Goal: Information Seeking & Learning: Learn about a topic

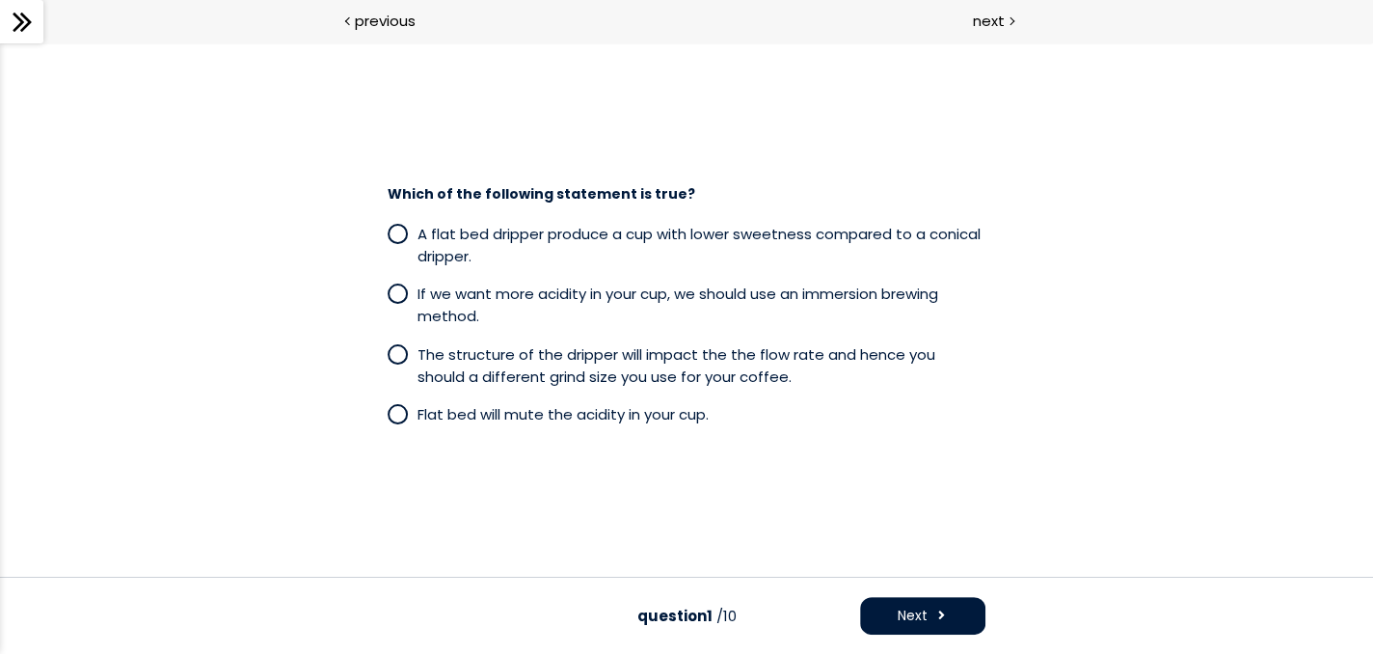
click at [30, 19] on icon at bounding box center [22, 22] width 29 height 29
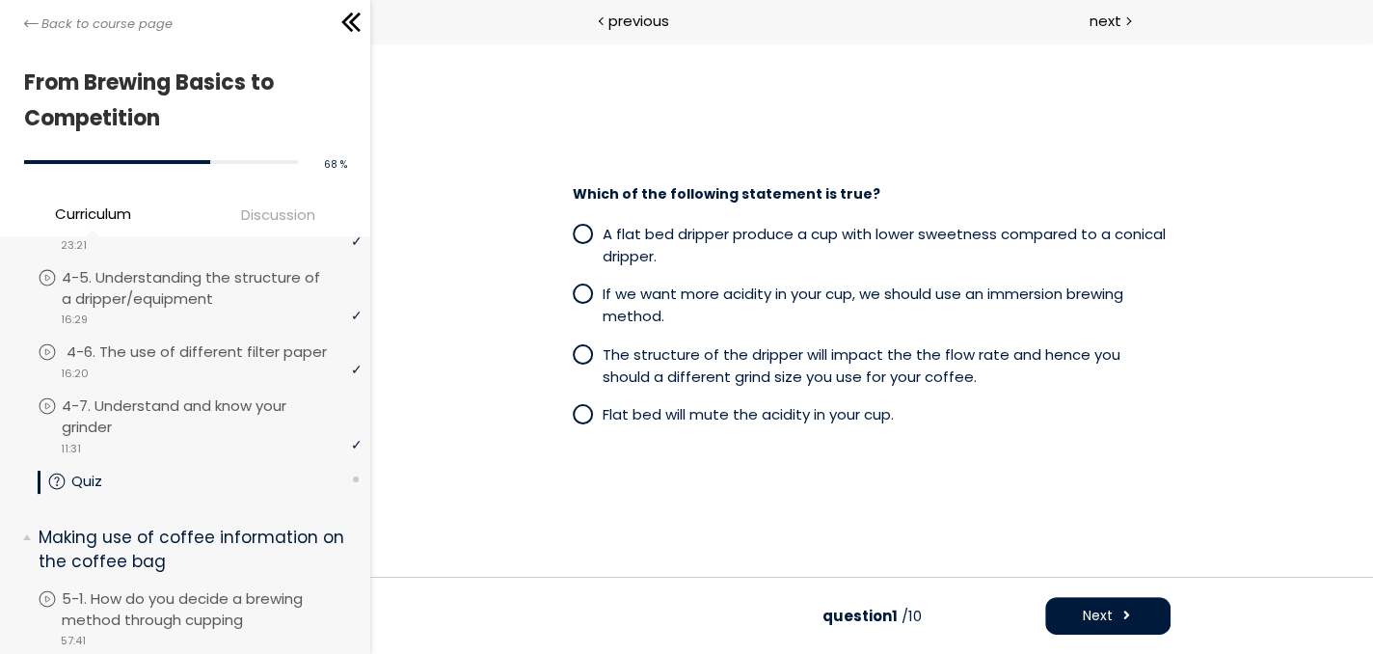
scroll to position [1574, 0]
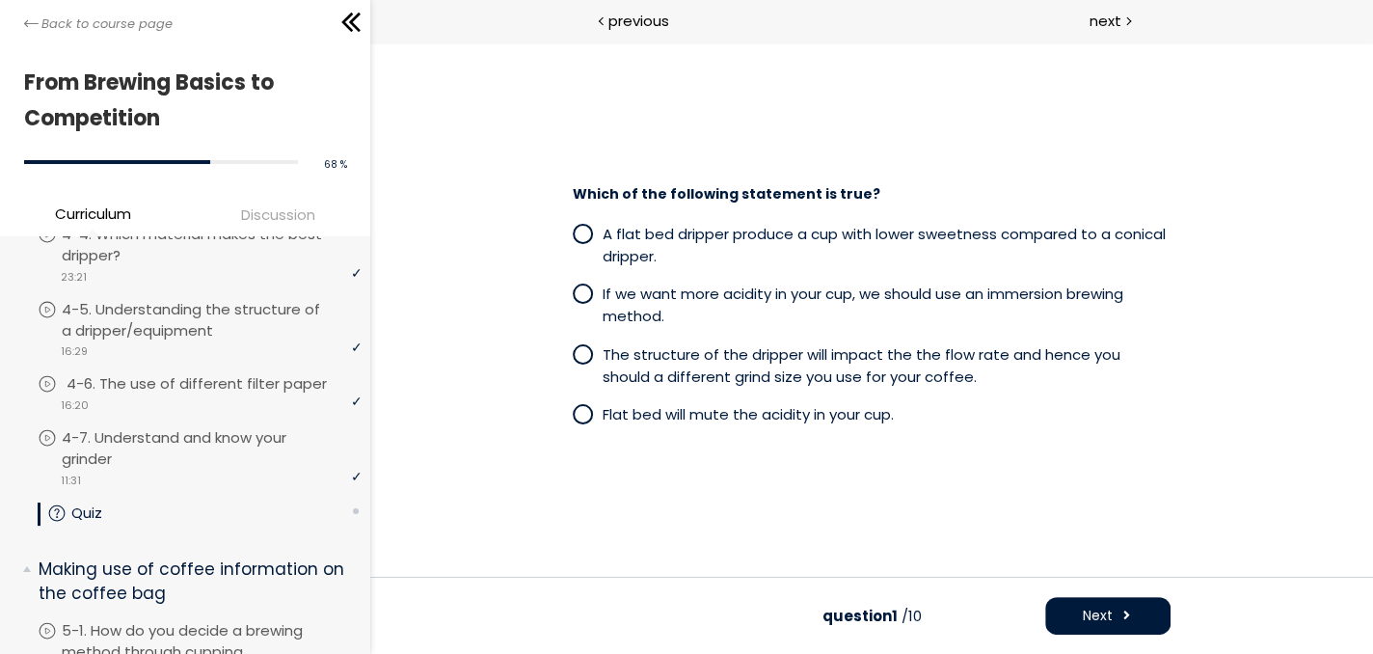
click at [229, 394] on p "4-6. The use of different filter paper" at bounding box center [216, 383] width 299 height 21
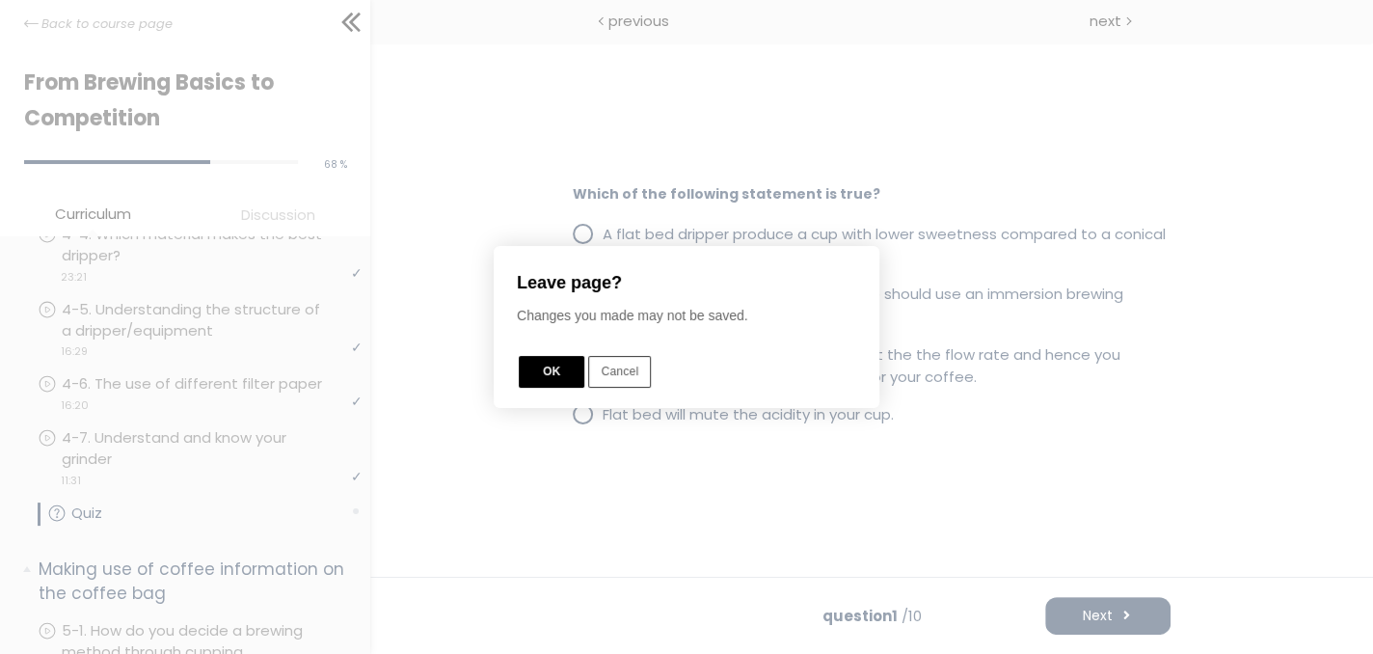
click at [544, 381] on button "OK" at bounding box center [552, 372] width 66 height 32
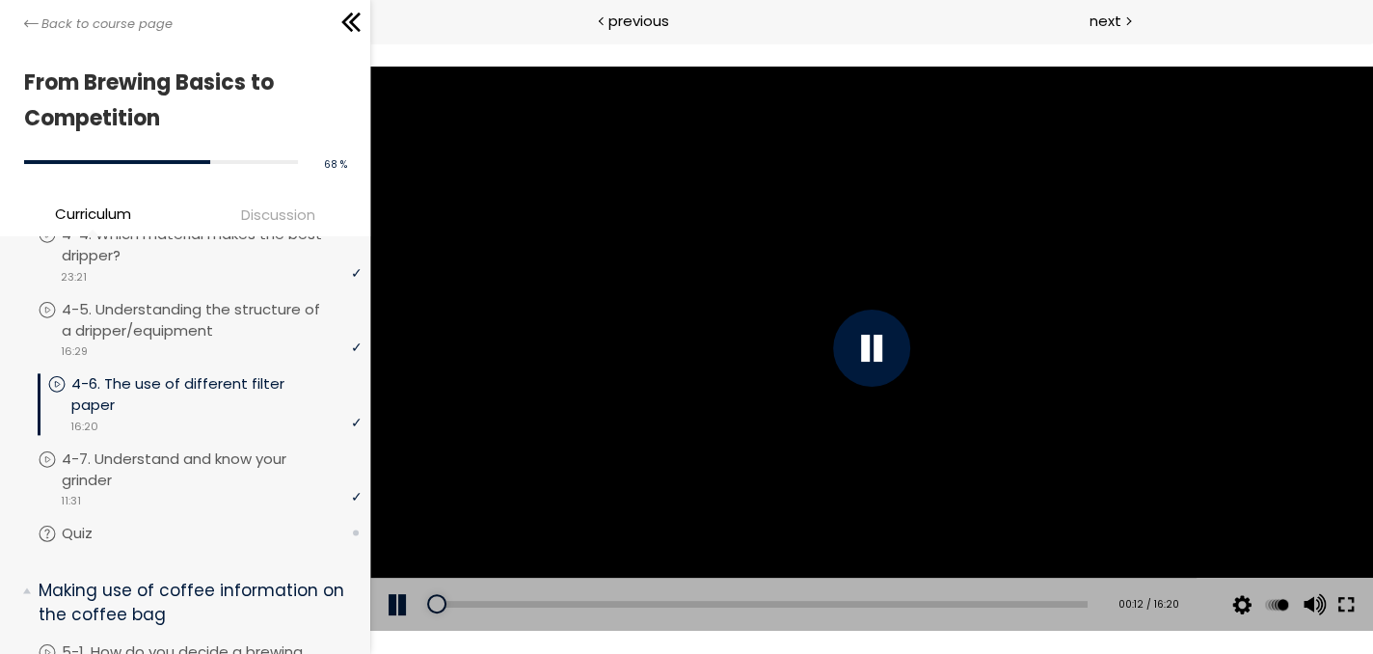
click at [1348, 602] on button at bounding box center [1345, 604] width 35 height 54
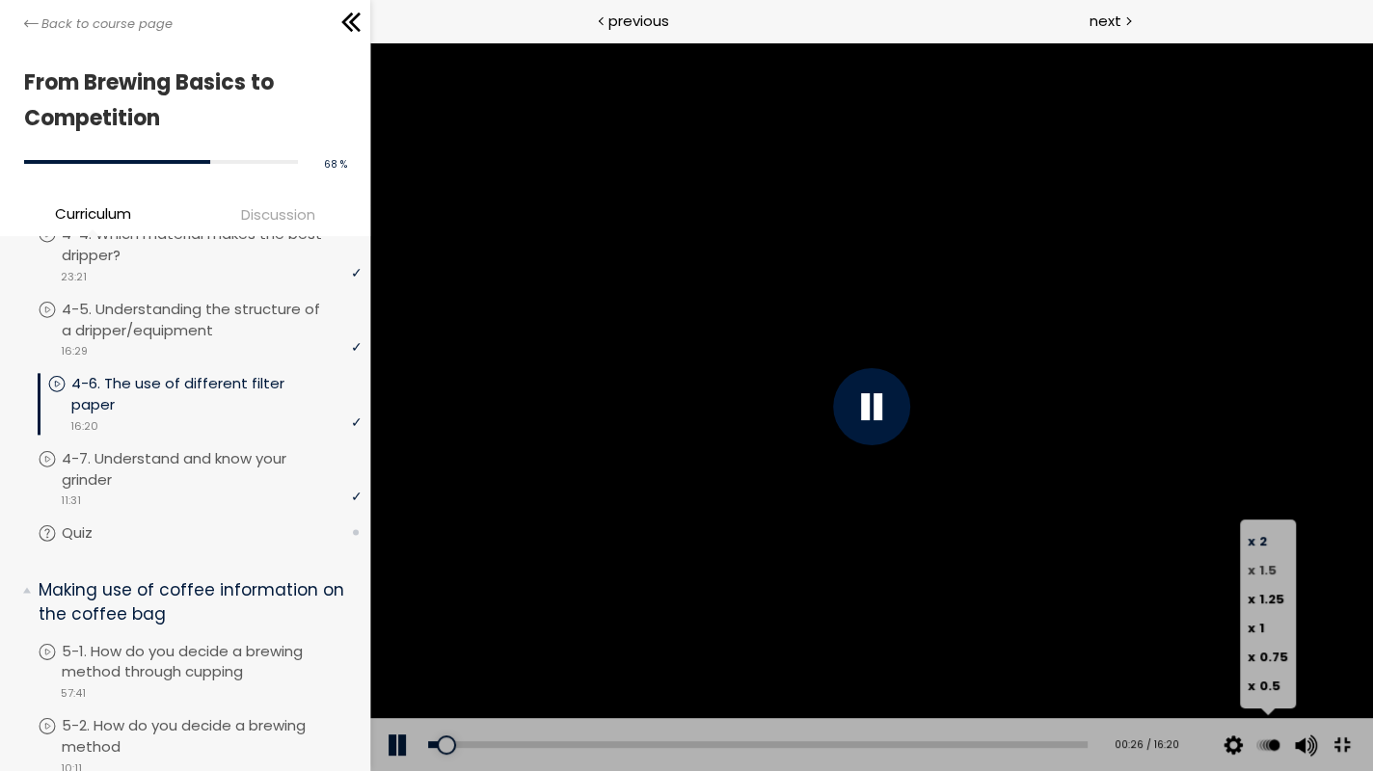
click at [1288, 585] on label "x 1.5" at bounding box center [1267, 570] width 40 height 29
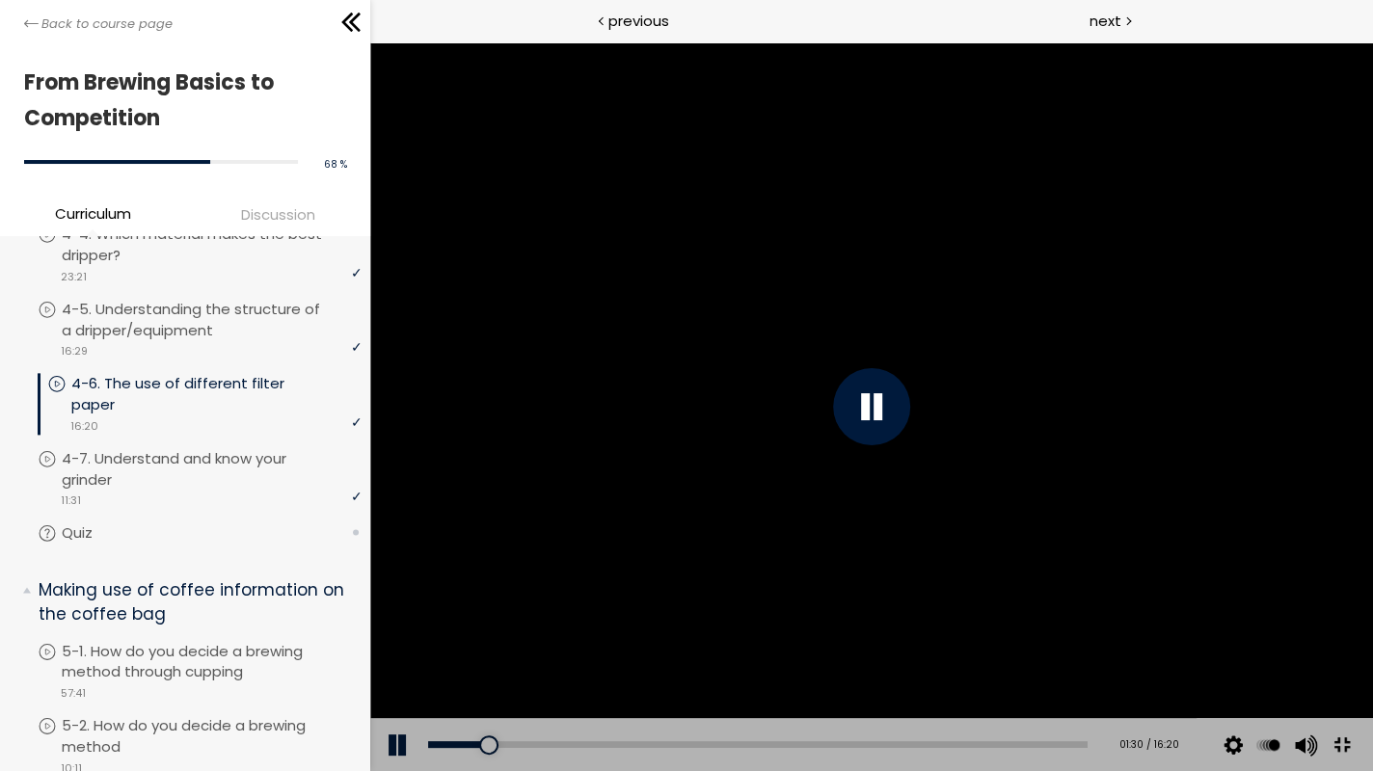
click at [1372, 610] on div at bounding box center [871, 406] width 1003 height 729
click at [1372, 581] on div at bounding box center [871, 406] width 1003 height 729
click at [584, 653] on div "02:34" at bounding box center [757, 744] width 659 height 7
click at [571, 653] on div "Add chapter 02:24" at bounding box center [757, 745] width 659 height 54
click at [565, 653] on div "02:16" at bounding box center [757, 744] width 659 height 7
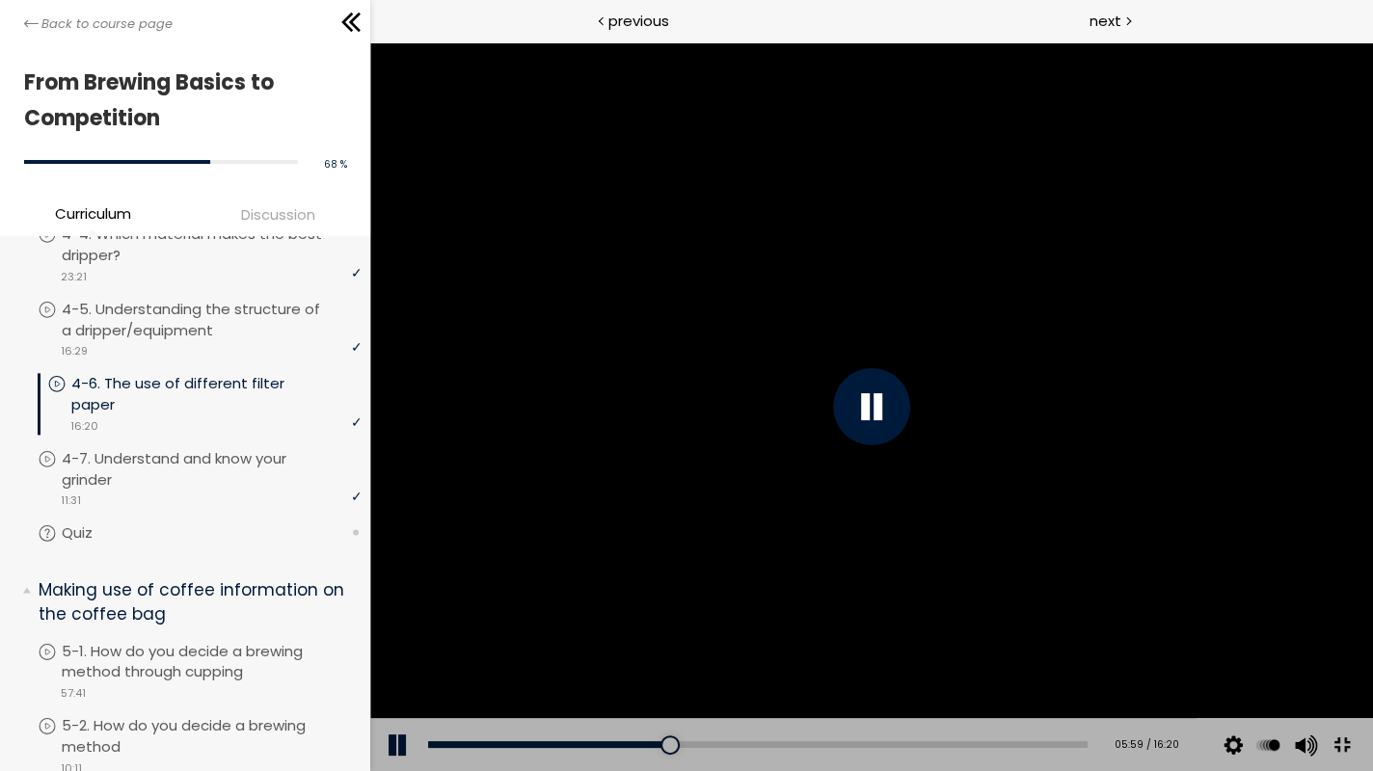
click at [1267, 653] on div at bounding box center [871, 406] width 1003 height 729
click at [1032, 643] on div at bounding box center [871, 406] width 1003 height 729
click at [1372, 582] on div at bounding box center [871, 406] width 1003 height 729
click at [1091, 496] on div at bounding box center [871, 406] width 1003 height 729
click at [879, 653] on div "07:30" at bounding box center [757, 744] width 659 height 7
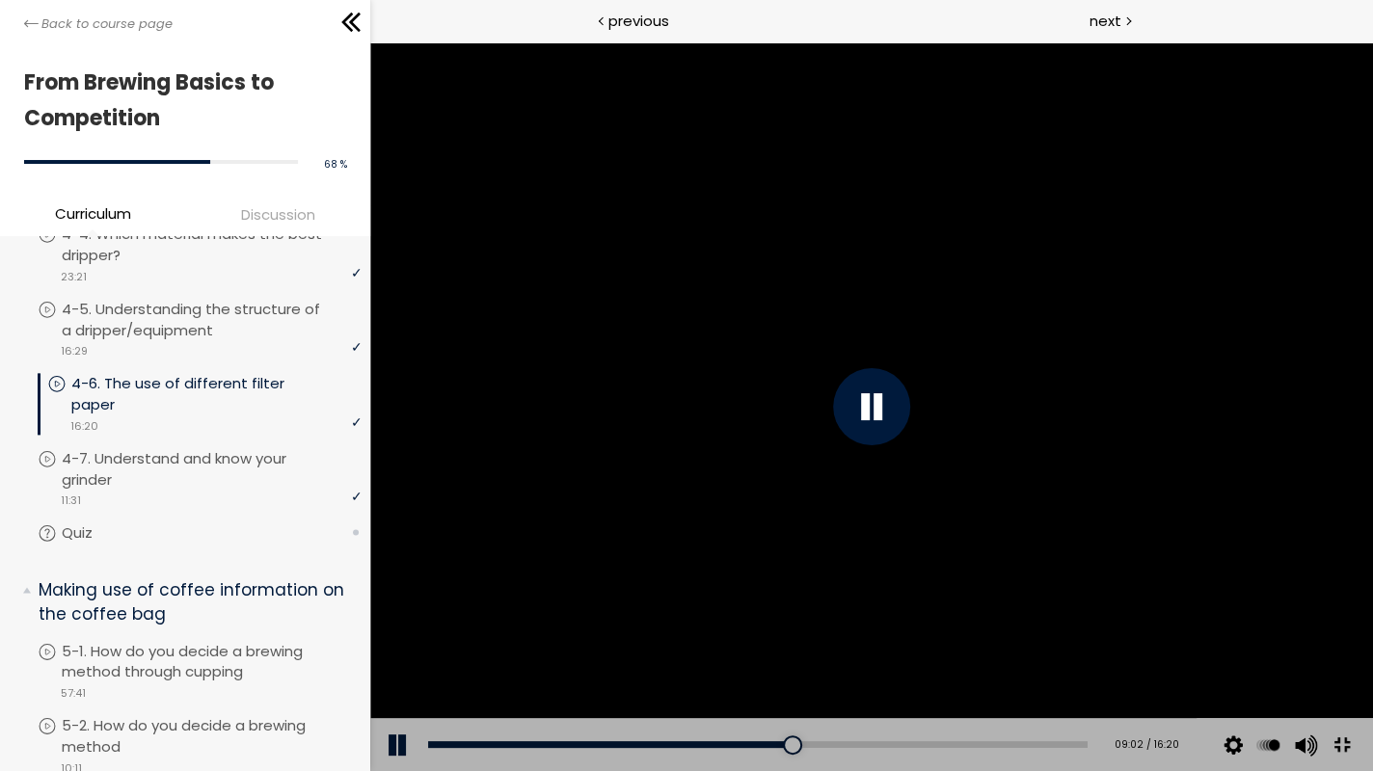
click at [1372, 561] on div at bounding box center [871, 406] width 1003 height 729
click at [1372, 467] on div at bounding box center [871, 406] width 1003 height 729
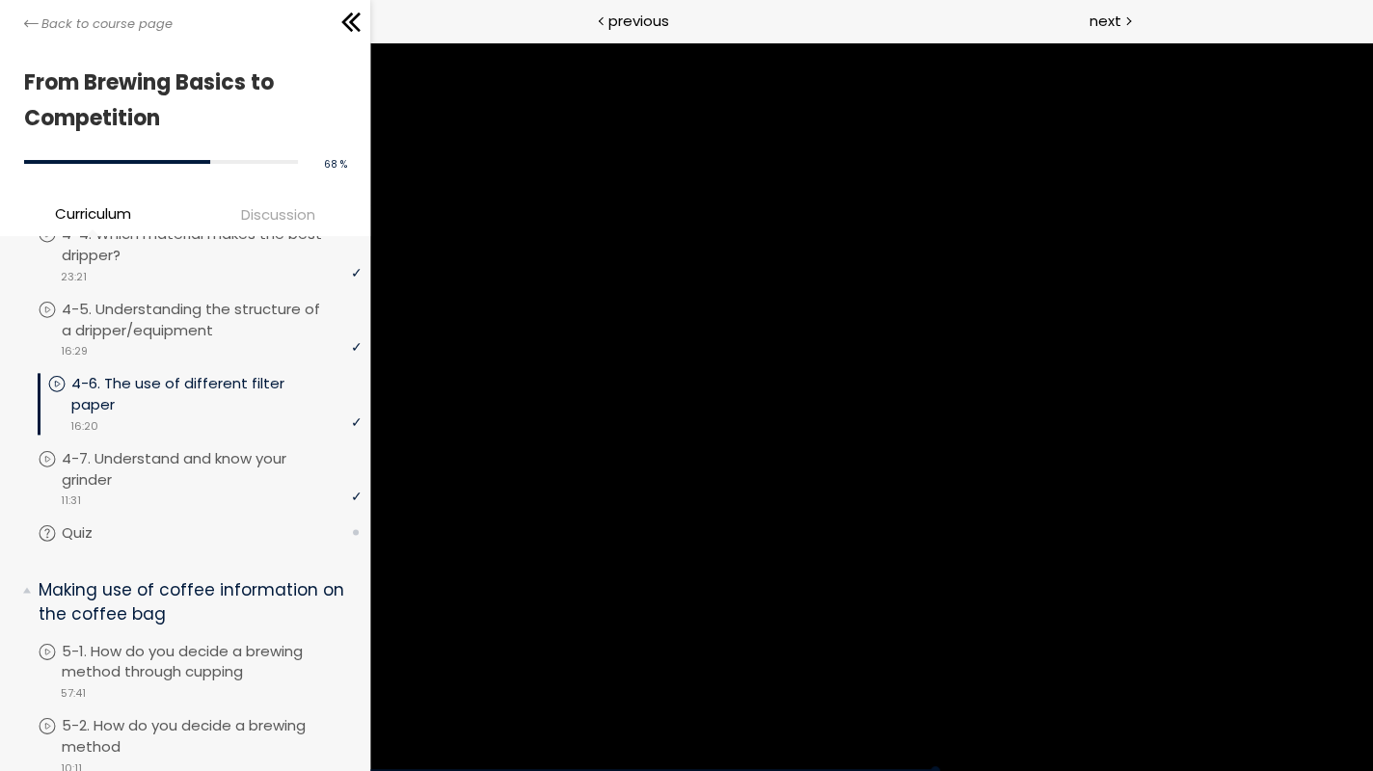
drag, startPoint x: 1431, startPoint y: 521, endPoint x: 1740, endPoint y: 400, distance: 332.4
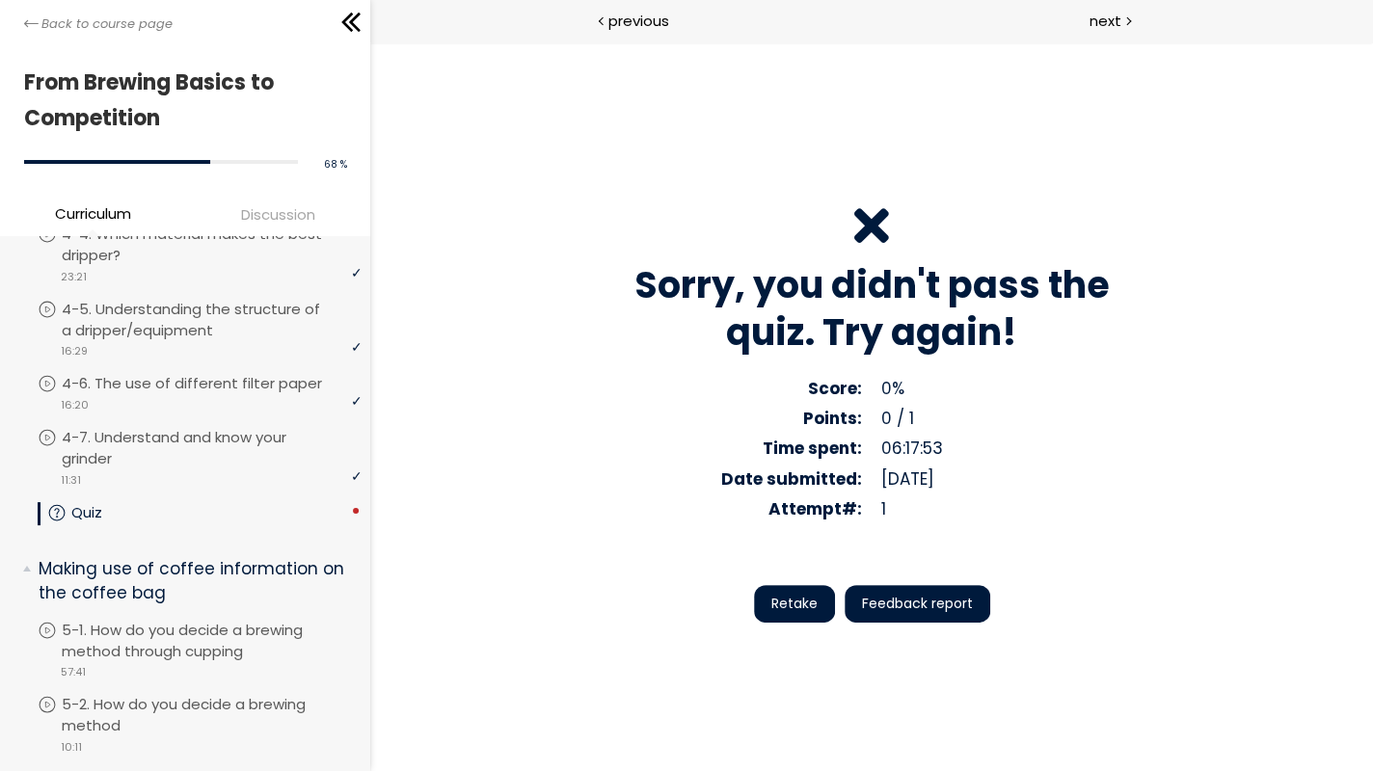
click at [817, 614] on span "Retake" at bounding box center [794, 604] width 46 height 20
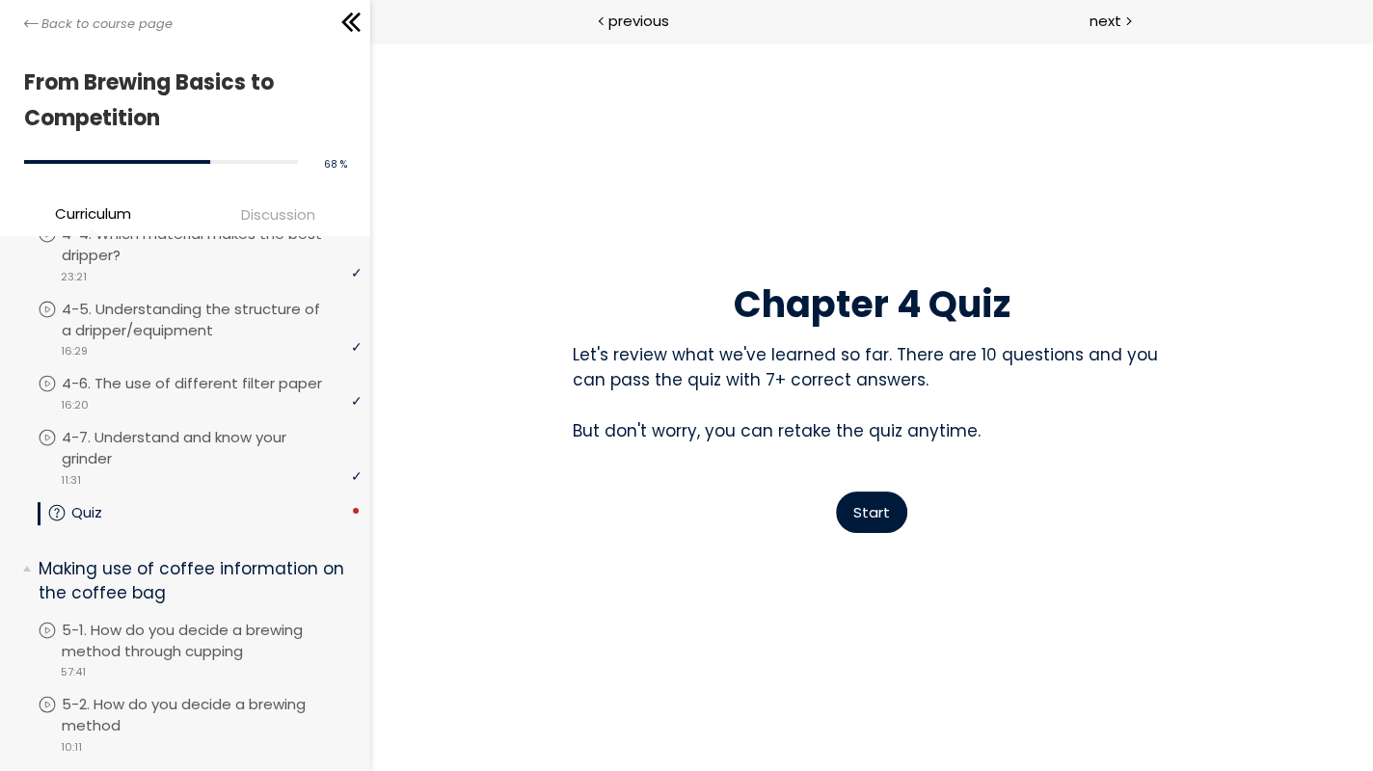
click at [890, 522] on span "Start" at bounding box center [871, 512] width 37 height 20
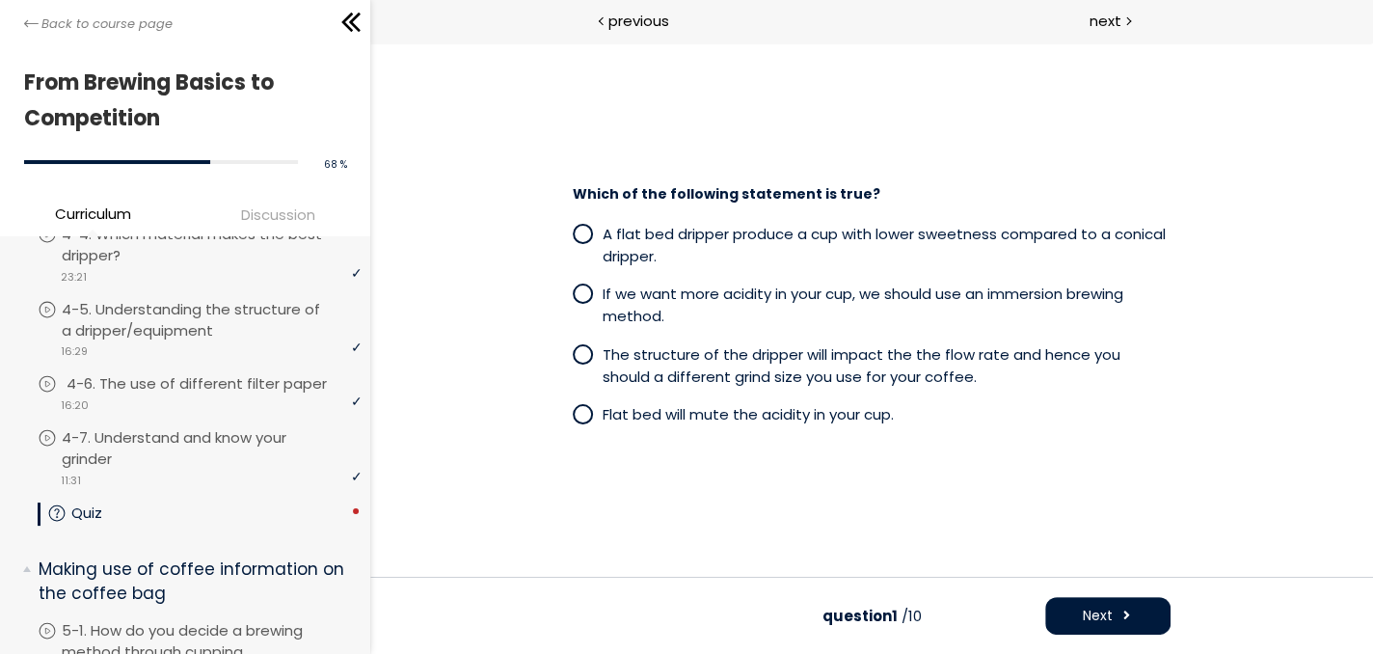
click at [269, 394] on p "4-6. The use of different filter paper" at bounding box center [216, 383] width 299 height 21
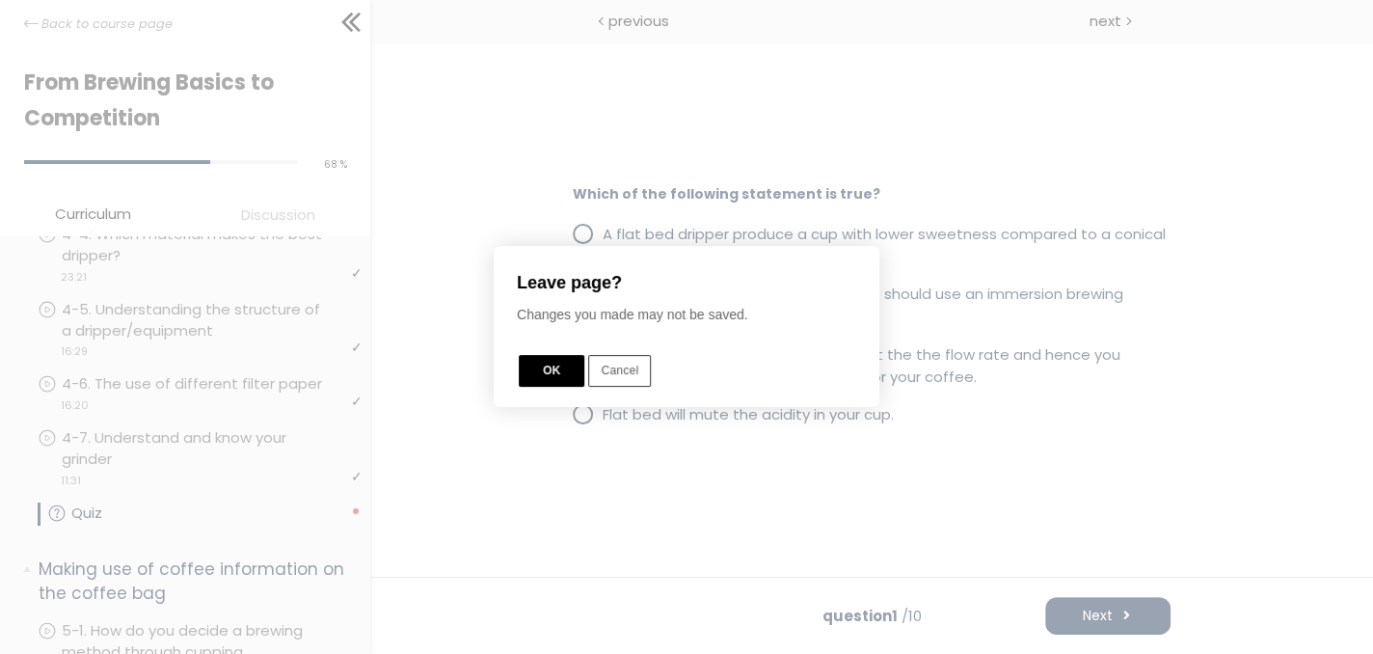
click at [539, 369] on button "OK" at bounding box center [552, 372] width 66 height 32
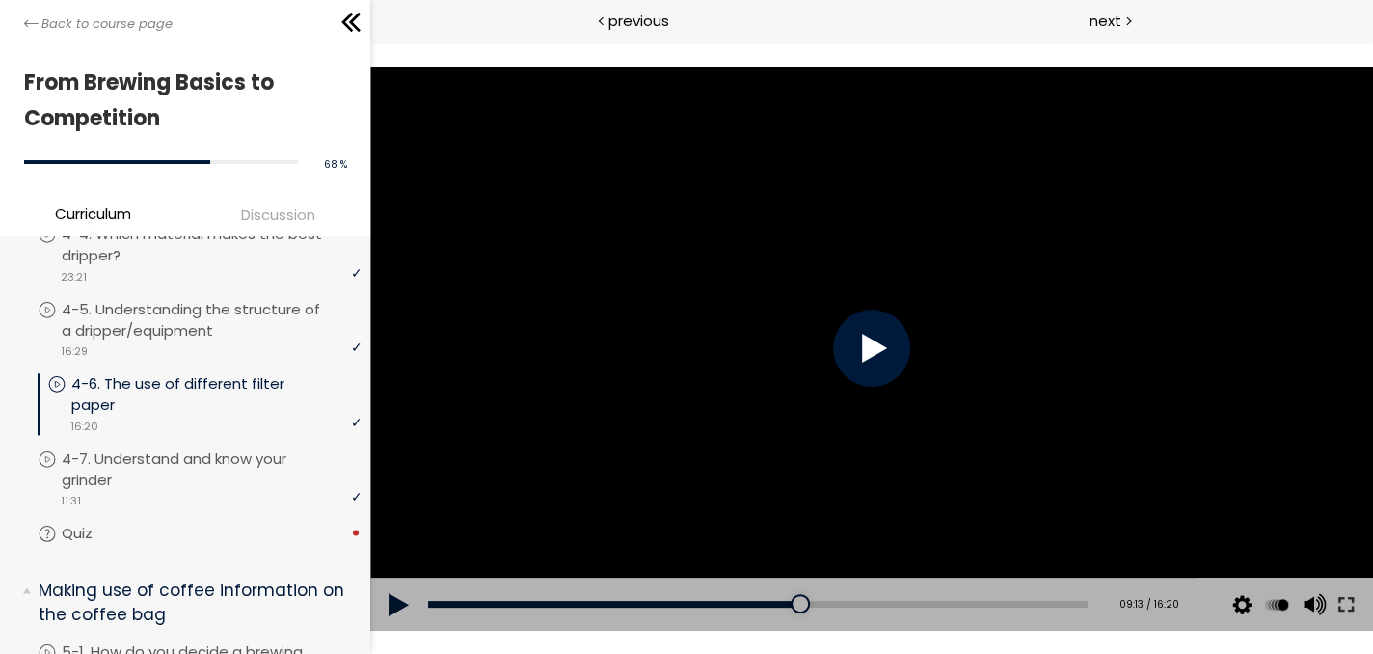
click at [884, 357] on div at bounding box center [871, 347] width 77 height 77
click at [883, 357] on div at bounding box center [871, 347] width 77 height 77
click at [1351, 609] on button at bounding box center [1345, 604] width 35 height 54
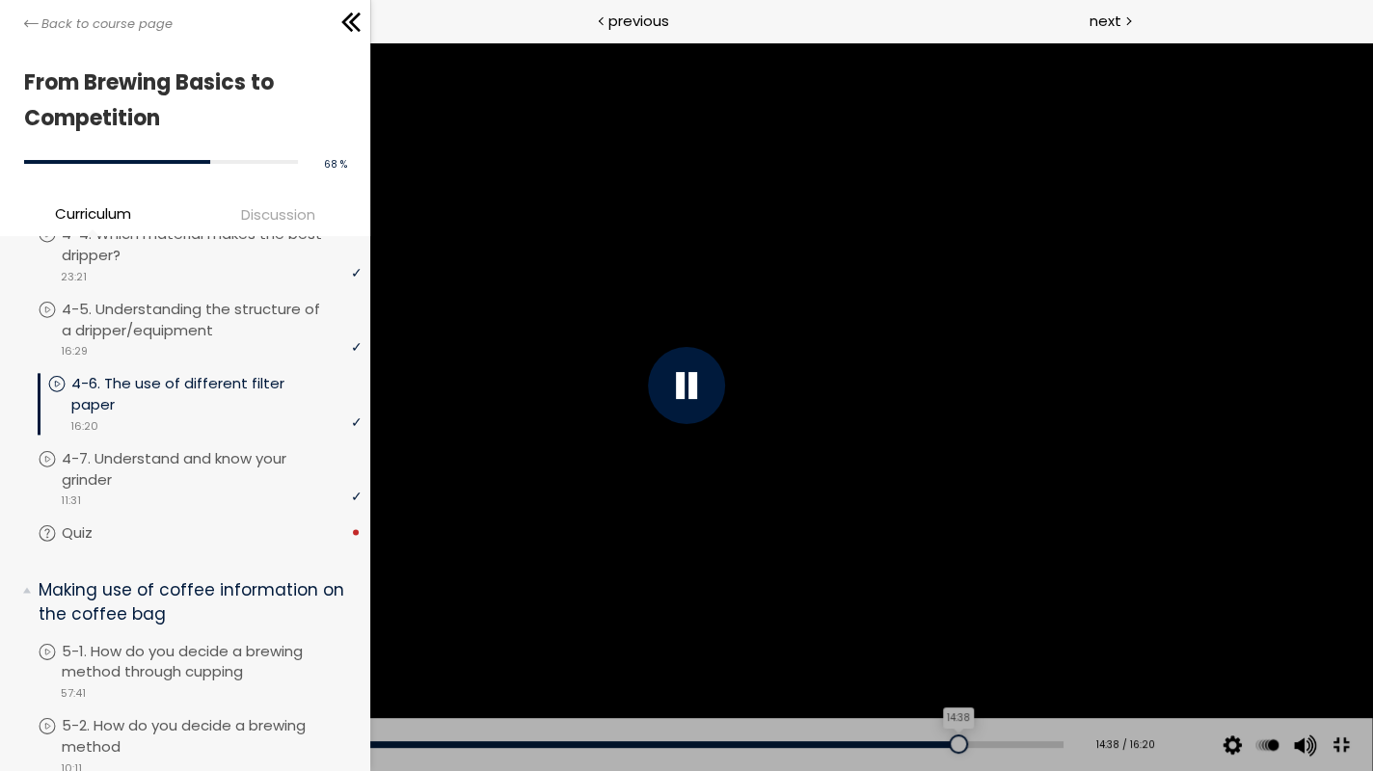
click at [927, 653] on div "14:38" at bounding box center [561, 744] width 1004 height 7
click at [915, 653] on div "14:15" at bounding box center [561, 744] width 1004 height 7
click at [677, 413] on div at bounding box center [686, 385] width 77 height 77
click at [26, 653] on button at bounding box center [30, 745] width 58 height 54
click at [670, 401] on div at bounding box center [686, 385] width 77 height 77
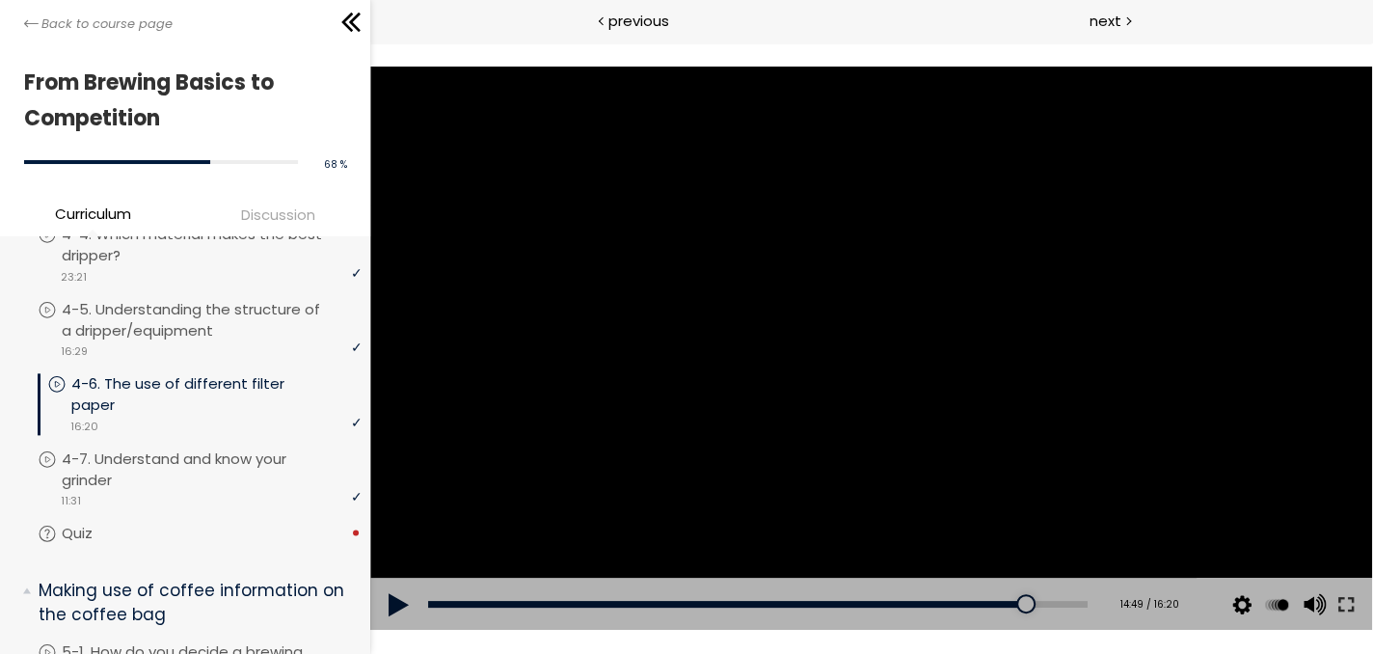
click at [629, 333] on div at bounding box center [871, 349] width 1003 height 564
click at [622, 328] on div at bounding box center [871, 349] width 1003 height 564
click at [629, 331] on div at bounding box center [871, 349] width 1003 height 564
drag, startPoint x: 1343, startPoint y: 606, endPoint x: 1715, endPoint y: 731, distance: 392.3
click at [1344, 605] on button at bounding box center [1345, 604] width 35 height 54
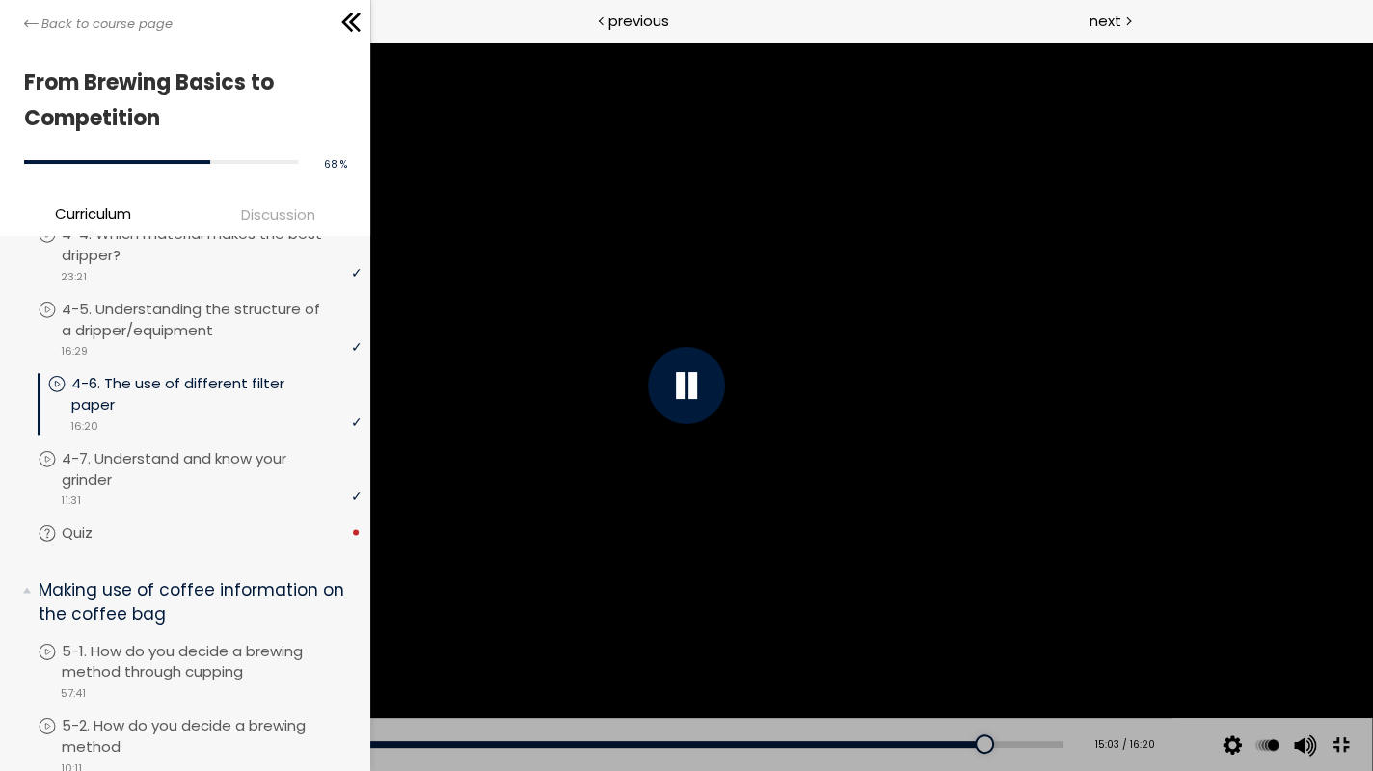
click at [1052, 559] on div at bounding box center [686, 385] width 1371 height 771
click at [973, 653] on div "15:12" at bounding box center [561, 744] width 1004 height 7
click at [961, 653] on div "15:01" at bounding box center [561, 744] width 1004 height 7
click at [931, 653] on div "14:31" at bounding box center [561, 744] width 1004 height 7
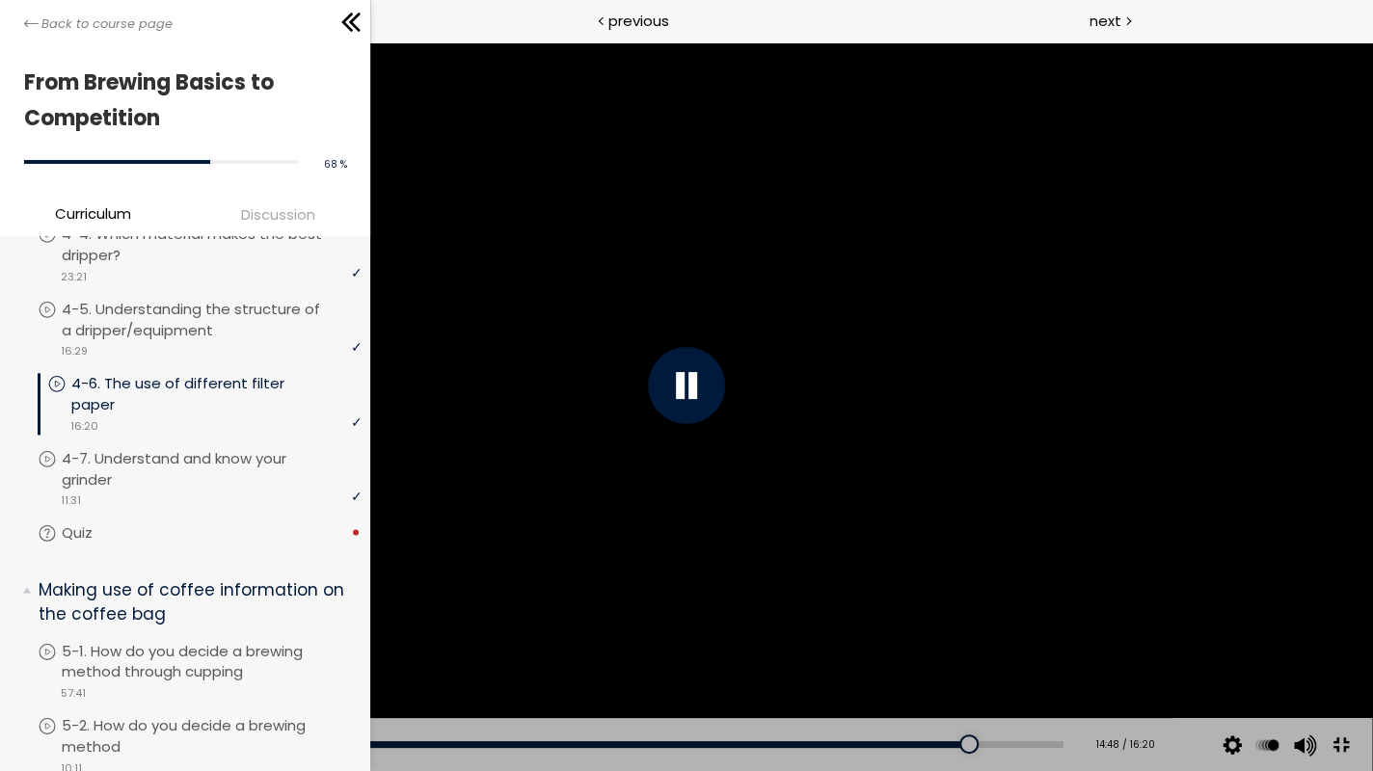
click at [993, 590] on div at bounding box center [686, 385] width 1371 height 771
click at [942, 582] on div at bounding box center [686, 385] width 1371 height 771
click at [976, 607] on div at bounding box center [686, 385] width 1371 height 771
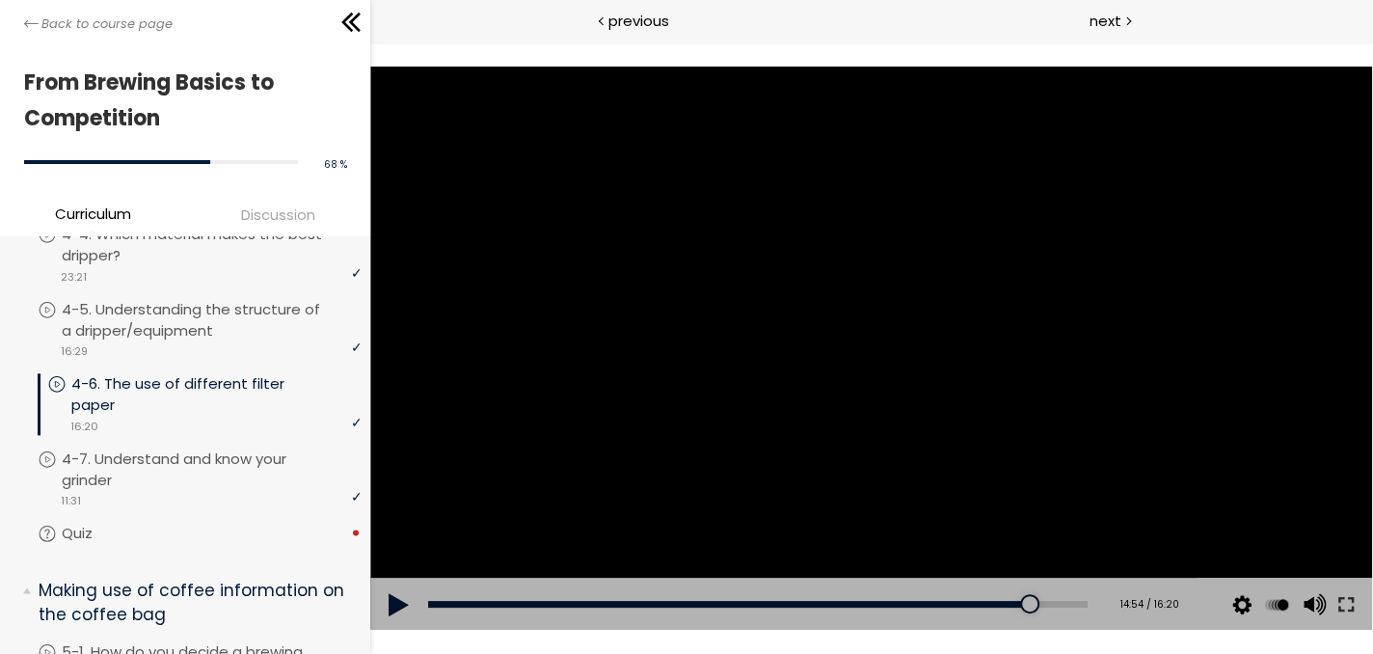
click at [775, 381] on div at bounding box center [871, 349] width 1003 height 564
click at [1351, 602] on button at bounding box center [1345, 604] width 35 height 54
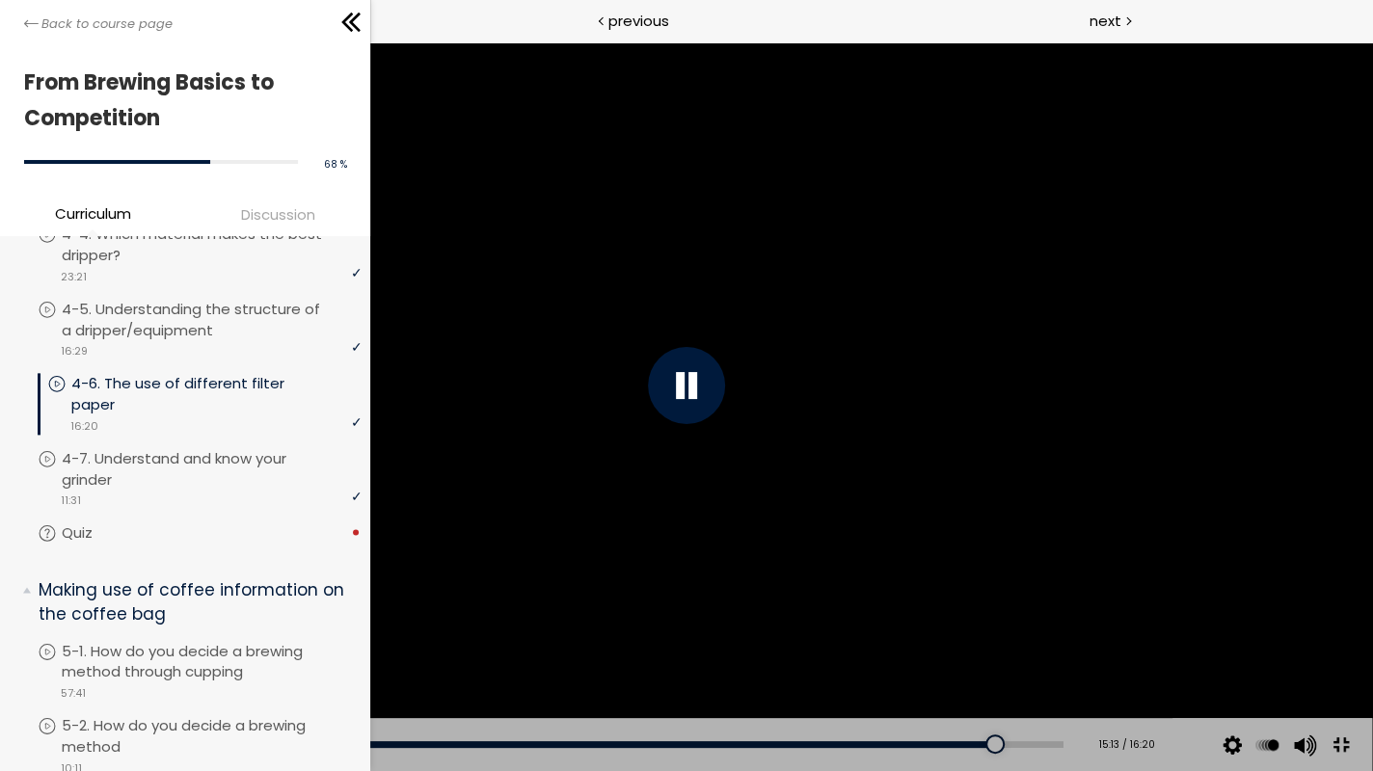
click at [1080, 596] on div at bounding box center [686, 385] width 1371 height 771
click at [1057, 573] on div at bounding box center [686, 385] width 1371 height 771
click at [1148, 614] on div at bounding box center [686, 385] width 1371 height 771
click at [1148, 617] on div at bounding box center [686, 385] width 1371 height 771
click at [996, 653] on div "15:35" at bounding box center [561, 744] width 1004 height 7
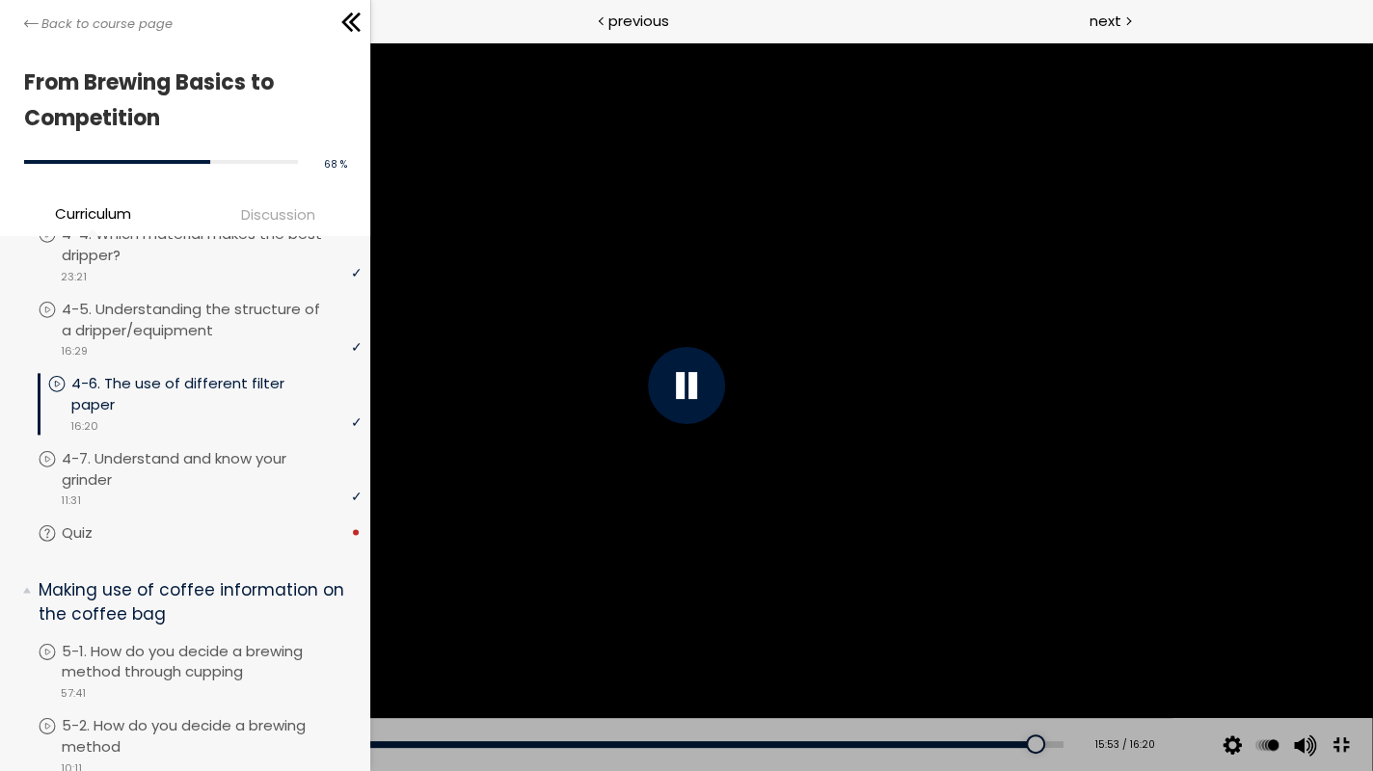
click at [643, 356] on div at bounding box center [686, 385] width 1371 height 771
click at [682, 393] on div at bounding box center [686, 385] width 77 height 77
click at [994, 653] on div "15:35" at bounding box center [561, 744] width 1004 height 7
click at [676, 377] on div at bounding box center [686, 385] width 77 height 77
click at [32, 653] on button at bounding box center [30, 745] width 58 height 54
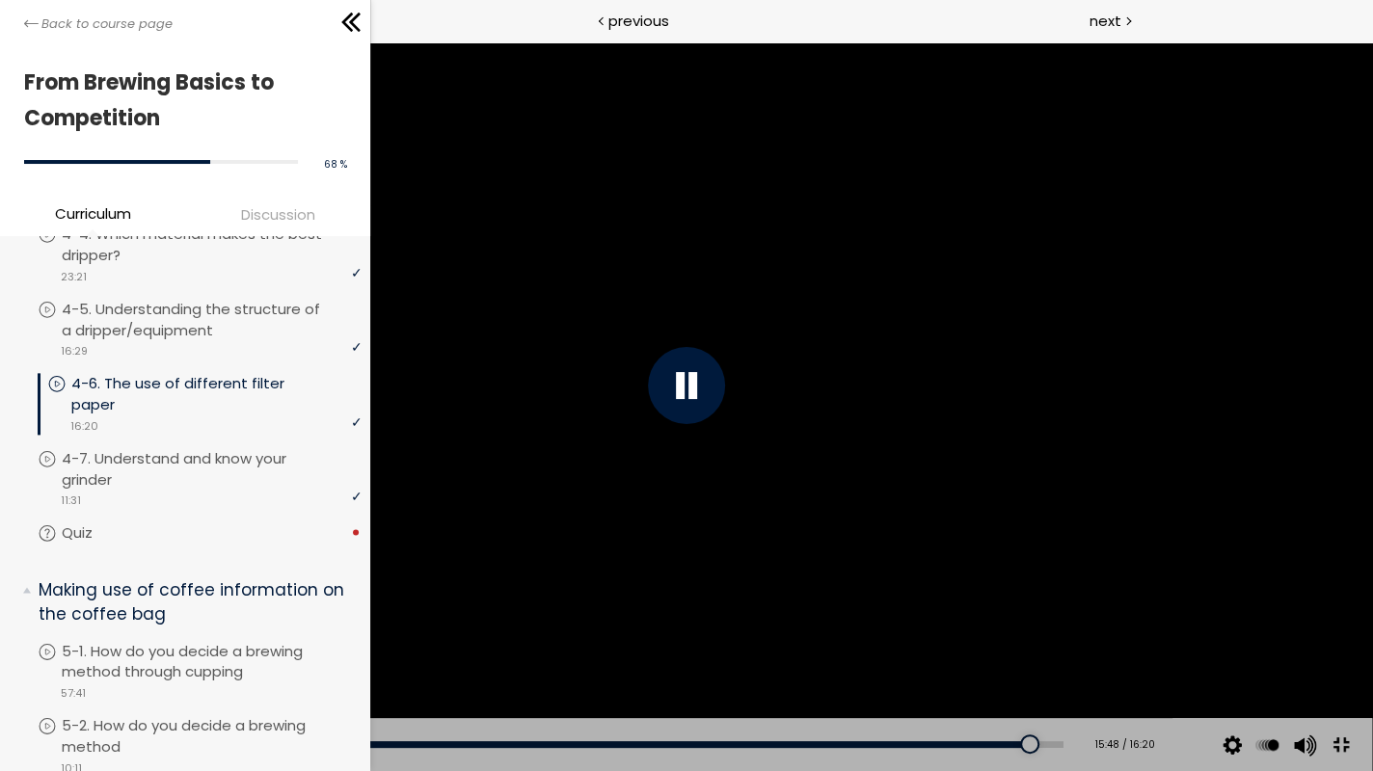
click at [31, 653] on button at bounding box center [30, 745] width 58 height 54
click at [28, 653] on button at bounding box center [30, 745] width 58 height 54
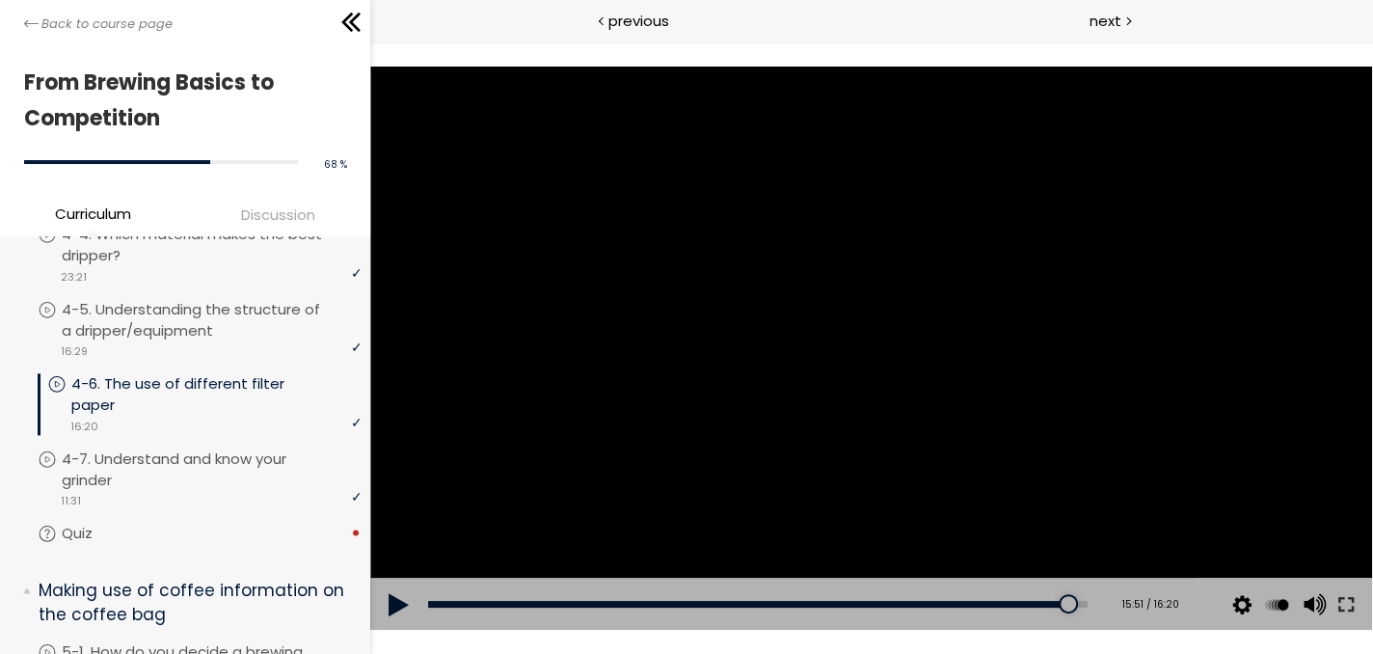
click at [671, 367] on div at bounding box center [871, 349] width 1003 height 564
click at [1064, 602] on div at bounding box center [1073, 603] width 19 height 19
click at [1342, 612] on button at bounding box center [1345, 604] width 35 height 54
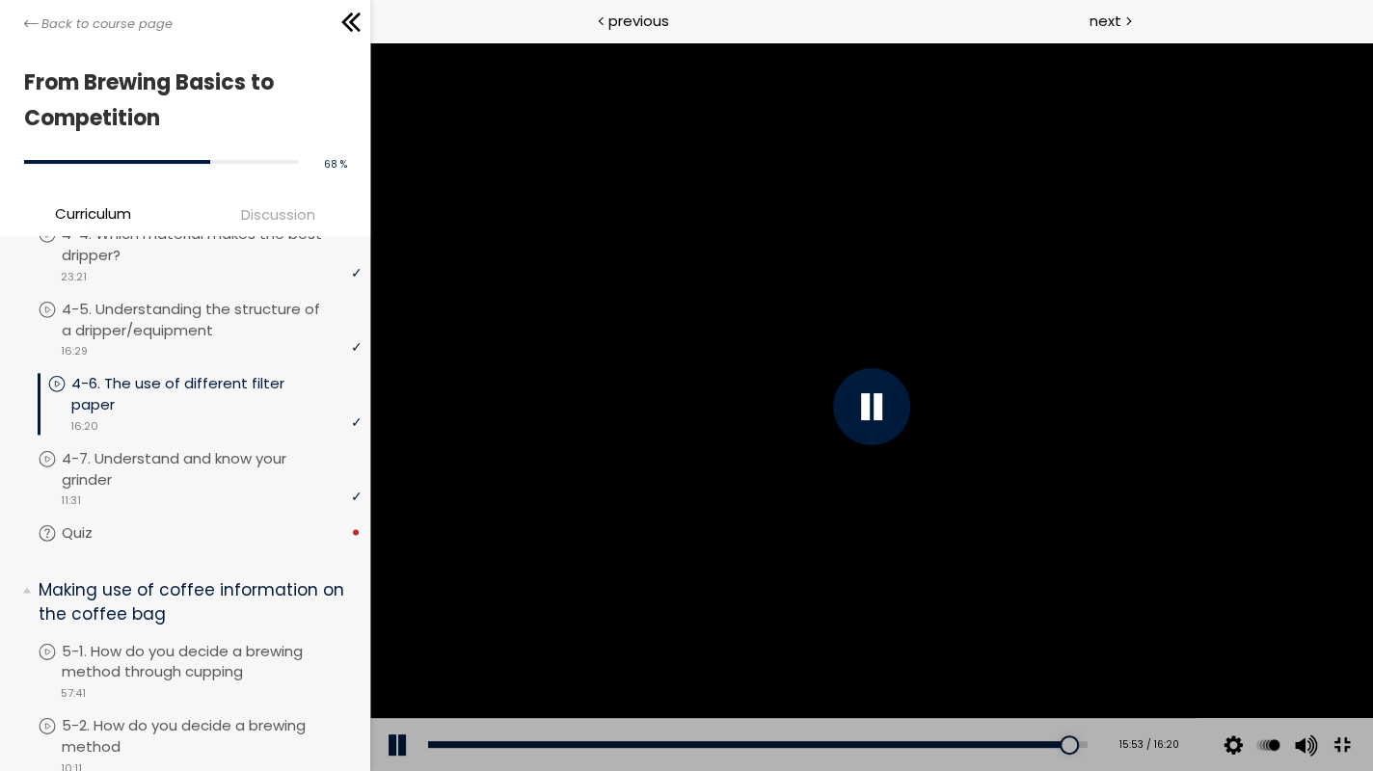
click at [1372, 613] on div at bounding box center [871, 406] width 1003 height 729
click at [1372, 618] on div at bounding box center [871, 406] width 1003 height 729
click at [689, 653] on div "04:20" at bounding box center [757, 744] width 659 height 7
click at [910, 439] on div at bounding box center [871, 406] width 77 height 77
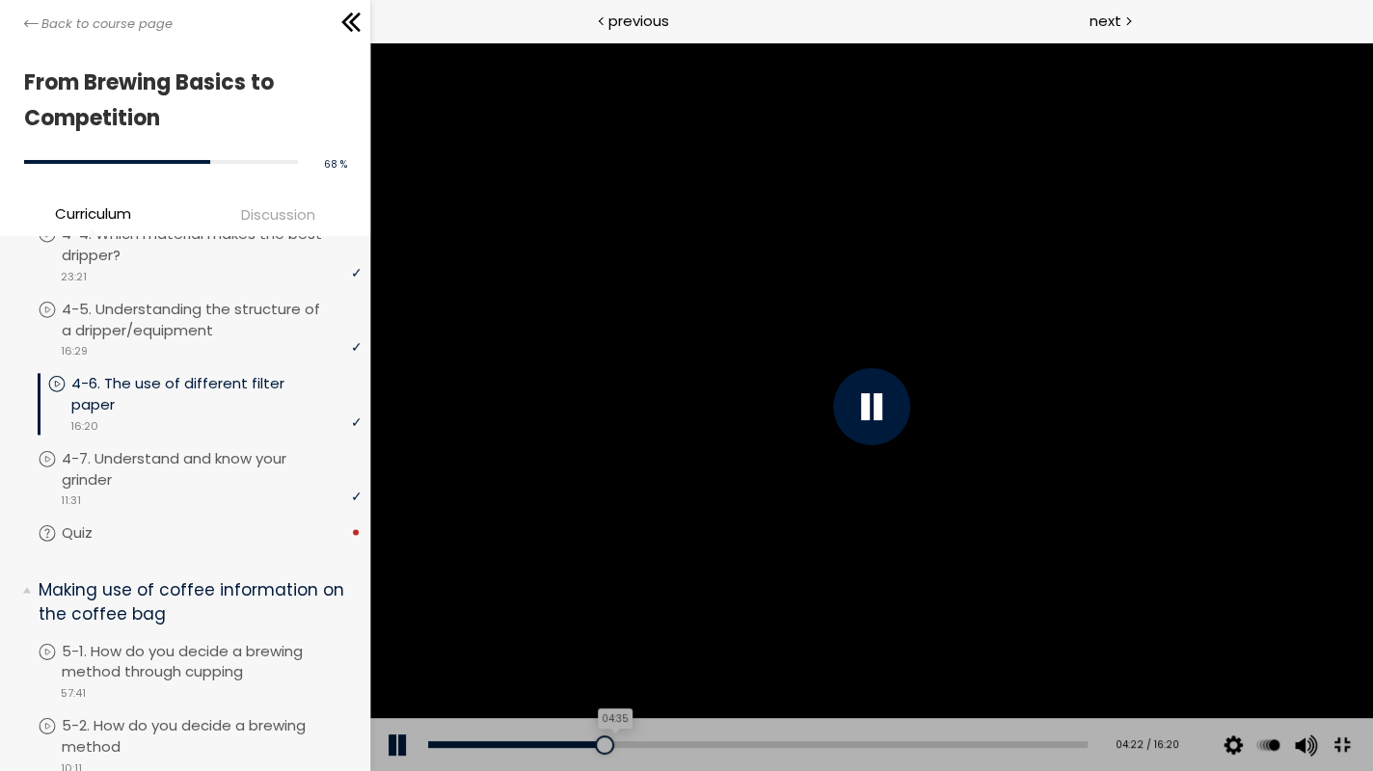
click at [705, 653] on div "04:35" at bounding box center [757, 744] width 659 height 7
click at [741, 653] on div "Add chapter 05:12" at bounding box center [757, 745] width 659 height 54
click at [719, 653] on div "Add chapter 05:17" at bounding box center [757, 745] width 659 height 54
click at [724, 653] on div "04:55" at bounding box center [757, 744] width 659 height 7
click at [751, 653] on div "05:22" at bounding box center [757, 744] width 659 height 7
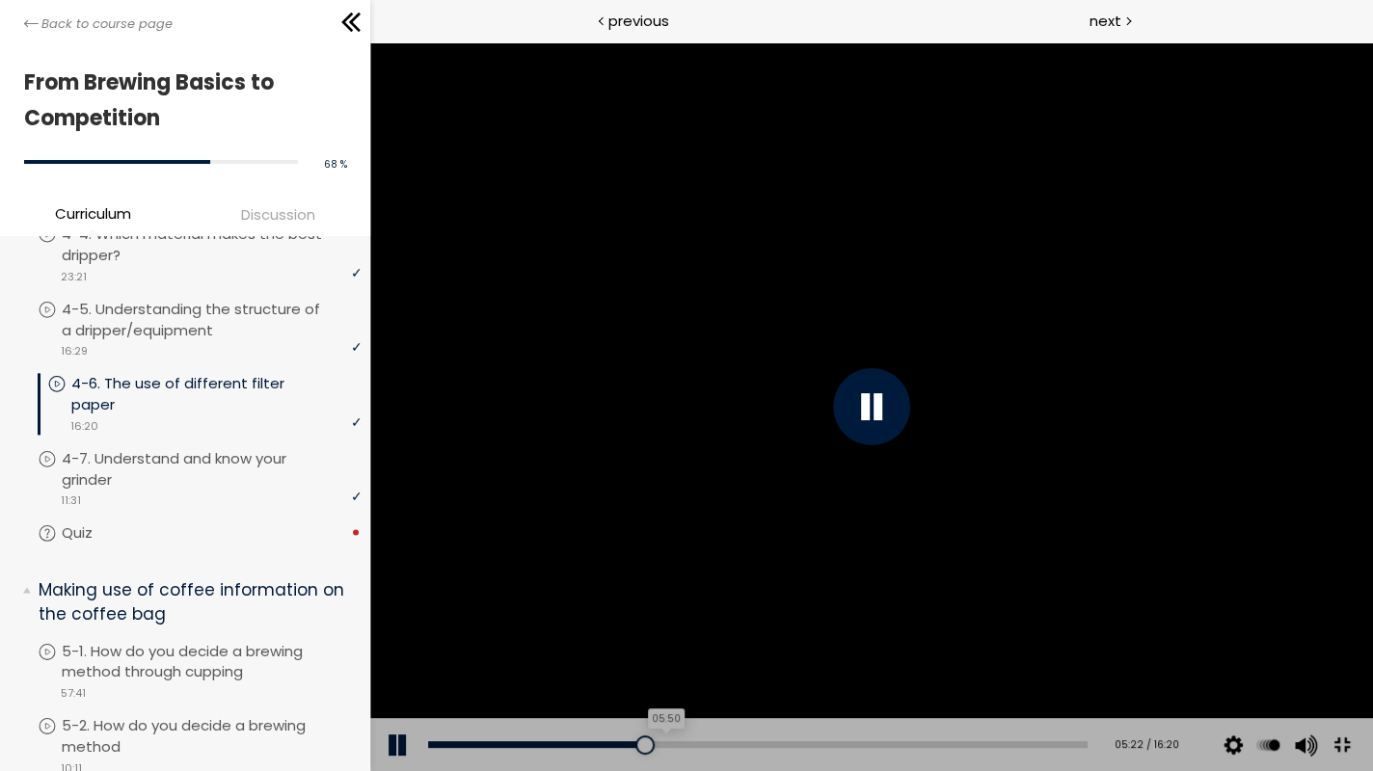
click at [779, 653] on div "05:50" at bounding box center [757, 744] width 659 height 7
click at [815, 653] on div "Add chapter 06:15" at bounding box center [757, 745] width 659 height 54
click at [794, 653] on div "06:09" at bounding box center [757, 744] width 659 height 7
click at [816, 653] on div "06:25" at bounding box center [757, 744] width 659 height 7
click at [851, 653] on div "07:03" at bounding box center [757, 744] width 659 height 7
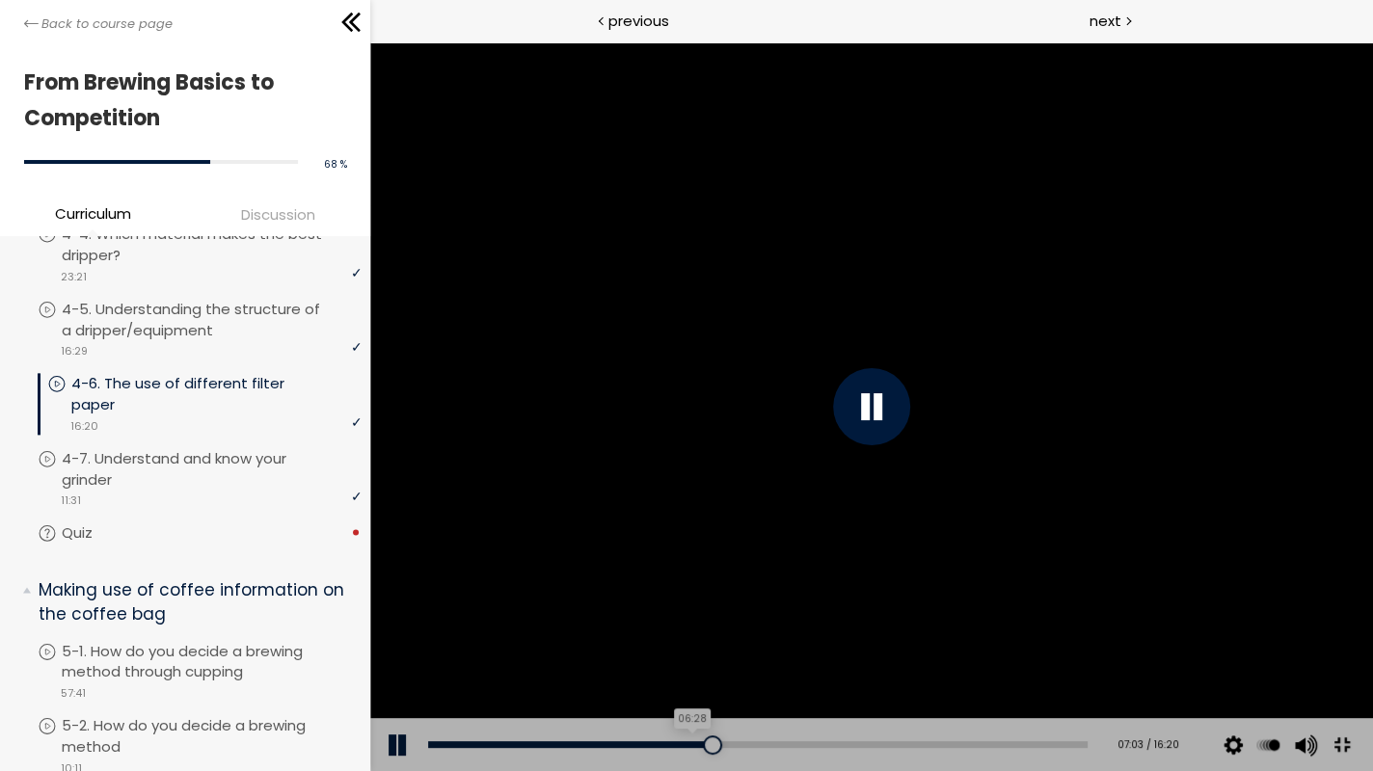
click at [816, 653] on div "06:28" at bounding box center [757, 744] width 659 height 7
click at [659, 653] on div "Add chapter 04:33" at bounding box center [757, 745] width 659 height 54
click at [681, 653] on div "04:12" at bounding box center [757, 744] width 659 height 7
click at [626, 653] on div "03:17" at bounding box center [757, 744] width 659 height 7
click at [910, 435] on div at bounding box center [871, 406] width 77 height 77
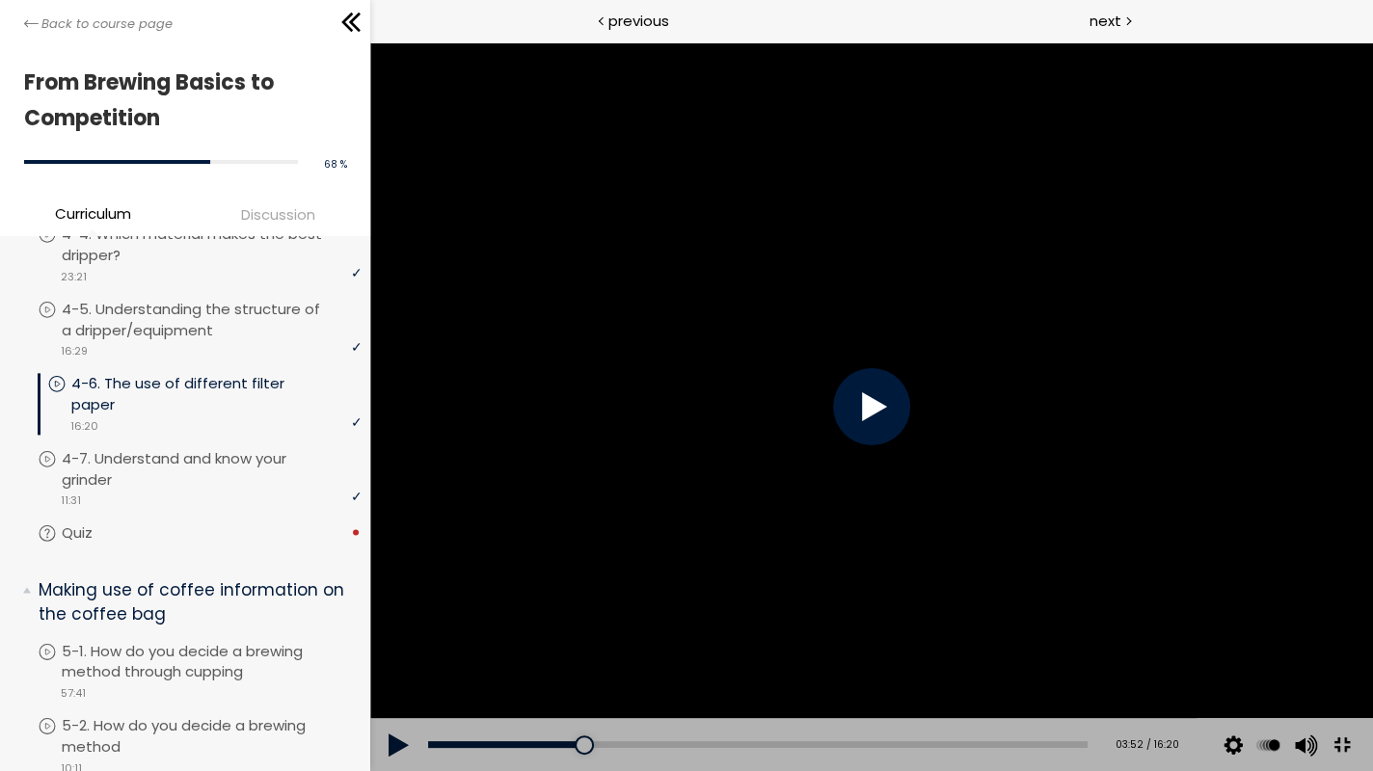
click at [910, 435] on div at bounding box center [871, 406] width 77 height 77
click at [656, 653] on div "03:48" at bounding box center [757, 744] width 659 height 7
click at [910, 422] on div at bounding box center [871, 406] width 77 height 77
click at [910, 433] on div at bounding box center [871, 406] width 77 height 77
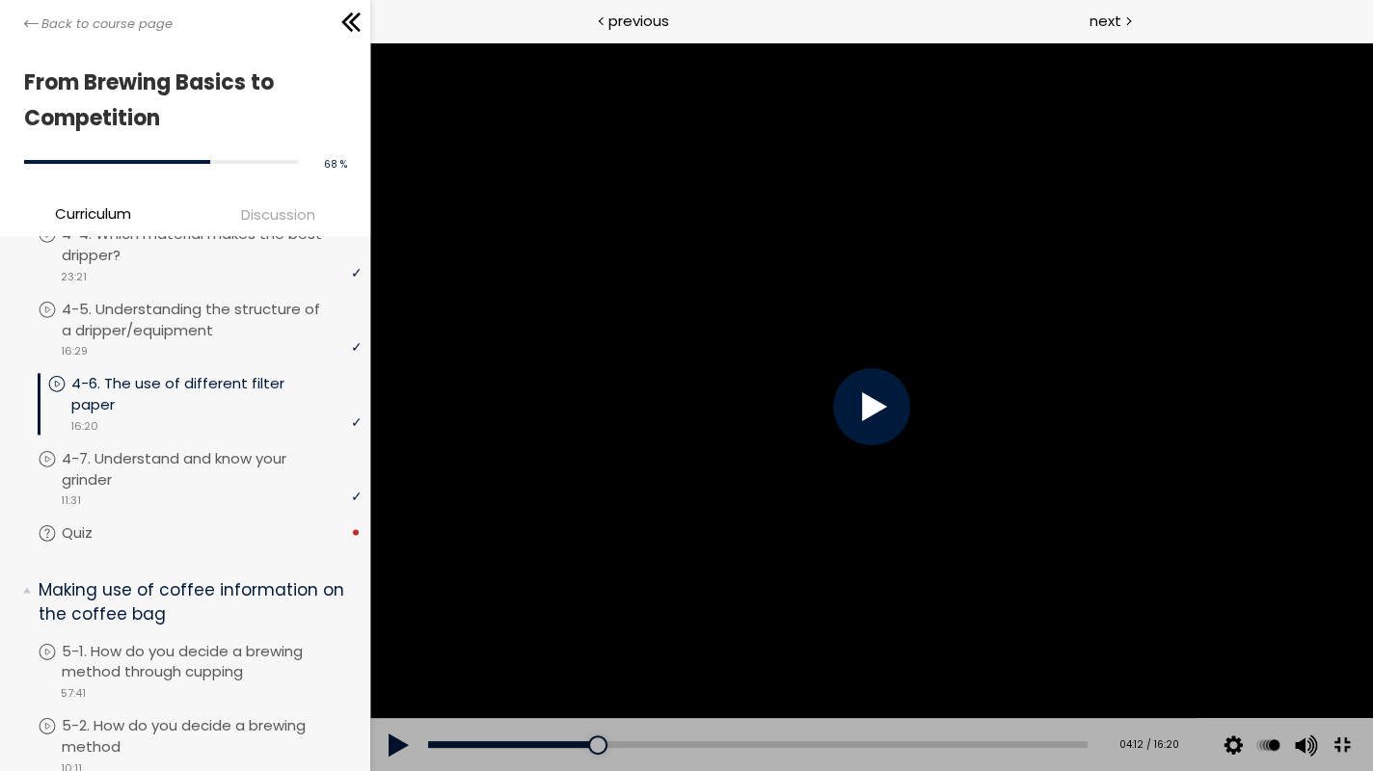
click at [910, 433] on div at bounding box center [871, 406] width 77 height 77
click at [1087, 653] on div "16:08" at bounding box center [757, 744] width 659 height 7
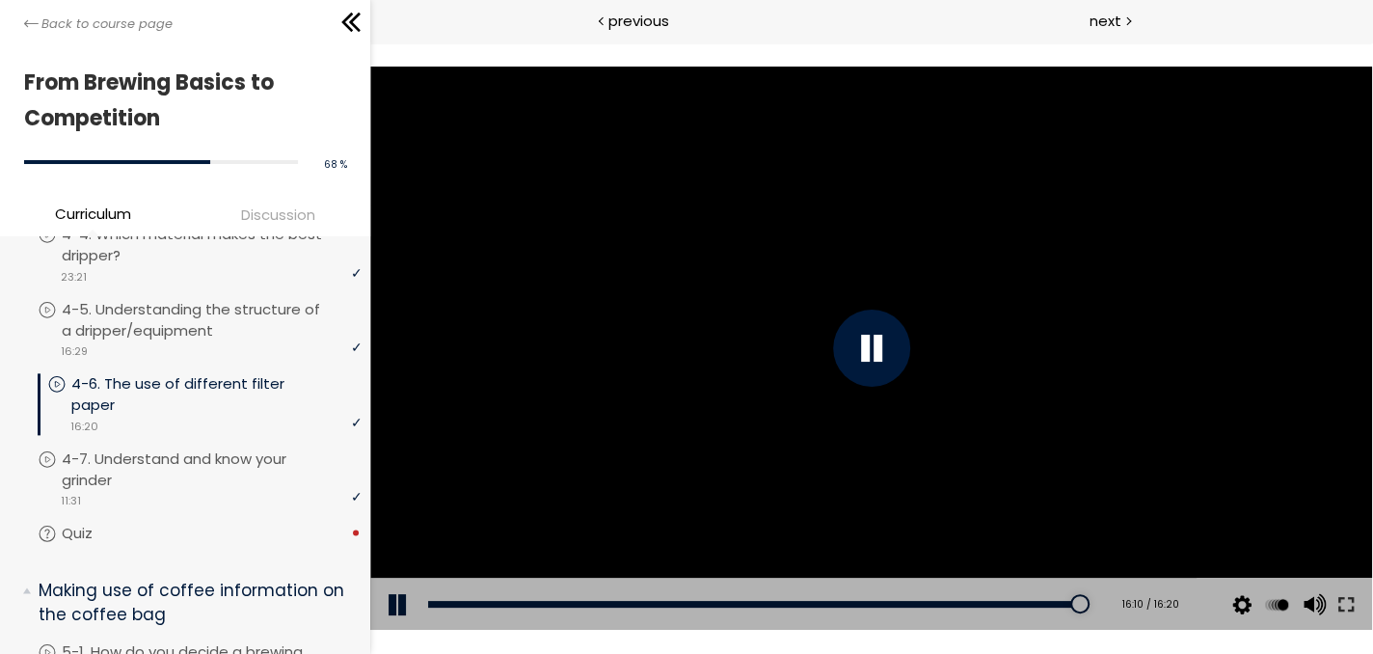
click at [872, 345] on div at bounding box center [871, 347] width 77 height 77
click at [216, 469] on p "4-7. Understand and know your grinder" at bounding box center [216, 469] width 299 height 42
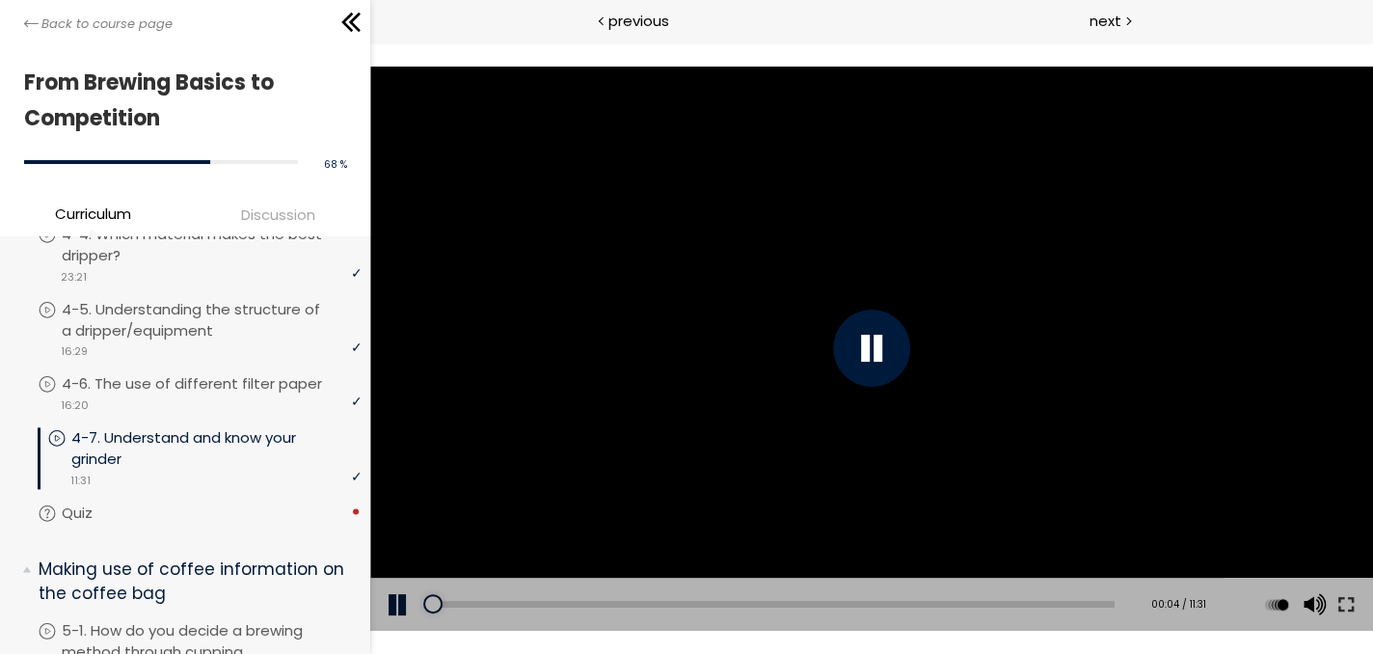
drag, startPoint x: 1345, startPoint y: 610, endPoint x: 1717, endPoint y: 736, distance: 392.9
click at [1346, 610] on button at bounding box center [1345, 604] width 35 height 54
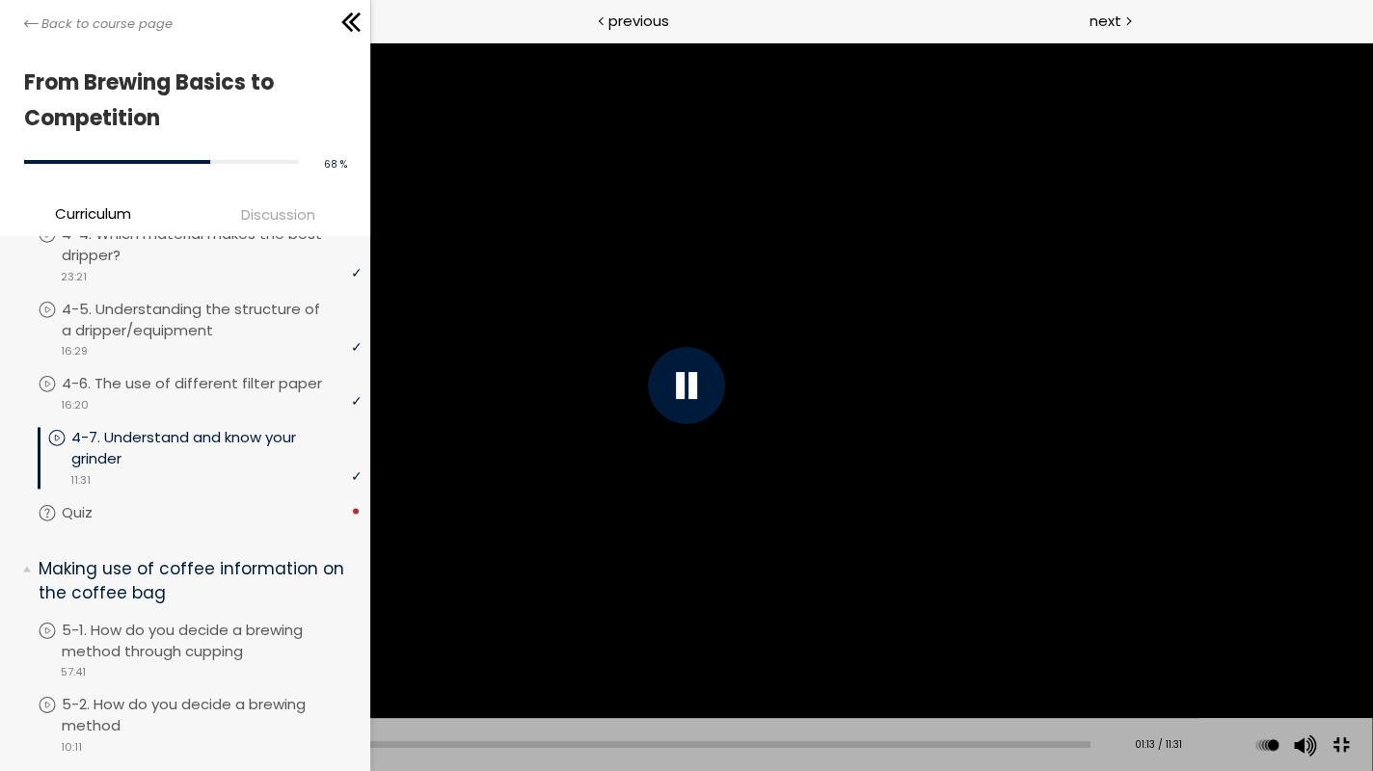
click at [1137, 619] on div at bounding box center [686, 385] width 1371 height 771
click at [867, 468] on div at bounding box center [686, 385] width 1371 height 771
click at [691, 388] on div at bounding box center [686, 385] width 77 height 77
click at [740, 476] on div at bounding box center [686, 385] width 1371 height 771
click at [675, 395] on div at bounding box center [686, 385] width 77 height 77
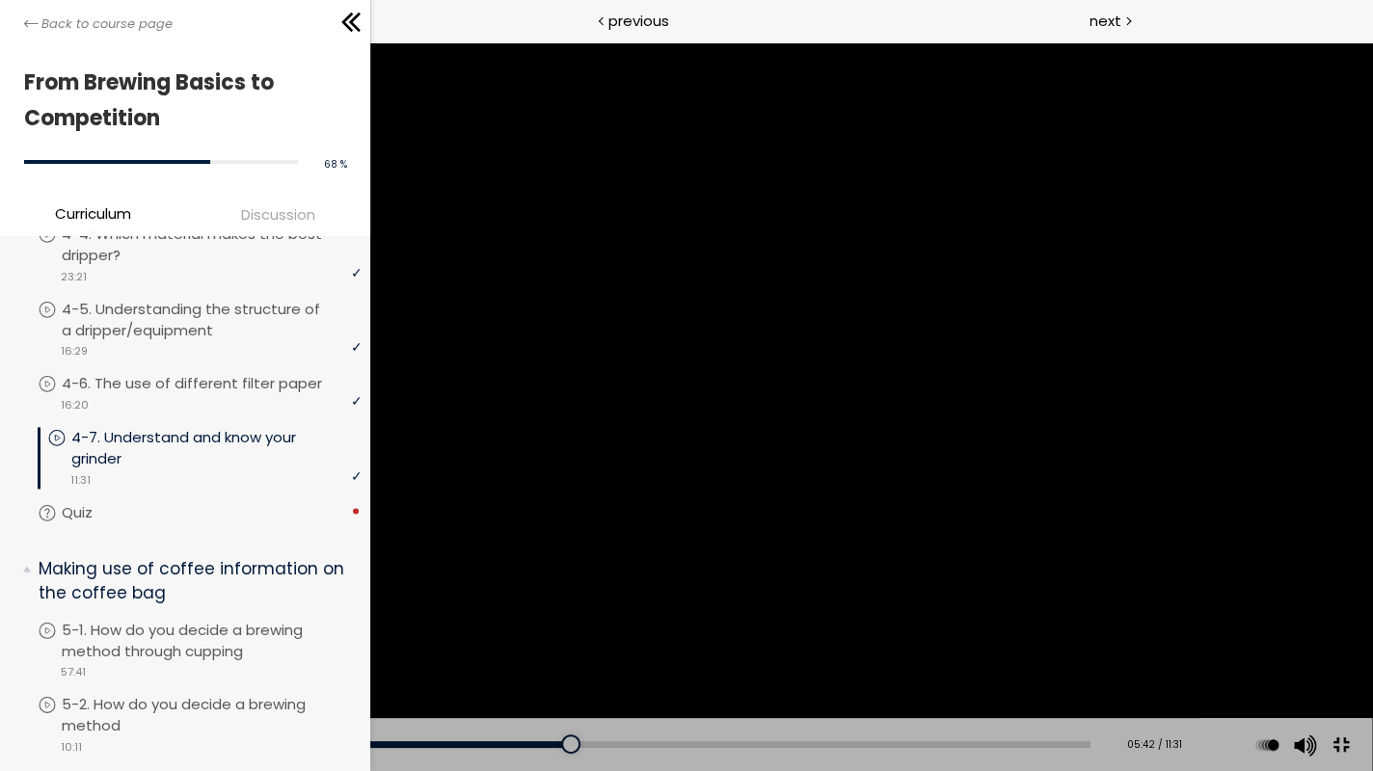
click at [771, 540] on div at bounding box center [686, 385] width 1371 height 771
drag, startPoint x: 1186, startPoint y: 653, endPoint x: 1227, endPoint y: 652, distance: 41.5
click at [1186, 653] on div at bounding box center [686, 385] width 1371 height 771
drag, startPoint x: 661, startPoint y: 436, endPoint x: 672, endPoint y: 438, distance: 10.8
click at [662, 436] on div at bounding box center [686, 385] width 1371 height 771
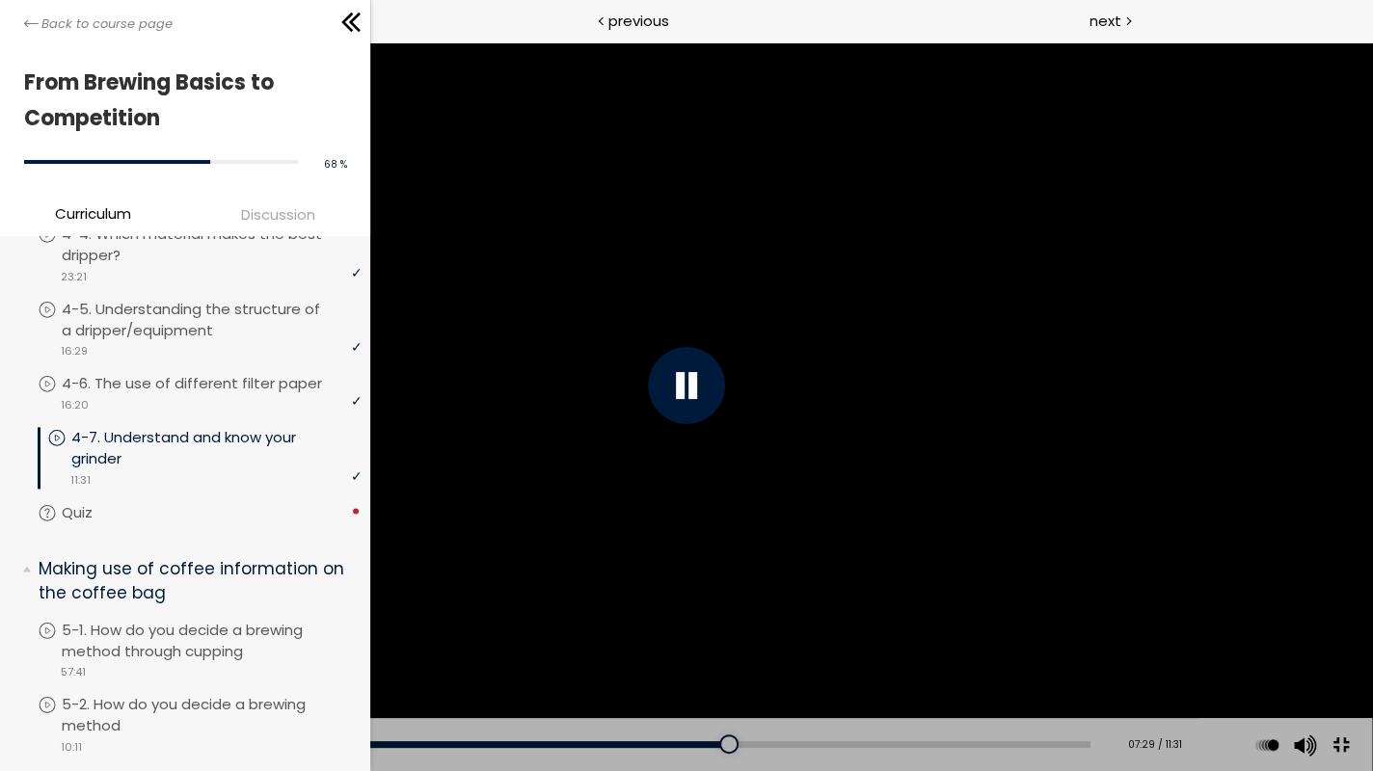
click at [1041, 602] on div at bounding box center [686, 385] width 1371 height 771
click at [979, 487] on div at bounding box center [686, 385] width 1371 height 771
click at [1062, 512] on div at bounding box center [686, 385] width 1371 height 771
click at [957, 451] on div at bounding box center [686, 385] width 1371 height 771
click at [742, 653] on div "07:45" at bounding box center [574, 744] width 1031 height 7
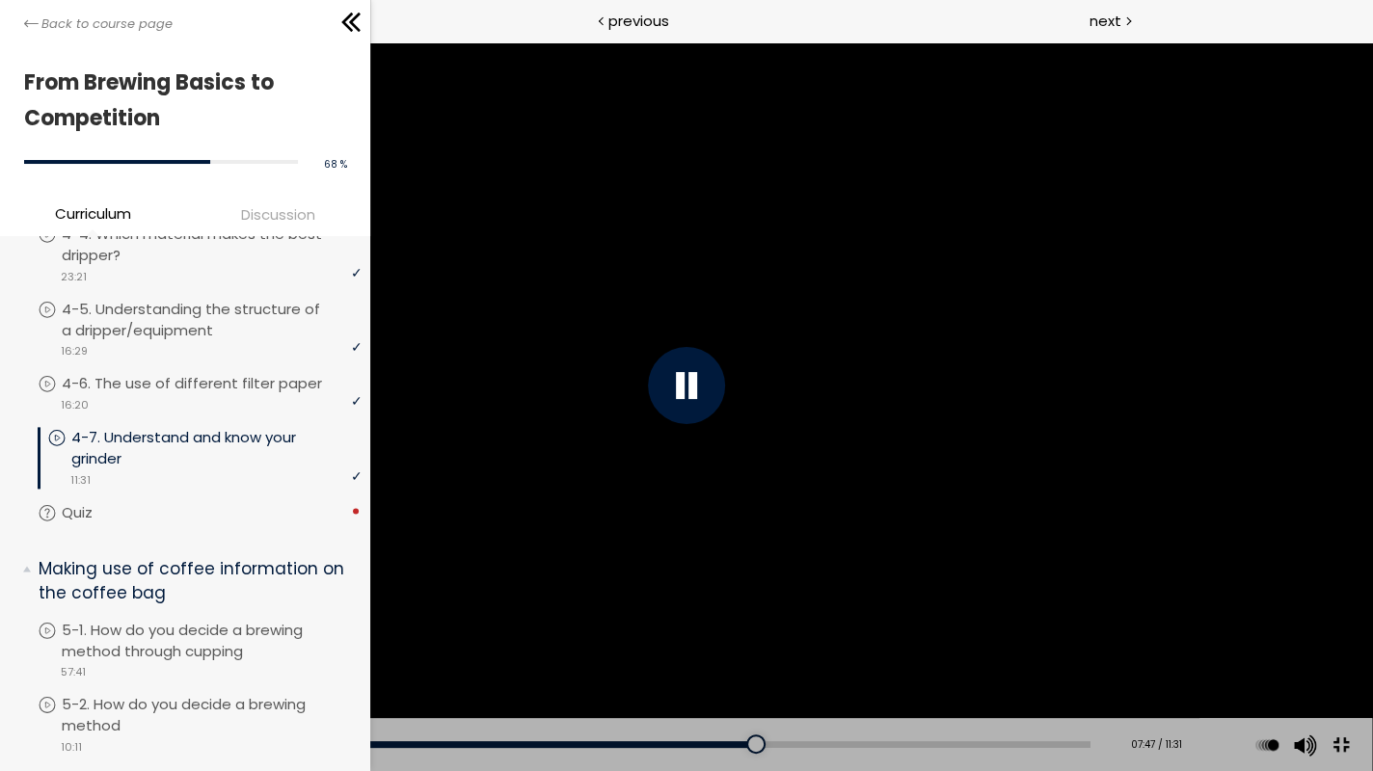
click at [731, 653] on div at bounding box center [686, 385] width 1371 height 771
click at [762, 653] on div at bounding box center [686, 385] width 1371 height 771
click at [1055, 646] on div at bounding box center [686, 385] width 1371 height 771
click at [1049, 647] on div at bounding box center [686, 385] width 1371 height 771
click at [921, 653] on div "09:47" at bounding box center [574, 744] width 1031 height 7
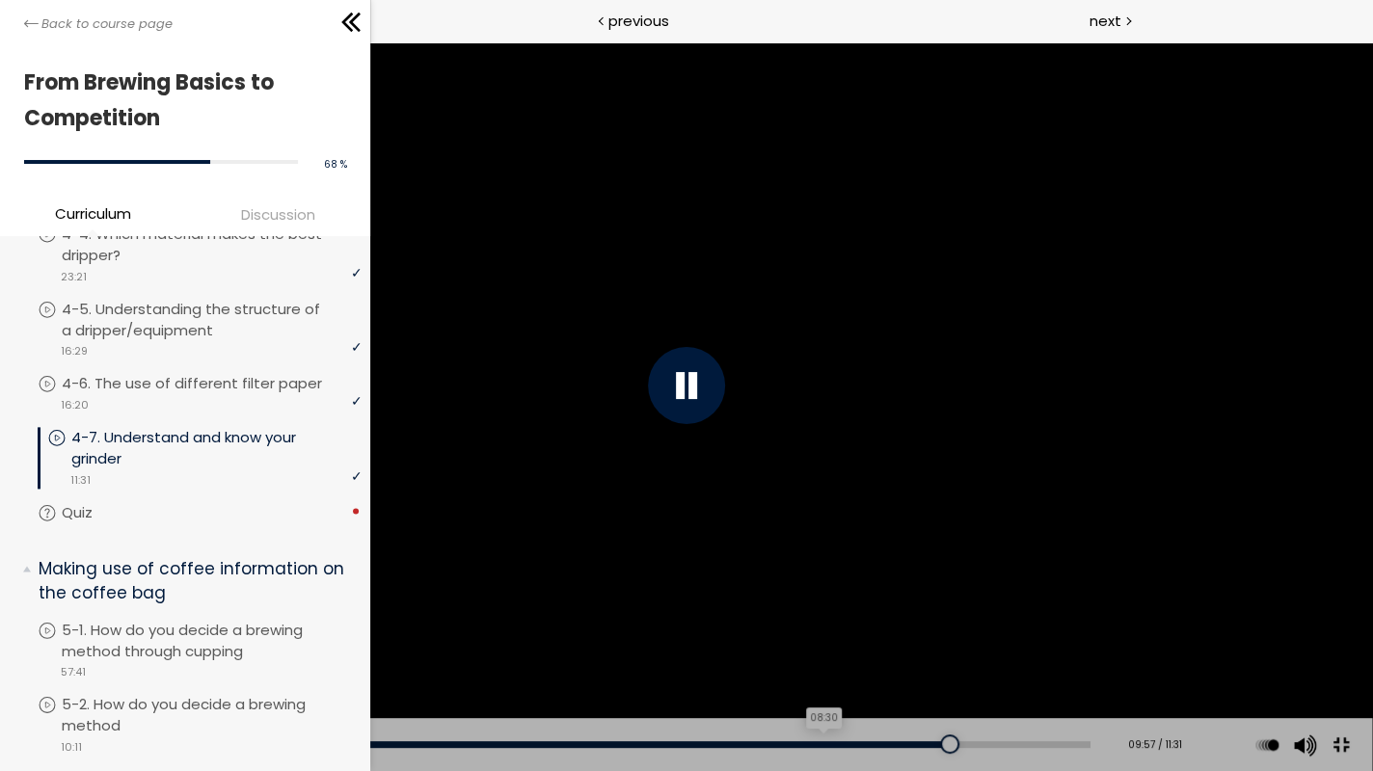
click at [806, 653] on div "08:30" at bounding box center [574, 744] width 1031 height 7
click at [1100, 617] on div at bounding box center [686, 385] width 1371 height 771
click at [1093, 519] on div at bounding box center [686, 385] width 1371 height 771
click at [1041, 653] on div "11:09" at bounding box center [574, 744] width 1031 height 7
click at [1003, 653] on div "Add chapter 10:42" at bounding box center [574, 745] width 1031 height 54
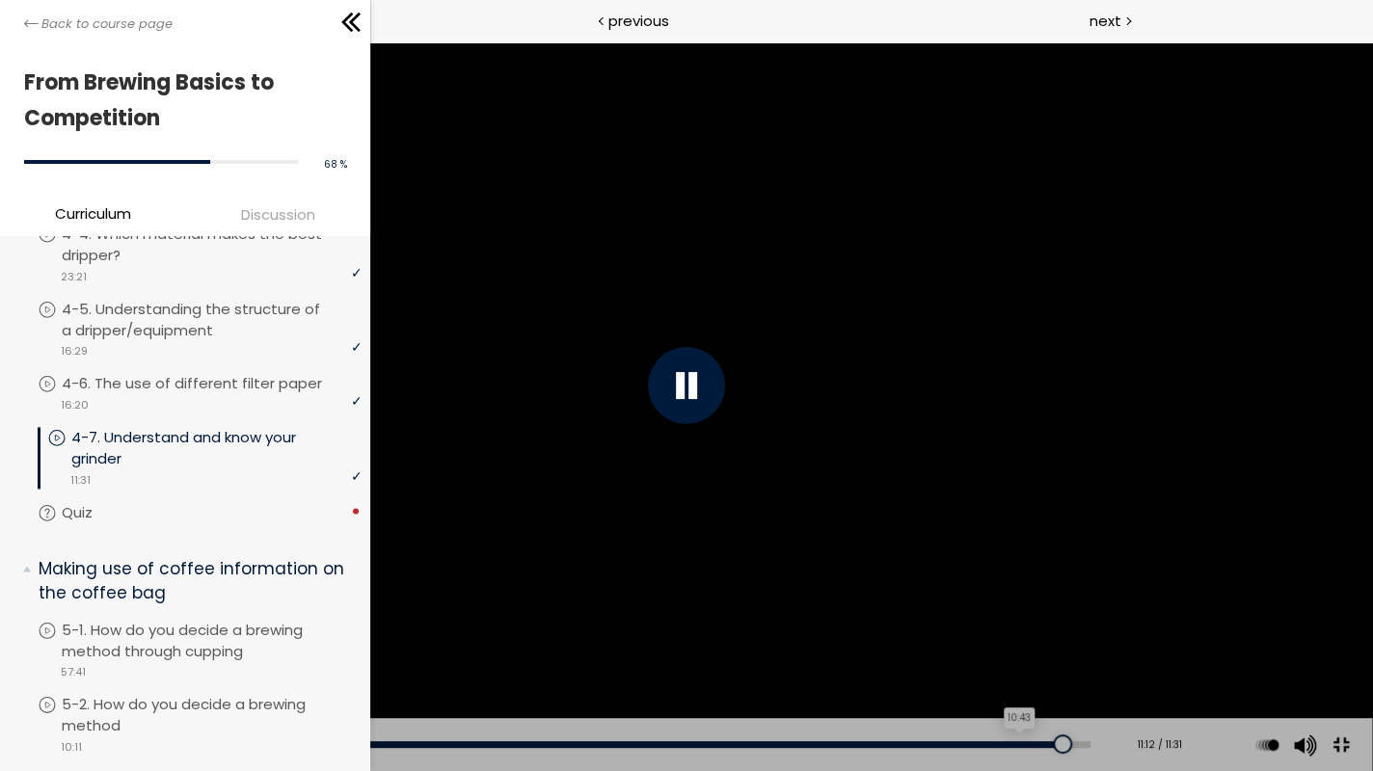
click at [1003, 653] on div "10:43" at bounding box center [574, 744] width 1031 height 7
click at [983, 653] on div "10:29" at bounding box center [574, 744] width 1031 height 7
click at [955, 653] on div "10:11" at bounding box center [574, 744] width 1031 height 7
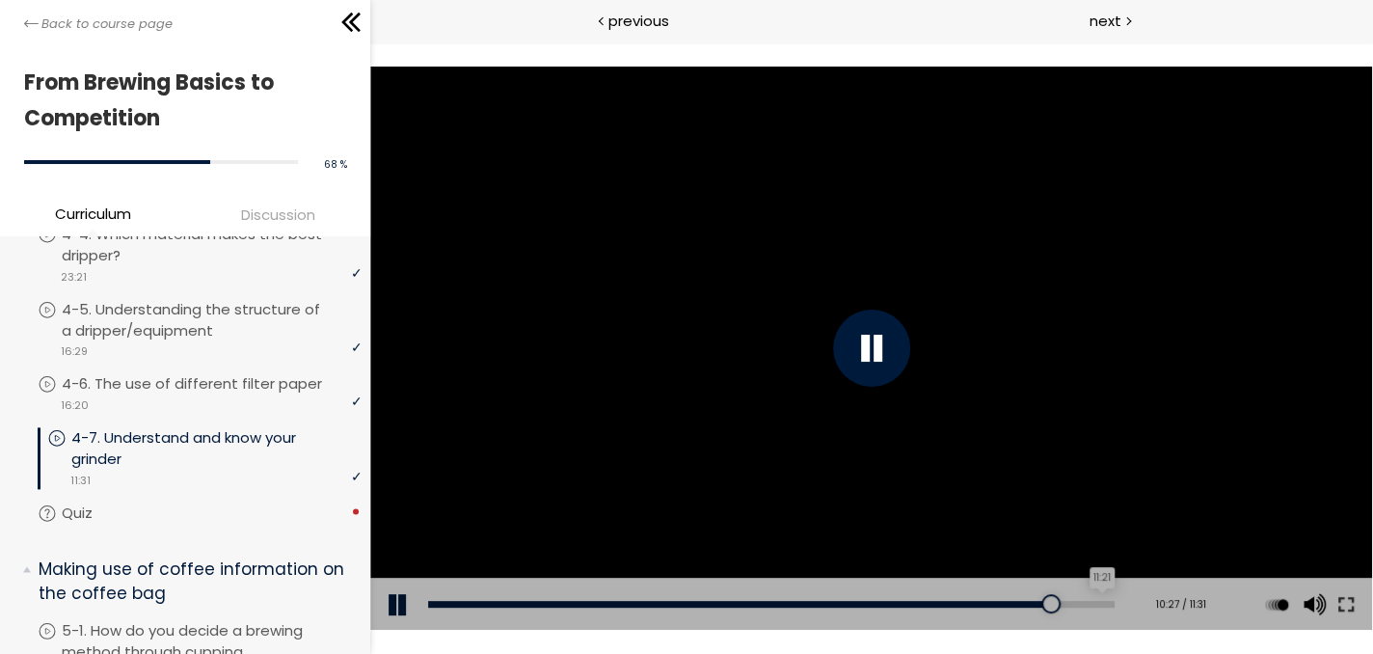
click at [1094, 604] on div "11:21" at bounding box center [771, 604] width 686 height 7
click at [809, 379] on div at bounding box center [871, 349] width 1003 height 564
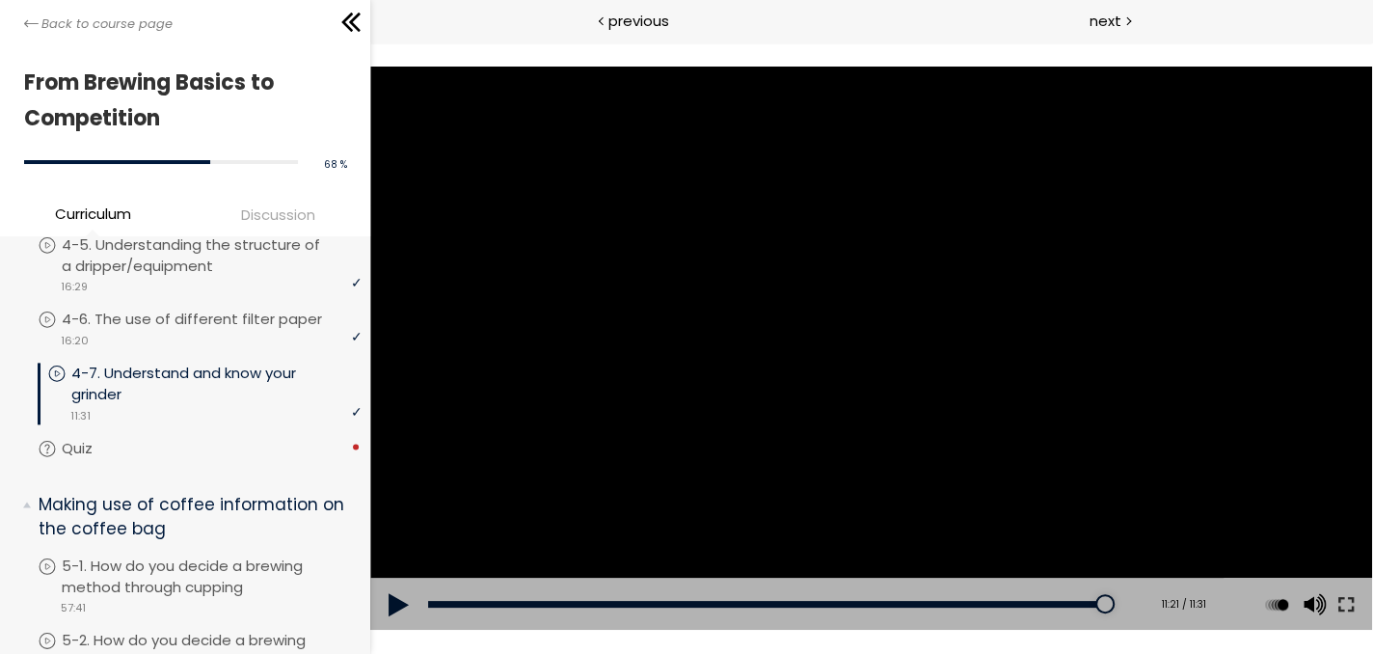
scroll to position [1671, 0]
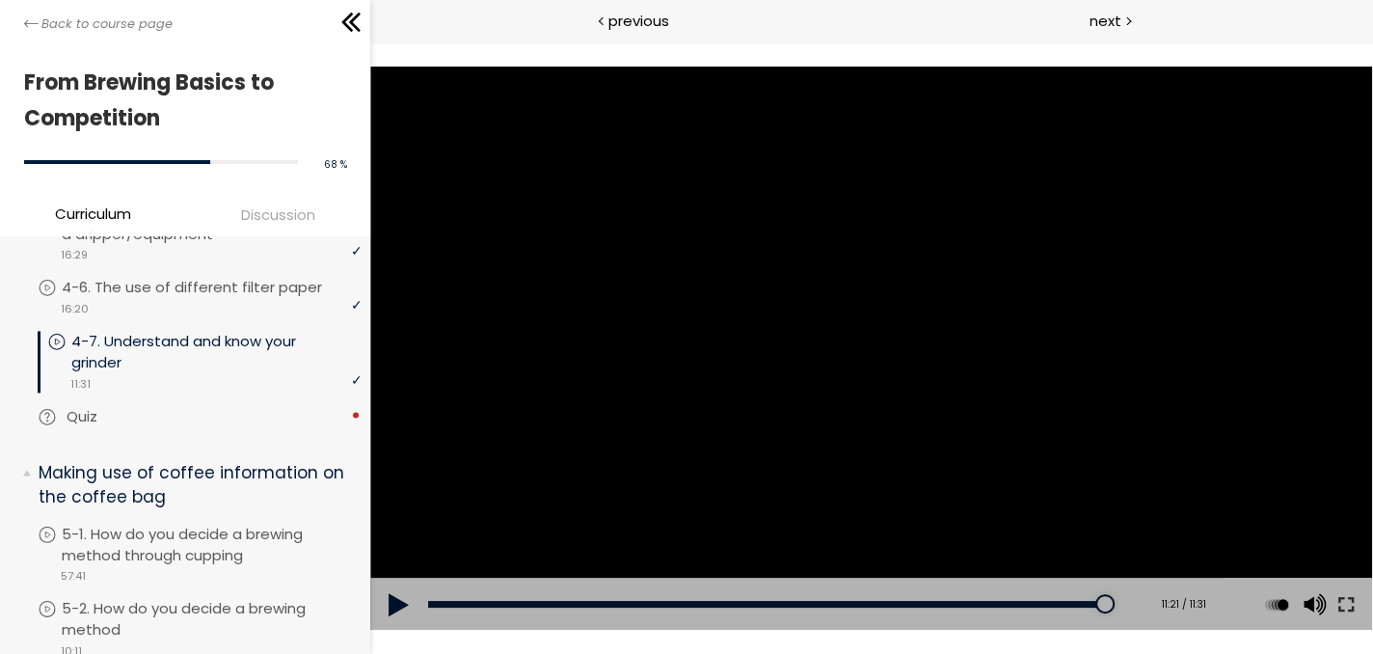
click at [147, 427] on link "Quiz" at bounding box center [199, 416] width 323 height 21
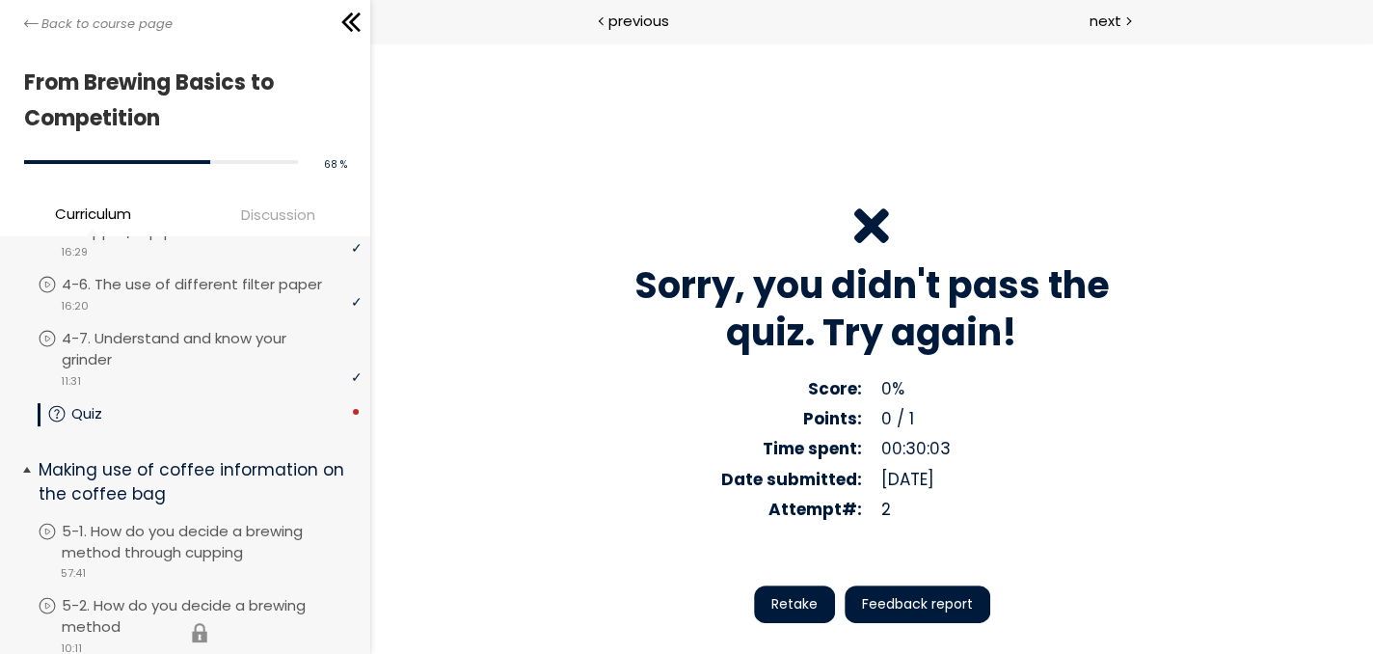
scroll to position [1671, 0]
click at [913, 609] on span "Feedback report" at bounding box center [917, 604] width 111 height 20
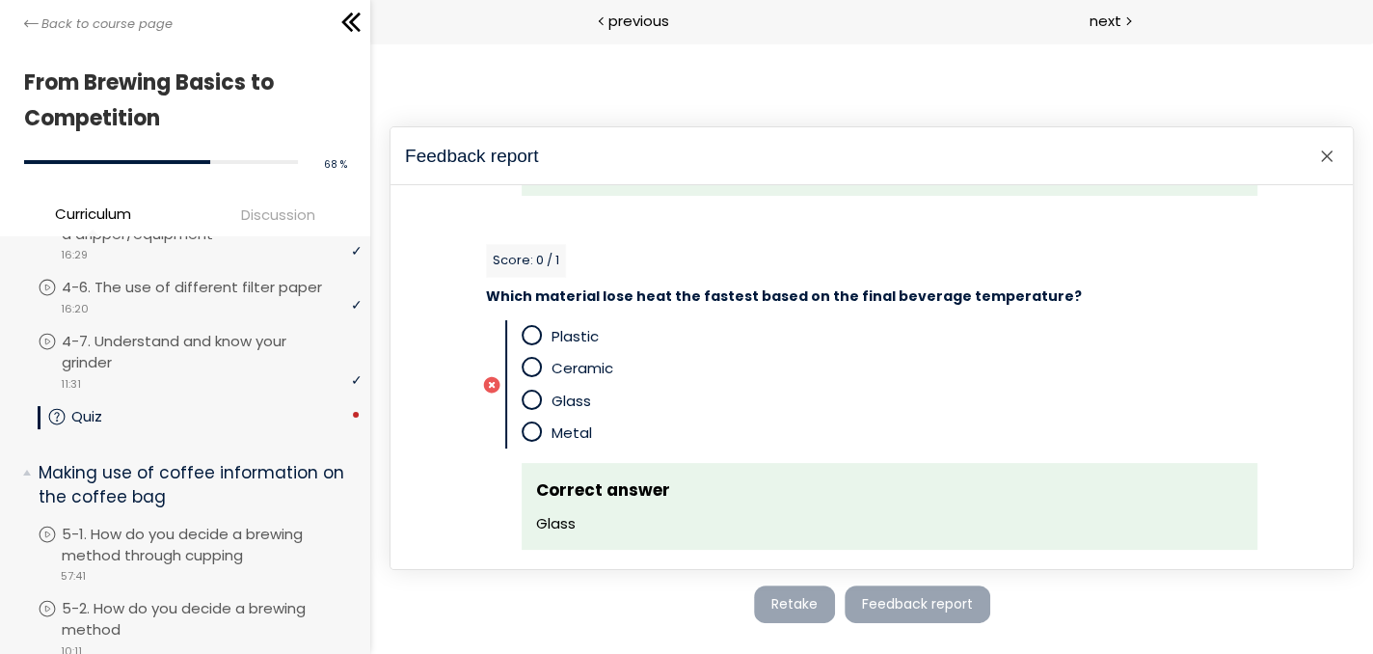
scroll to position [1637, 0]
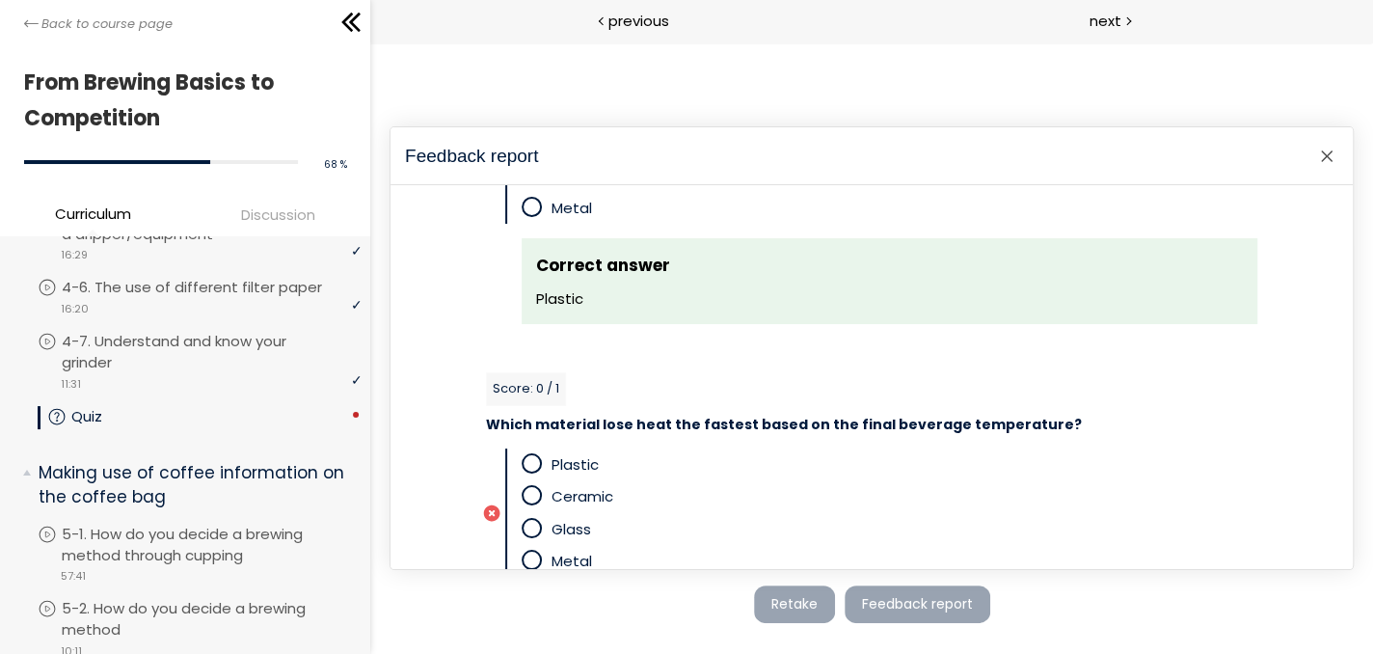
click at [682, 419] on span "Which material lose heat the fastest based on the final beverage temperature?" at bounding box center [784, 424] width 596 height 19
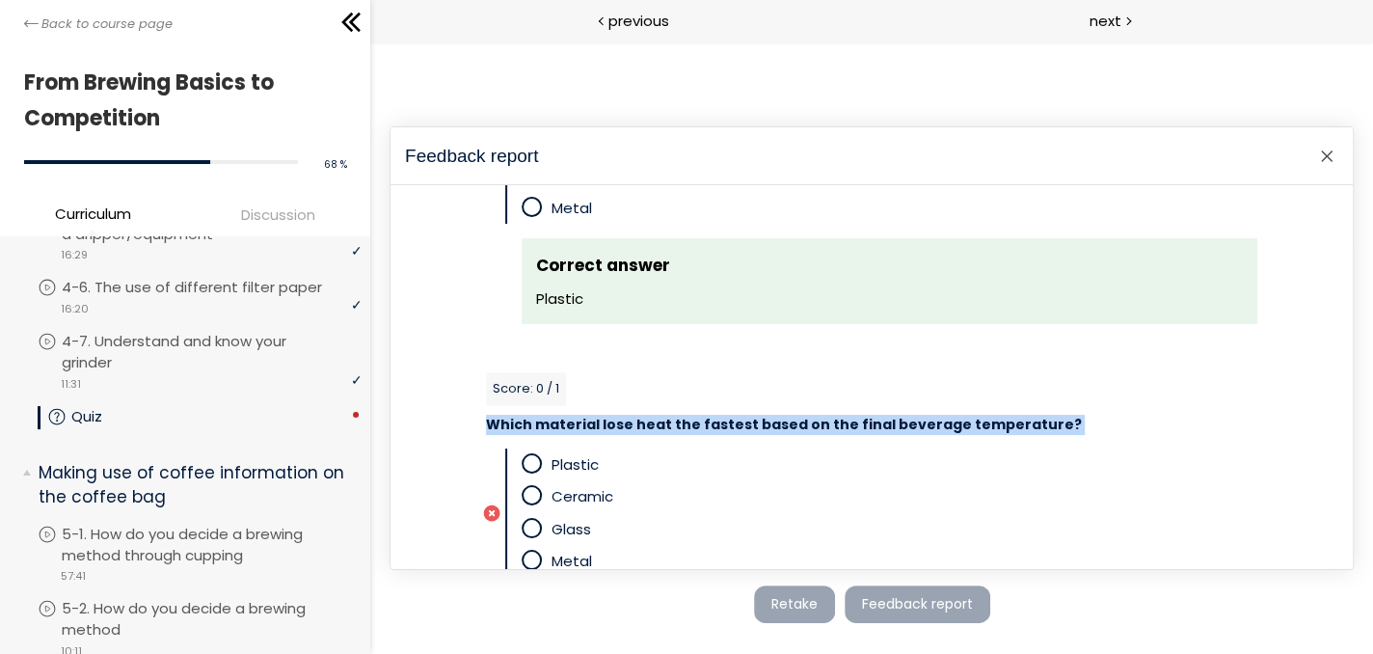
click at [682, 419] on span "Which material lose heat the fastest based on the final beverage temperature?" at bounding box center [784, 424] width 596 height 19
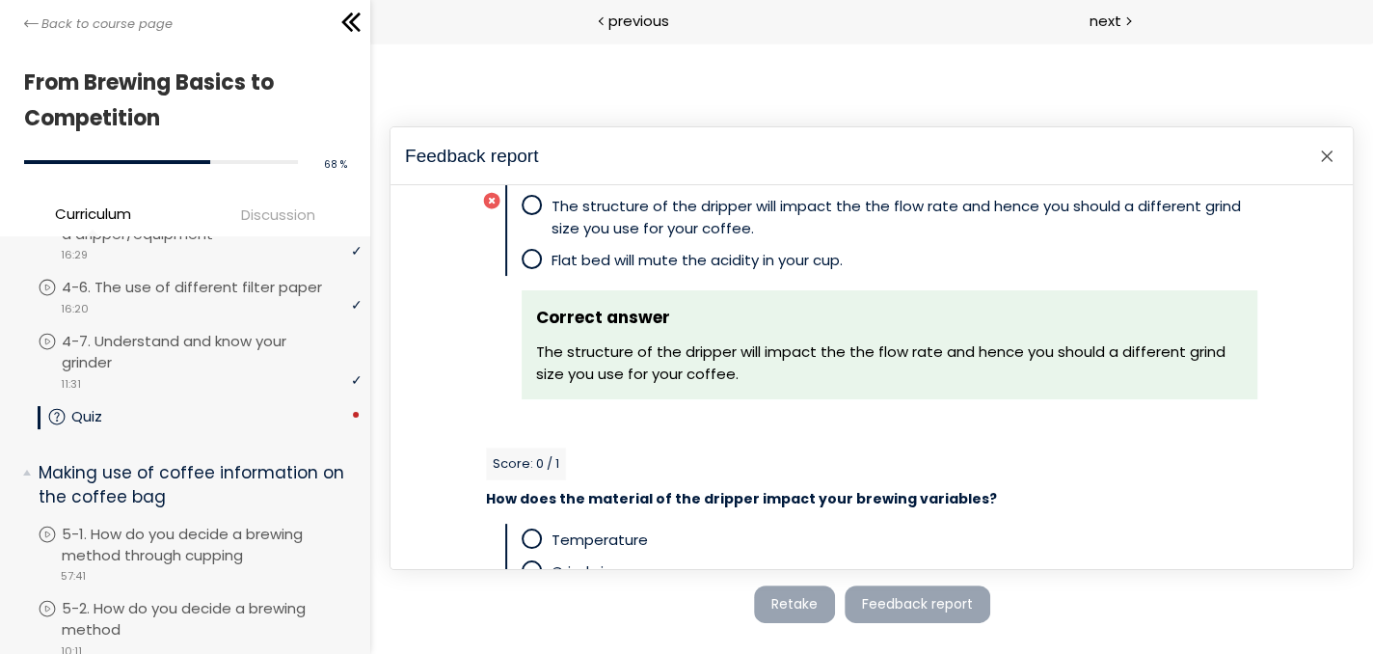
scroll to position [0, 0]
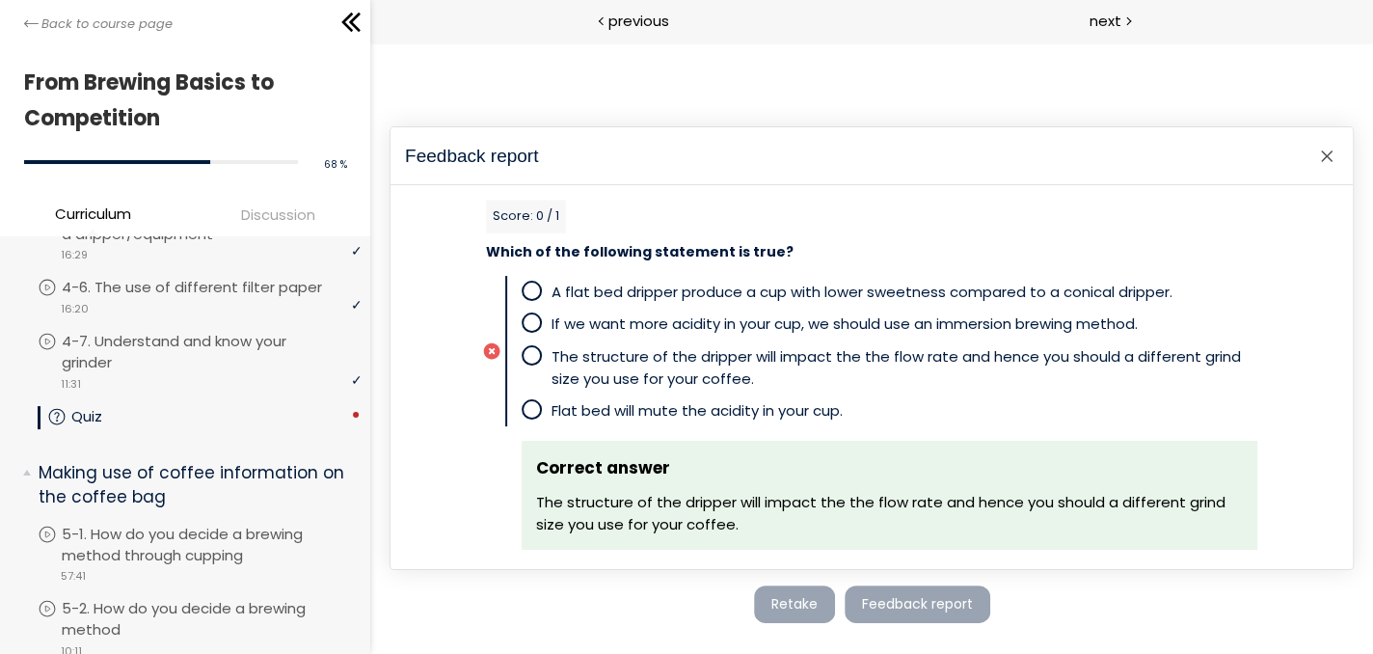
click at [591, 499] on span "The structure of the dripper will impact the the flow rate and hence you should…" at bounding box center [880, 513] width 689 height 42
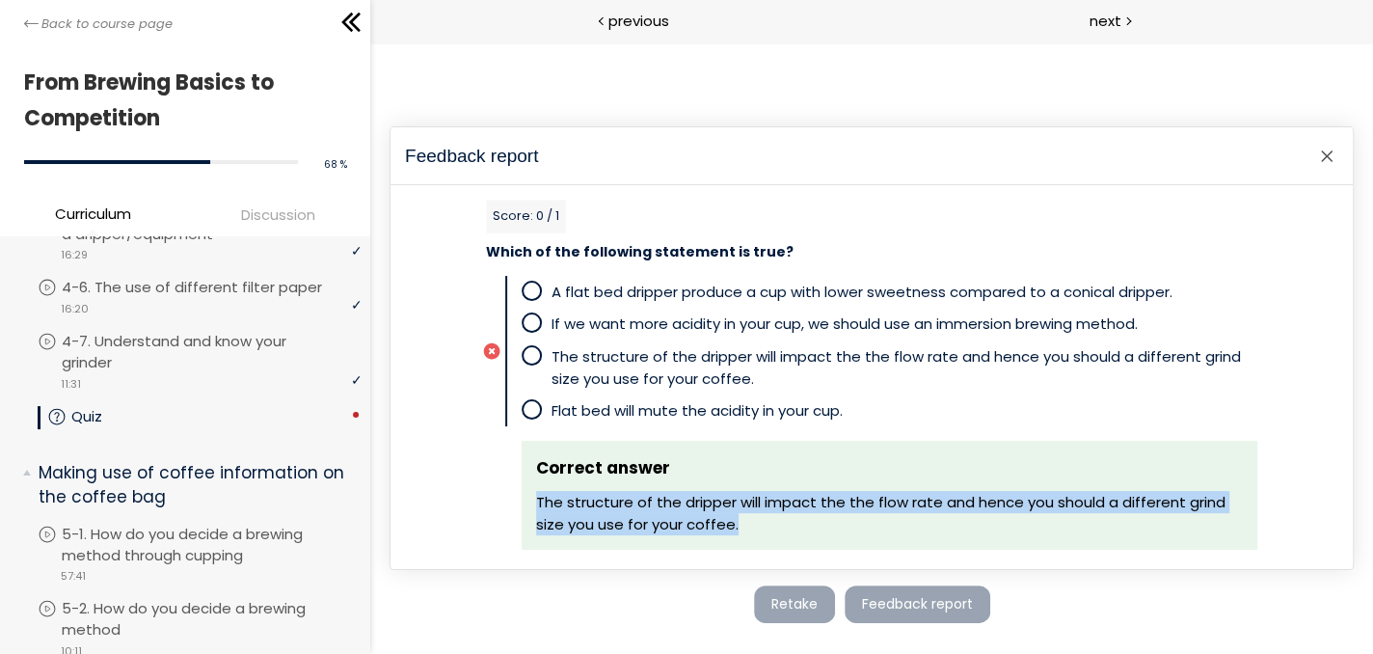
click at [591, 499] on span "The structure of the dripper will impact the the flow rate and hence you should…" at bounding box center [880, 513] width 689 height 42
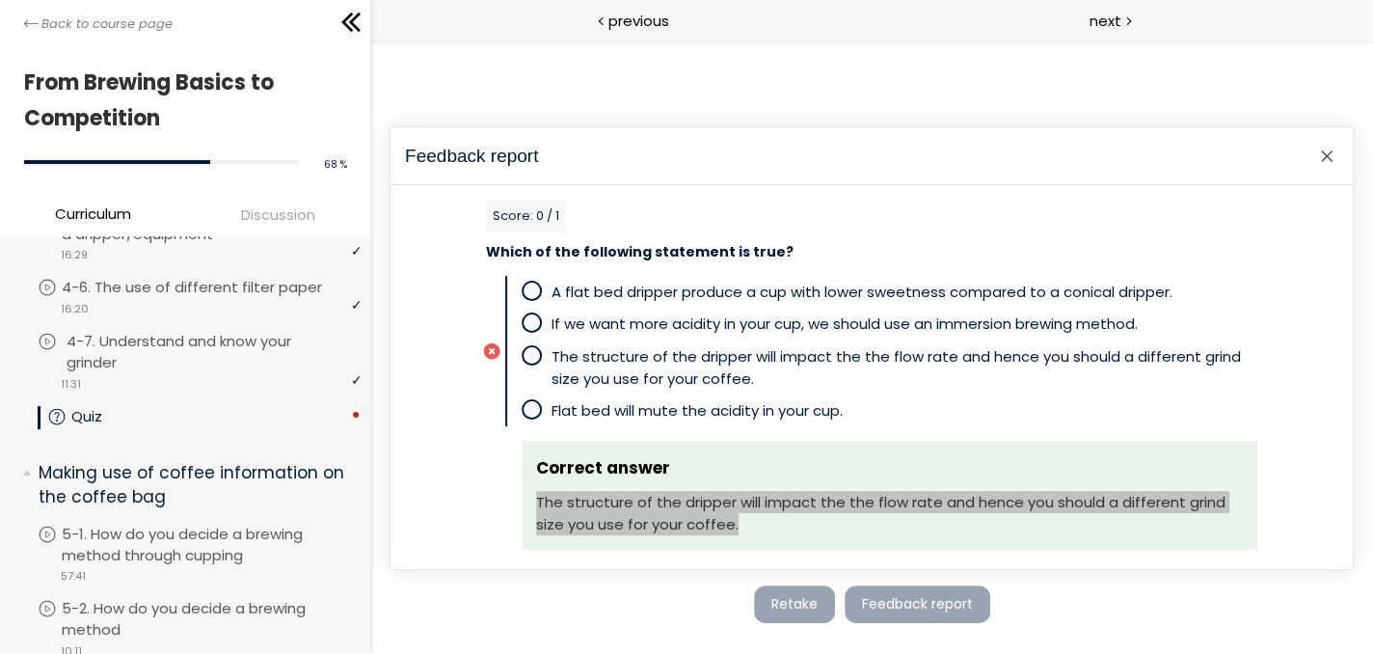
click at [174, 365] on p "4-7. Understand and know your grinder" at bounding box center [216, 352] width 299 height 42
click at [147, 427] on link "Quiz" at bounding box center [199, 416] width 323 height 21
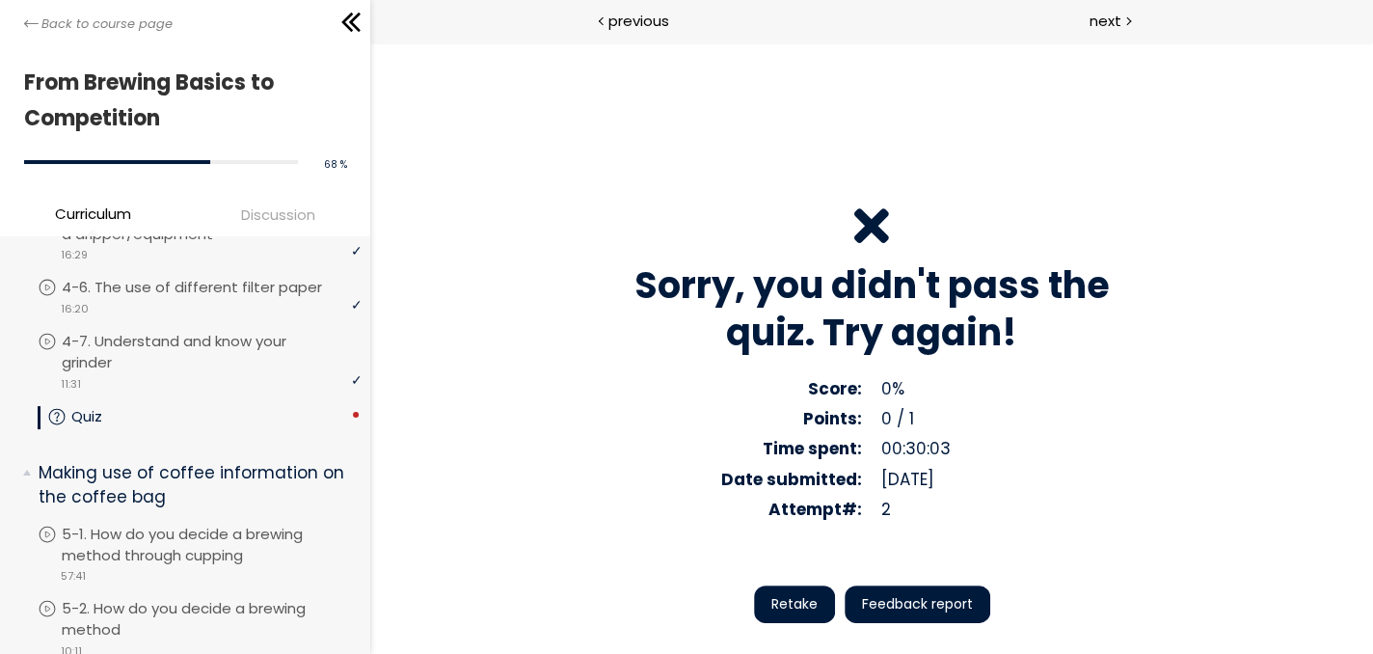
click at [786, 604] on span "Retake" at bounding box center [794, 604] width 46 height 20
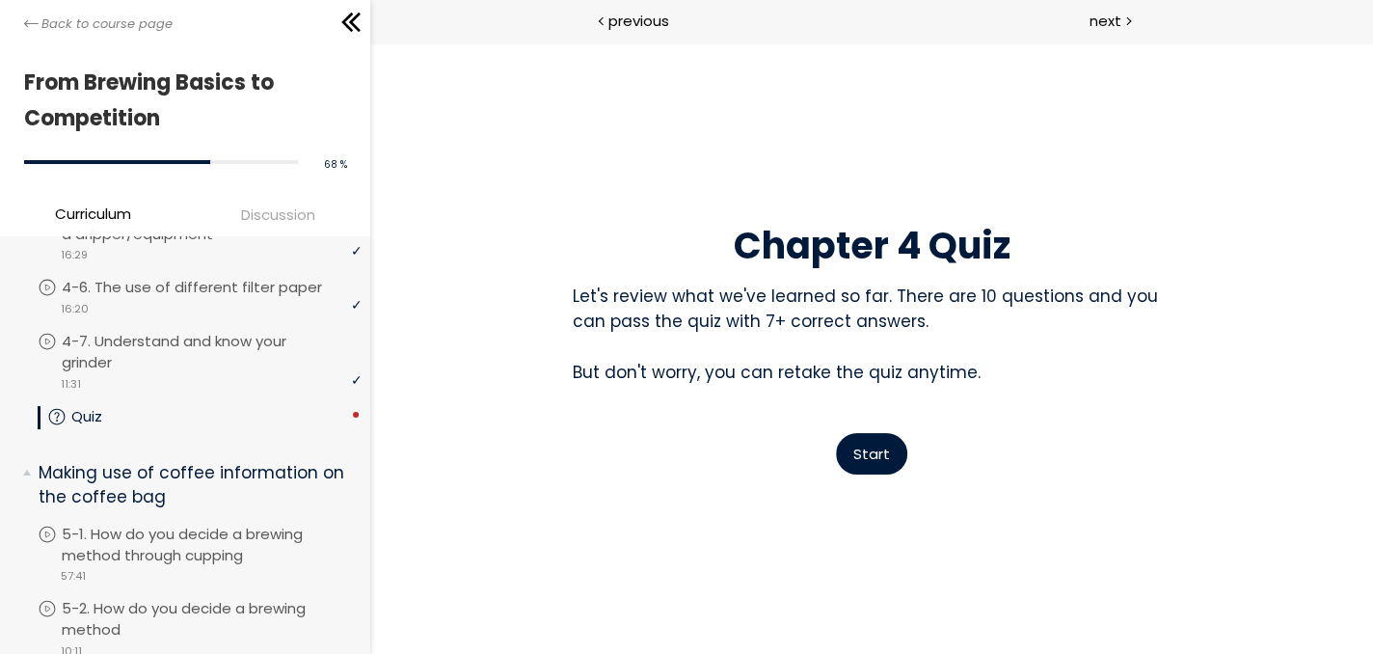
click at [879, 461] on span "Start" at bounding box center [871, 453] width 37 height 20
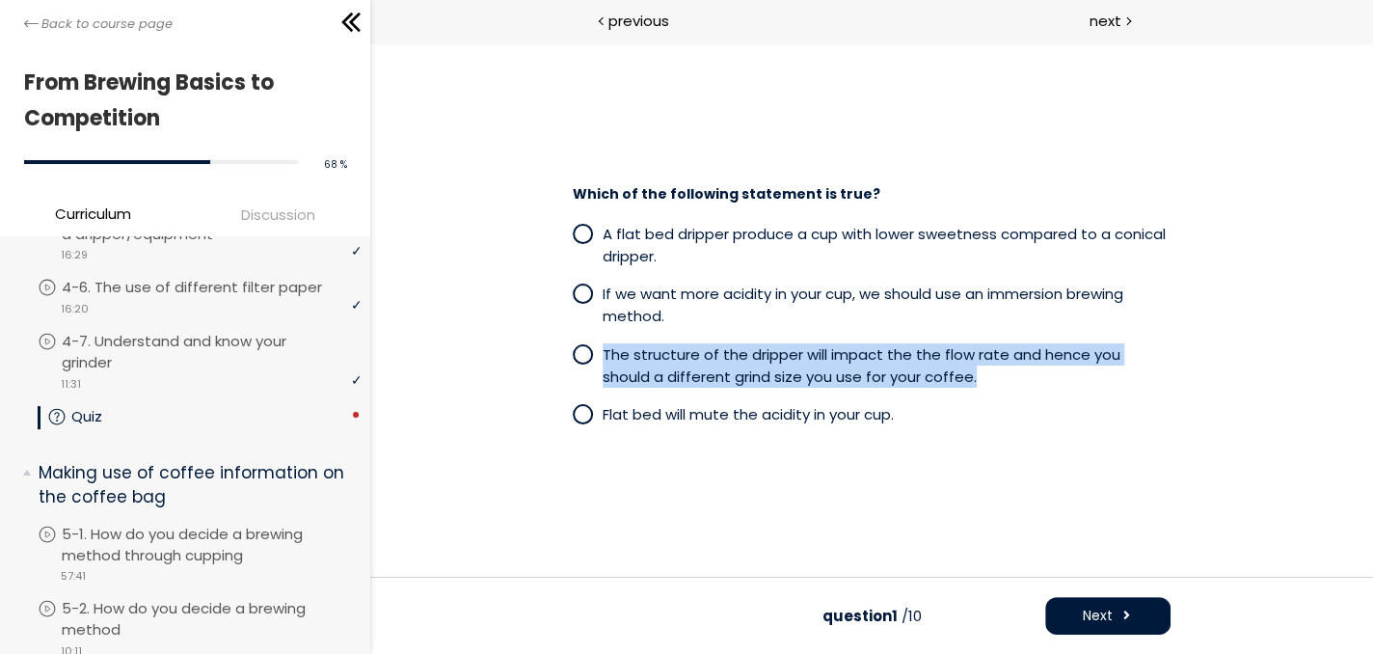
drag, startPoint x: 932, startPoint y: 377, endPoint x: 603, endPoint y: 357, distance: 329.3
click at [603, 357] on p "The structure of the dripper will impact the the flow rate and hence you should…" at bounding box center [886, 365] width 568 height 45
copy span "The structure of the dripper will impact the the flow rate and hence you should…"
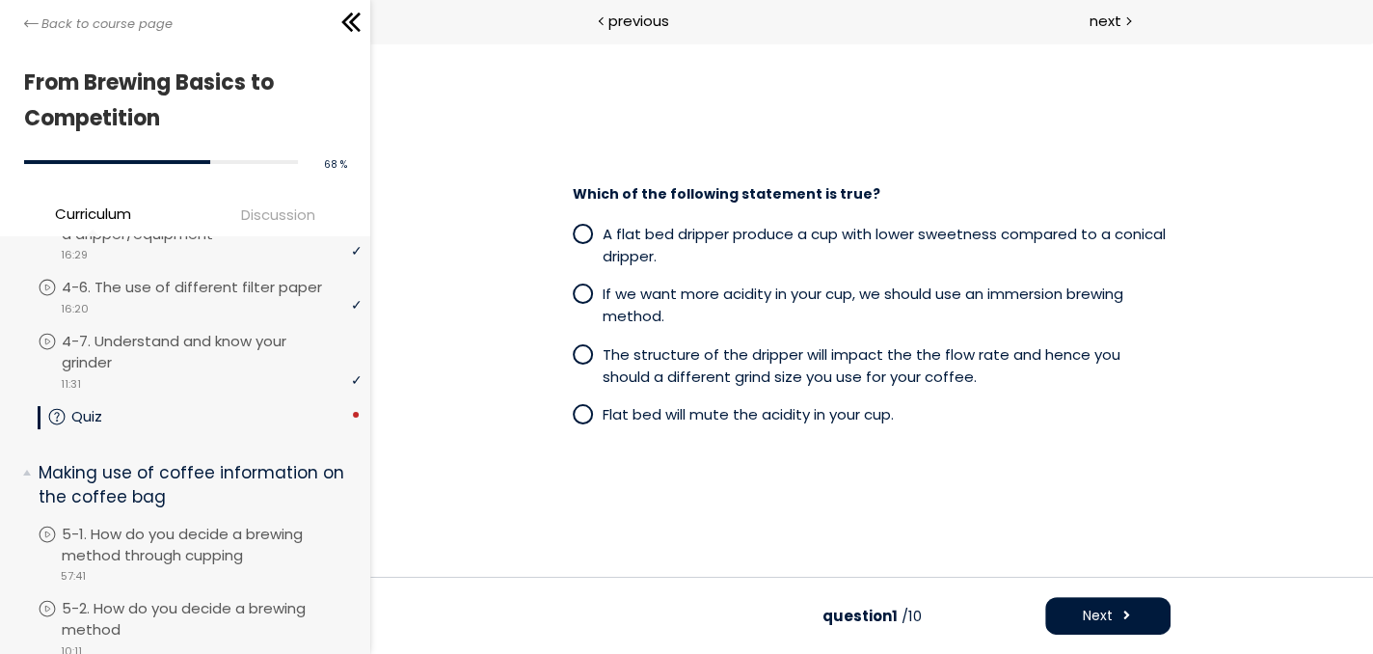
click at [575, 353] on span at bounding box center [583, 354] width 16 height 16
click at [1098, 612] on span "Next" at bounding box center [1098, 615] width 30 height 20
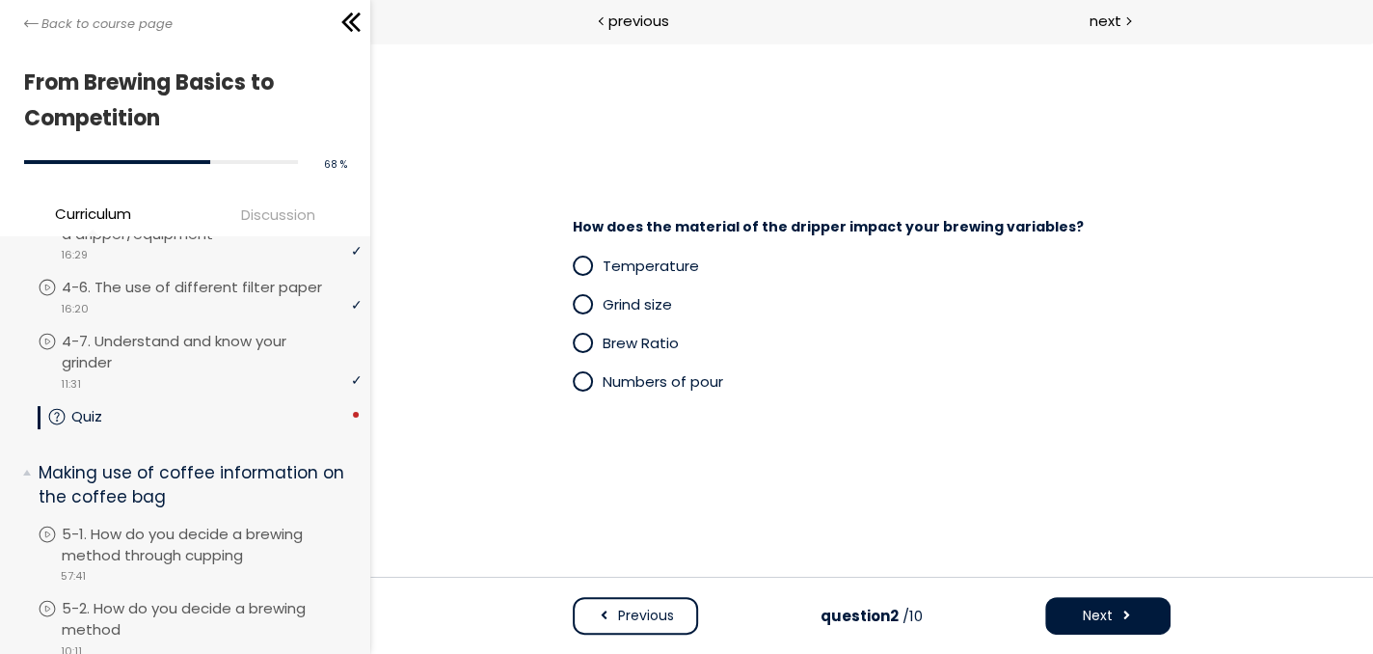
click at [902, 244] on div "Temperature Grind size Brew Ratio Numbers of pour" at bounding box center [871, 324] width 636 height 174
click at [579, 267] on span at bounding box center [583, 265] width 16 height 16
click at [1091, 612] on span "Next" at bounding box center [1098, 615] width 30 height 20
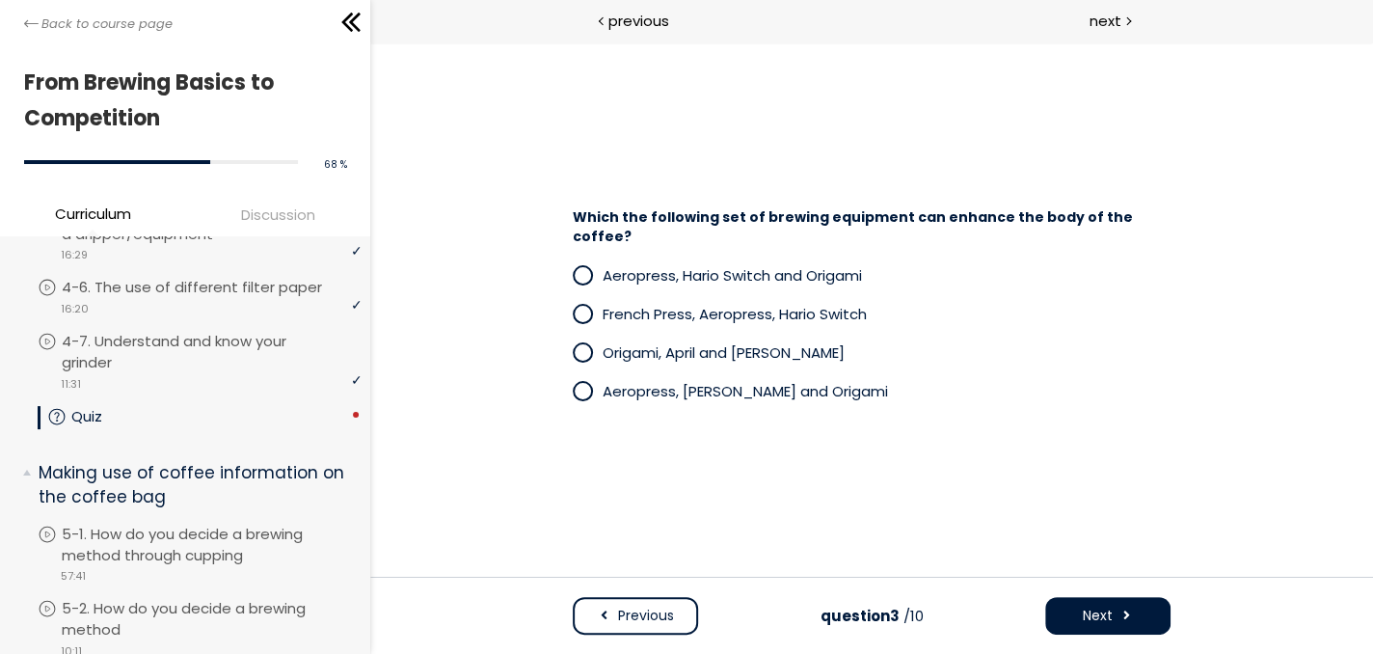
click at [582, 302] on span at bounding box center [588, 314] width 30 height 24
click at [584, 307] on span at bounding box center [583, 314] width 16 height 16
click at [1114, 612] on button "Next" at bounding box center [1107, 616] width 125 height 38
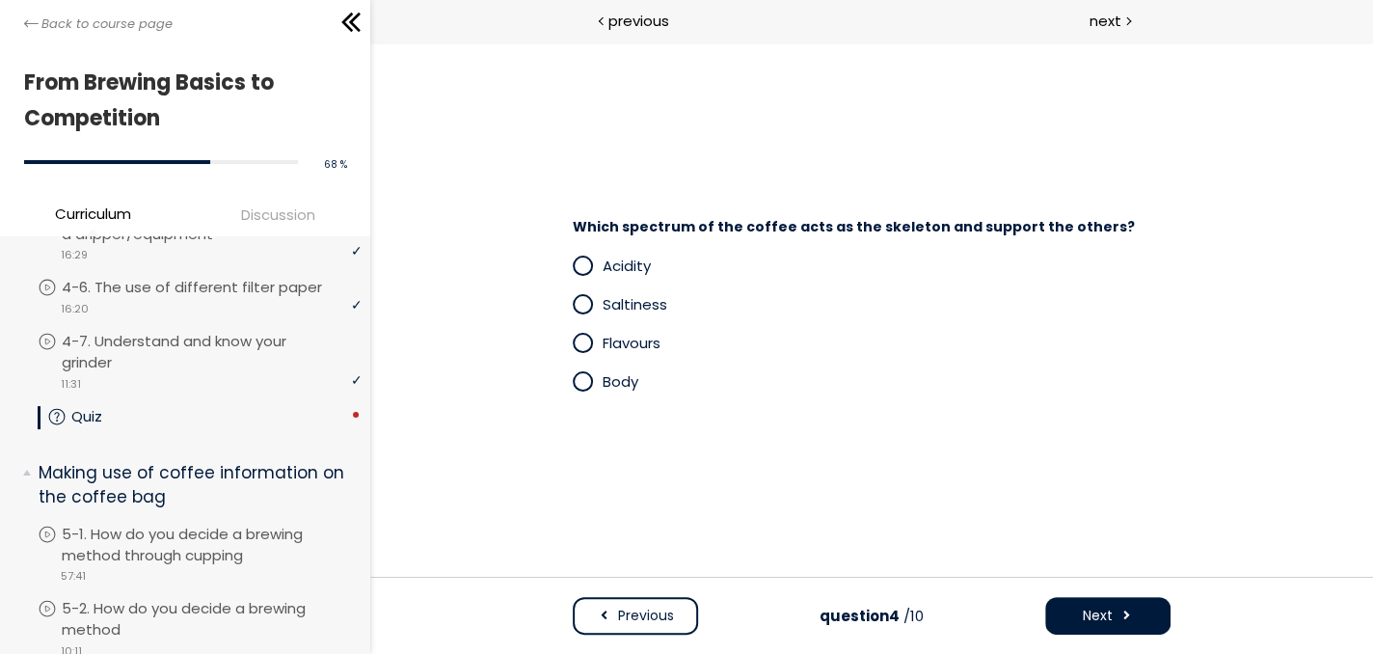
click at [869, 396] on div "Body" at bounding box center [872, 381] width 598 height 39
click at [592, 384] on span at bounding box center [588, 381] width 30 height 24
click at [1108, 614] on span "Next" at bounding box center [1098, 615] width 30 height 20
click at [790, 222] on span "Which material is the great insulator of heat?" at bounding box center [742, 226] width 338 height 19
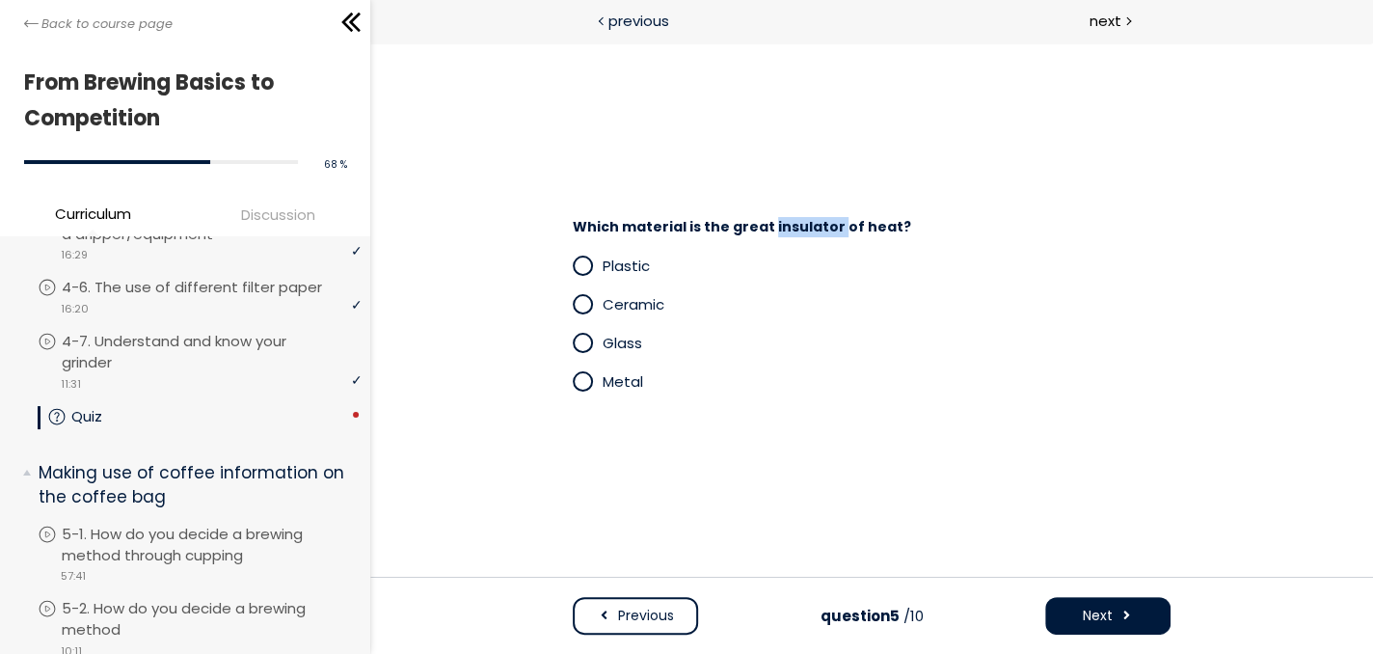
copy span "insulator"
click at [585, 272] on span at bounding box center [583, 265] width 16 height 16
click at [1088, 611] on span "Next" at bounding box center [1098, 615] width 30 height 20
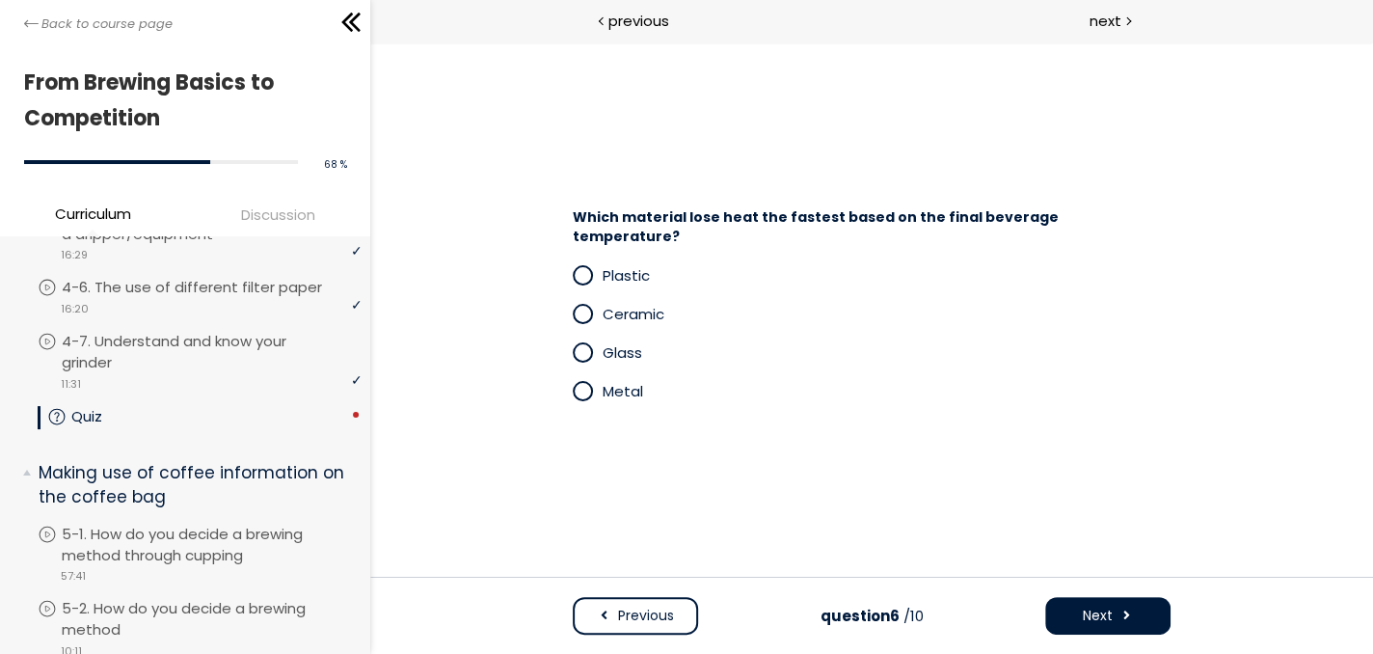
click at [587, 345] on span at bounding box center [583, 352] width 16 height 16
click at [1083, 610] on span "Next" at bounding box center [1098, 615] width 30 height 20
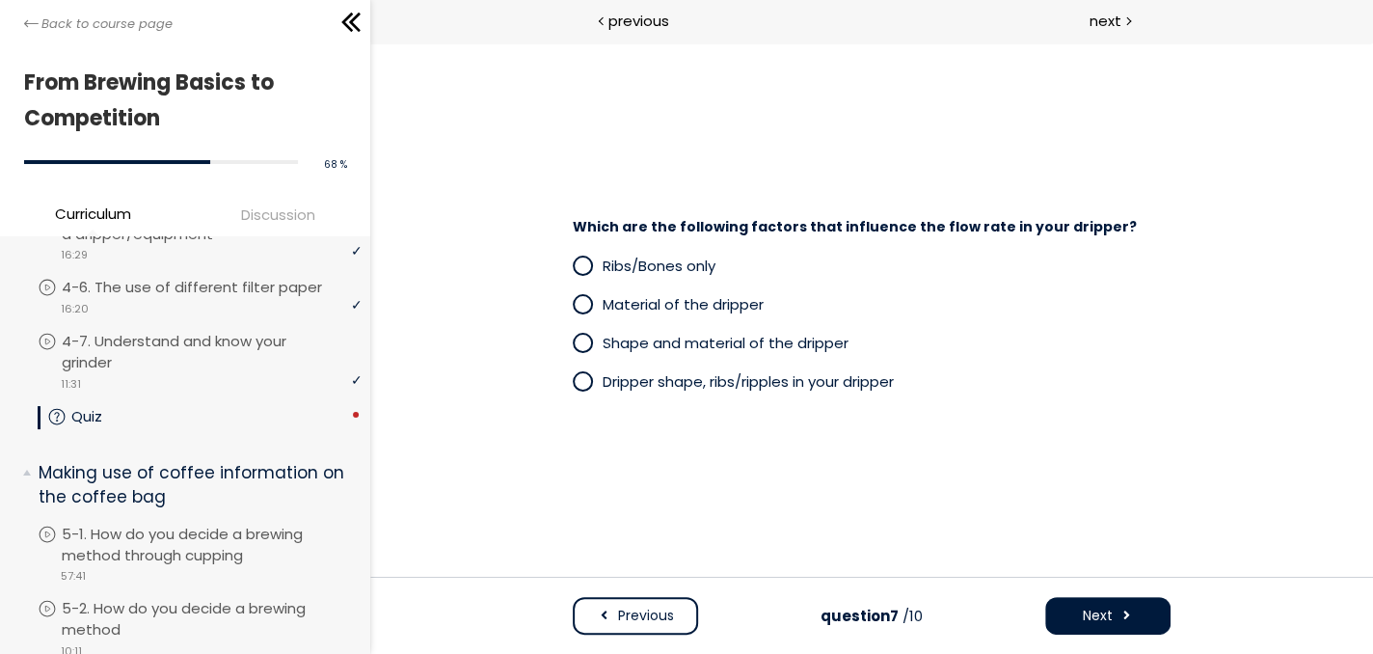
click at [579, 389] on span at bounding box center [583, 381] width 16 height 16
click at [1098, 623] on span "Next" at bounding box center [1098, 615] width 30 height 20
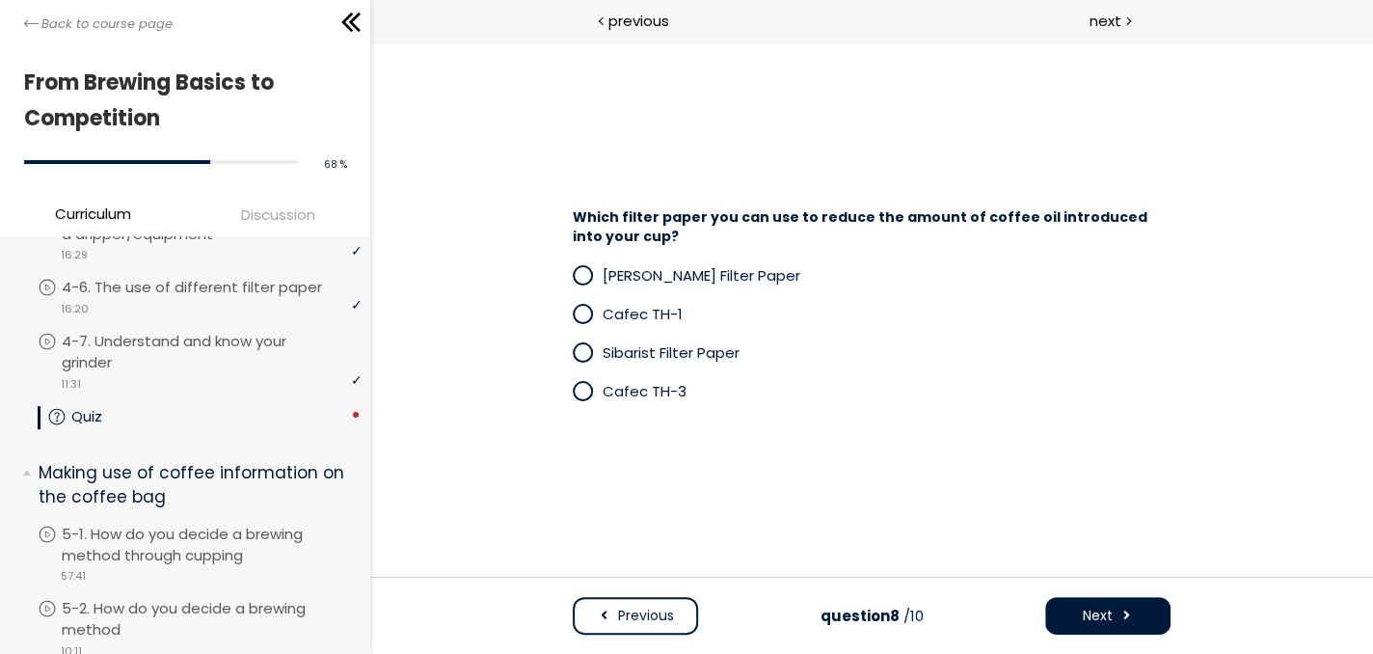
click at [578, 312] on span at bounding box center [583, 314] width 16 height 16
click at [1065, 613] on button "Next" at bounding box center [1107, 616] width 125 height 38
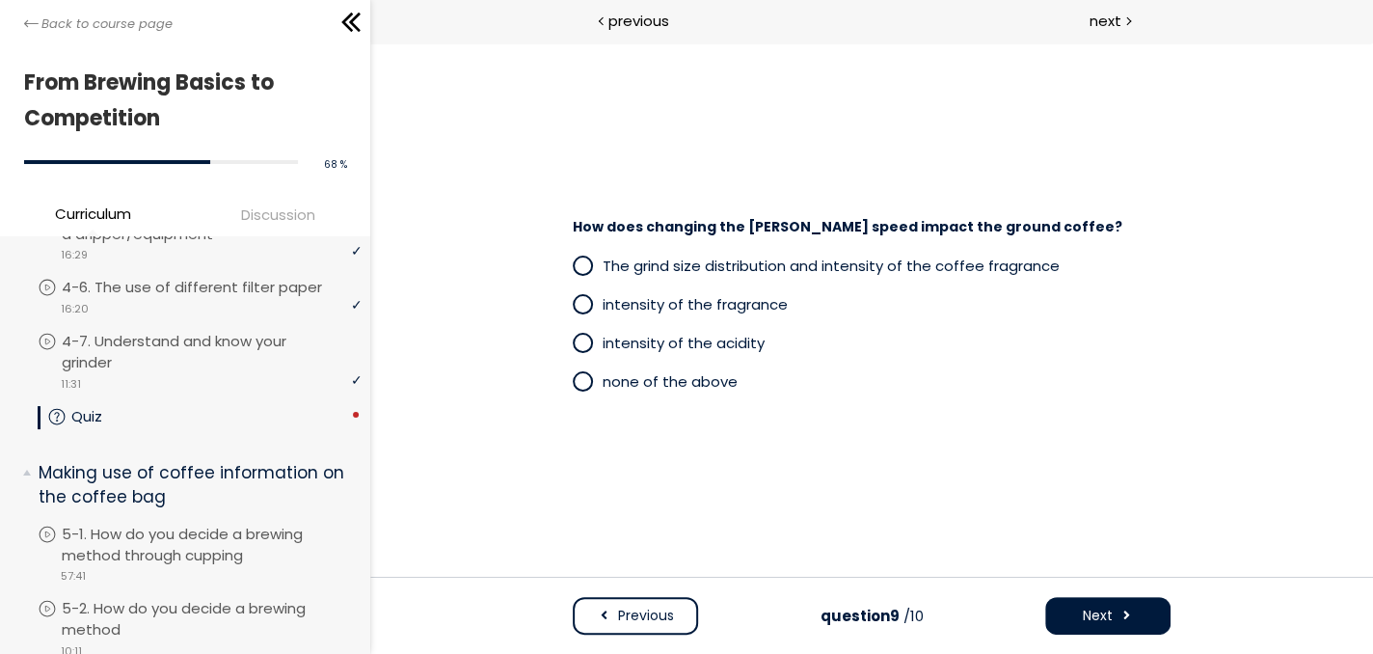
click at [582, 339] on span at bounding box center [583, 342] width 16 height 16
click at [883, 223] on span "How does changing the [PERSON_NAME] speed impact the ground coffee?" at bounding box center [847, 226] width 549 height 19
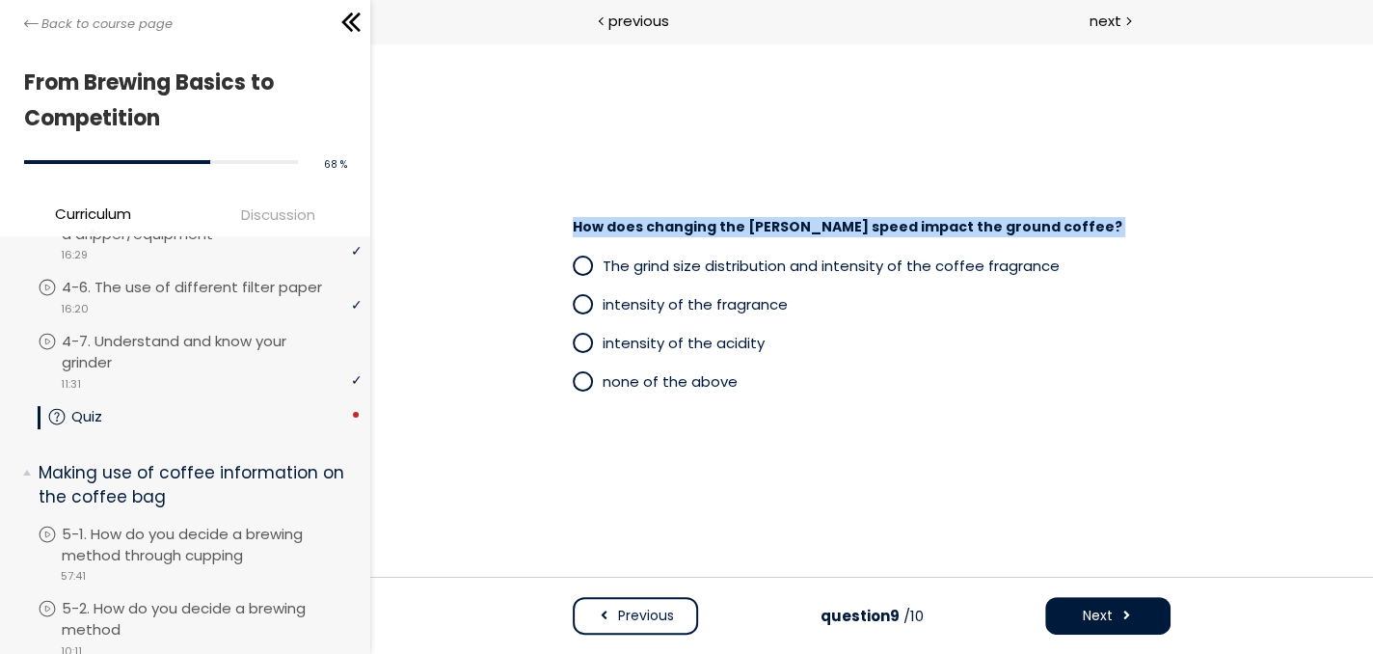
click at [883, 223] on span "How does changing the [PERSON_NAME] speed impact the ground coffee?" at bounding box center [847, 226] width 549 height 19
copy div "How does changing the [PERSON_NAME] speed impact the ground coffee?"
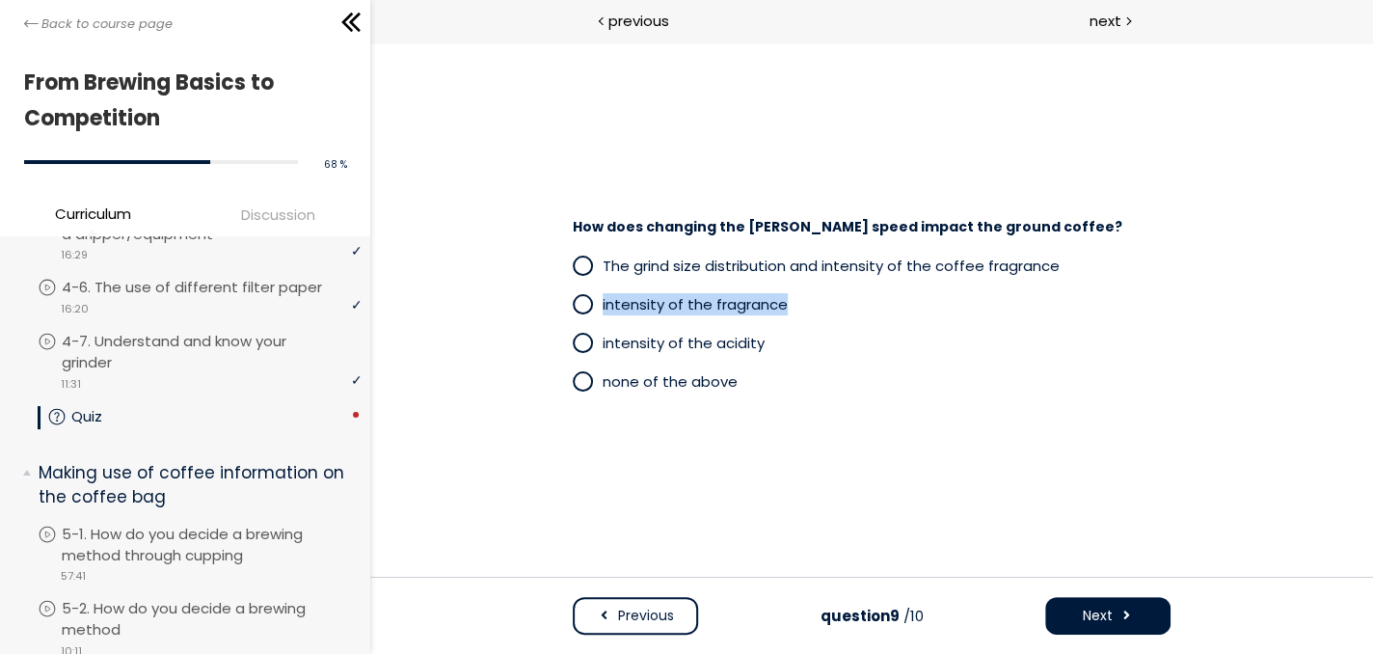
drag, startPoint x: 790, startPoint y: 309, endPoint x: 603, endPoint y: 302, distance: 187.2
click at [603, 302] on p "intensity of the fragrance" at bounding box center [886, 304] width 568 height 22
click at [1048, 261] on span "The grind size distribution and intensity of the coffee fragrance" at bounding box center [830, 265] width 457 height 20
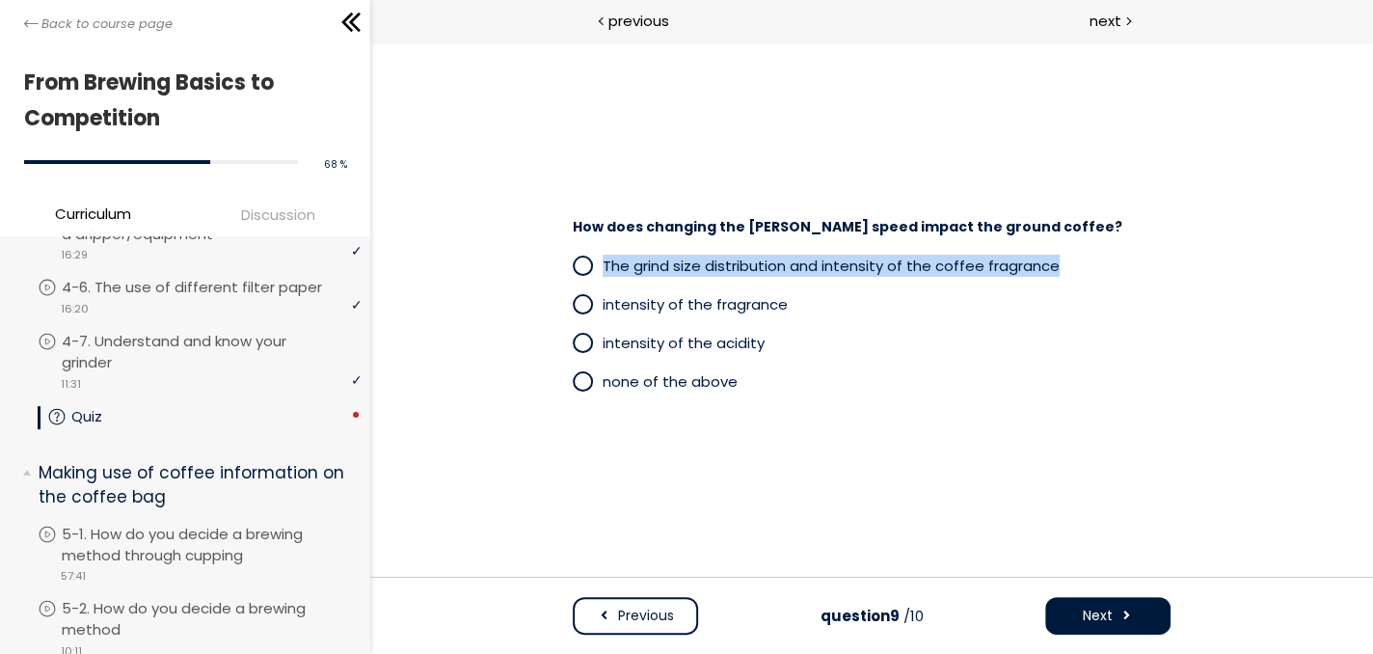
drag, startPoint x: 1051, startPoint y: 264, endPoint x: 601, endPoint y: 253, distance: 450.3
click at [601, 253] on div "The grind size distribution and intensity of the coffee fragrance" at bounding box center [872, 266] width 598 height 39
copy label "The grind size distribution and intensity of the coffee fragrance"
click at [1119, 616] on span at bounding box center [1125, 615] width 13 height 20
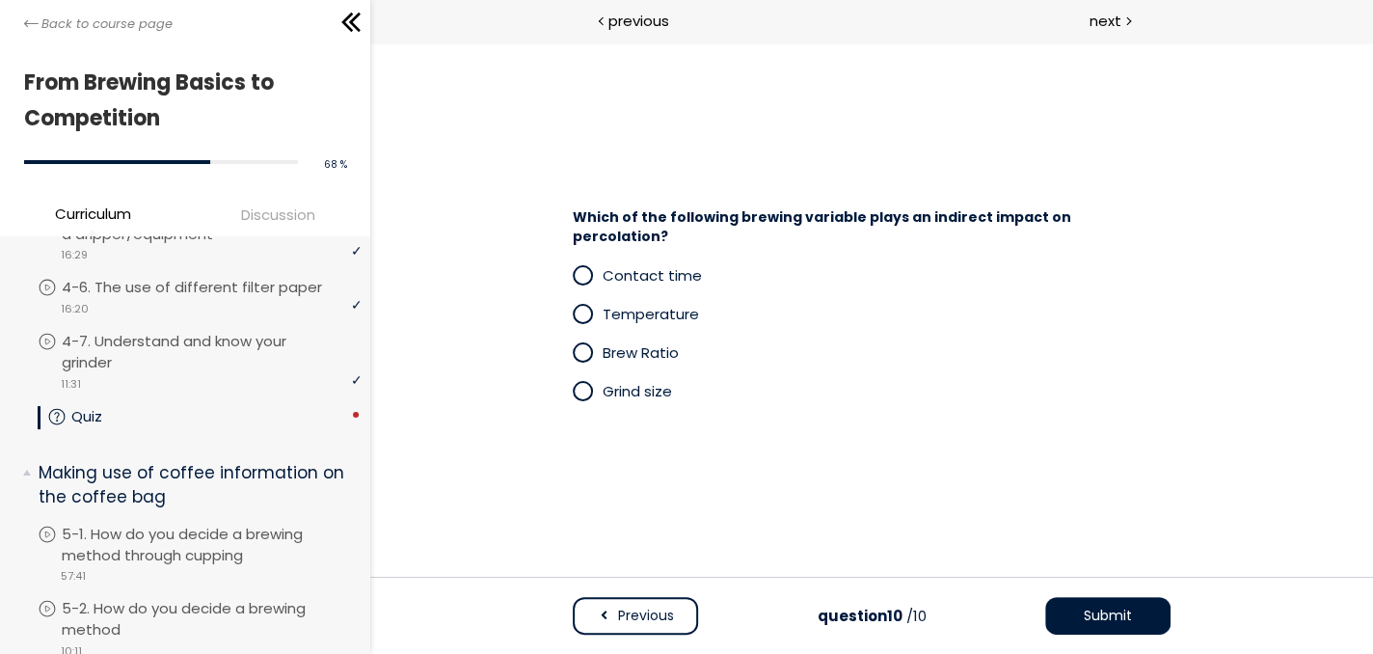
click at [1067, 227] on span "Which of the following brewing variable plays an indirect impact on percolation?" at bounding box center [822, 226] width 498 height 39
copy span "percolation"
drag, startPoint x: 586, startPoint y: 341, endPoint x: 603, endPoint y: 345, distance: 17.8
click at [587, 344] on span at bounding box center [583, 352] width 16 height 16
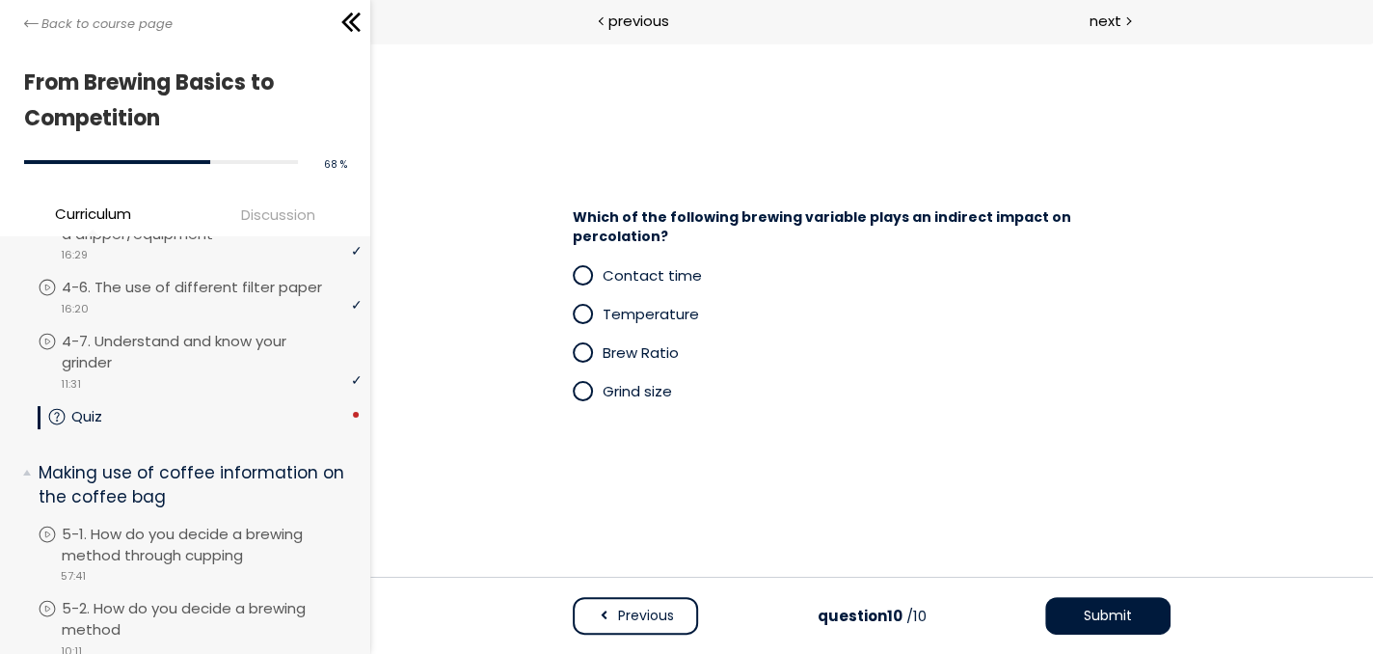
click at [1155, 637] on div "Previous question 10 /10 Submit" at bounding box center [871, 625] width 636 height 57
click at [1133, 613] on button "Submit" at bounding box center [1107, 616] width 125 height 38
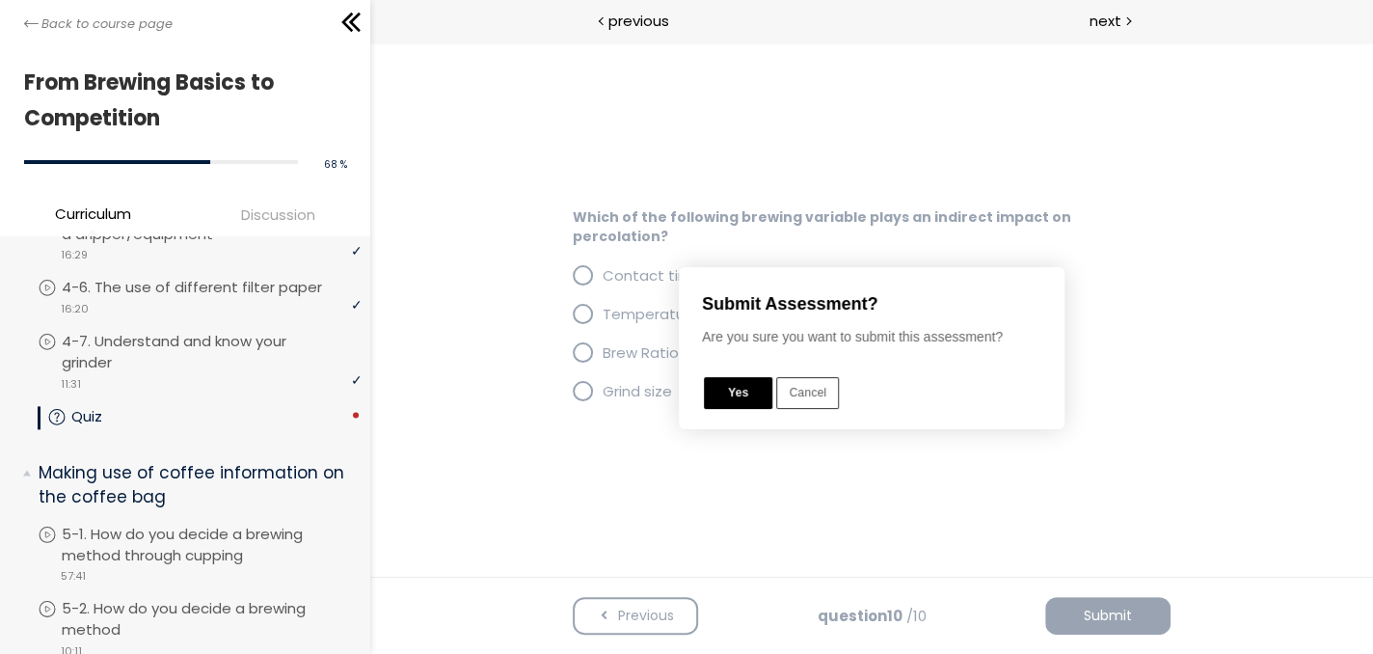
click at [739, 397] on button "Yes" at bounding box center [738, 393] width 68 height 32
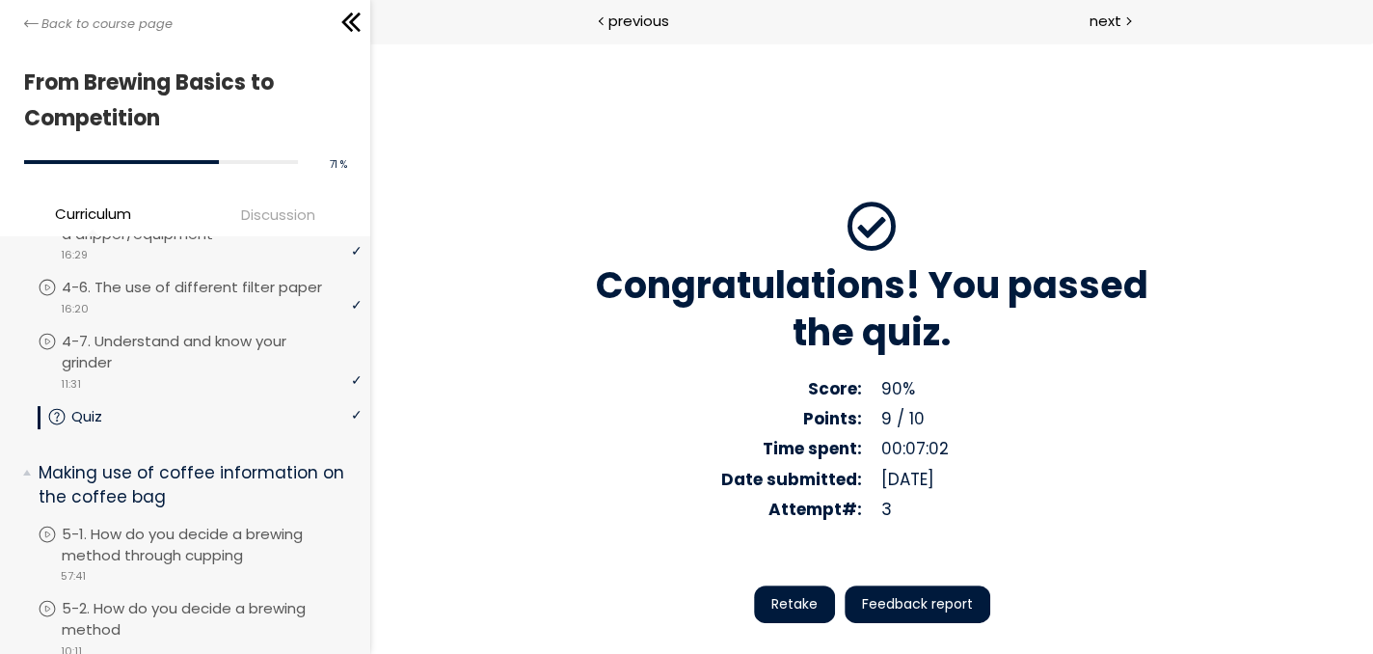
scroll to position [116, 0]
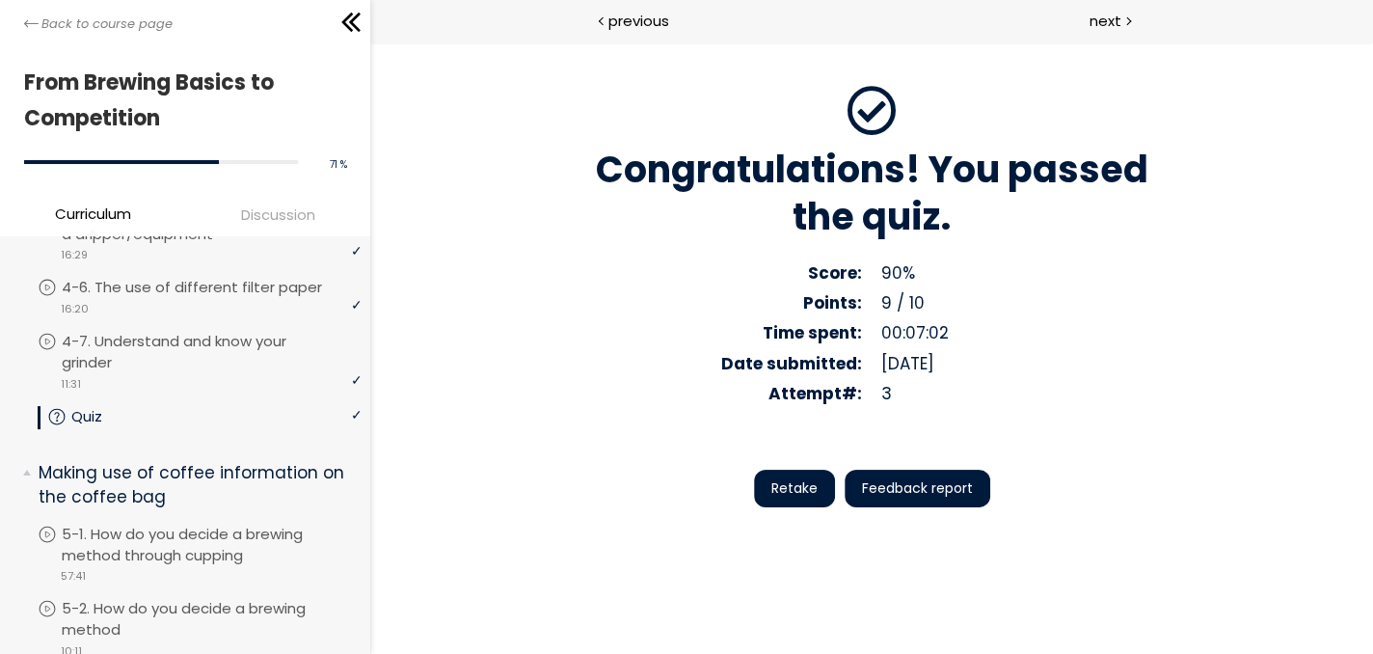
click at [904, 490] on span "Feedback report" at bounding box center [917, 488] width 111 height 20
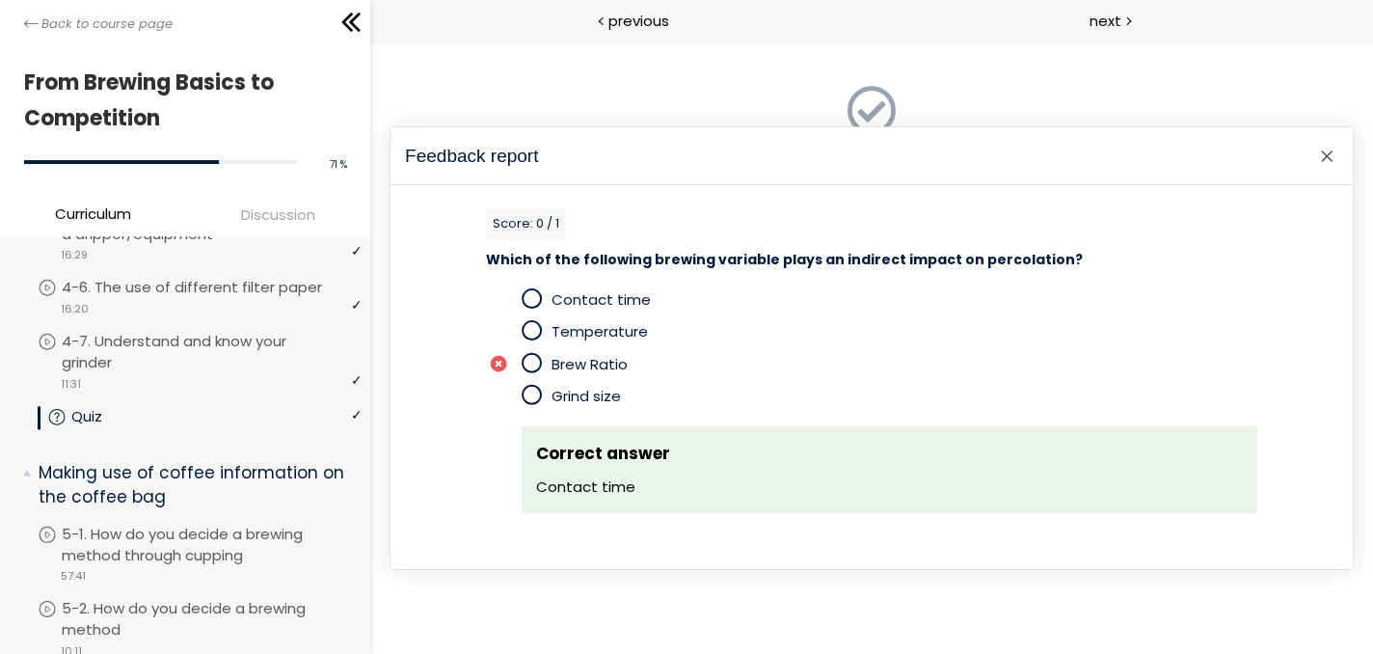
scroll to position [3216, 0]
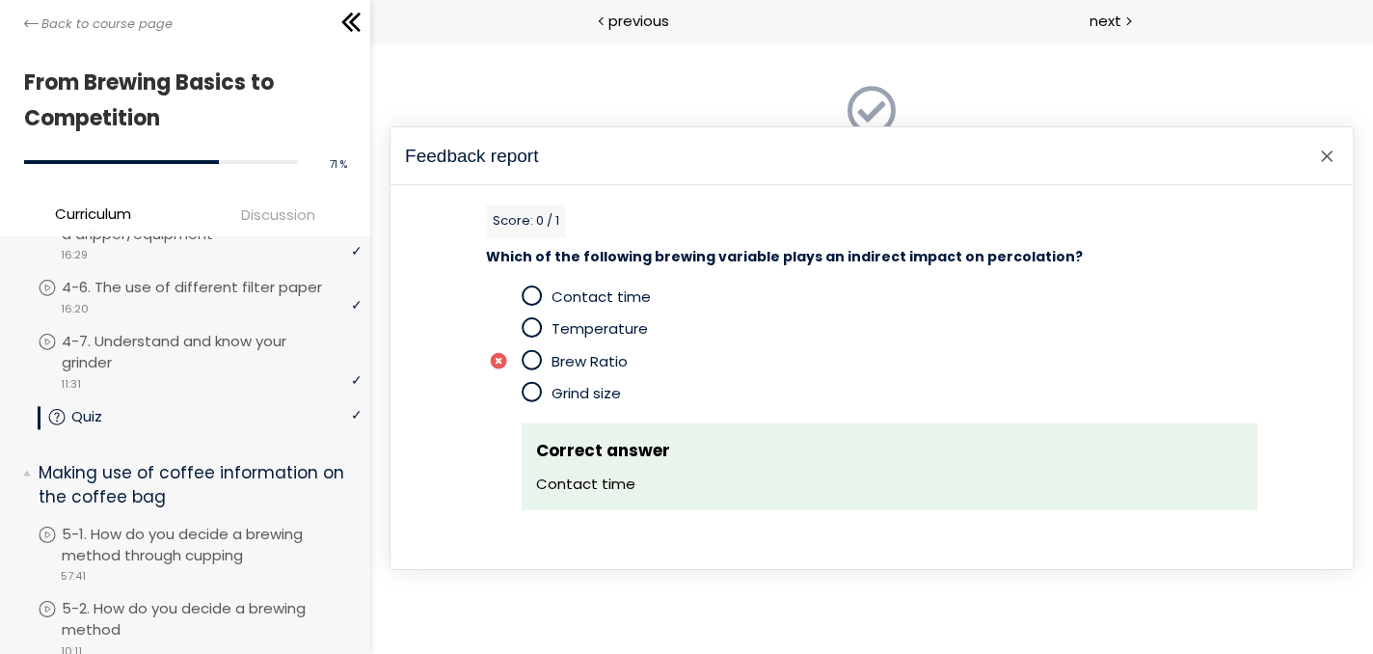
click at [570, 254] on span "Which of the following brewing variable plays an indirect impact on percolation?" at bounding box center [784, 256] width 597 height 19
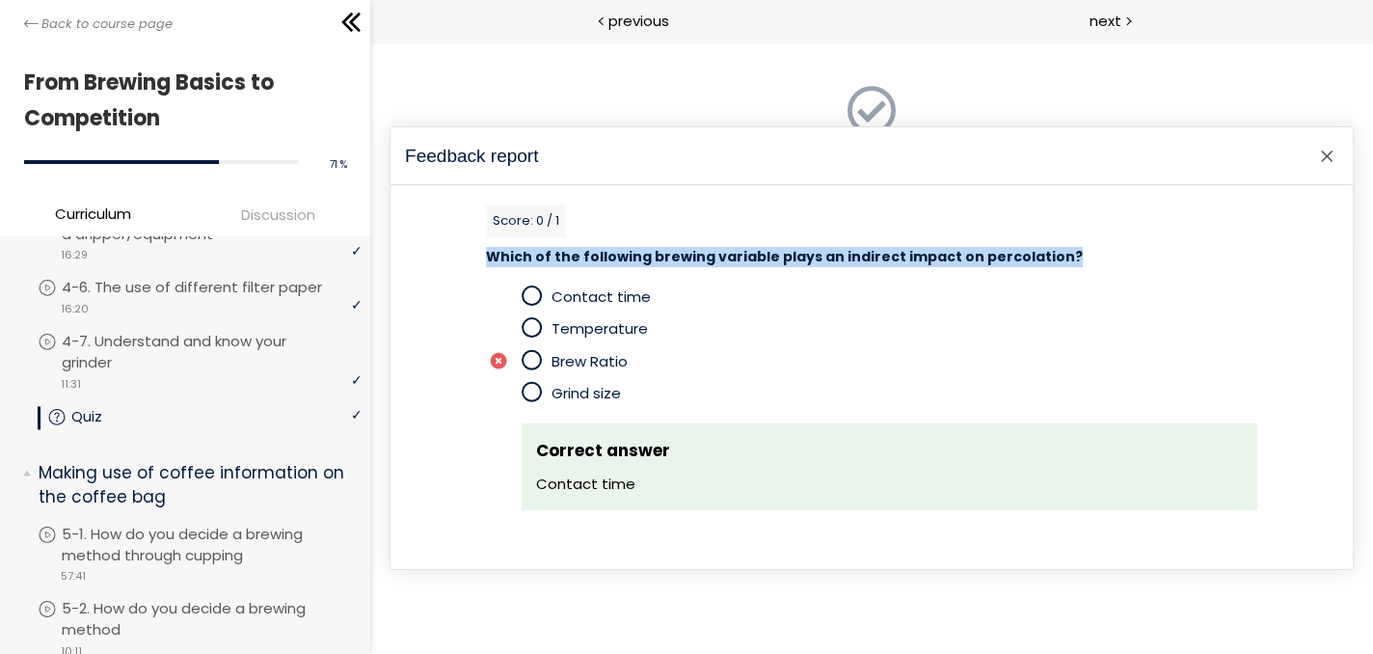
click at [570, 254] on span "Which of the following brewing variable plays an indirect impact on percolation?" at bounding box center [784, 256] width 597 height 19
copy div "Which of the following brewing variable plays an indirect impact on percolation?"
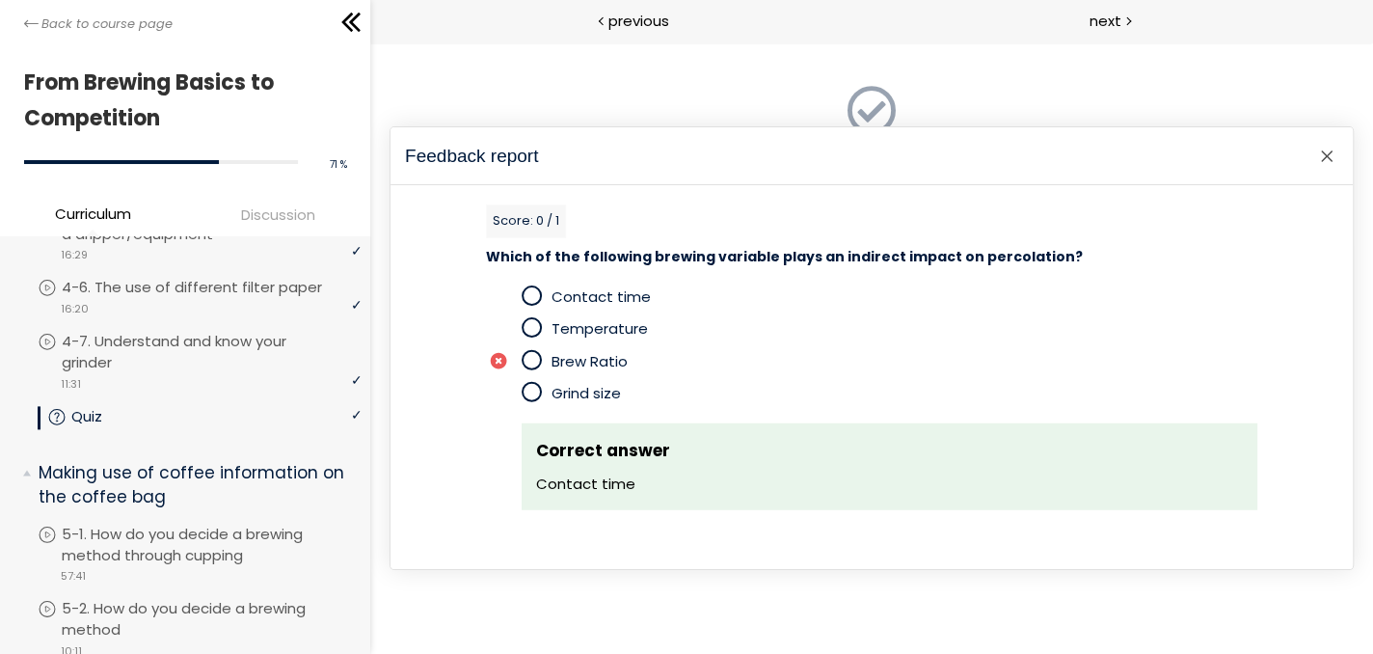
click at [619, 600] on div at bounding box center [871, 347] width 1003 height 611
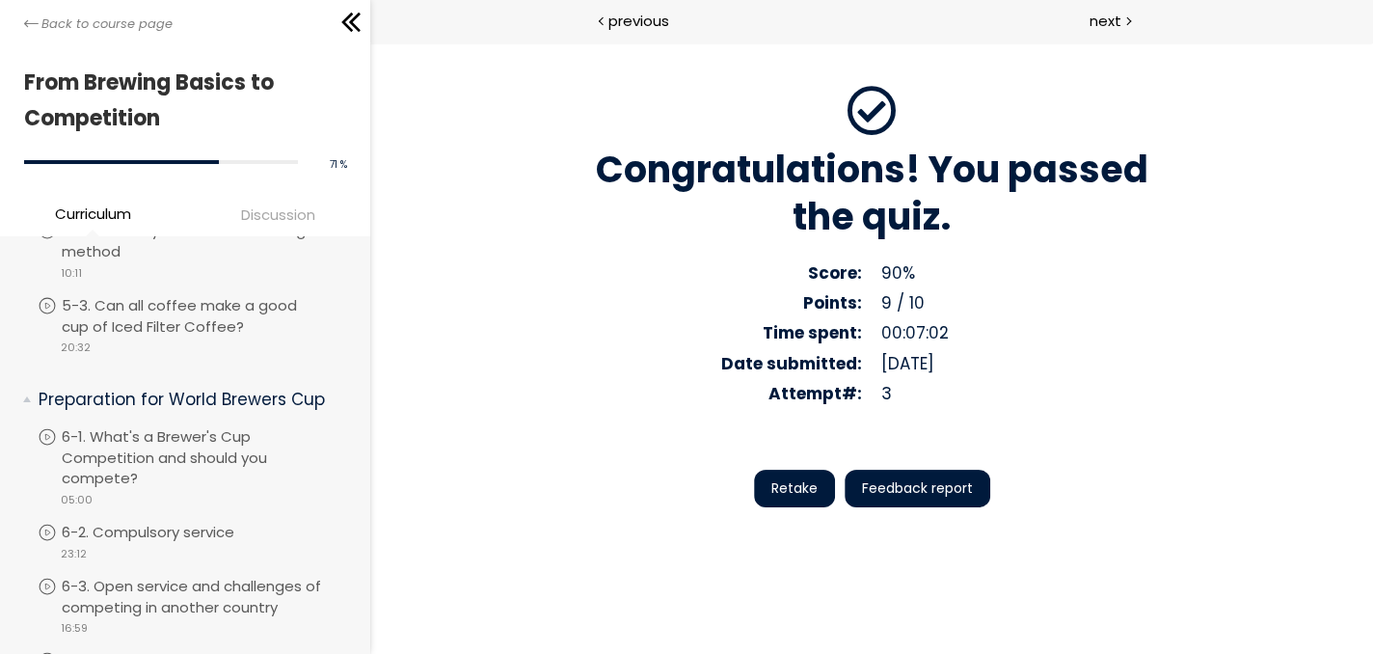
scroll to position [1863, 0]
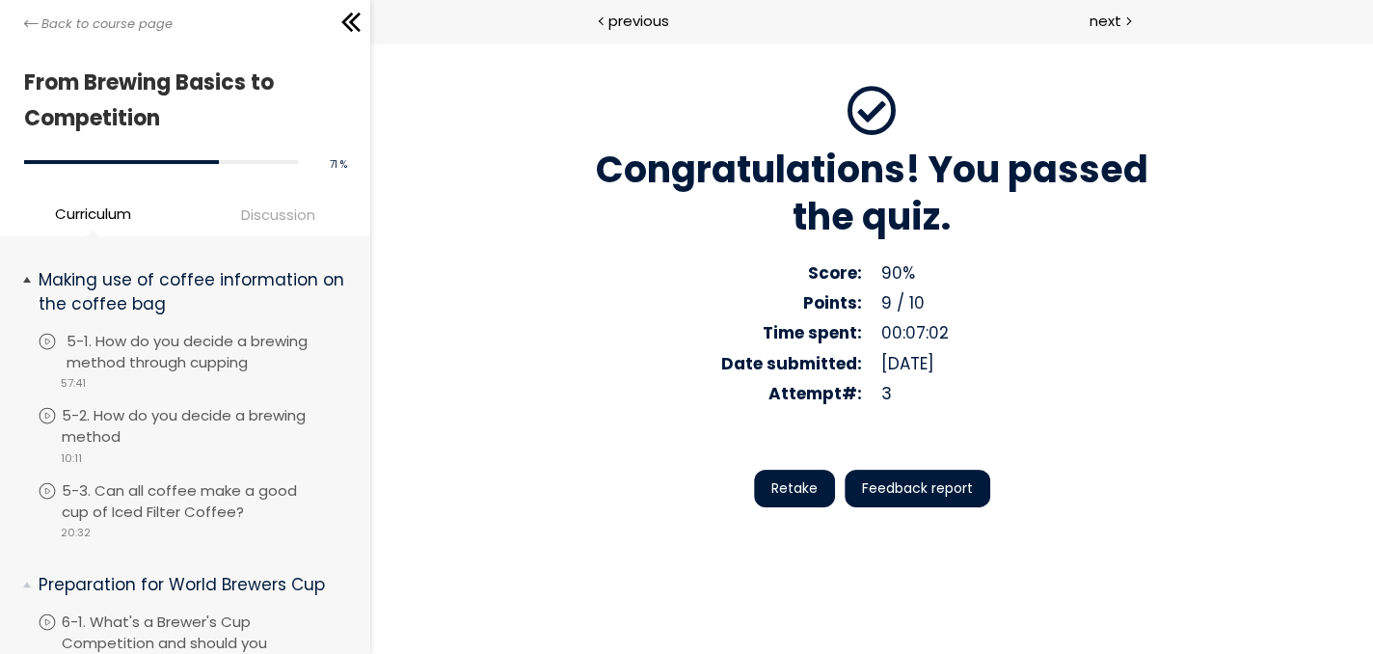
click at [258, 361] on p "5-1. How do you decide a brewing method through cupping" at bounding box center [216, 352] width 299 height 42
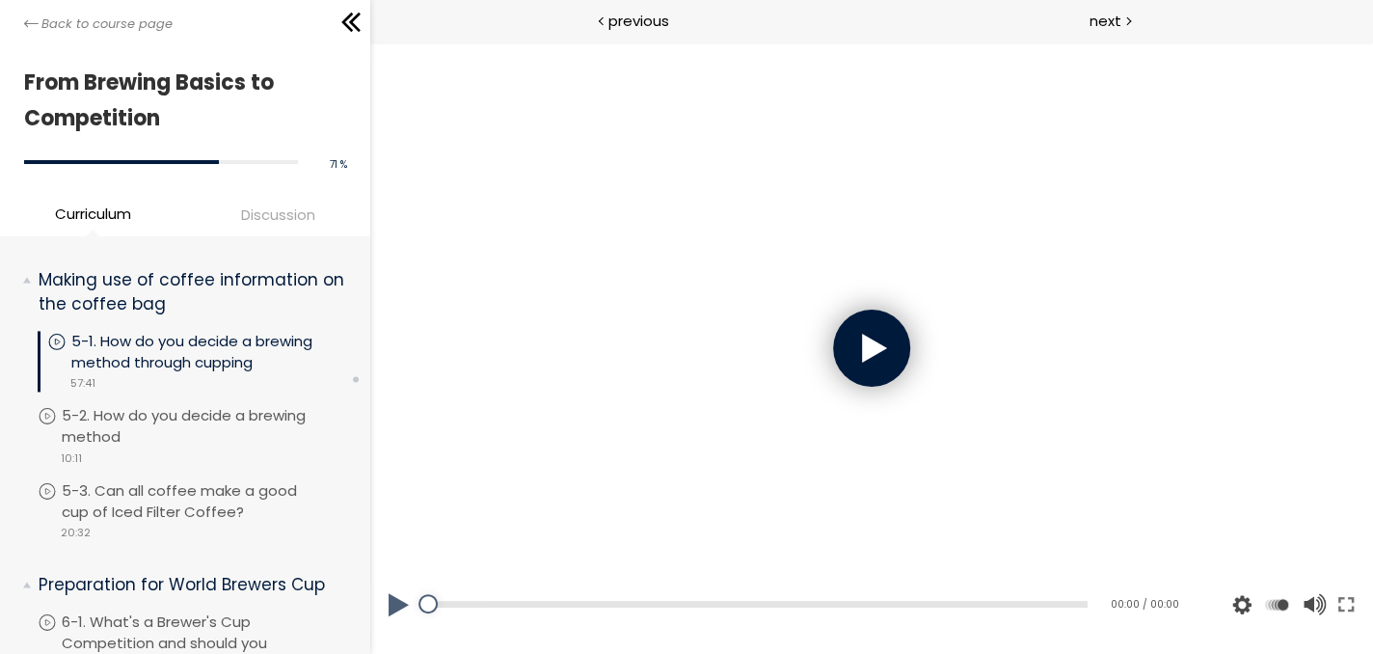
click at [896, 348] on div at bounding box center [871, 347] width 77 height 77
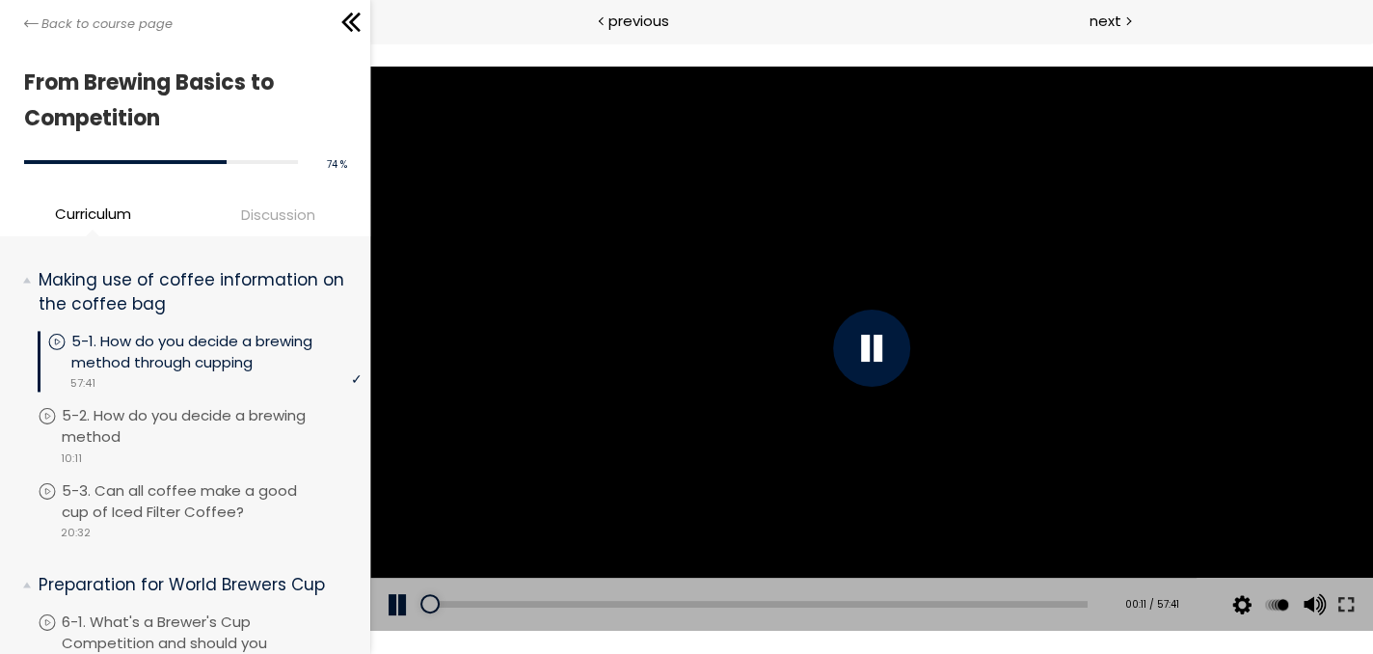
click at [844, 349] on div at bounding box center [871, 347] width 77 height 77
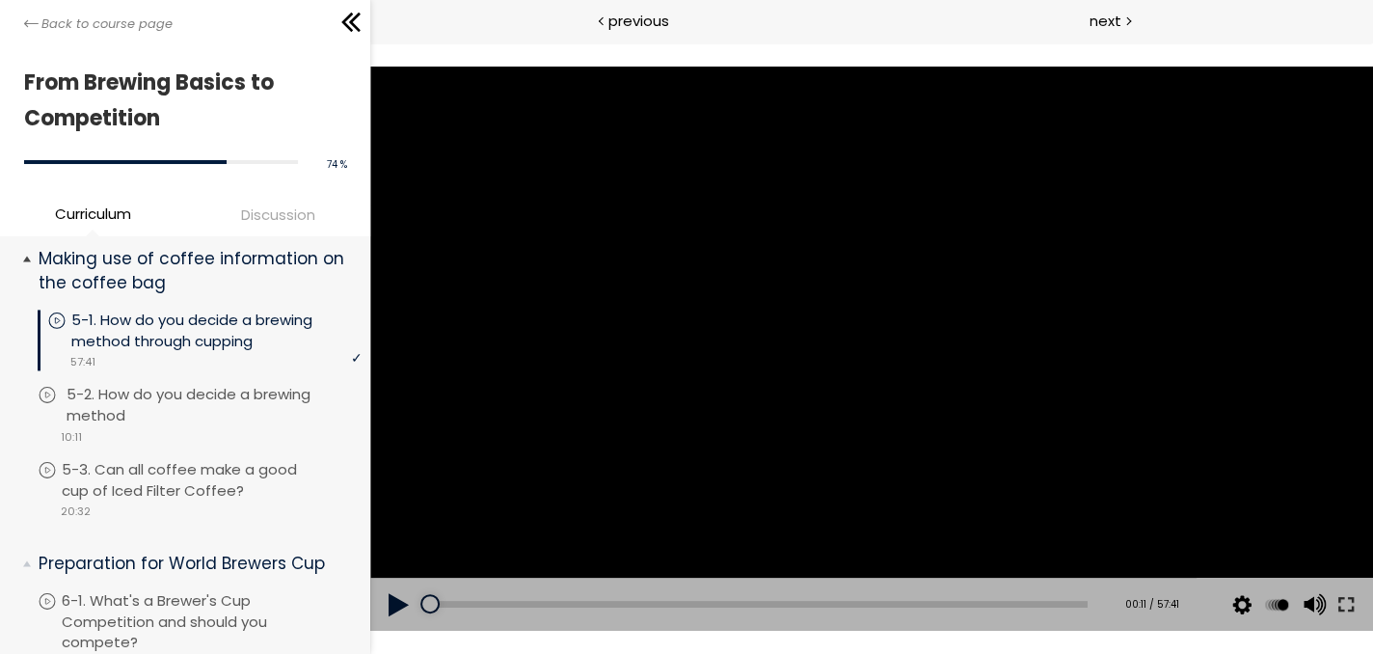
scroll to position [1884, 0]
click at [855, 332] on div at bounding box center [871, 349] width 1003 height 564
click at [1349, 603] on button at bounding box center [1345, 604] width 35 height 54
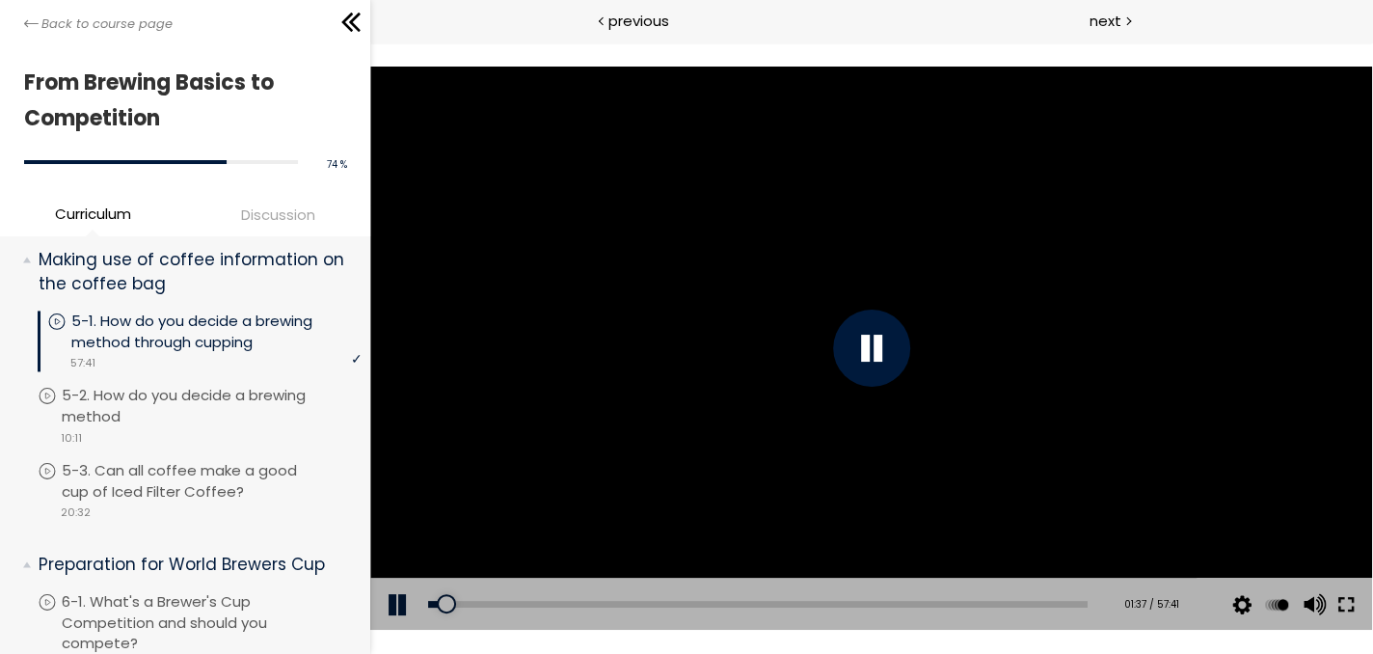
click at [1353, 610] on button at bounding box center [1345, 604] width 35 height 54
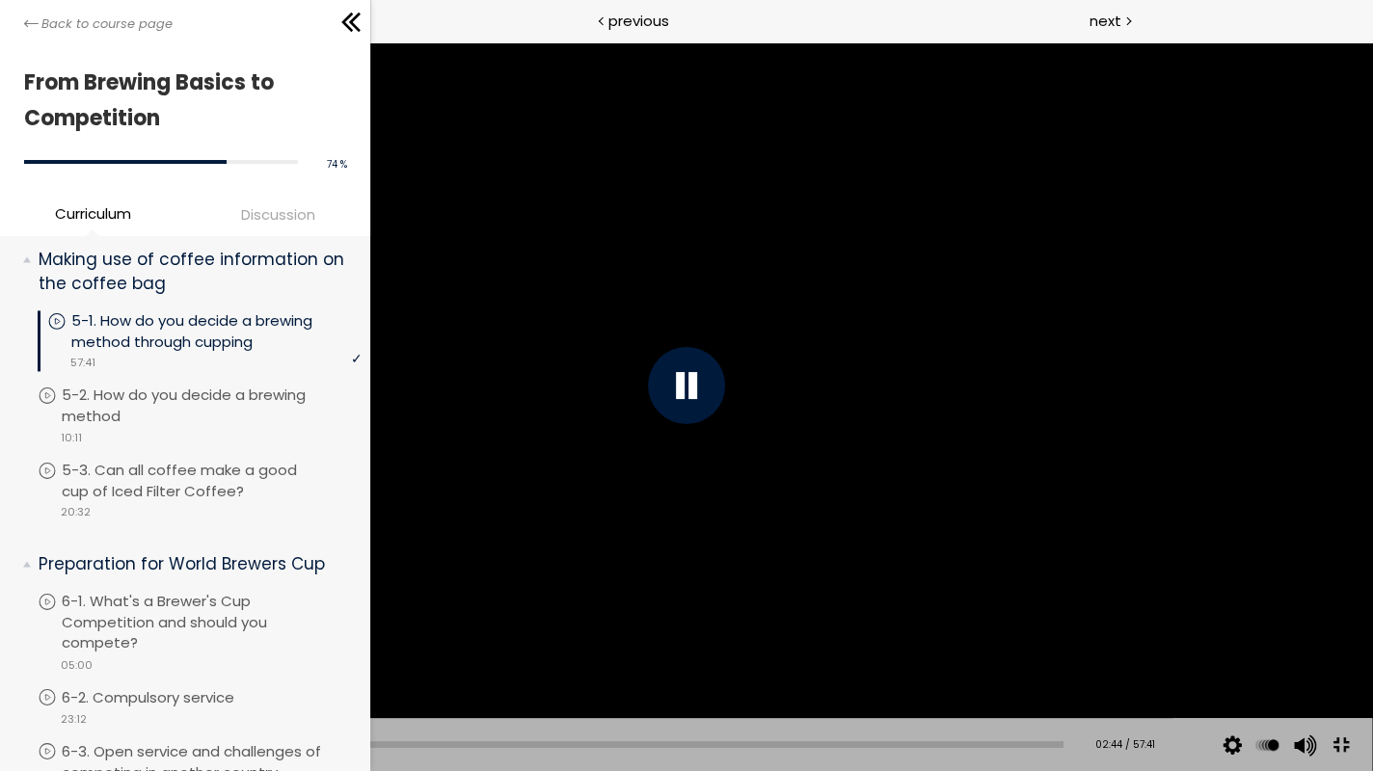
click at [1124, 533] on div at bounding box center [686, 385] width 1371 height 771
click at [498, 388] on div at bounding box center [686, 385] width 1371 height 771
click at [801, 630] on div at bounding box center [686, 385] width 1371 height 771
click at [798, 629] on div at bounding box center [686, 385] width 1371 height 771
click at [148, 653] on div at bounding box center [151, 744] width 19 height 19
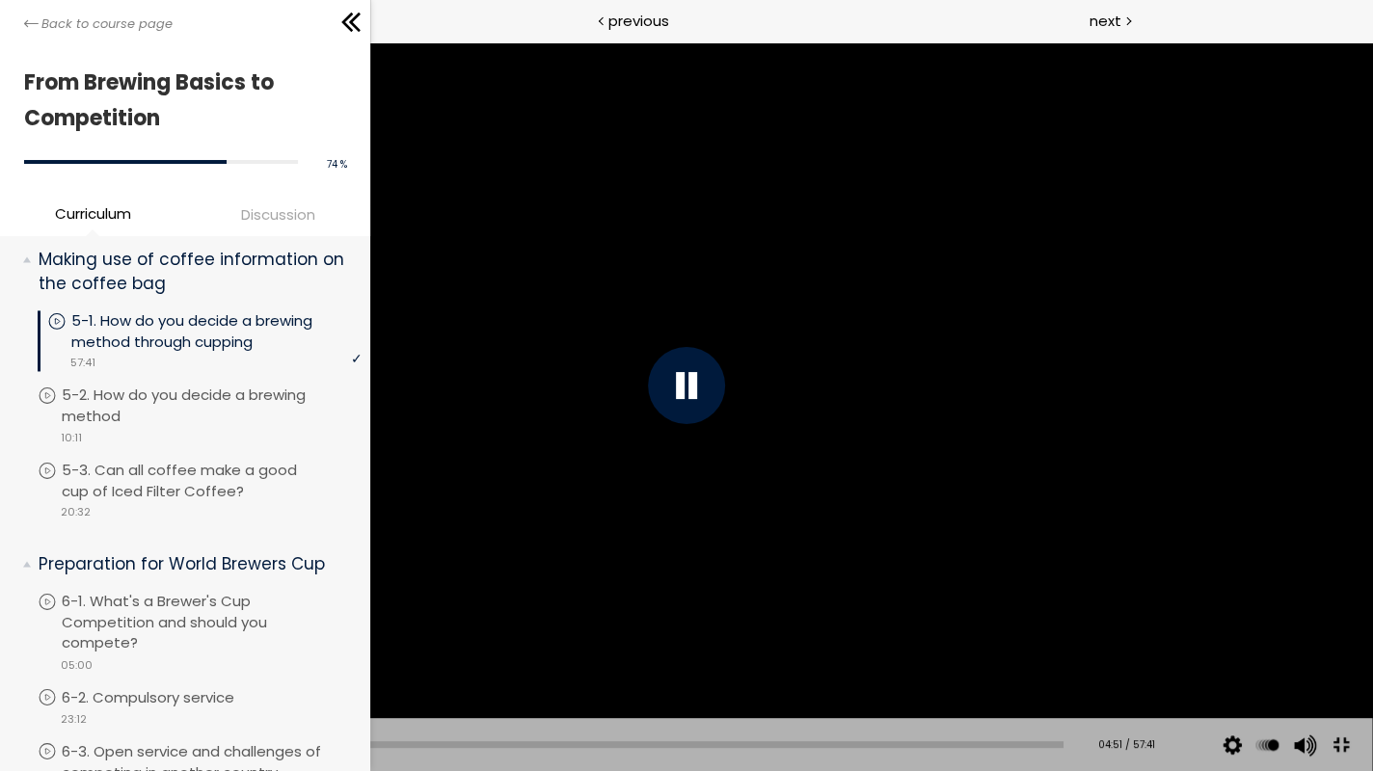
click at [141, 653] on div at bounding box center [143, 744] width 19 height 19
click at [128, 653] on div "04:07" at bounding box center [561, 744] width 1004 height 7
click at [1010, 629] on div at bounding box center [686, 385] width 1371 height 771
click at [1003, 611] on div at bounding box center [686, 385] width 1371 height 771
click at [986, 628] on div at bounding box center [686, 385] width 1371 height 771
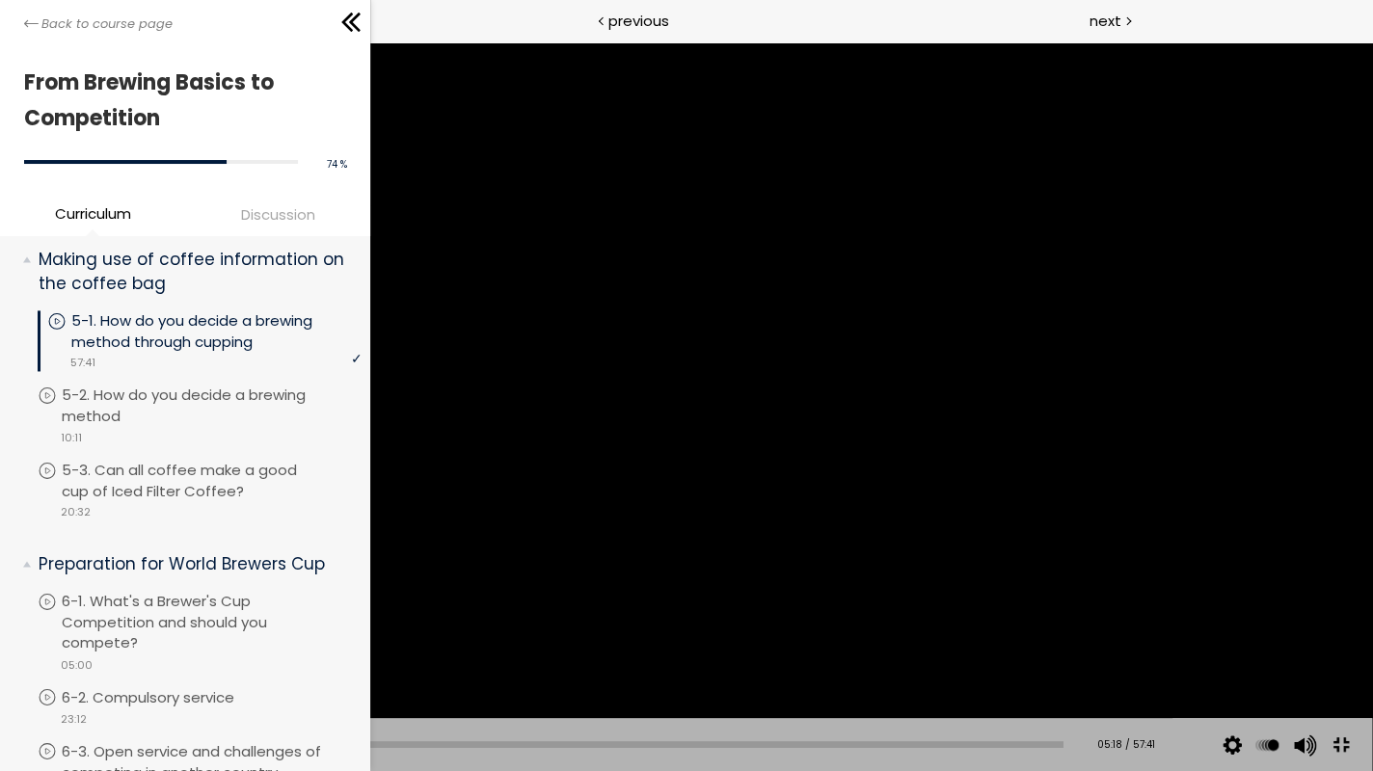
click at [892, 518] on div at bounding box center [686, 385] width 1371 height 771
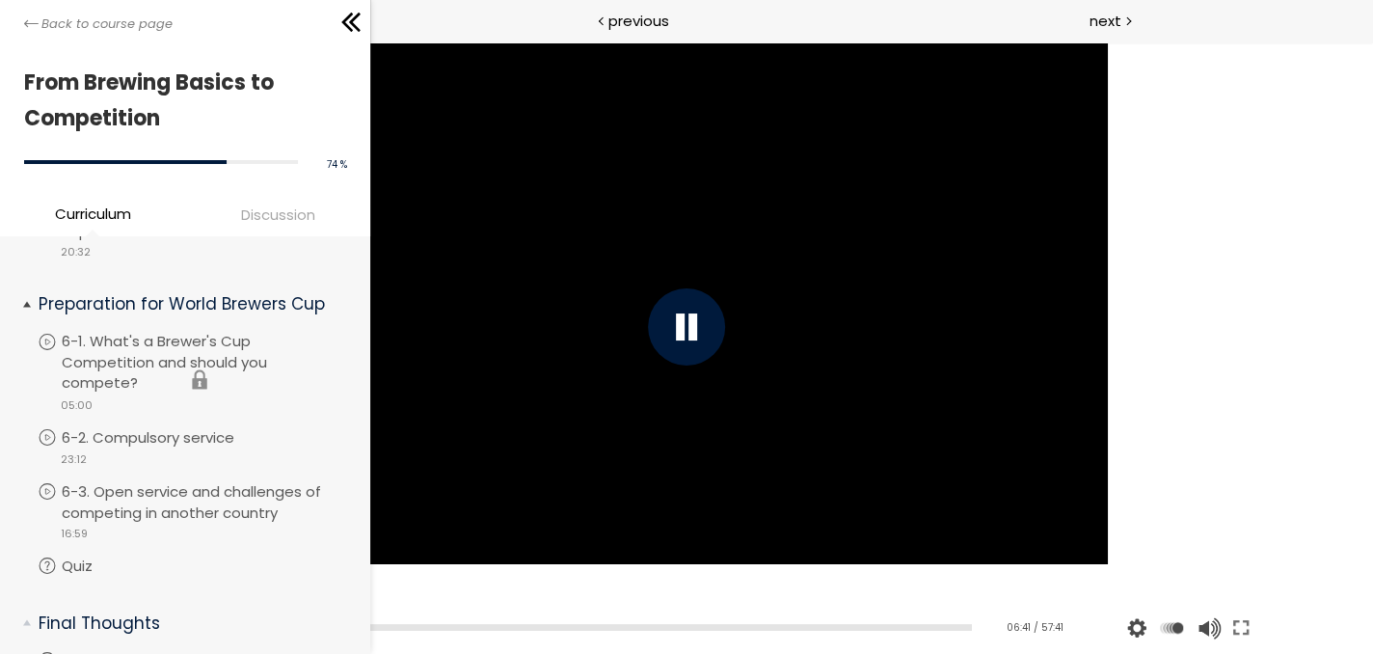
scroll to position [2173, 0]
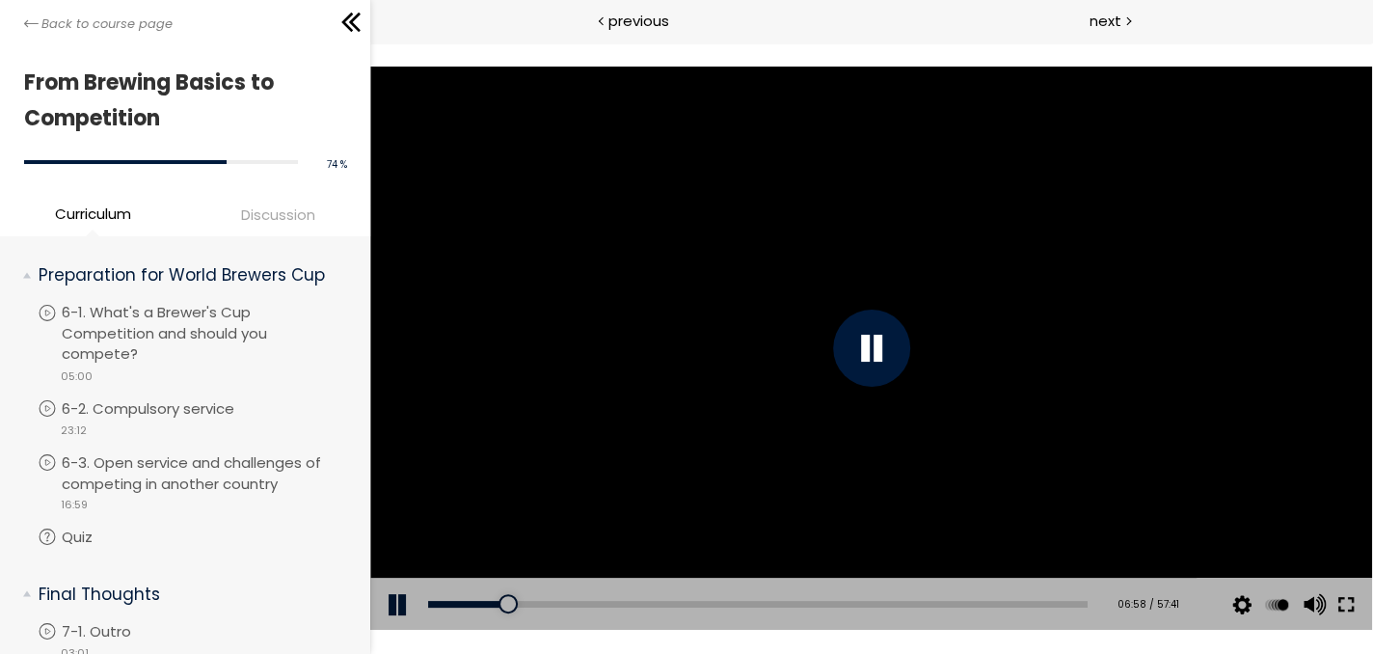
click at [1352, 601] on button at bounding box center [1345, 604] width 35 height 54
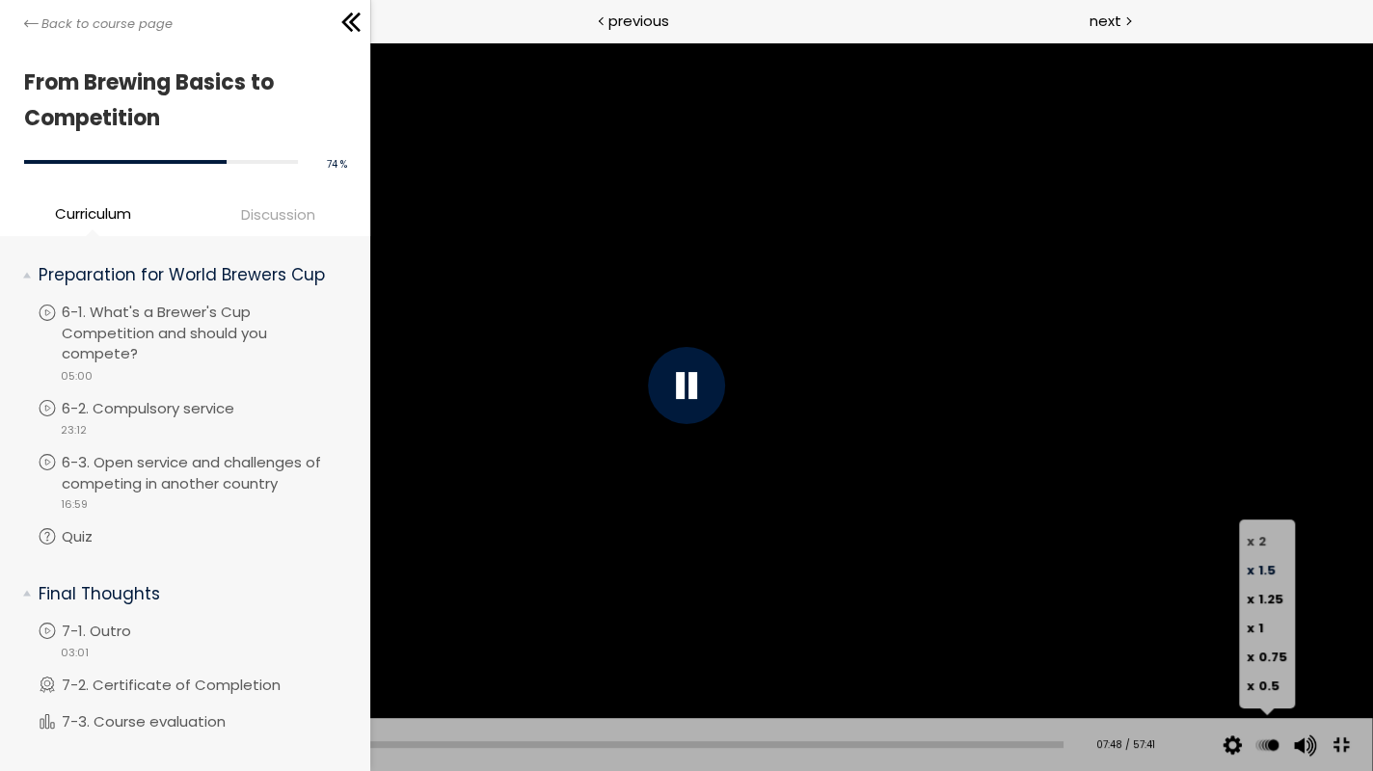
click at [1268, 532] on label "x 2" at bounding box center [1266, 541] width 40 height 29
click at [1270, 568] on span "1.5" at bounding box center [1266, 570] width 17 height 18
drag, startPoint x: 693, startPoint y: 375, endPoint x: 696, endPoint y: 386, distance: 11.0
click at [696, 386] on div at bounding box center [686, 385] width 77 height 77
click at [706, 377] on div at bounding box center [686, 385] width 77 height 77
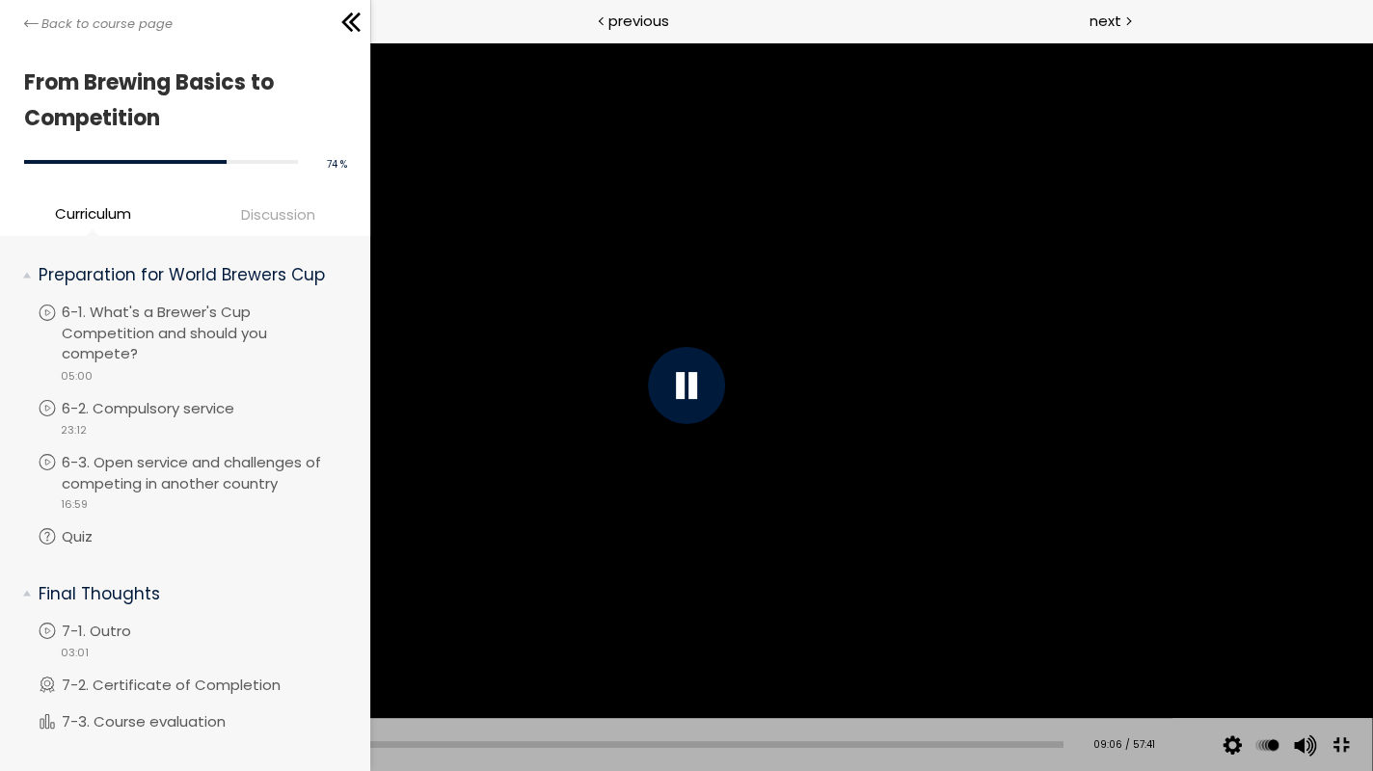
click at [696, 399] on div at bounding box center [686, 385] width 77 height 77
click at [698, 390] on div at bounding box center [686, 385] width 77 height 77
click at [705, 379] on div at bounding box center [686, 385] width 77 height 77
click at [30, 653] on button at bounding box center [30, 745] width 58 height 54
click at [597, 424] on div at bounding box center [686, 385] width 1371 height 771
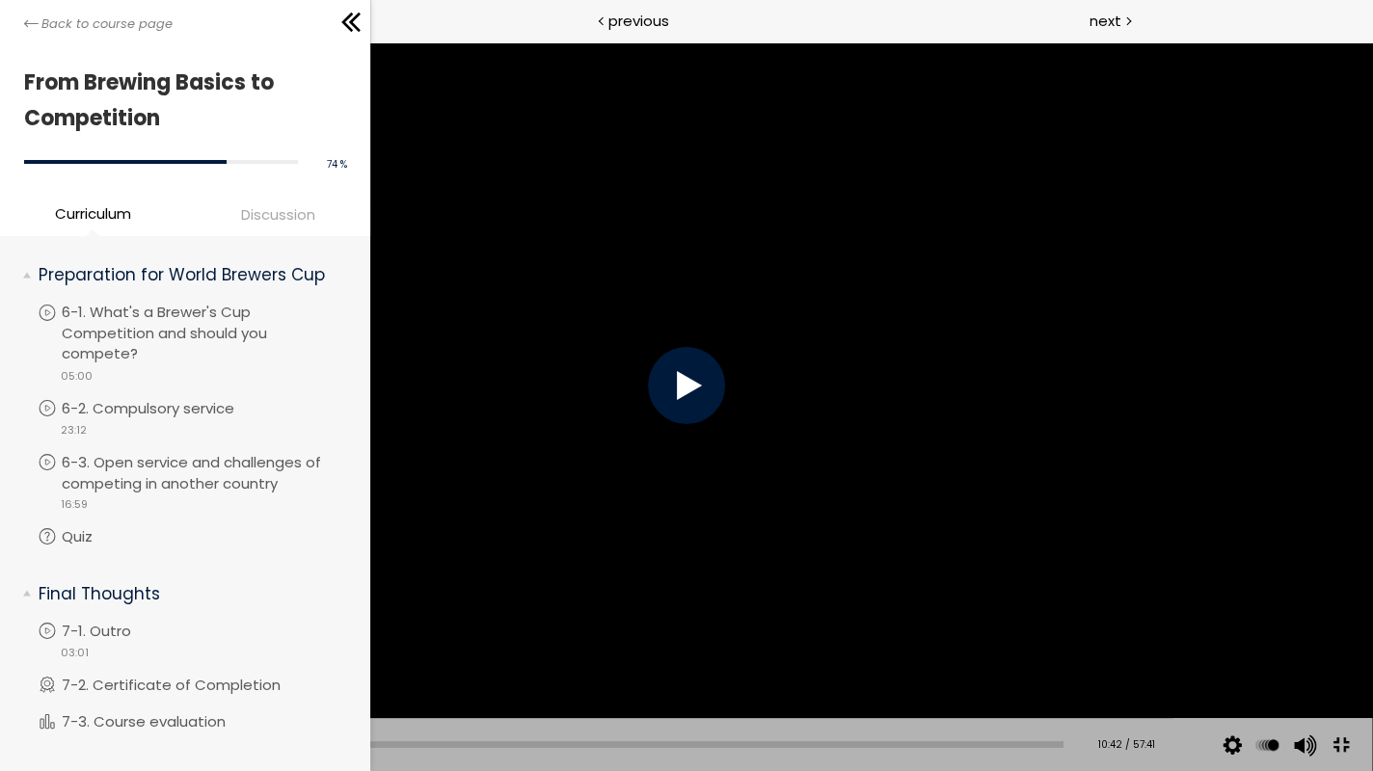
click at [672, 392] on div at bounding box center [686, 385] width 77 height 77
click at [246, 653] on div at bounding box center [250, 744] width 19 height 19
click at [233, 653] on div "10:20" at bounding box center [561, 744] width 1004 height 7
drag, startPoint x: 674, startPoint y: 380, endPoint x: 669, endPoint y: 364, distance: 16.2
click at [669, 365] on div at bounding box center [686, 385] width 77 height 77
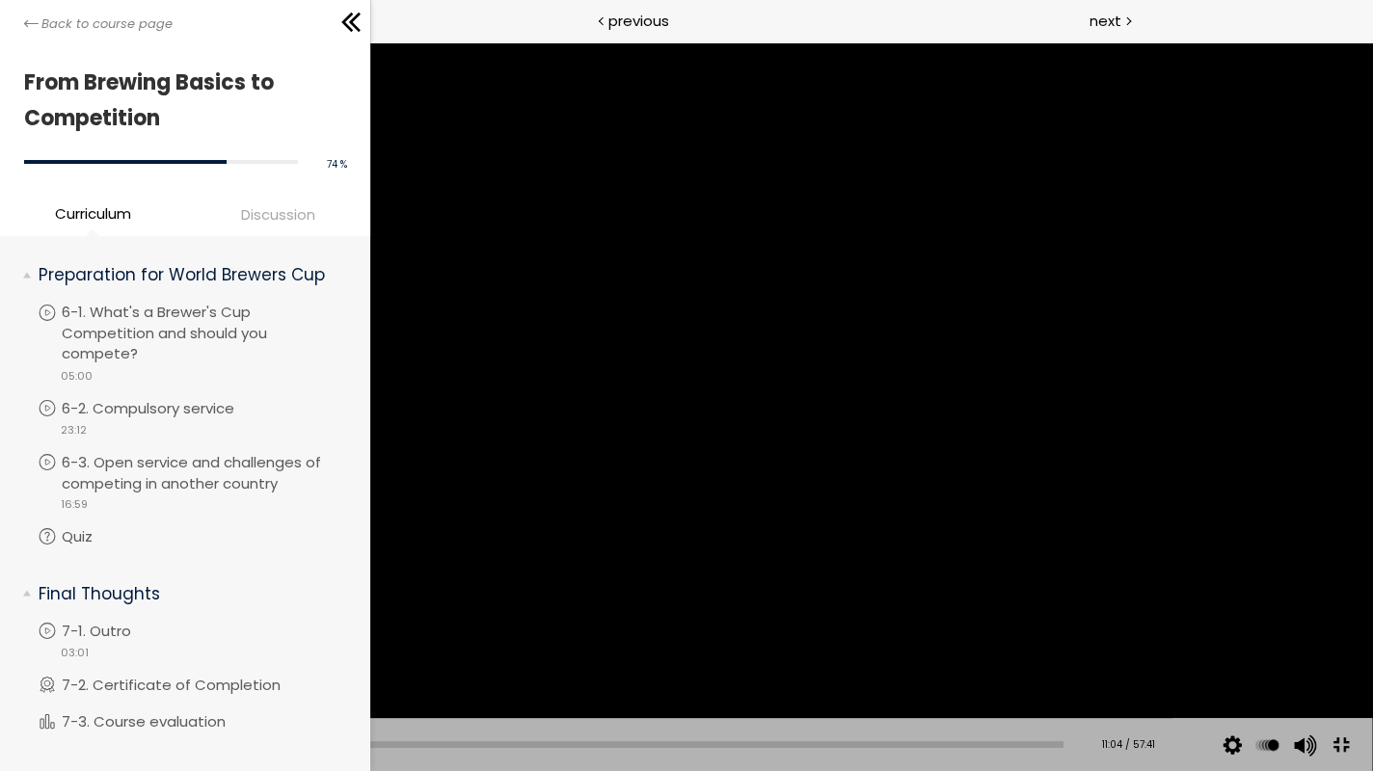
click at [13, 653] on button at bounding box center [30, 745] width 58 height 54
click at [1121, 577] on div at bounding box center [686, 385] width 1371 height 771
click at [1067, 523] on div at bounding box center [686, 385] width 1371 height 771
click at [1020, 556] on div at bounding box center [686, 385] width 1371 height 771
click at [1020, 552] on div at bounding box center [686, 385] width 1371 height 771
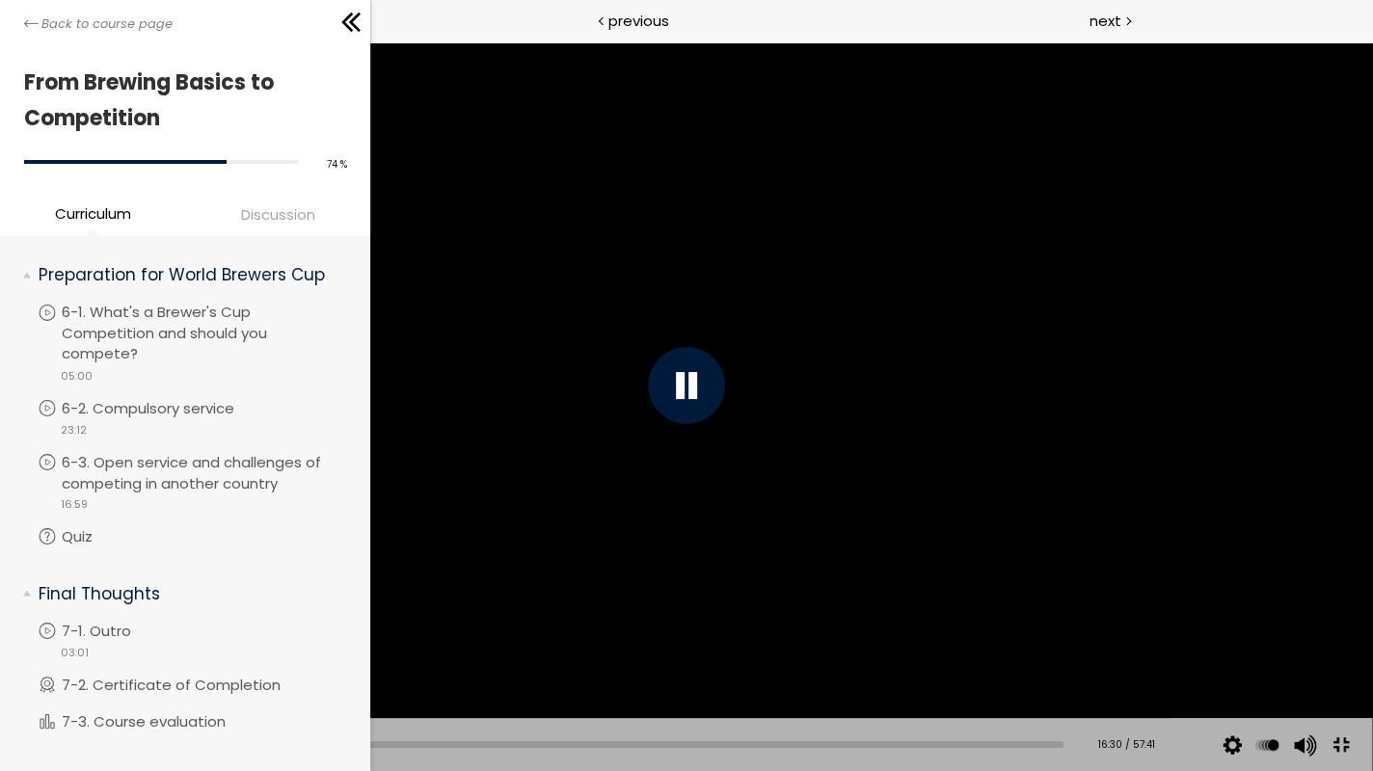
click at [676, 653] on div at bounding box center [686, 385] width 1371 height 771
click at [688, 653] on div at bounding box center [686, 385] width 1371 height 771
click at [970, 653] on div at bounding box center [686, 385] width 1371 height 771
click at [462, 533] on div at bounding box center [686, 385] width 1371 height 771
click at [837, 575] on div at bounding box center [686, 385] width 1371 height 771
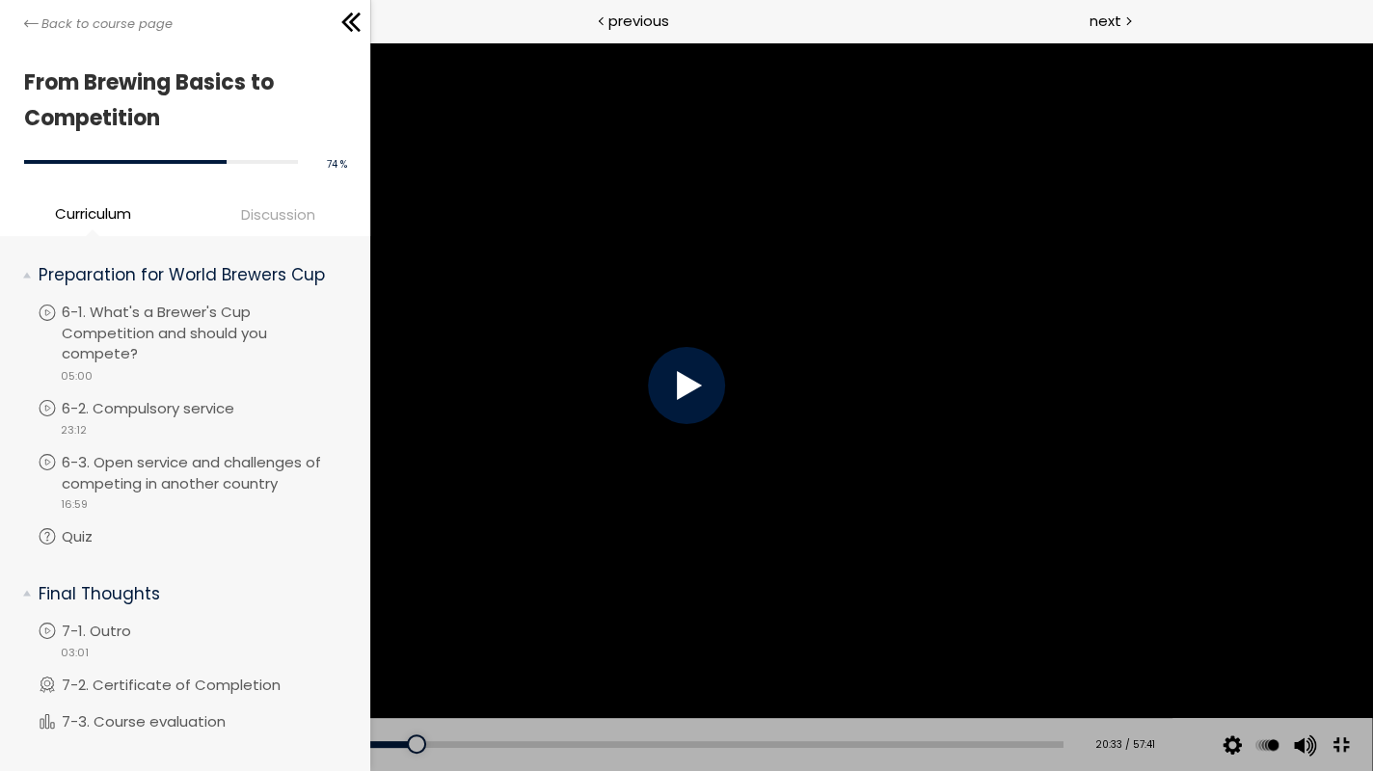
click at [680, 386] on div at bounding box center [686, 385] width 77 height 77
click at [441, 653] on div at bounding box center [450, 744] width 19 height 19
click at [708, 580] on div at bounding box center [686, 385] width 1371 height 771
click at [709, 580] on div at bounding box center [686, 385] width 1371 height 771
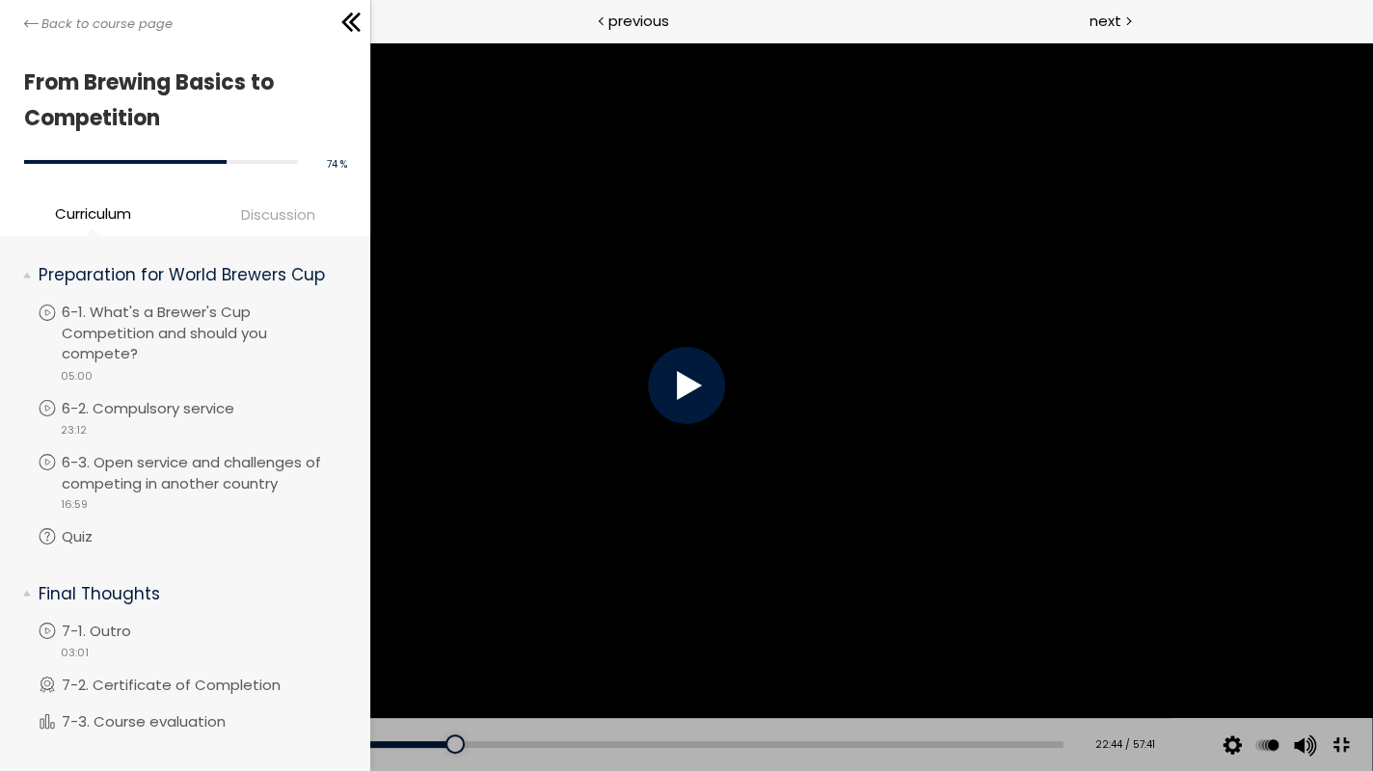
click at [709, 580] on div at bounding box center [686, 385] width 1371 height 771
click at [434, 653] on div "22:03" at bounding box center [561, 744] width 1004 height 7
click at [425, 653] on div at bounding box center [433, 744] width 19 height 19
click at [675, 382] on div at bounding box center [686, 385] width 77 height 77
click at [486, 462] on div at bounding box center [686, 385] width 1371 height 771
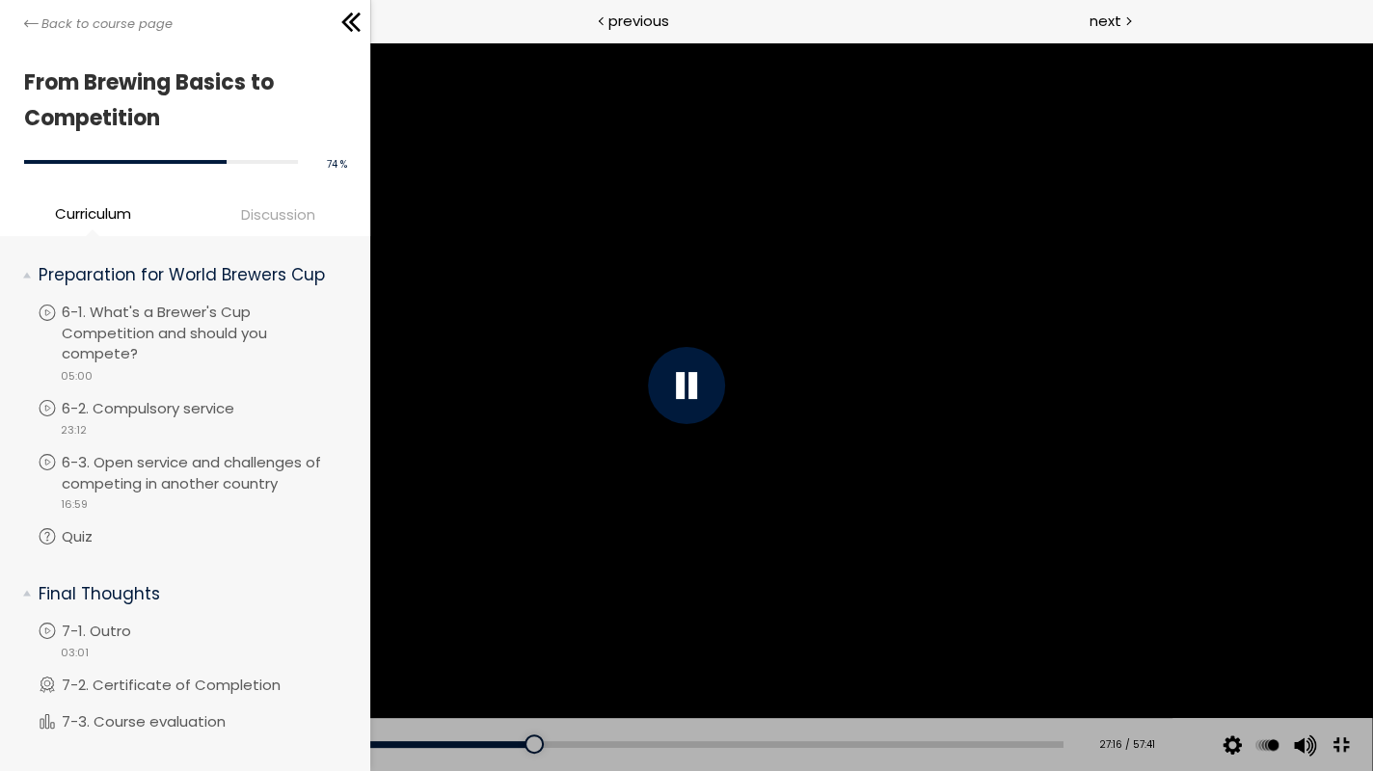
click at [674, 400] on div at bounding box center [686, 385] width 77 height 77
click at [12, 653] on button at bounding box center [30, 745] width 58 height 54
drag, startPoint x: 627, startPoint y: 487, endPoint x: 622, endPoint y: 468, distance: 18.9
click at [628, 478] on div at bounding box center [686, 385] width 1371 height 771
click at [480, 295] on div at bounding box center [686, 385] width 1371 height 771
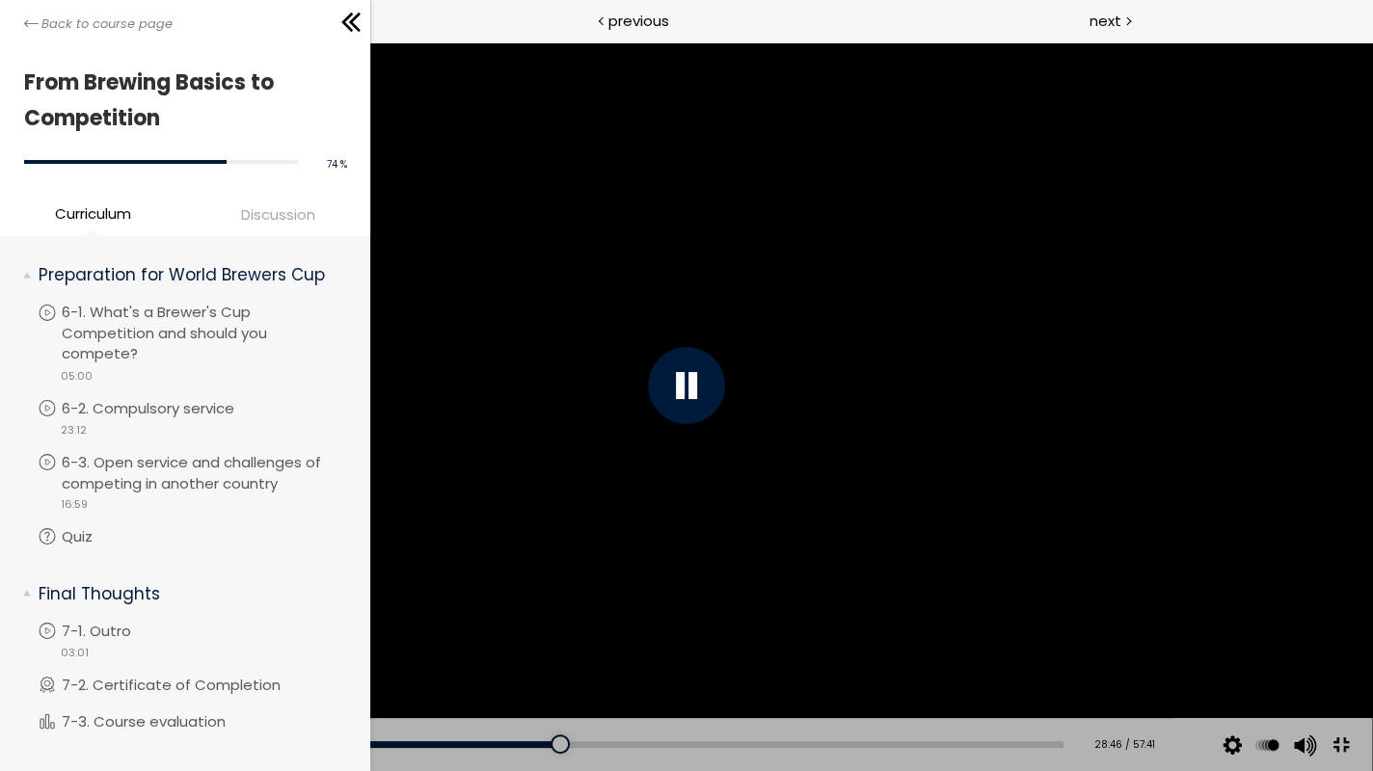
drag, startPoint x: 881, startPoint y: 351, endPoint x: 898, endPoint y: 365, distance: 22.6
click at [898, 365] on div at bounding box center [686, 385] width 1371 height 771
click at [804, 360] on div at bounding box center [686, 385] width 1371 height 771
click at [980, 234] on div at bounding box center [686, 385] width 1371 height 771
click at [952, 186] on div at bounding box center [686, 385] width 1371 height 771
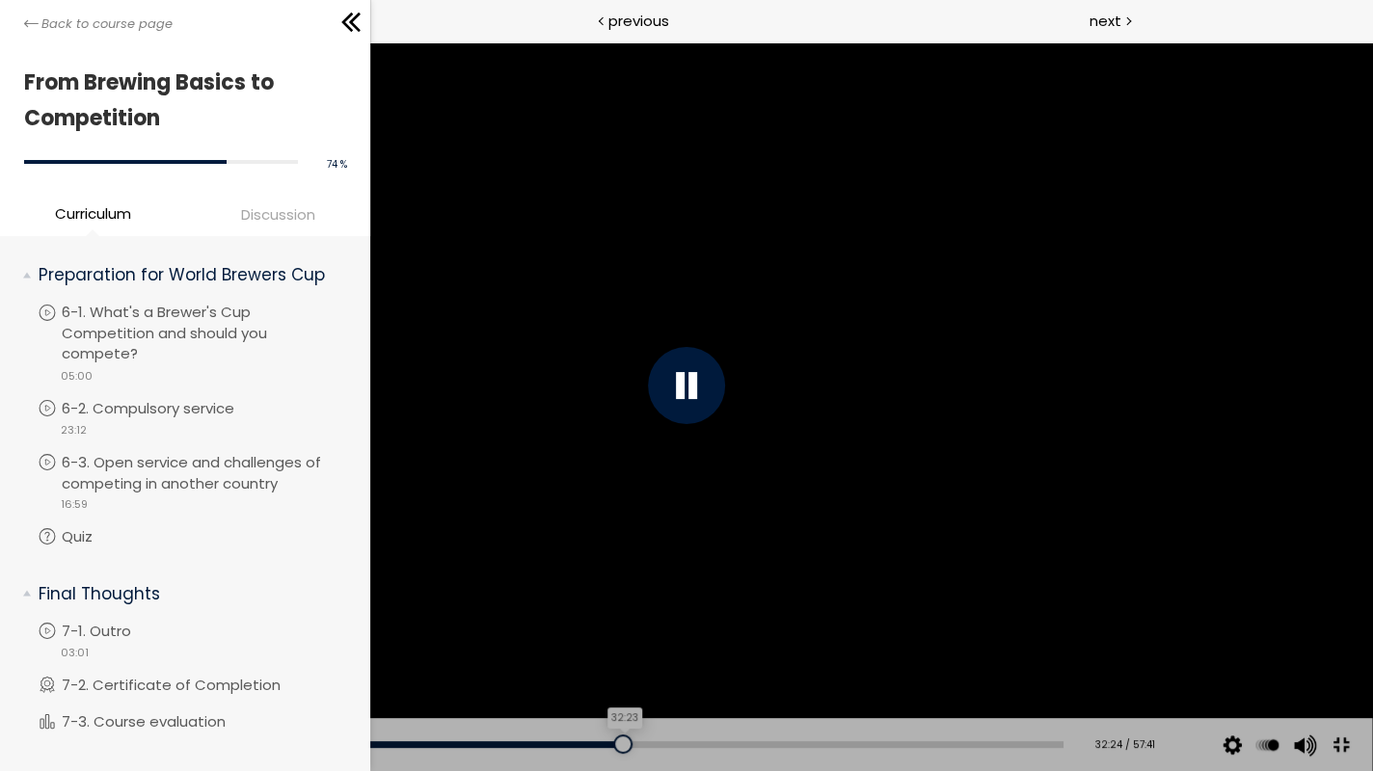
click at [613, 653] on div at bounding box center [622, 744] width 19 height 19
click at [609, 653] on div at bounding box center [618, 744] width 19 height 19
click at [649, 506] on div at bounding box center [686, 385] width 1371 height 771
click at [630, 362] on div at bounding box center [686, 385] width 1371 height 771
click at [592, 653] on div "31:19" at bounding box center [561, 744] width 1004 height 7
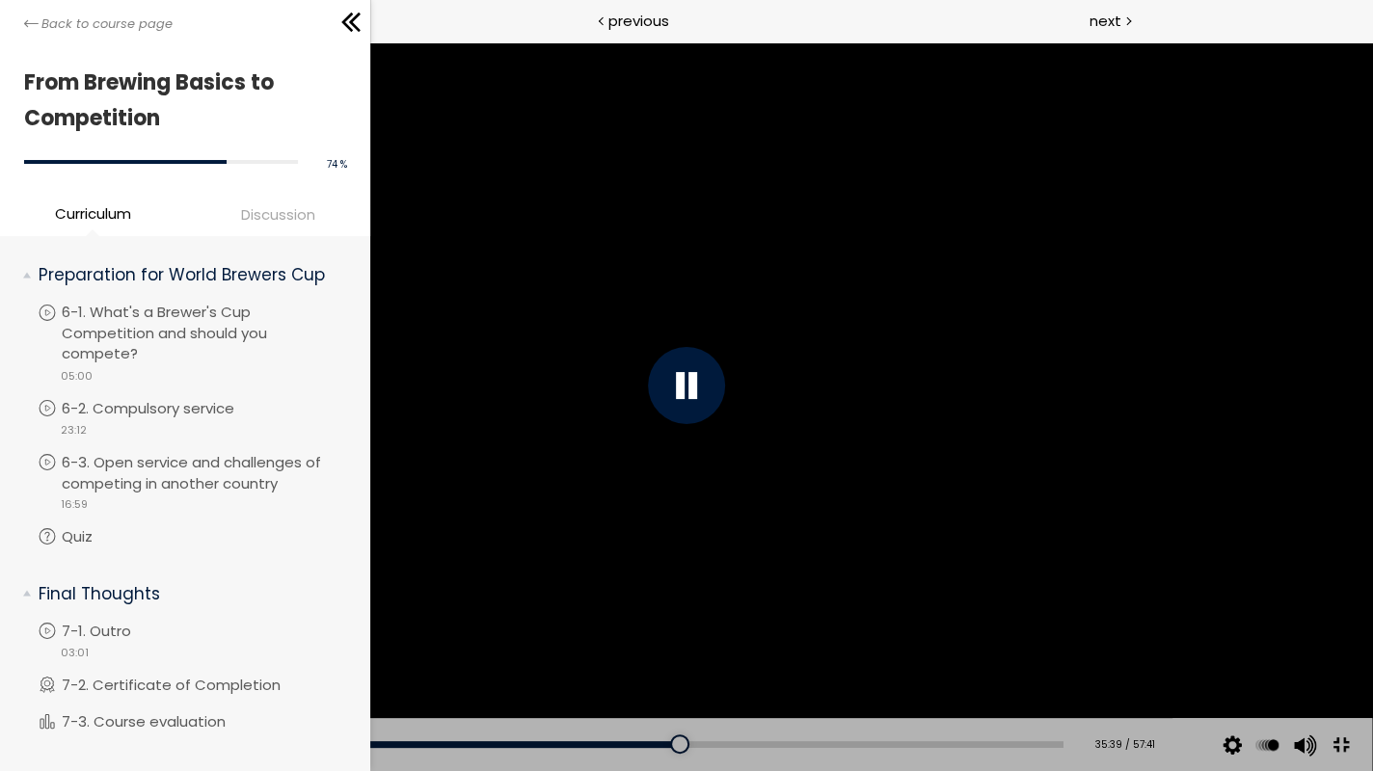
click at [1301, 447] on div at bounding box center [686, 385] width 1371 height 771
click at [1296, 441] on div at bounding box center [686, 385] width 1371 height 771
click at [678, 653] on div at bounding box center [687, 744] width 19 height 19
click at [812, 559] on div at bounding box center [686, 385] width 1371 height 771
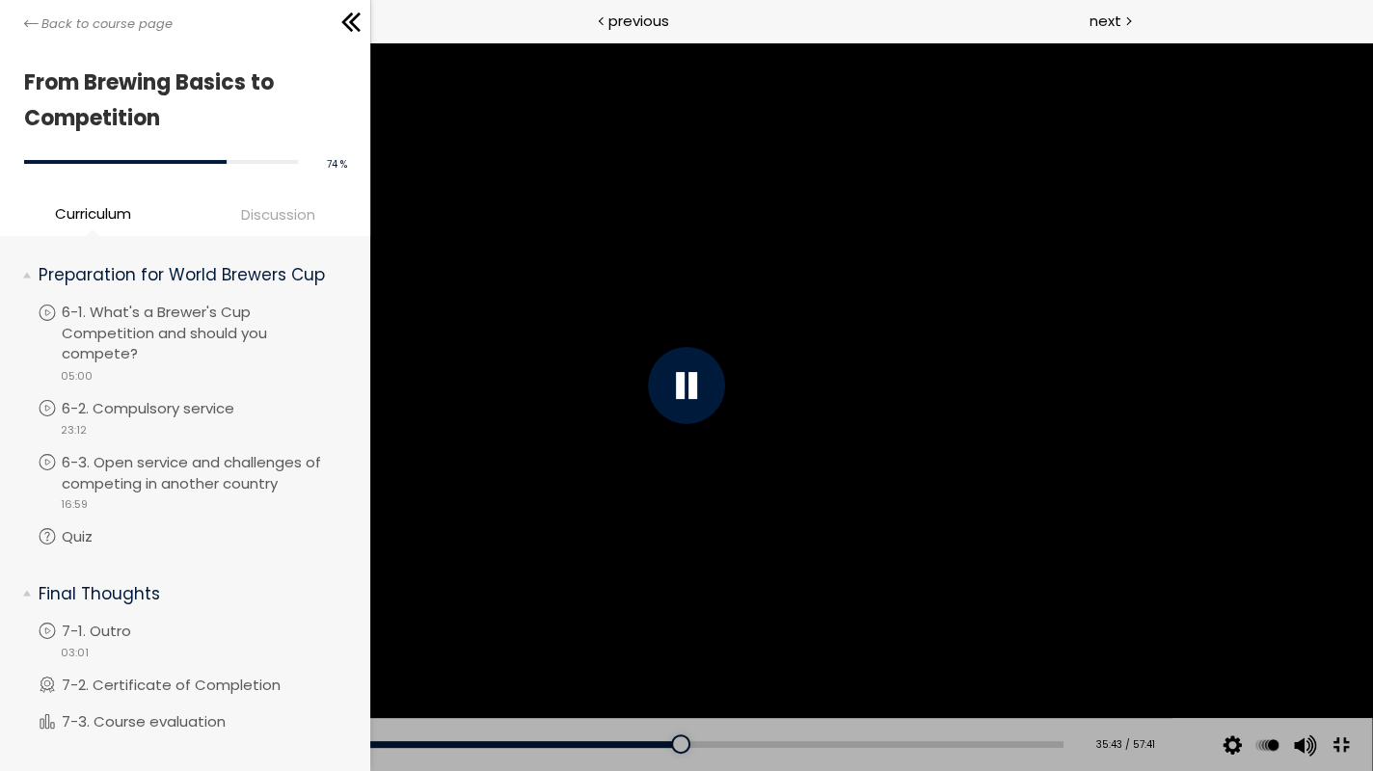
click at [847, 562] on div at bounding box center [686, 385] width 1371 height 771
click at [882, 580] on div at bounding box center [686, 385] width 1371 height 771
click at [999, 473] on div at bounding box center [686, 385] width 1371 height 771
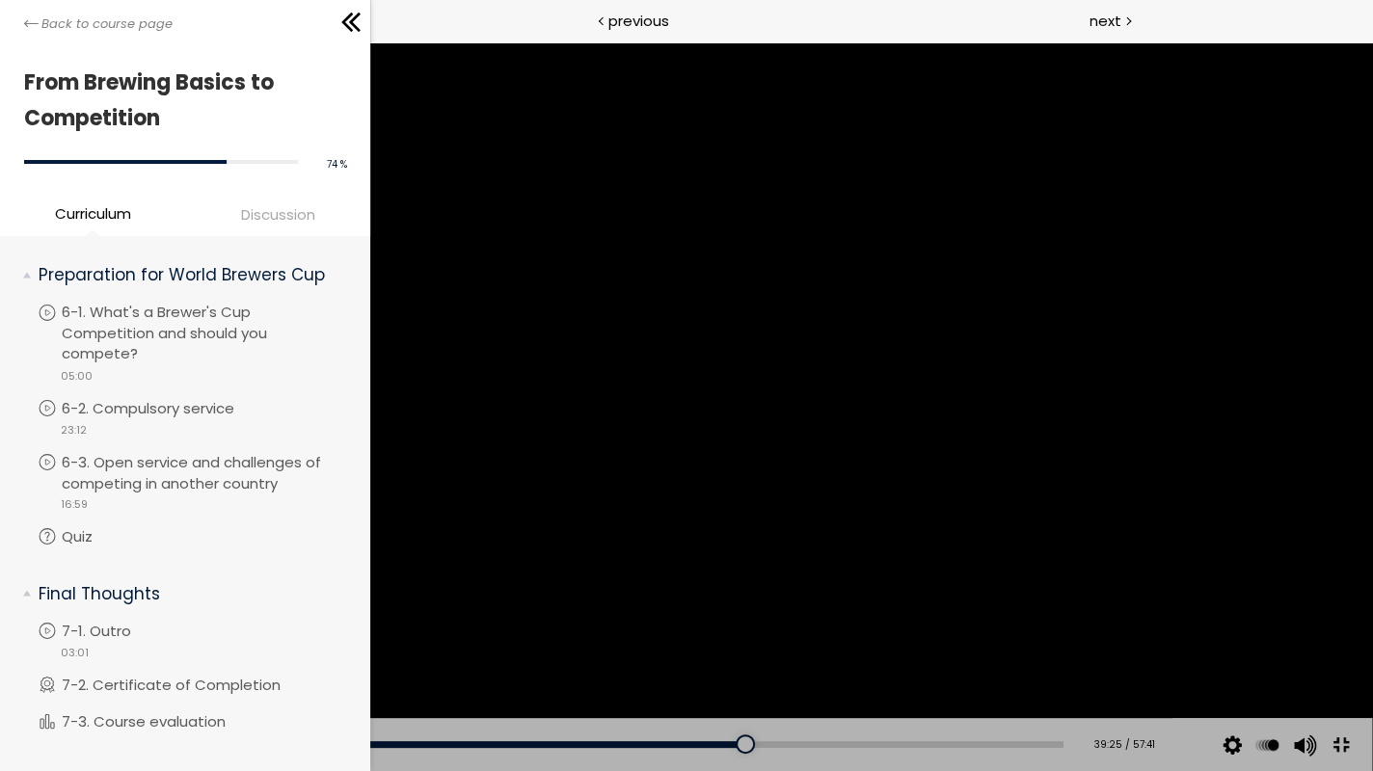
click at [949, 355] on div at bounding box center [686, 385] width 1371 height 771
drag, startPoint x: 944, startPoint y: 527, endPoint x: 949, endPoint y: 549, distance: 22.9
click at [947, 536] on div at bounding box center [686, 385] width 1371 height 771
click at [899, 433] on div at bounding box center [686, 385] width 1371 height 771
click at [669, 415] on div at bounding box center [686, 385] width 77 height 77
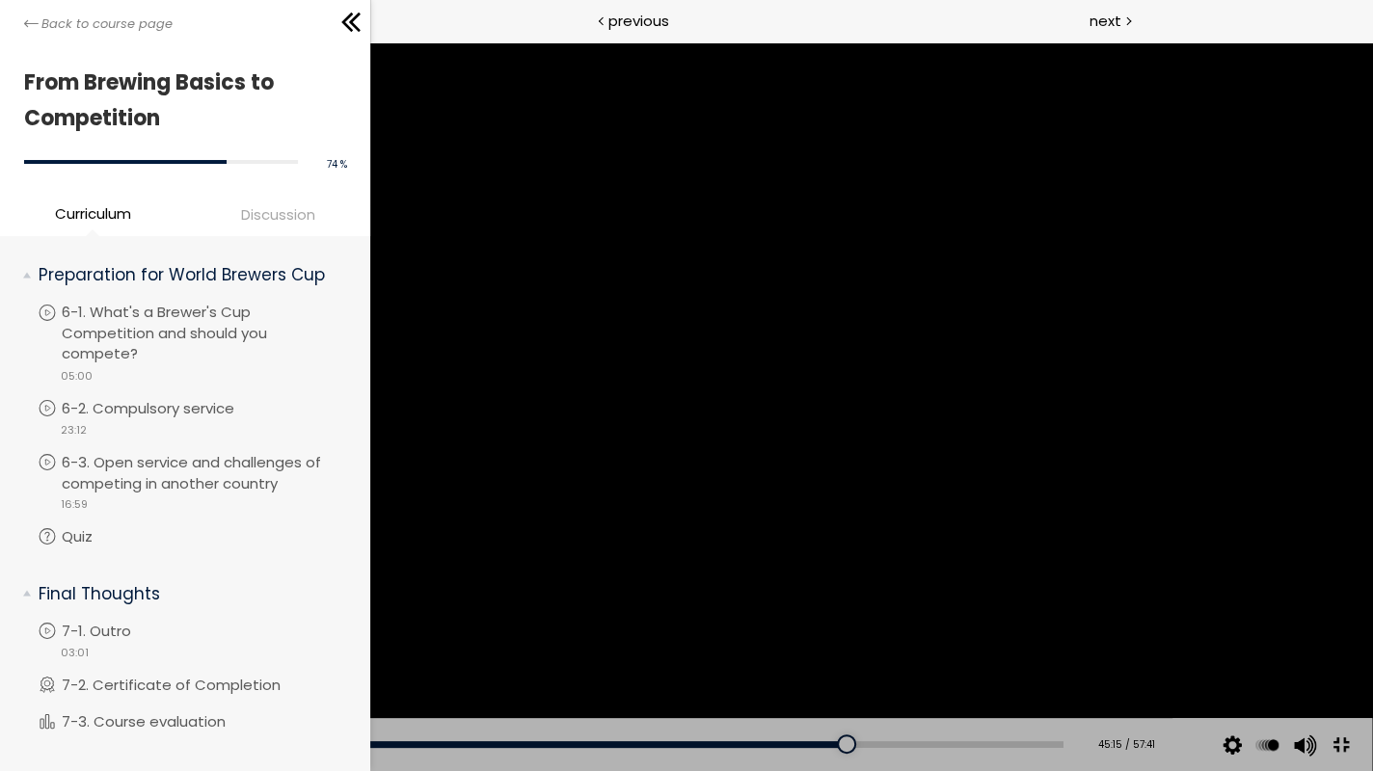
click at [779, 515] on div at bounding box center [686, 385] width 1371 height 771
click at [912, 567] on div at bounding box center [686, 385] width 1371 height 771
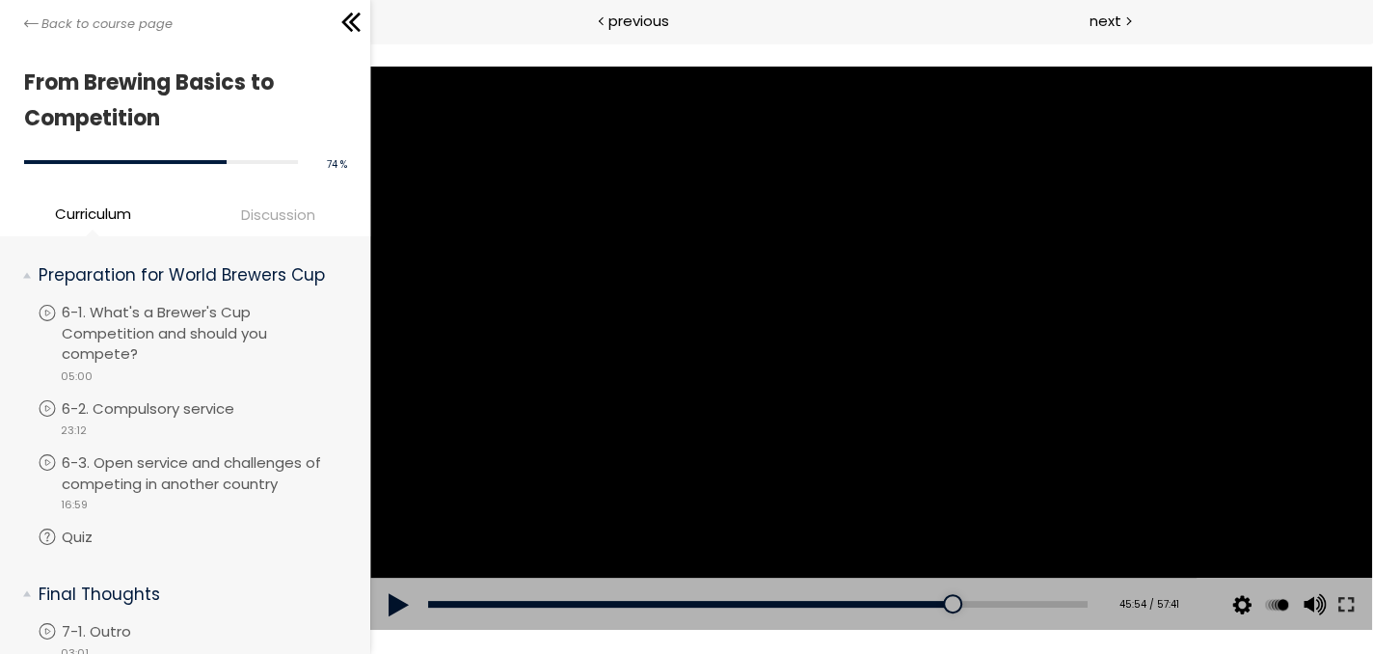
click at [654, 282] on div at bounding box center [871, 349] width 1003 height 564
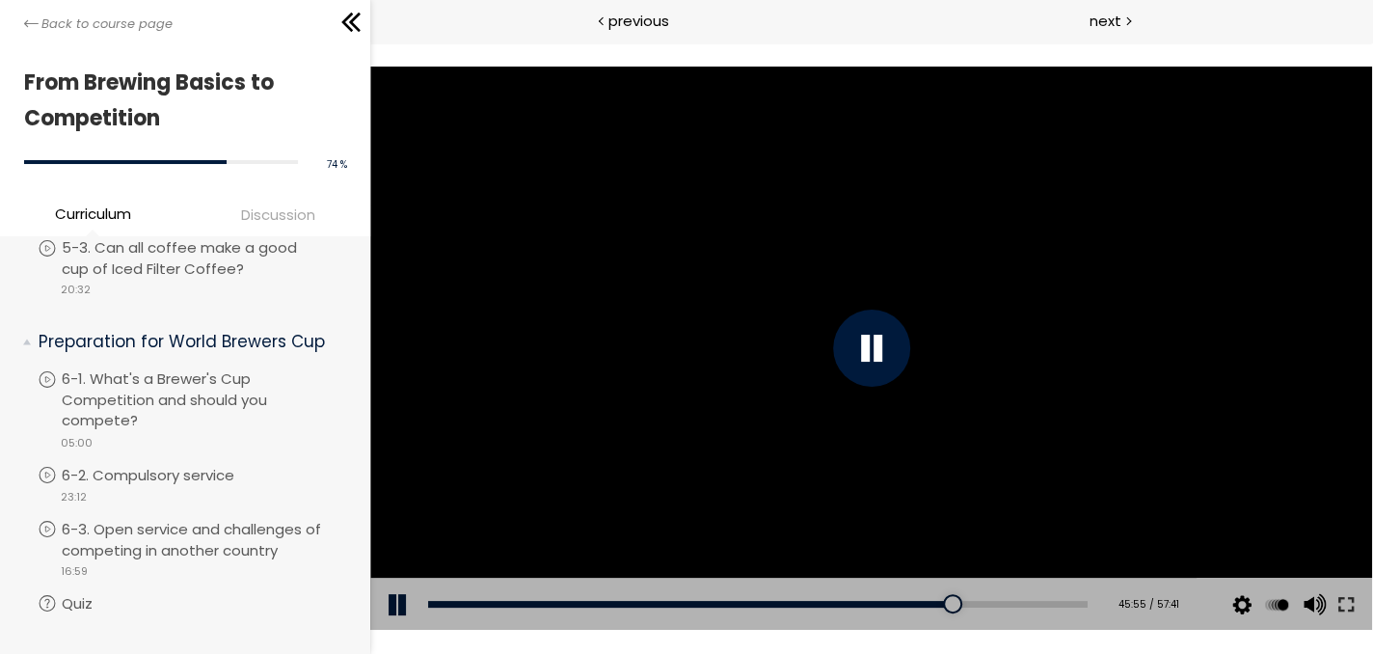
scroll to position [1980, 0]
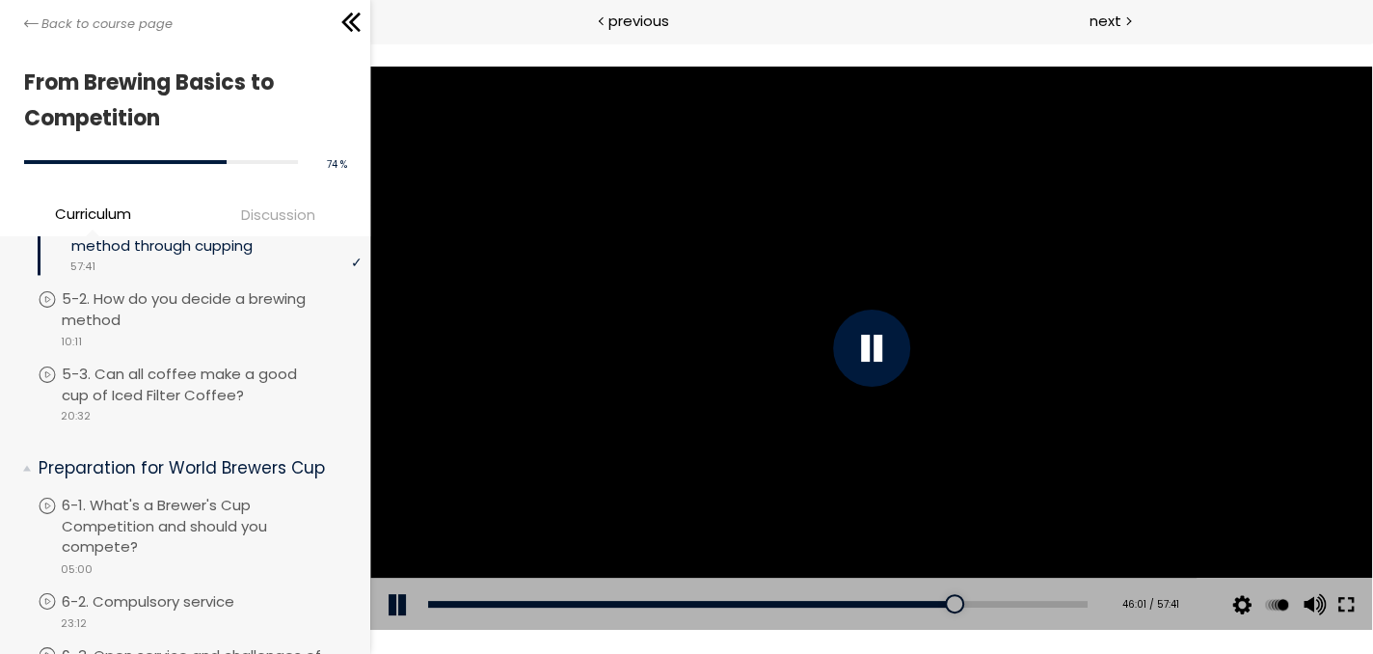
click at [1349, 606] on button at bounding box center [1345, 604] width 35 height 54
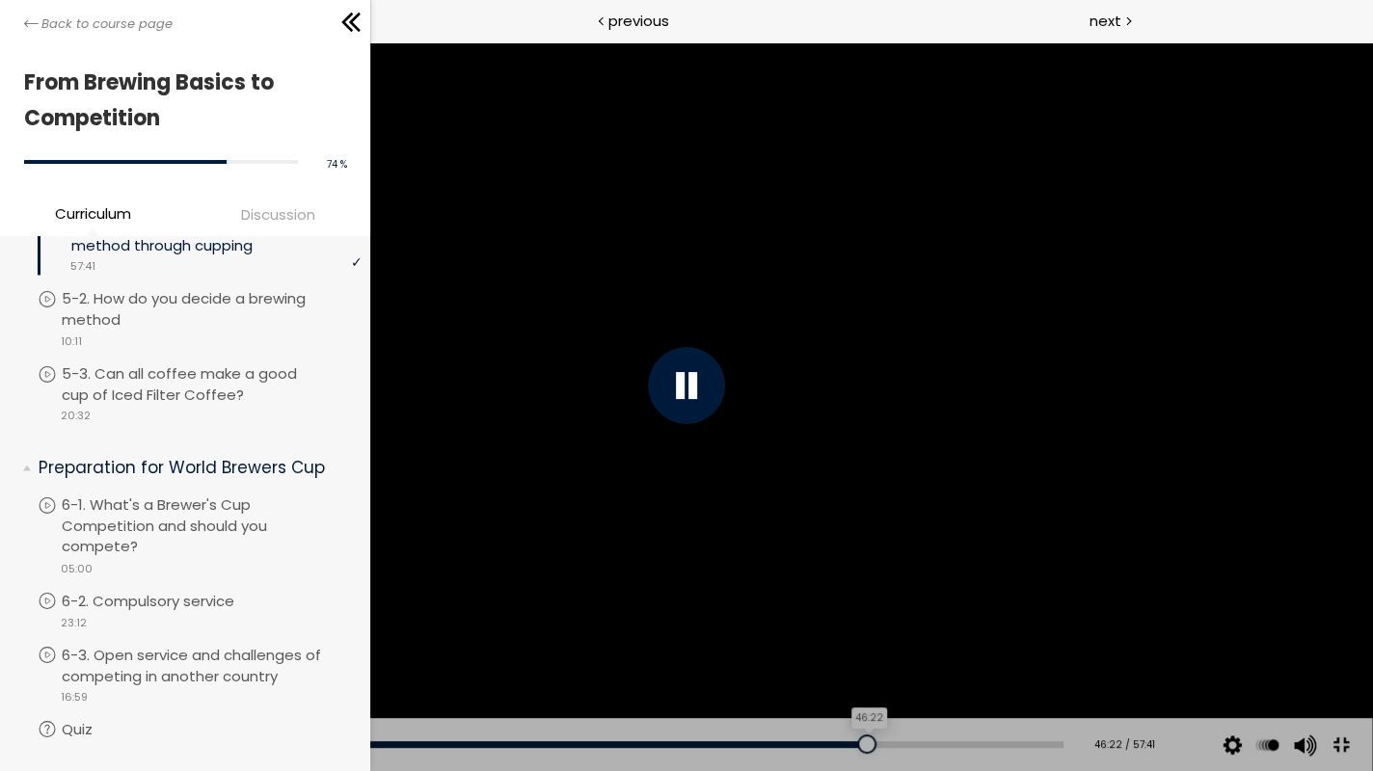
click at [857, 653] on div at bounding box center [866, 744] width 19 height 19
click at [699, 392] on div at bounding box center [686, 385] width 77 height 77
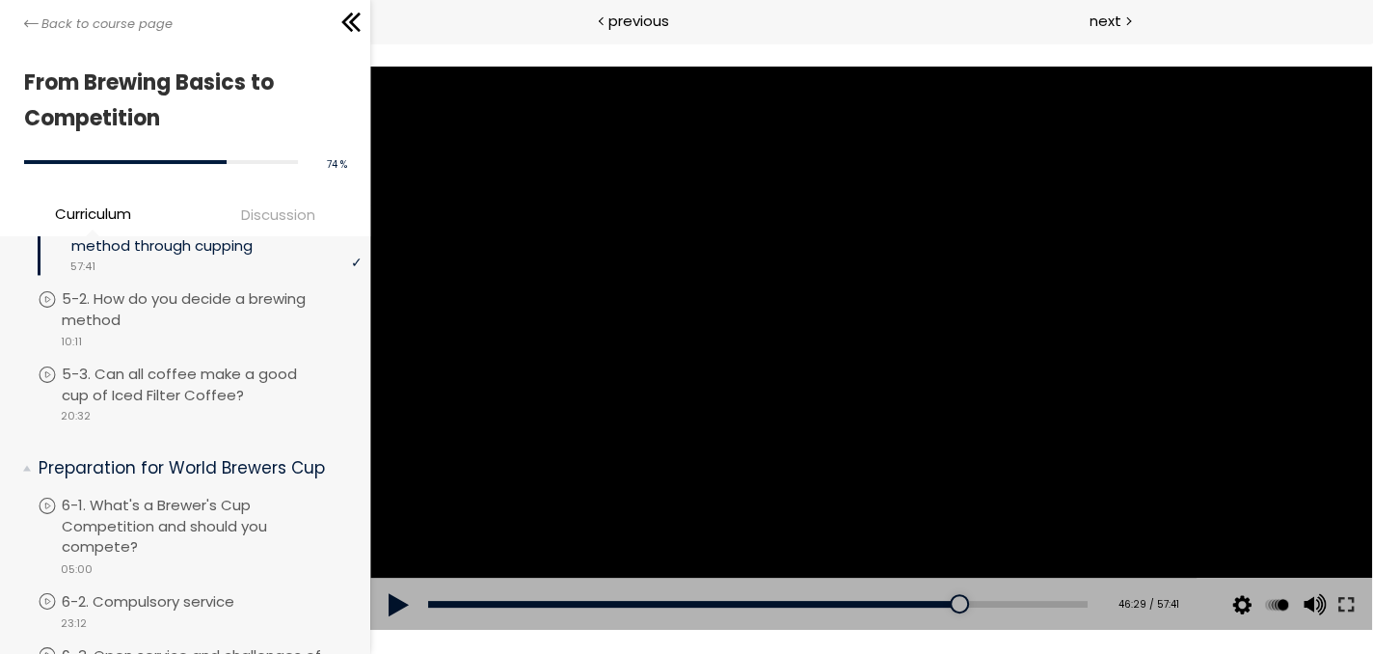
click at [634, 227] on div at bounding box center [871, 349] width 1003 height 564
click at [1342, 607] on button at bounding box center [1345, 604] width 35 height 54
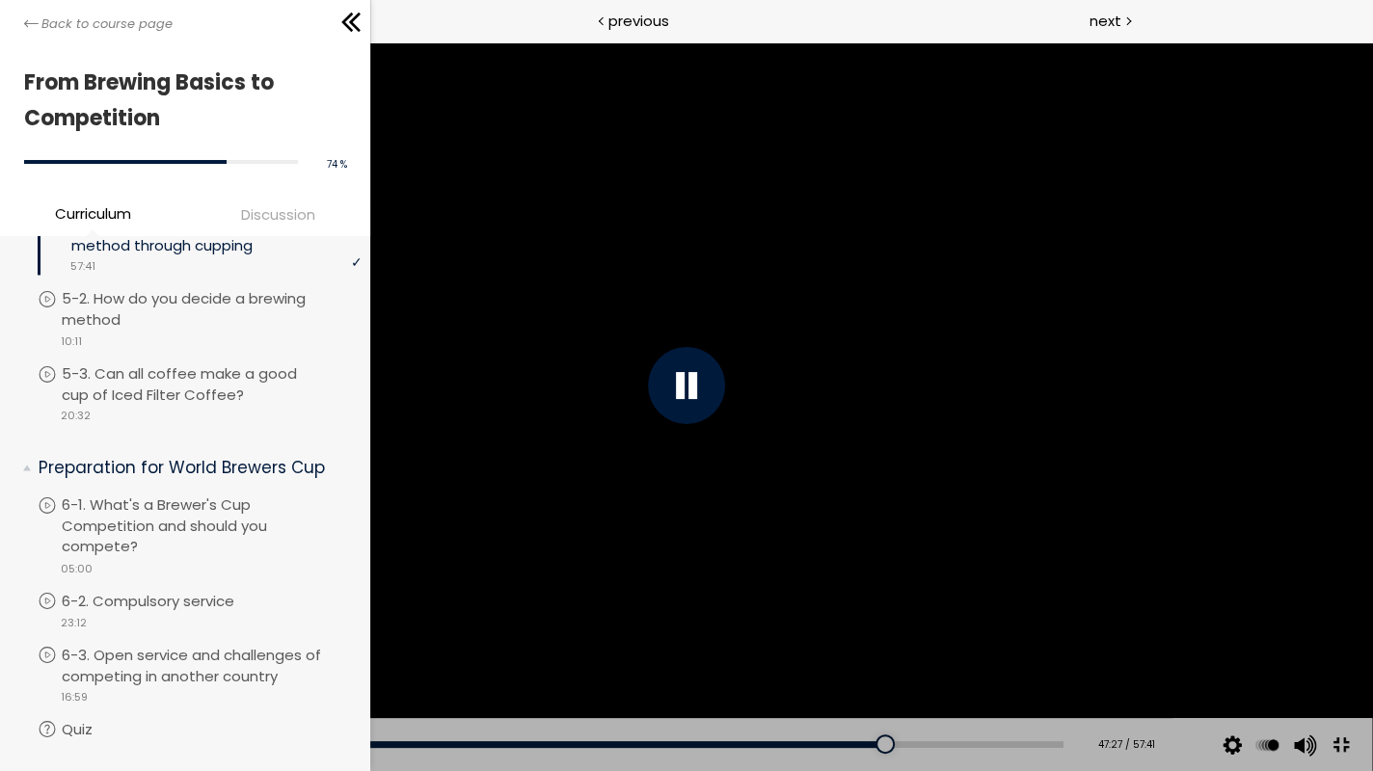
click at [1023, 564] on div at bounding box center [686, 385] width 1371 height 771
click at [958, 552] on div at bounding box center [686, 385] width 1371 height 771
click at [890, 653] on div at bounding box center [899, 744] width 19 height 19
click at [862, 653] on div "47:10" at bounding box center [561, 744] width 1004 height 7
click at [1055, 565] on div at bounding box center [686, 385] width 1371 height 771
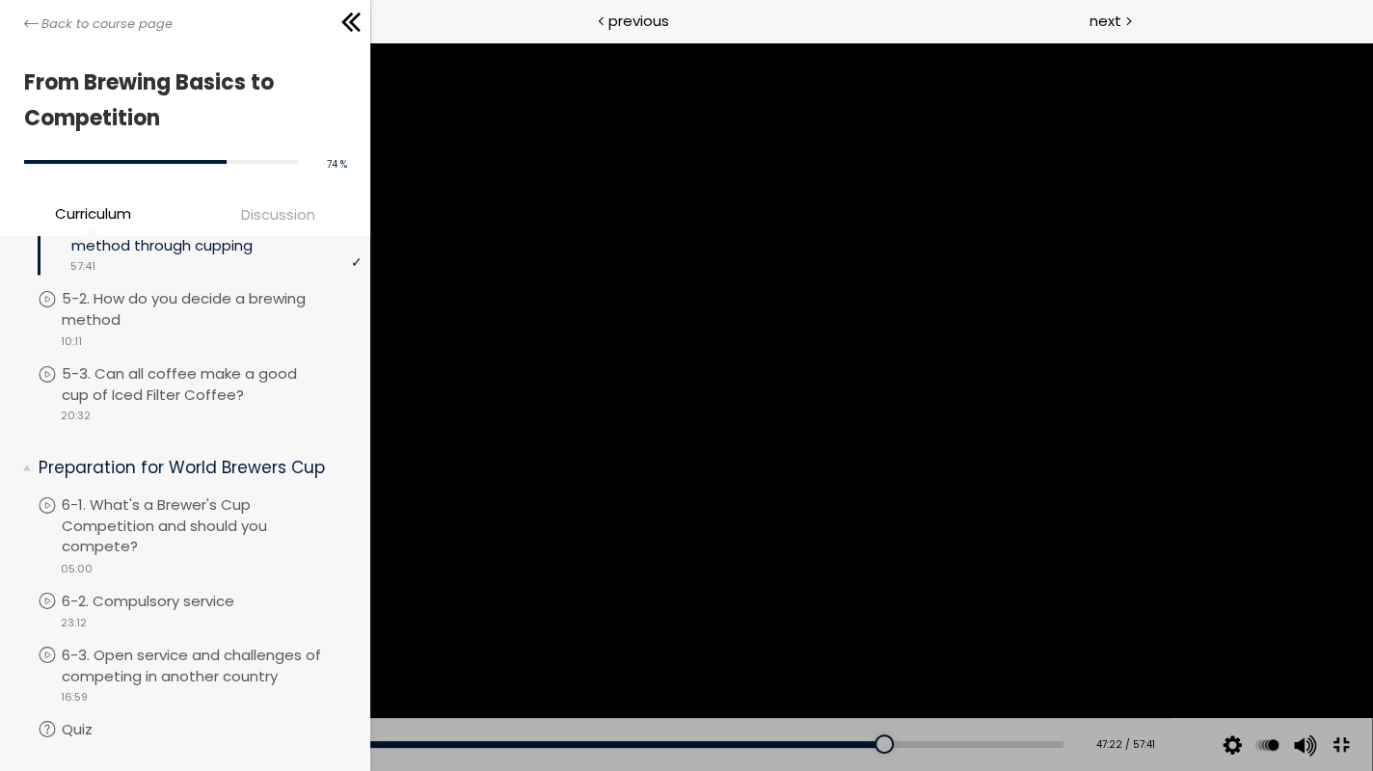
click at [842, 594] on div at bounding box center [686, 385] width 1371 height 771
click at [982, 629] on div at bounding box center [686, 385] width 1371 height 771
click at [987, 493] on div at bounding box center [686, 385] width 1371 height 771
click at [948, 653] on div "Add chapter 52:08" at bounding box center [561, 745] width 1004 height 54
click at [940, 653] on div "51:48" at bounding box center [561, 744] width 1004 height 7
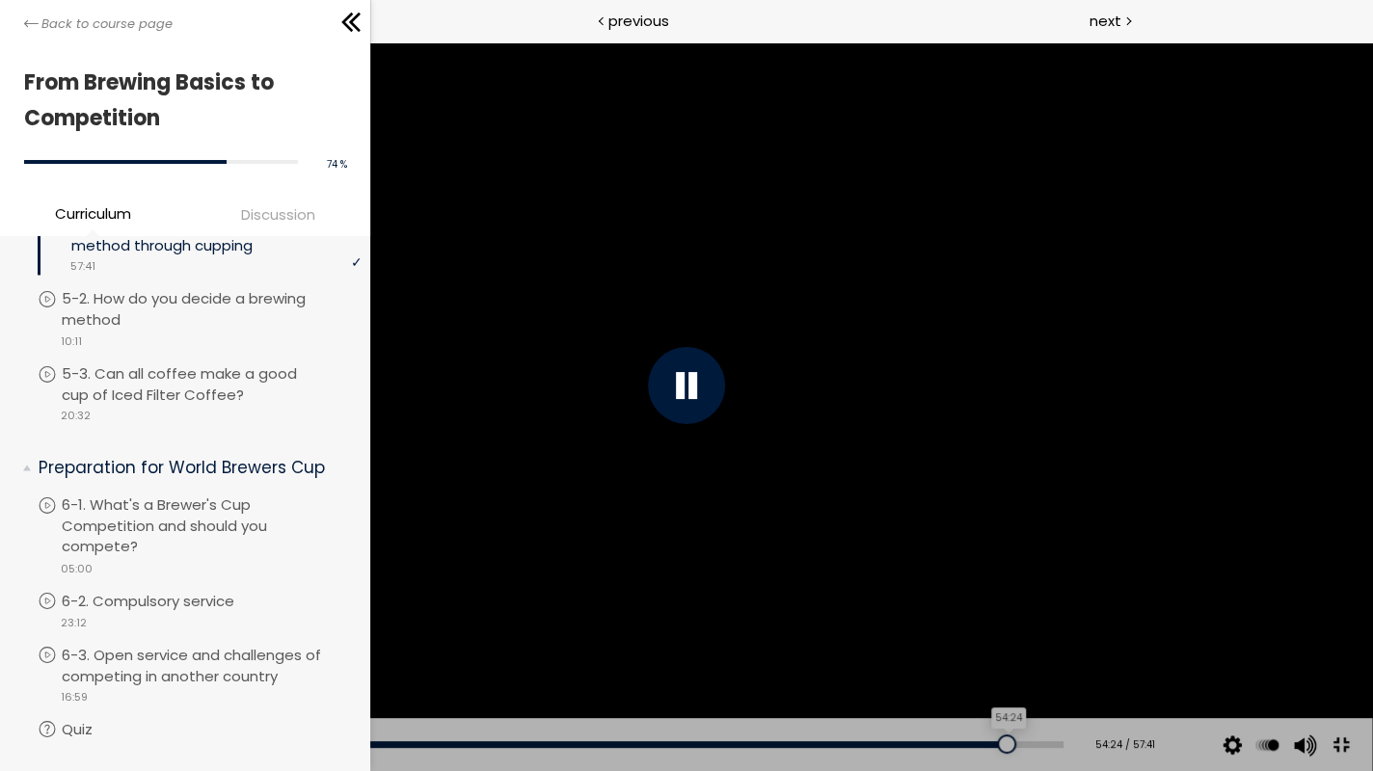
click at [985, 653] on div "54:24" at bounding box center [561, 744] width 1004 height 7
click at [972, 653] on div "53:36" at bounding box center [561, 744] width 1004 height 7
click at [989, 653] on div at bounding box center [998, 744] width 19 height 19
click at [996, 653] on div "55:01" at bounding box center [561, 744] width 1004 height 7
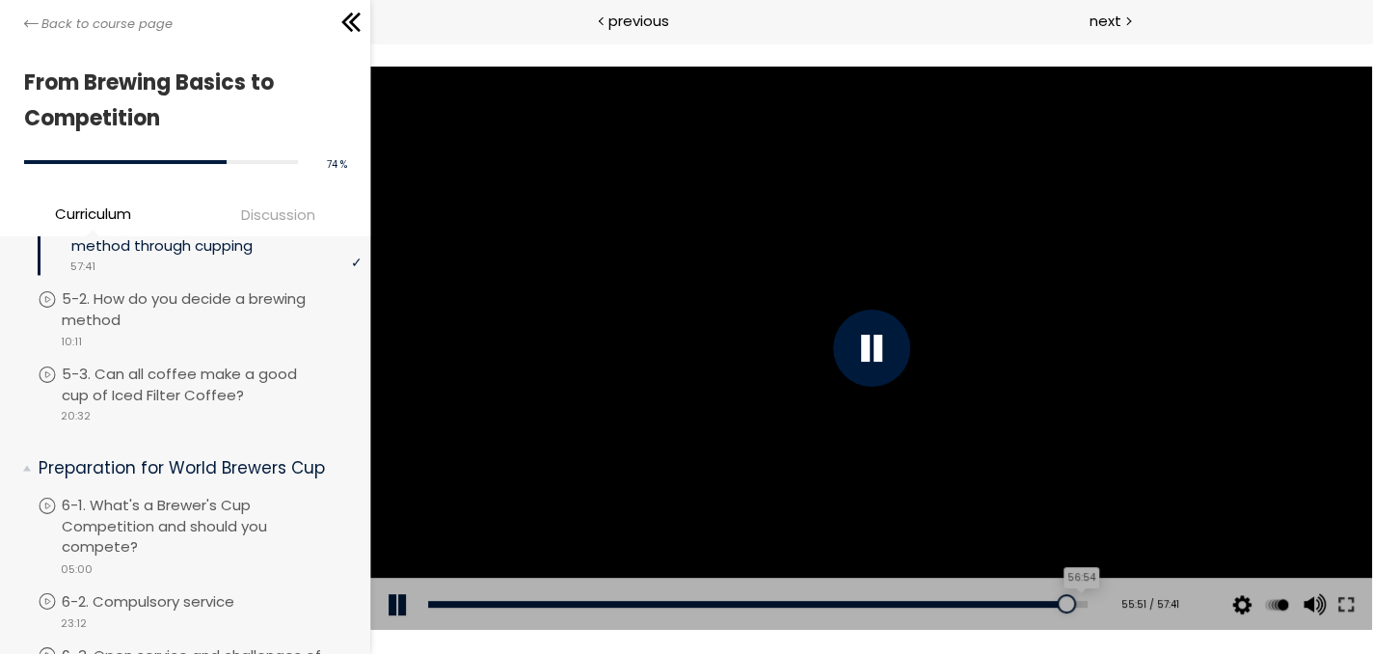
click at [1063, 604] on div "56:54" at bounding box center [757, 604] width 659 height 7
click at [197, 331] on p "5-2. How do you decide a brewing method" at bounding box center [216, 309] width 299 height 42
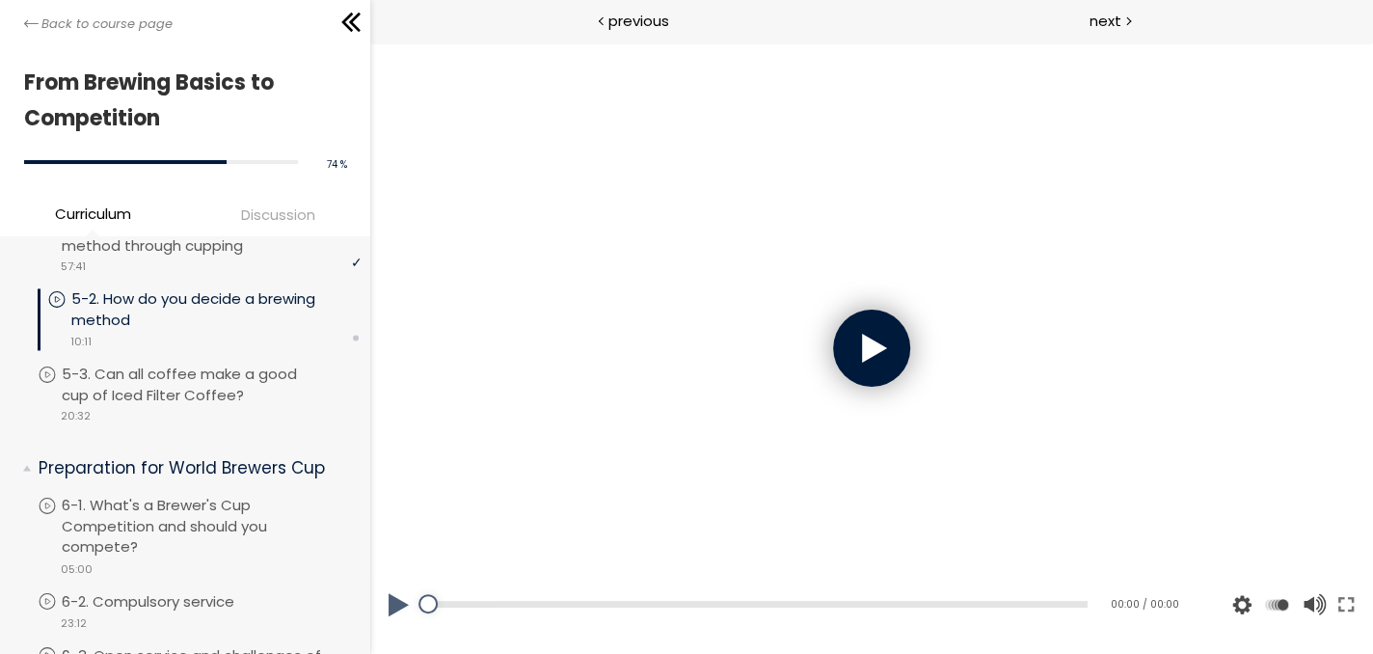
click at [834, 355] on div at bounding box center [871, 347] width 77 height 77
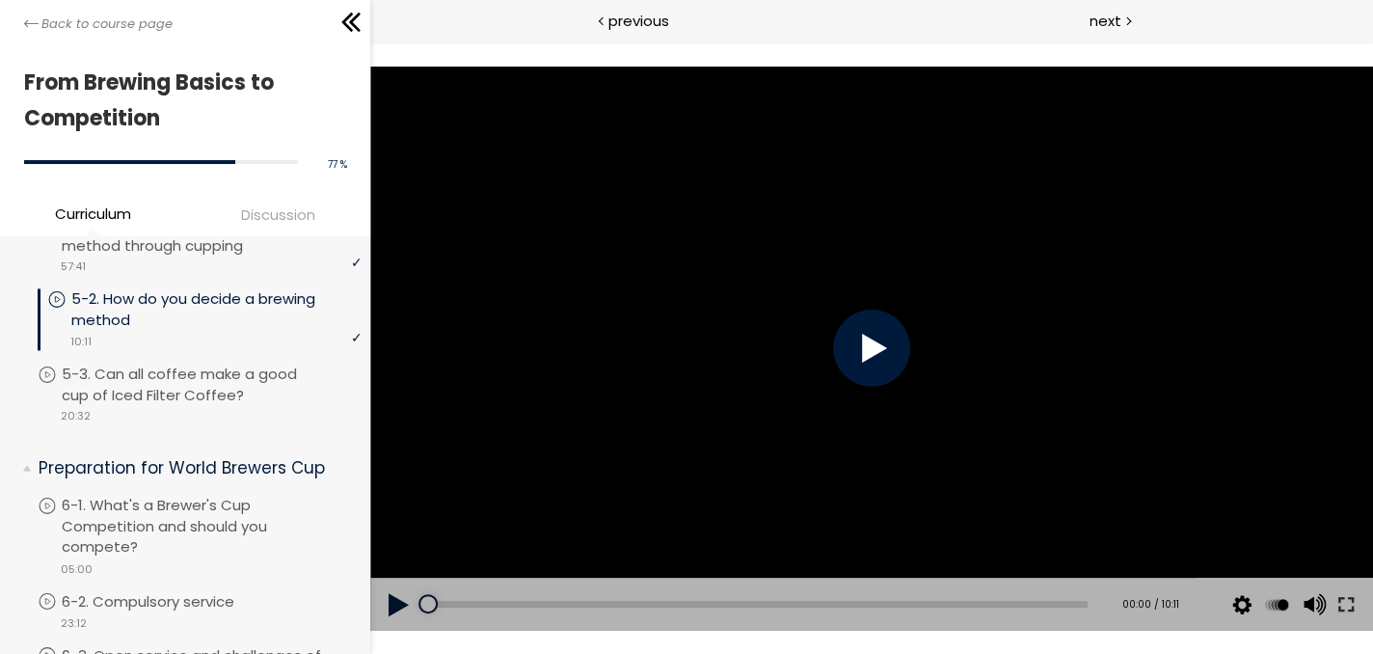
click at [871, 349] on div at bounding box center [871, 347] width 77 height 77
click at [1349, 609] on button at bounding box center [1345, 604] width 35 height 54
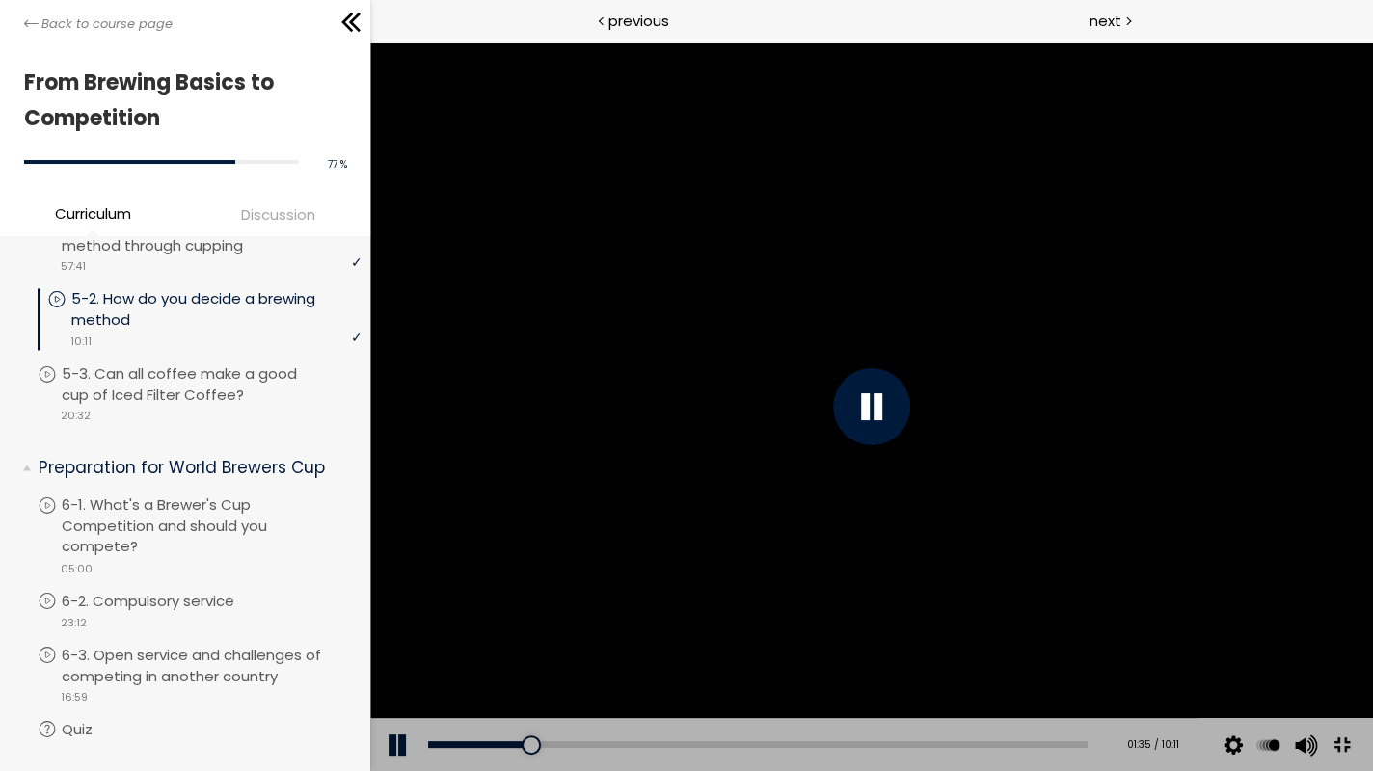
click at [910, 445] on div at bounding box center [871, 406] width 77 height 77
click at [910, 441] on div at bounding box center [871, 406] width 77 height 77
click at [910, 414] on div at bounding box center [871, 406] width 77 height 77
click at [1325, 448] on div at bounding box center [871, 406] width 1003 height 729
click at [844, 653] on div "04:18" at bounding box center [757, 744] width 659 height 7
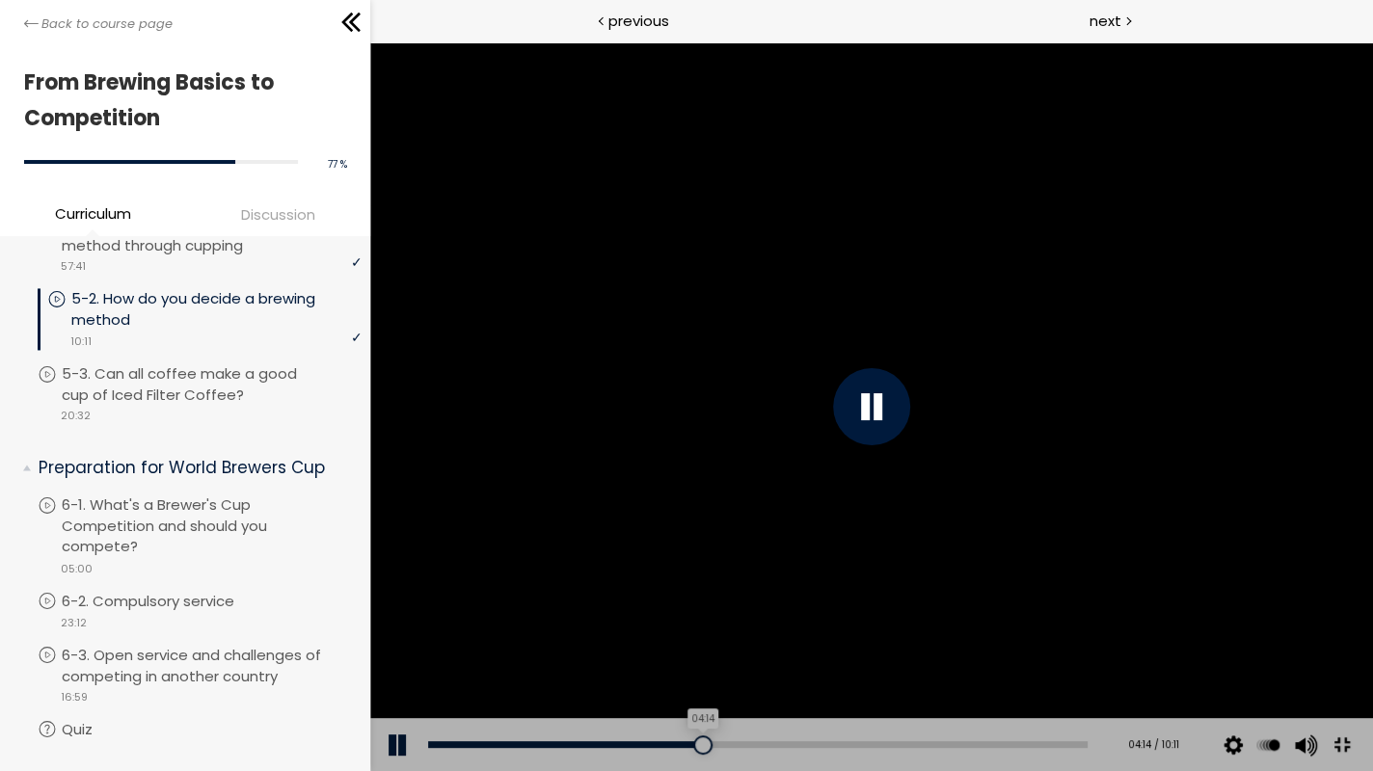
click at [712, 653] on div at bounding box center [702, 744] width 19 height 19
click at [850, 653] on div "Add chapter 04:31" at bounding box center [757, 745] width 659 height 54
click at [850, 653] on div "04:23" at bounding box center [757, 744] width 659 height 7
click at [844, 653] on div "04:19" at bounding box center [757, 744] width 659 height 7
click at [830, 653] on div "Add chapter 04:19" at bounding box center [757, 745] width 659 height 54
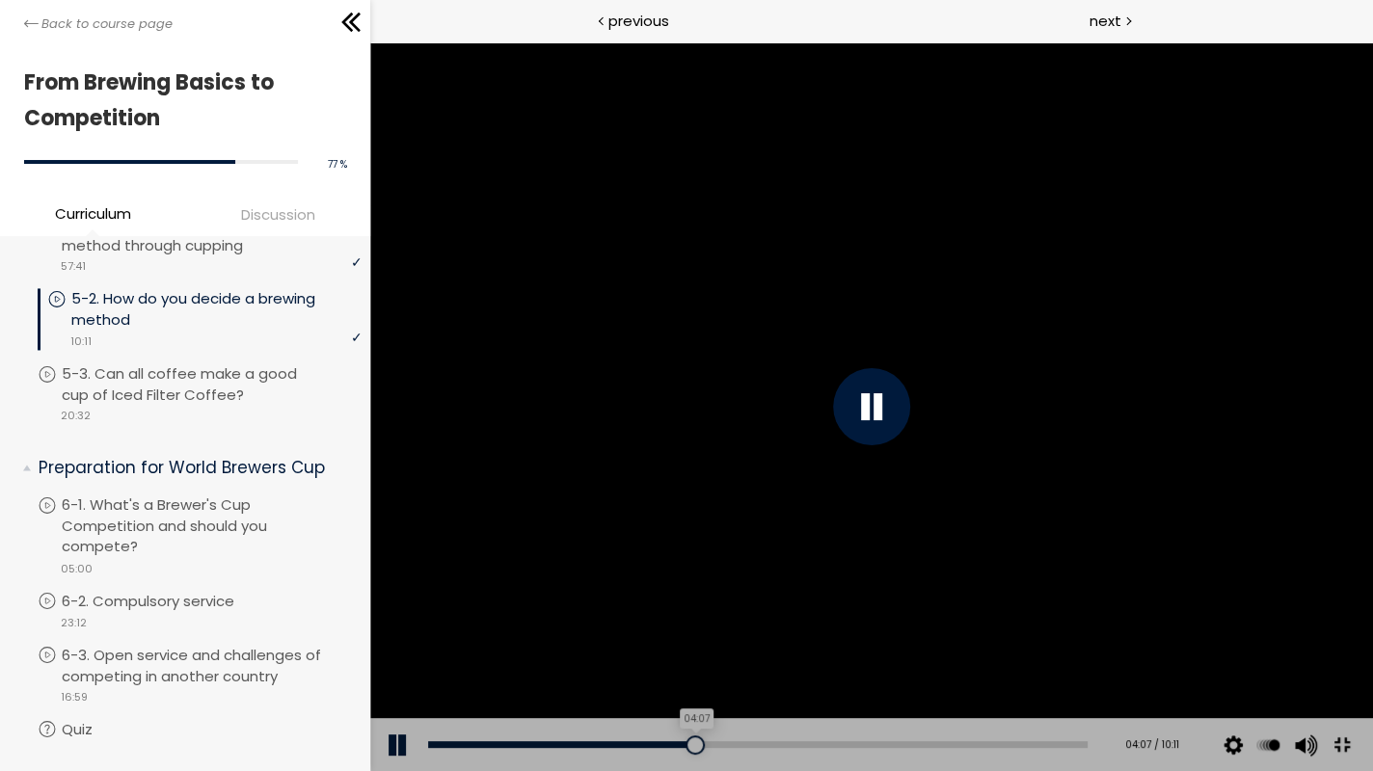
click at [826, 653] on div "04:07" at bounding box center [757, 744] width 659 height 7
click at [811, 653] on div "03:57" at bounding box center [757, 744] width 659 height 7
click at [895, 648] on div at bounding box center [871, 406] width 1003 height 729
click at [915, 643] on div at bounding box center [871, 406] width 1003 height 729
click at [930, 653] on div "05:12" at bounding box center [757, 744] width 659 height 7
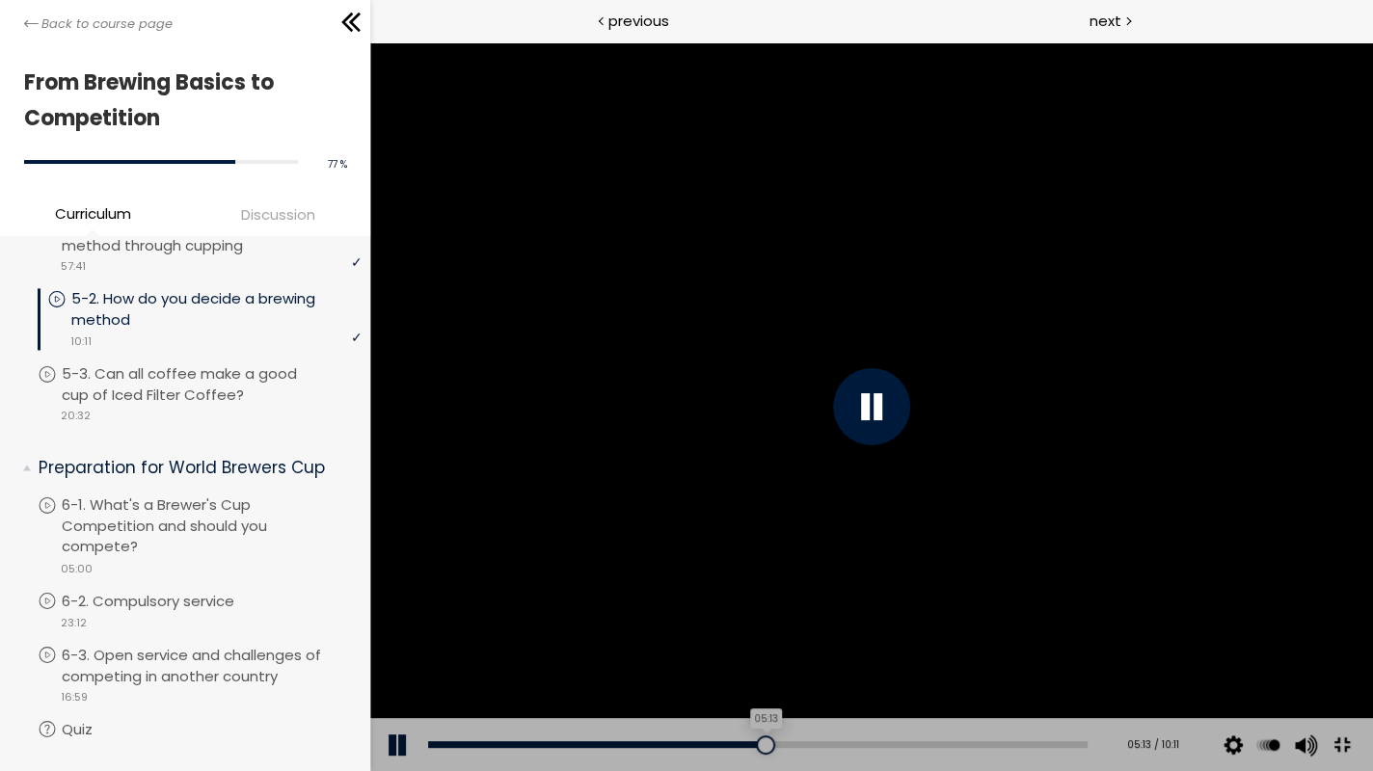
click at [921, 653] on div "05:13" at bounding box center [757, 744] width 659 height 7
click at [905, 653] on div "04:56" at bounding box center [757, 744] width 659 height 7
click at [762, 653] on div at bounding box center [752, 744] width 19 height 19
click at [936, 653] on div at bounding box center [871, 406] width 1003 height 729
click at [970, 653] on div at bounding box center [871, 406] width 1003 height 729
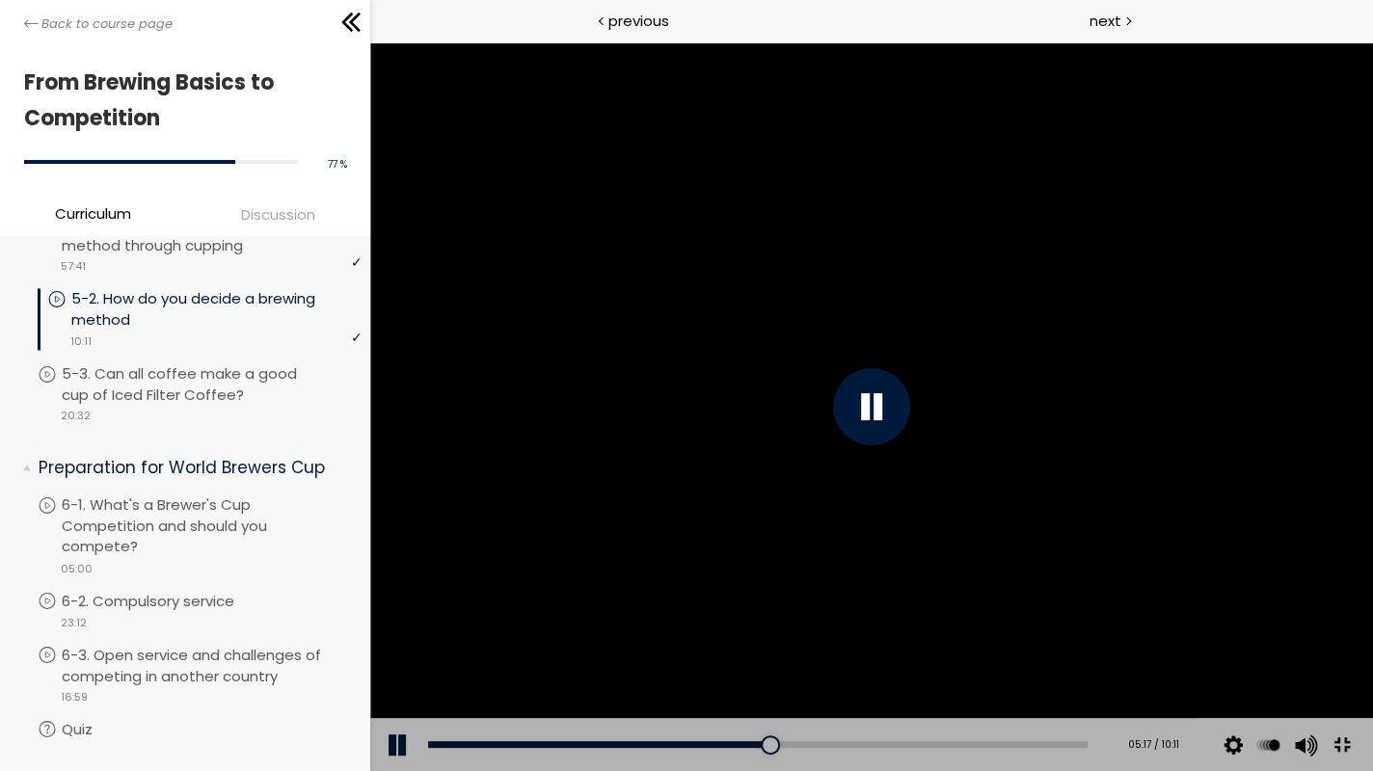
click at [1372, 609] on div at bounding box center [871, 406] width 1003 height 729
click at [1350, 447] on div at bounding box center [871, 406] width 1003 height 729
click at [1276, 653] on div at bounding box center [871, 406] width 1003 height 729
click at [1146, 639] on div at bounding box center [871, 406] width 1003 height 729
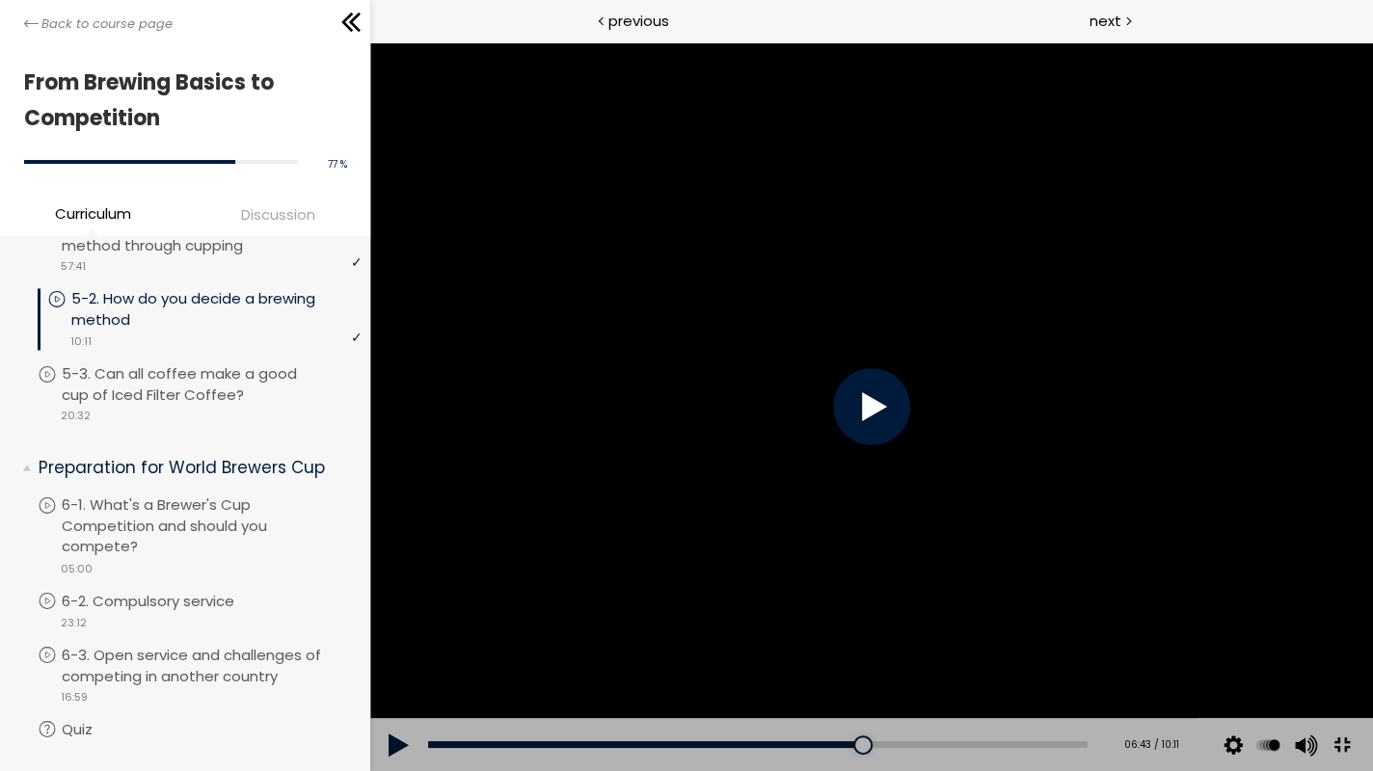
click at [1127, 603] on div at bounding box center [871, 406] width 1003 height 729
click at [1087, 653] on div "08:55" at bounding box center [757, 744] width 659 height 7
click at [1087, 653] on div "08:41" at bounding box center [757, 744] width 659 height 7
click at [1309, 653] on div at bounding box center [871, 406] width 1003 height 729
click at [1273, 568] on div at bounding box center [871, 406] width 1003 height 729
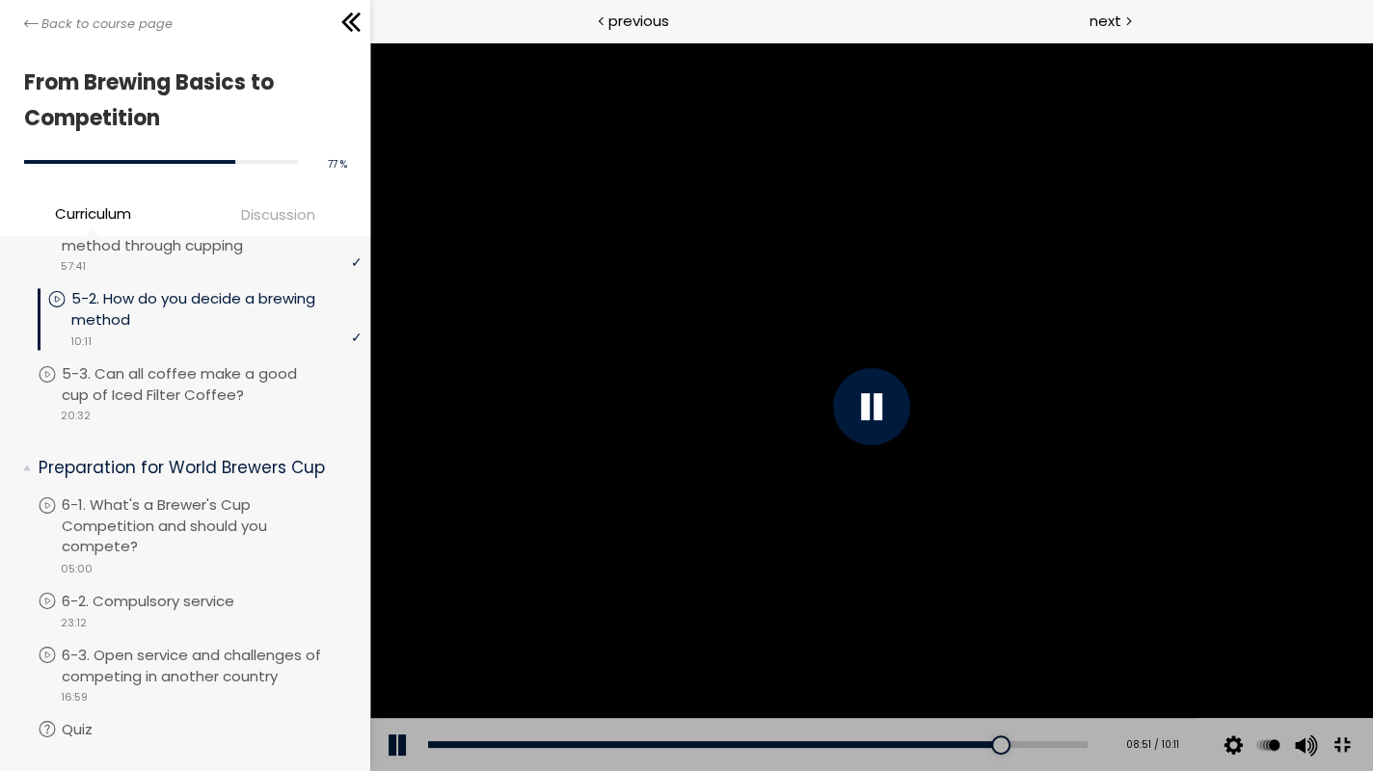
click at [1370, 568] on div at bounding box center [871, 406] width 1003 height 729
click at [1372, 607] on div at bounding box center [871, 406] width 1003 height 729
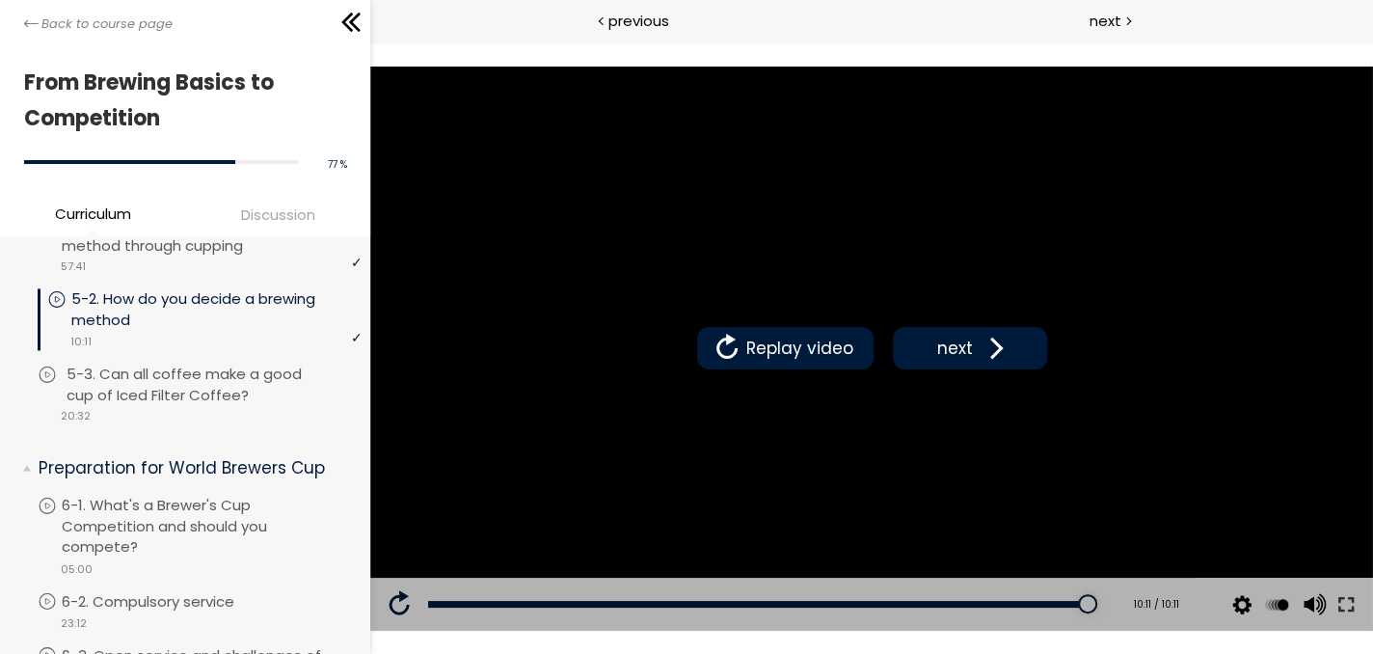
click at [257, 406] on p "5-3. Can all coffee make a good cup of Iced Filter Coffee?" at bounding box center [216, 384] width 299 height 42
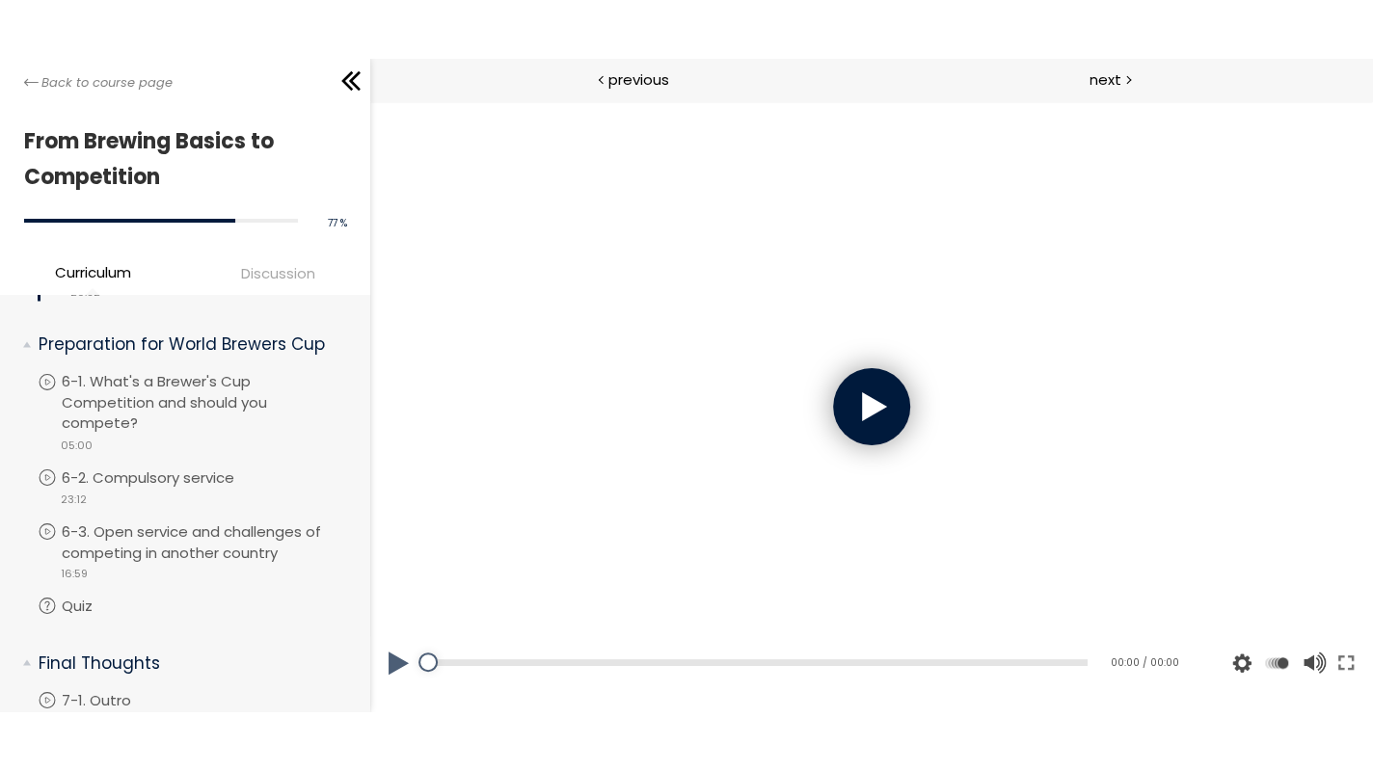
scroll to position [2173, 0]
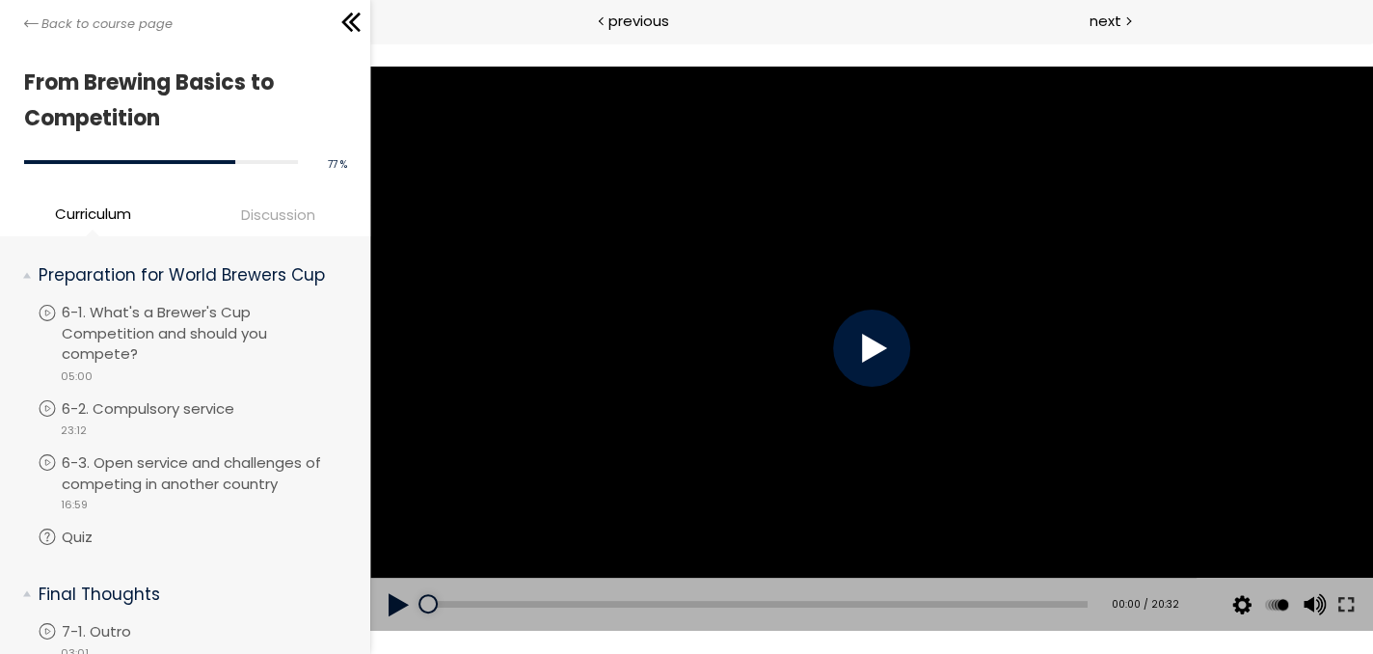
click at [876, 377] on div at bounding box center [871, 347] width 77 height 77
click at [855, 350] on div at bounding box center [871, 347] width 77 height 77
click at [496, 604] on div "02:10" at bounding box center [757, 604] width 659 height 7
click at [615, 604] on div "05:57" at bounding box center [757, 604] width 659 height 7
click at [709, 602] on div "08:56" at bounding box center [757, 604] width 659 height 7
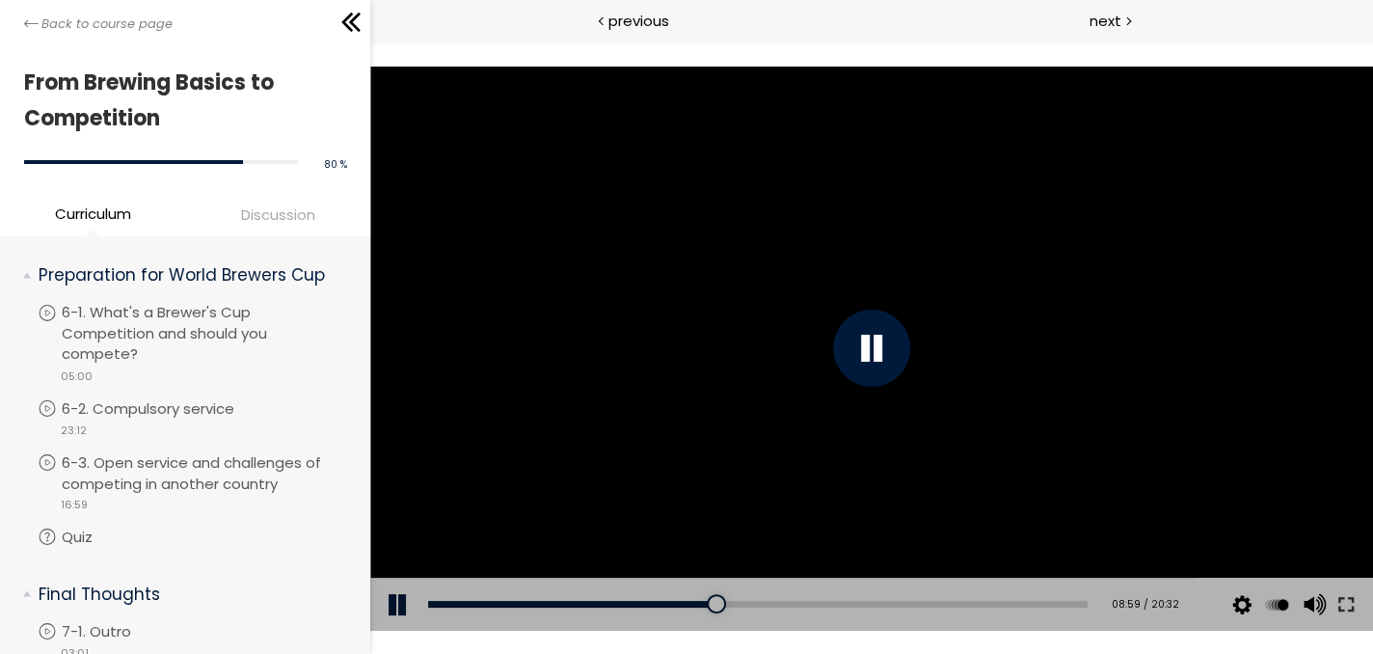
click at [838, 611] on div "Add chapter 09:52" at bounding box center [757, 604] width 659 height 54
click at [1353, 609] on button at bounding box center [1345, 604] width 35 height 54
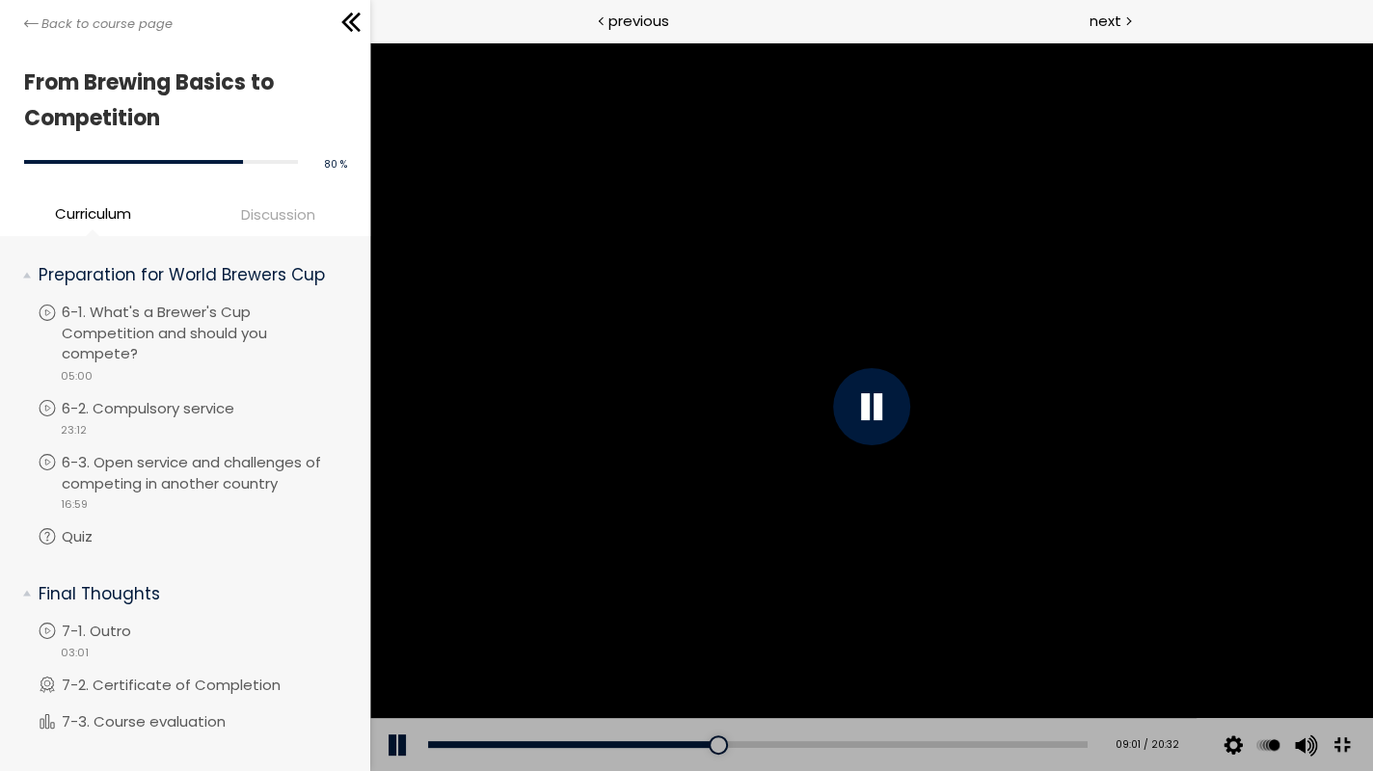
click at [1372, 637] on div at bounding box center [871, 406] width 1003 height 729
click at [1098, 578] on div at bounding box center [871, 406] width 1003 height 729
click at [1087, 653] on div "19:59" at bounding box center [757, 744] width 659 height 7
click at [910, 400] on div at bounding box center [871, 406] width 77 height 77
click at [910, 428] on div at bounding box center [871, 406] width 77 height 77
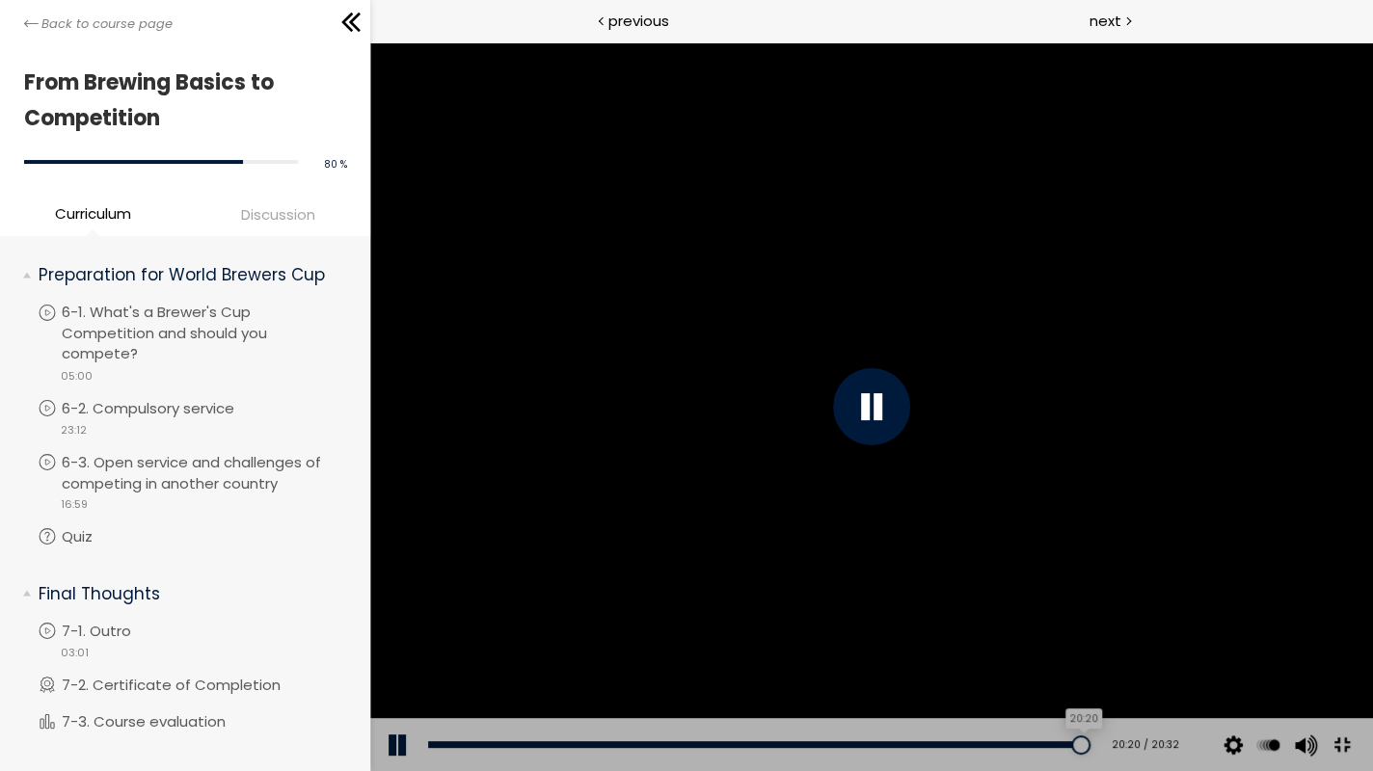
click at [1087, 653] on div "20:20" at bounding box center [757, 744] width 659 height 7
click at [910, 419] on div at bounding box center [871, 406] width 77 height 77
click at [1085, 653] on div "20:20" at bounding box center [757, 744] width 659 height 7
click at [910, 418] on div at bounding box center [871, 406] width 77 height 77
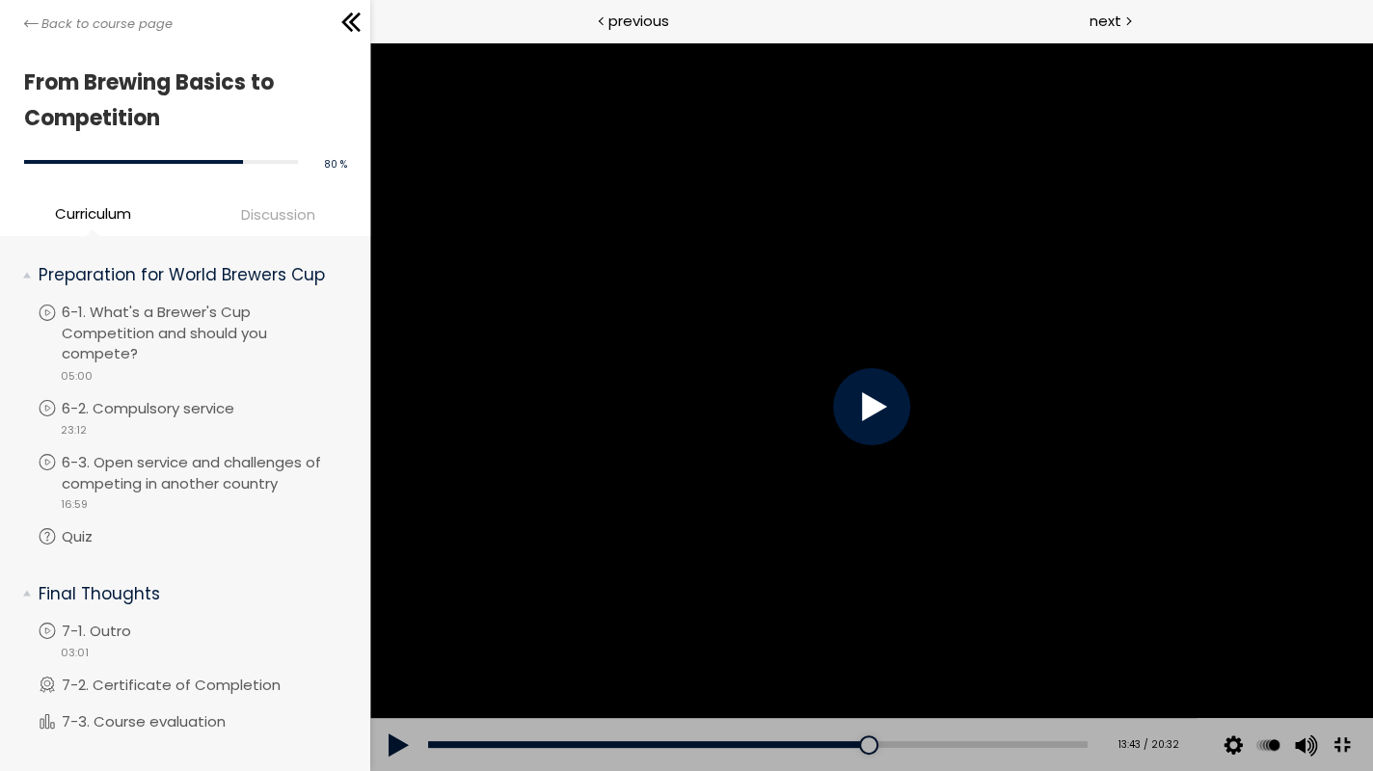
click at [910, 420] on div at bounding box center [871, 406] width 77 height 77
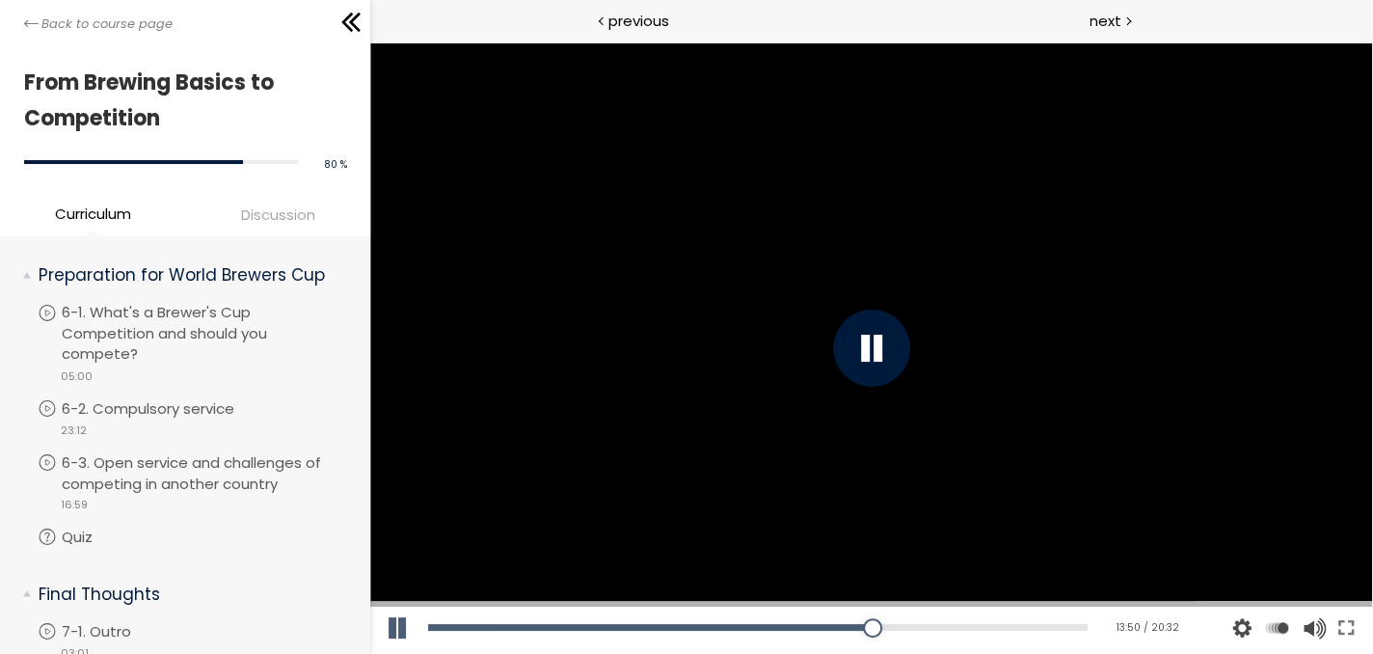
click at [871, 356] on div at bounding box center [871, 347] width 77 height 77
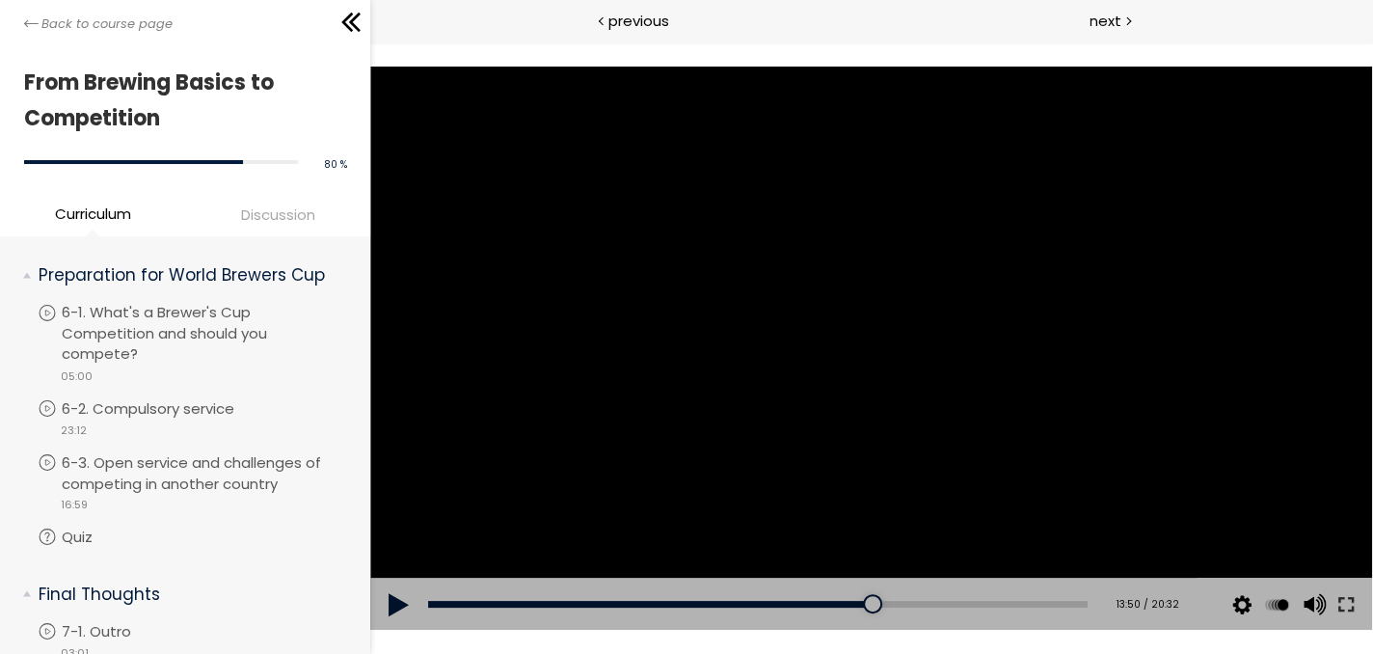
drag, startPoint x: 902, startPoint y: 357, endPoint x: 913, endPoint y: 359, distance: 10.8
click at [907, 357] on div at bounding box center [871, 349] width 1003 height 564
click at [1350, 607] on button at bounding box center [1345, 604] width 35 height 54
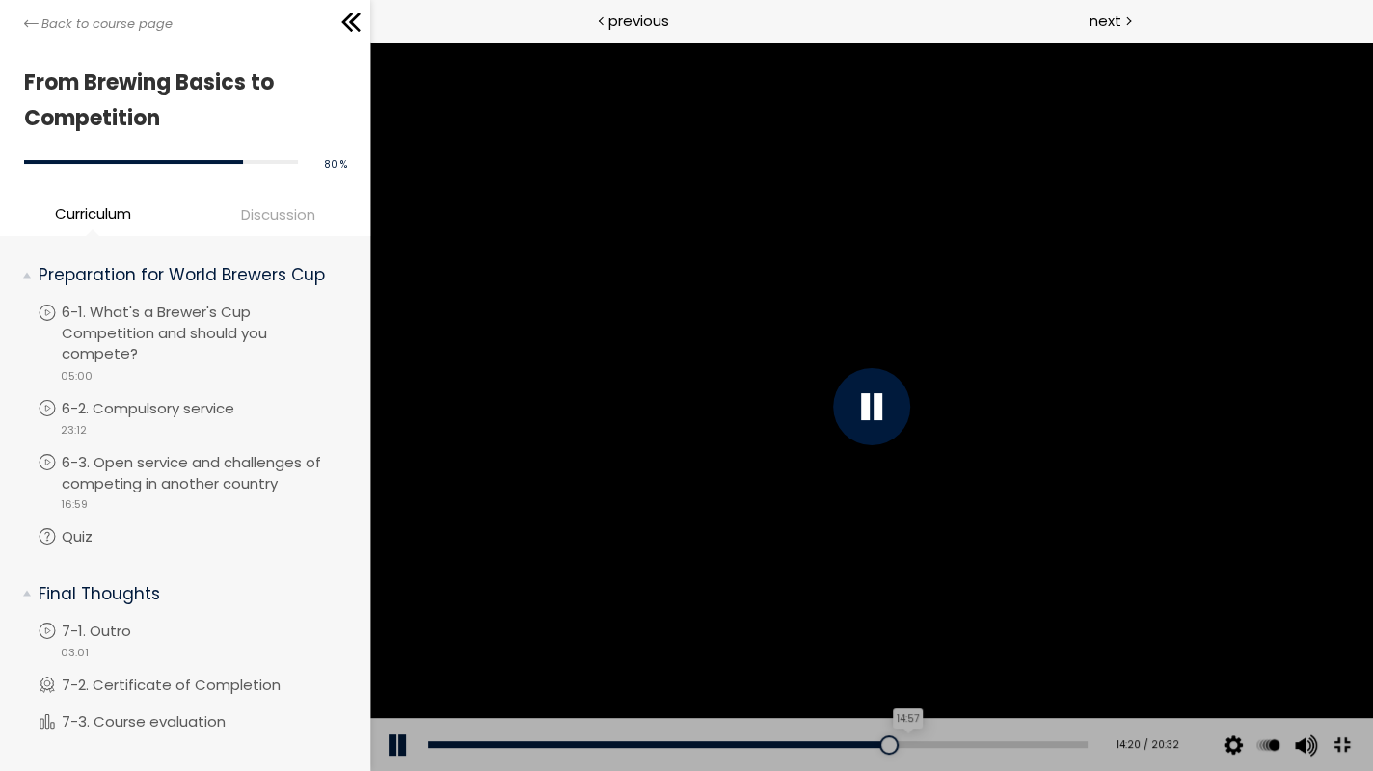
click at [1087, 653] on div "14:57" at bounding box center [757, 744] width 659 height 7
click at [1087, 653] on div "15:18" at bounding box center [757, 744] width 659 height 7
click at [1087, 653] on div "15:34" at bounding box center [757, 744] width 659 height 7
click at [910, 421] on div at bounding box center [871, 406] width 77 height 77
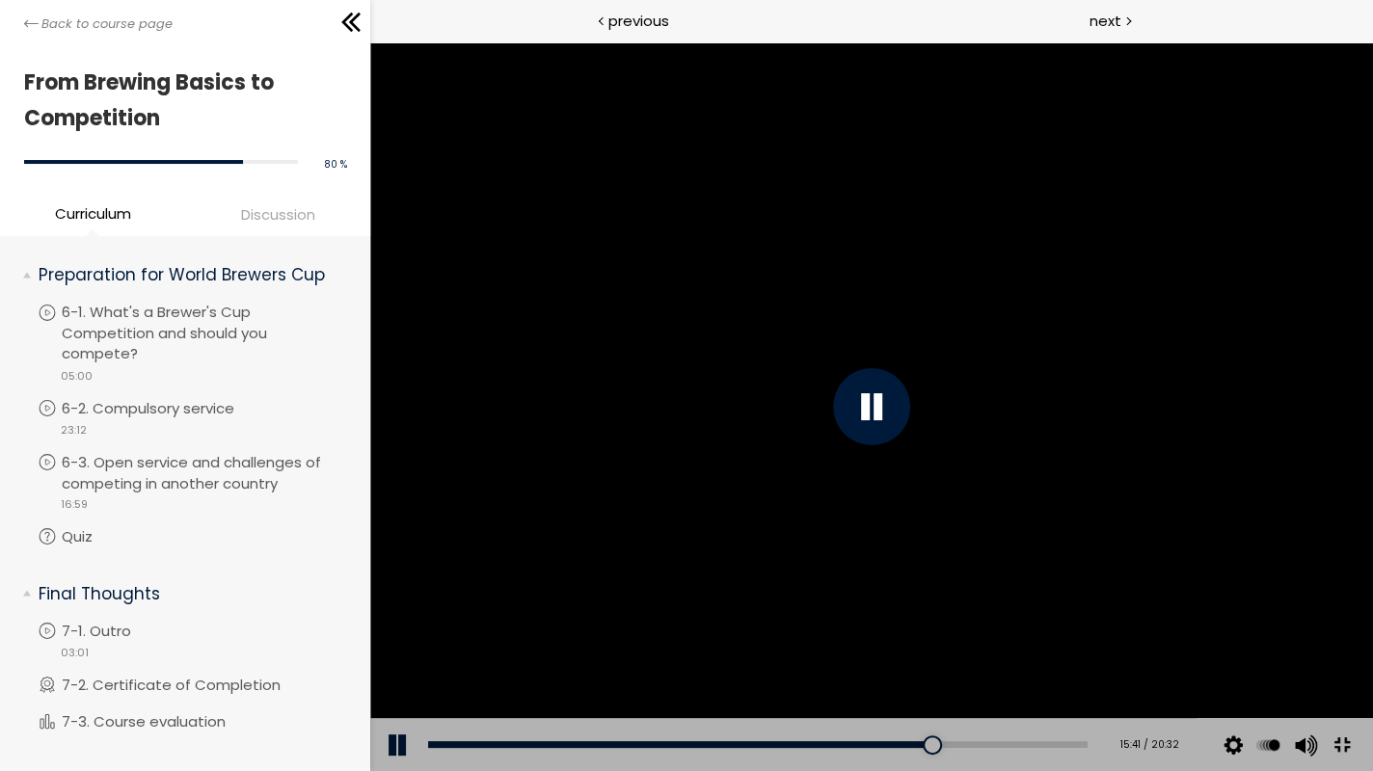
click at [738, 653] on div "Add chapter 06:24" at bounding box center [757, 745] width 659 height 54
click at [744, 653] on div "06:36" at bounding box center [757, 744] width 659 height 7
click at [910, 420] on div at bounding box center [871, 406] width 77 height 77
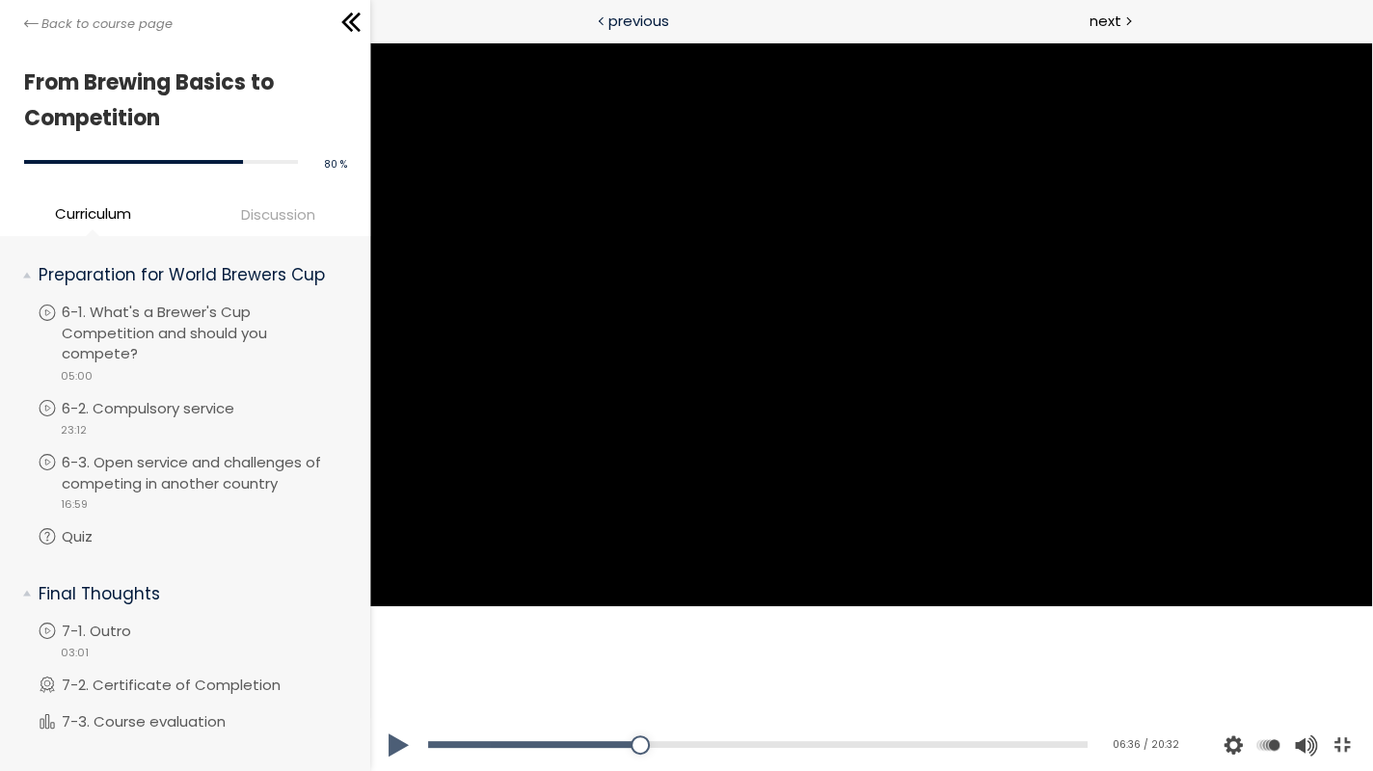
click at [693, 10] on div "previous" at bounding box center [620, 21] width 501 height 43
click at [684, 287] on div at bounding box center [871, 406] width 1003 height 729
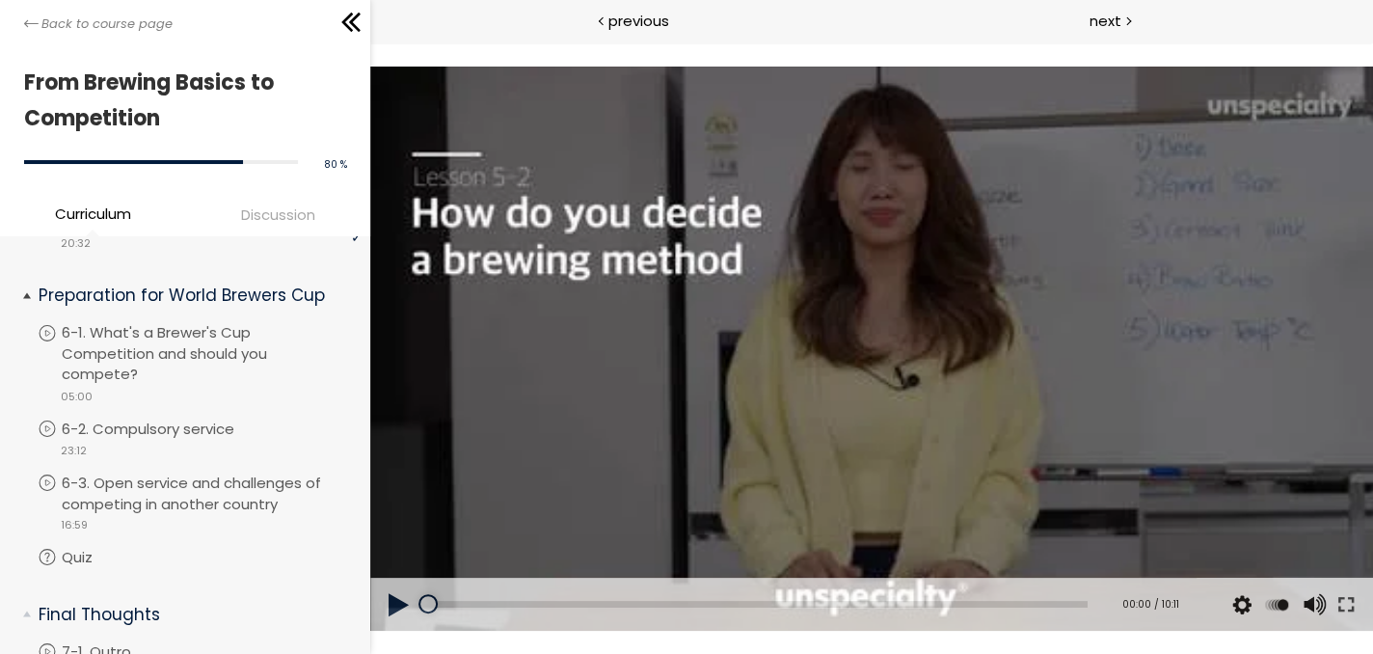
scroll to position [2121, 0]
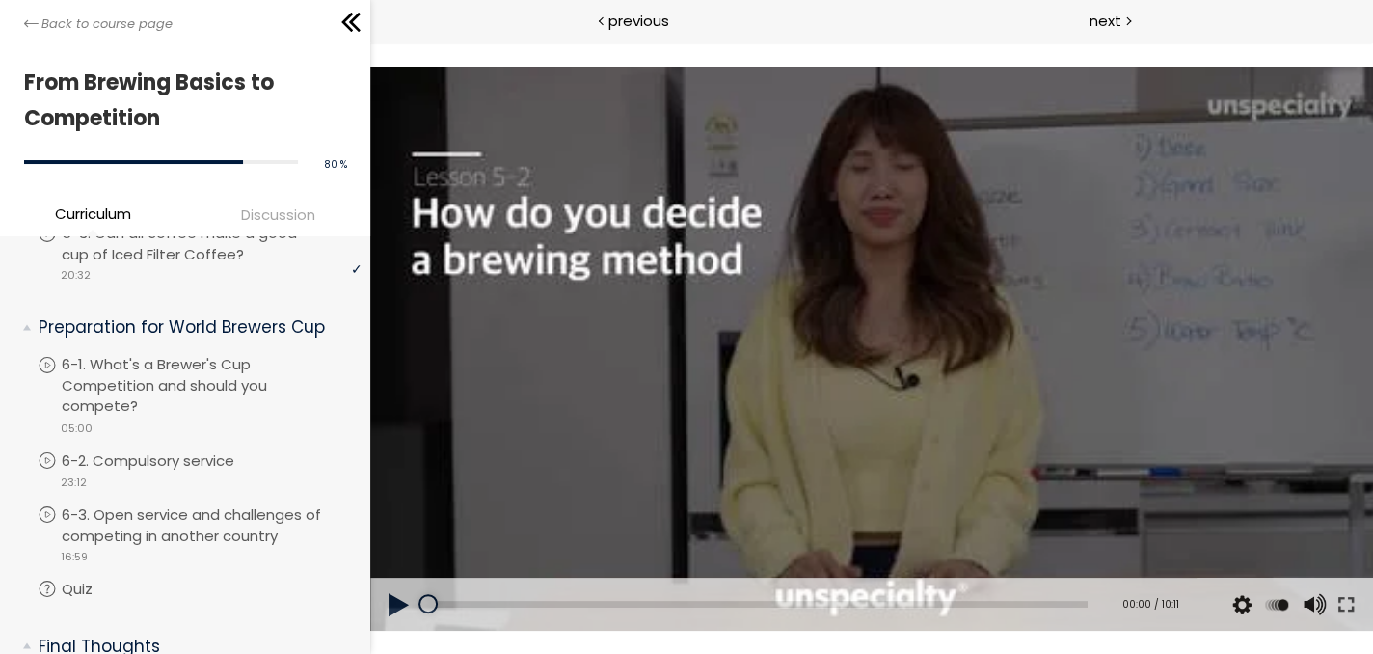
click at [829, 285] on div at bounding box center [871, 349] width 1003 height 564
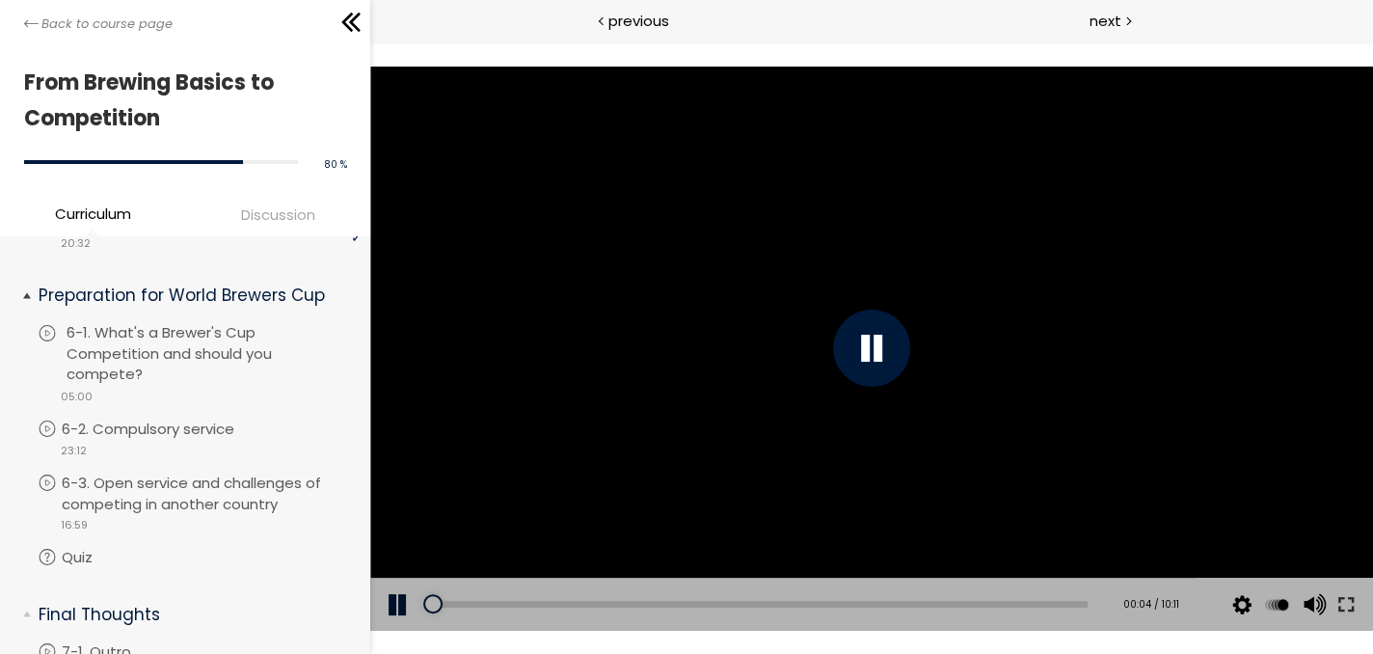
scroll to position [2056, 0]
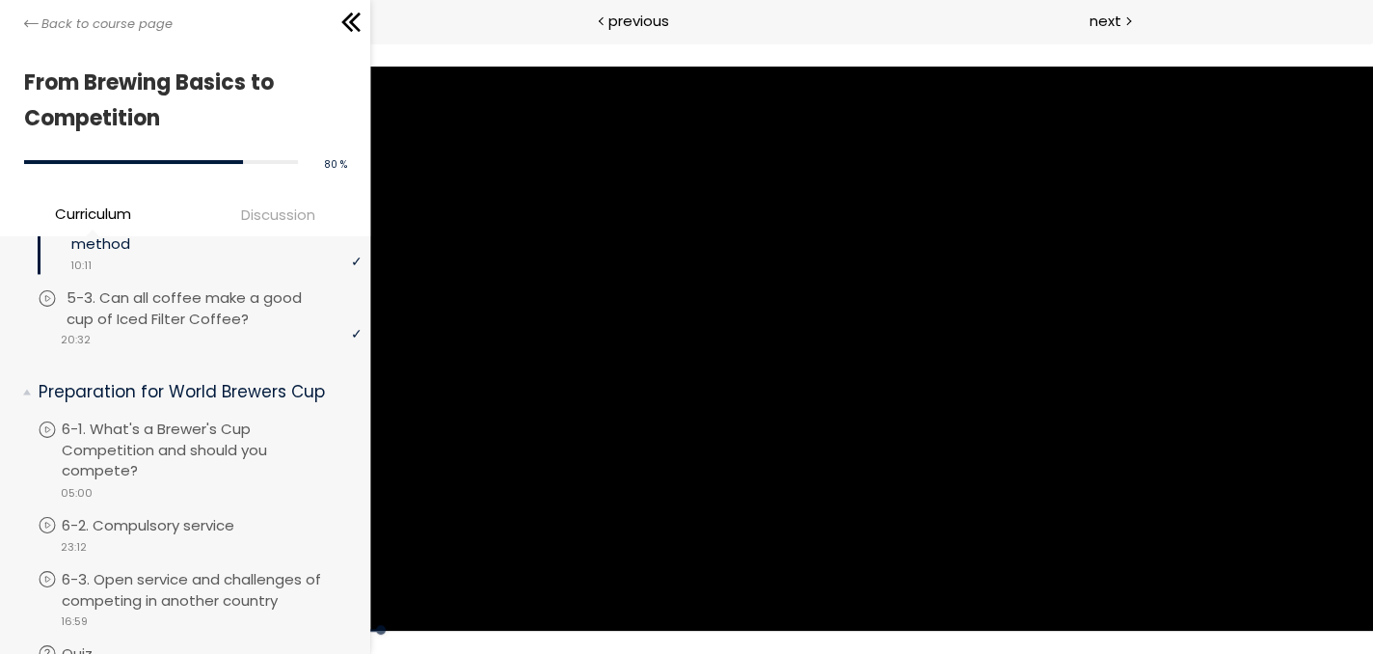
click at [220, 330] on p "5-3. Can all coffee make a good cup of Iced Filter Coffee?" at bounding box center [216, 308] width 299 height 42
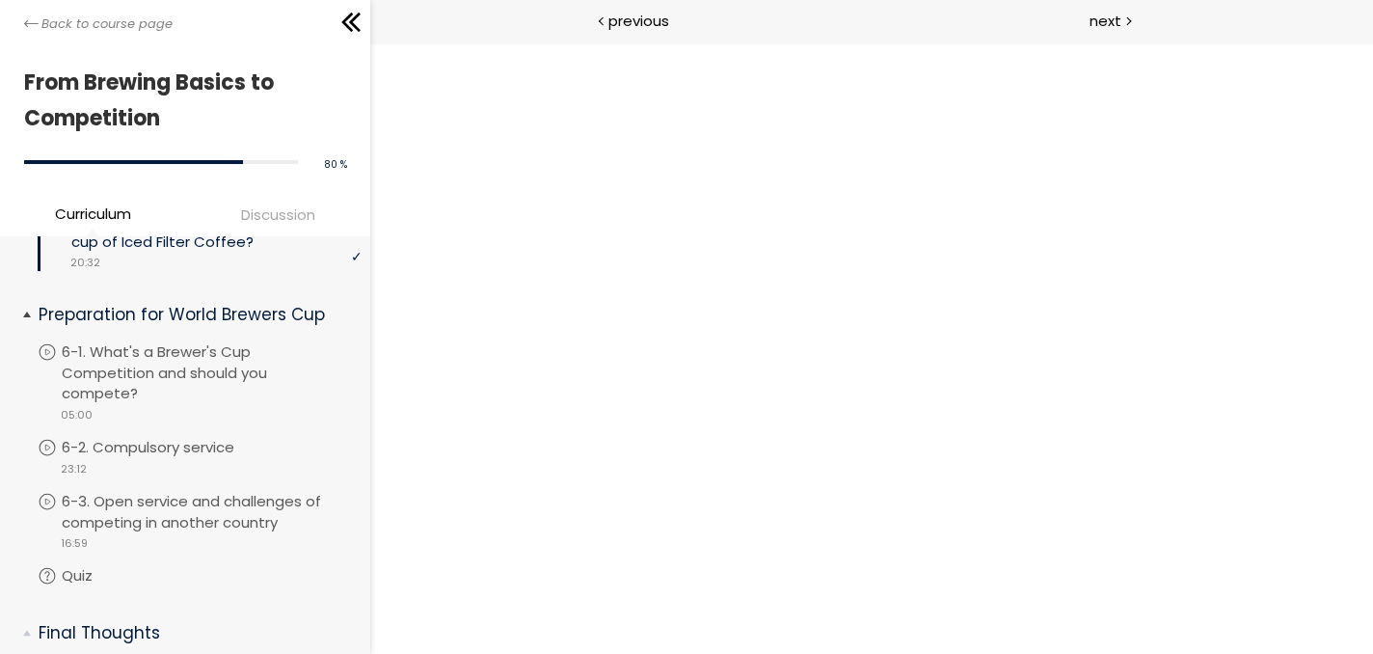
scroll to position [2153, 0]
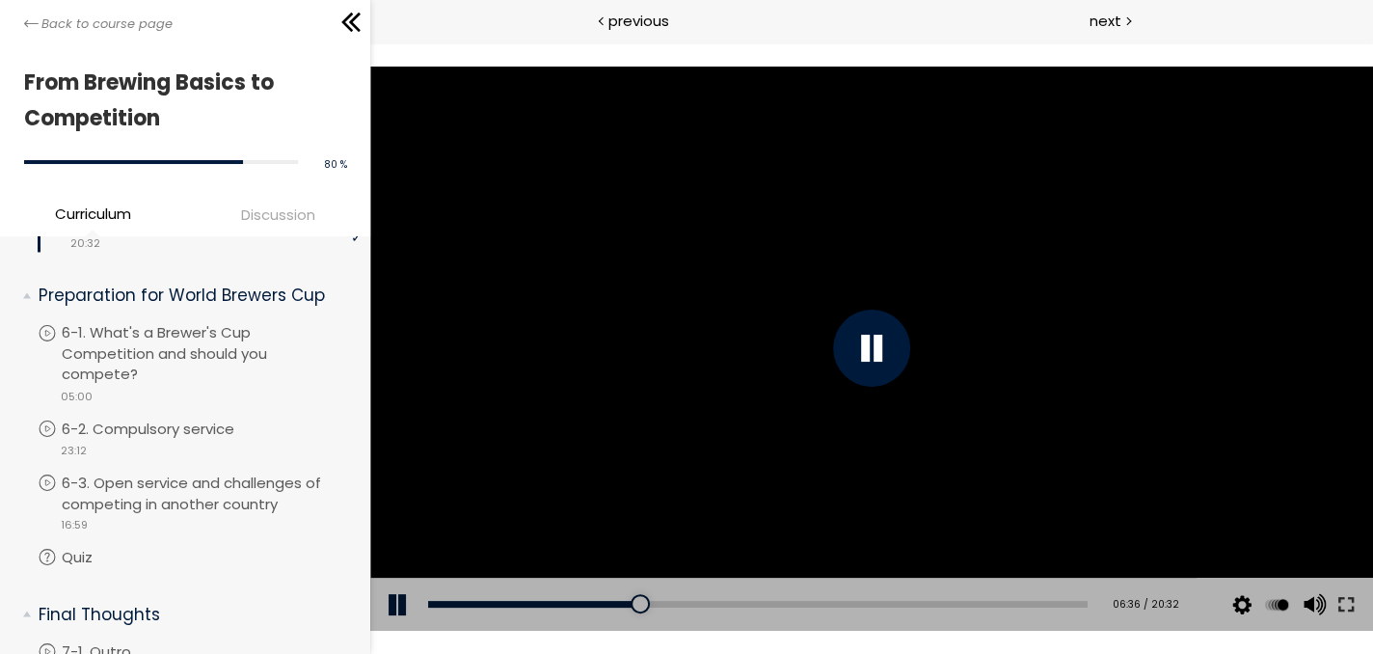
click at [869, 371] on div at bounding box center [871, 347] width 77 height 77
click at [860, 345] on div at bounding box center [871, 347] width 77 height 77
click at [869, 351] on div at bounding box center [871, 347] width 77 height 77
click at [874, 346] on div at bounding box center [871, 347] width 77 height 77
click at [1344, 604] on button at bounding box center [1345, 604] width 35 height 54
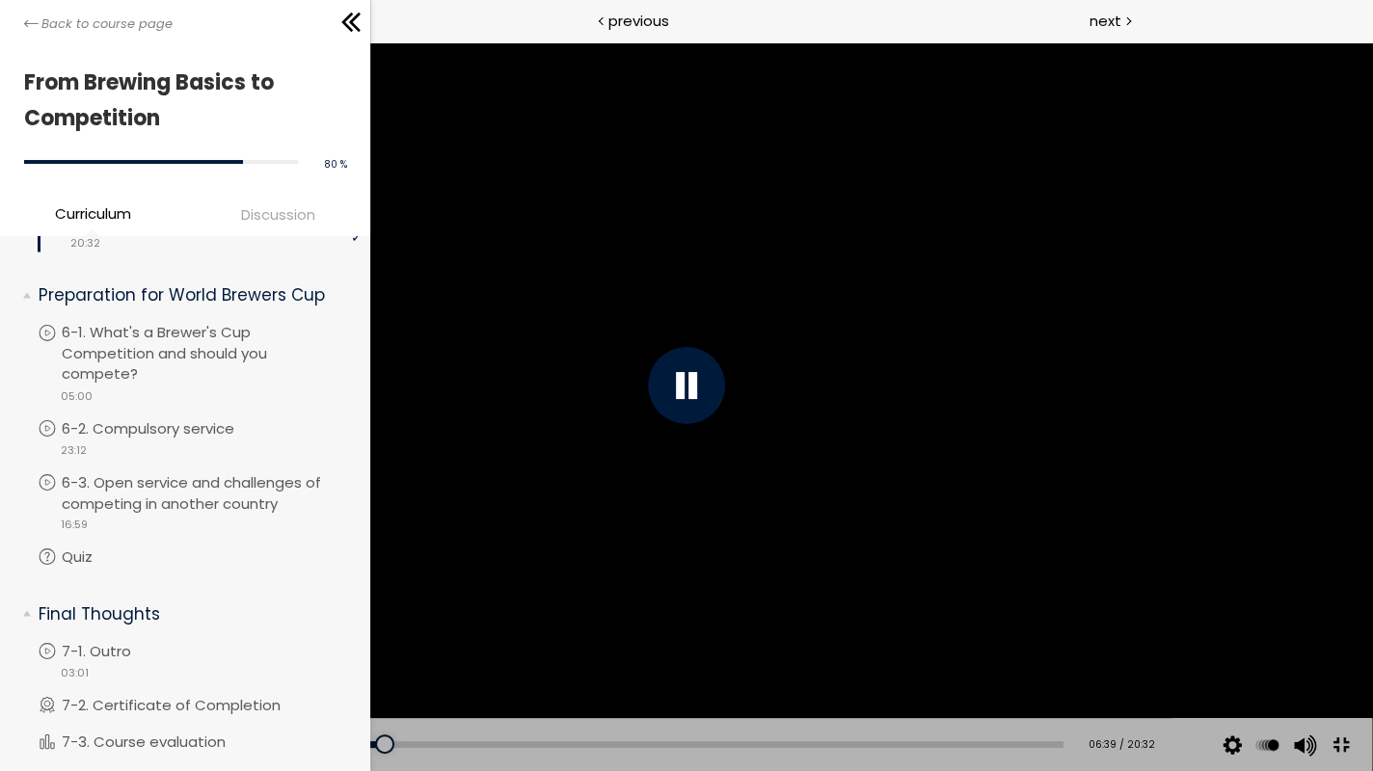
click at [635, 378] on div at bounding box center [686, 385] width 1371 height 771
click at [682, 385] on div at bounding box center [686, 385] width 77 height 77
click at [68, 653] on div "00:13" at bounding box center [561, 744] width 1004 height 7
click at [701, 380] on div at bounding box center [686, 385] width 77 height 77
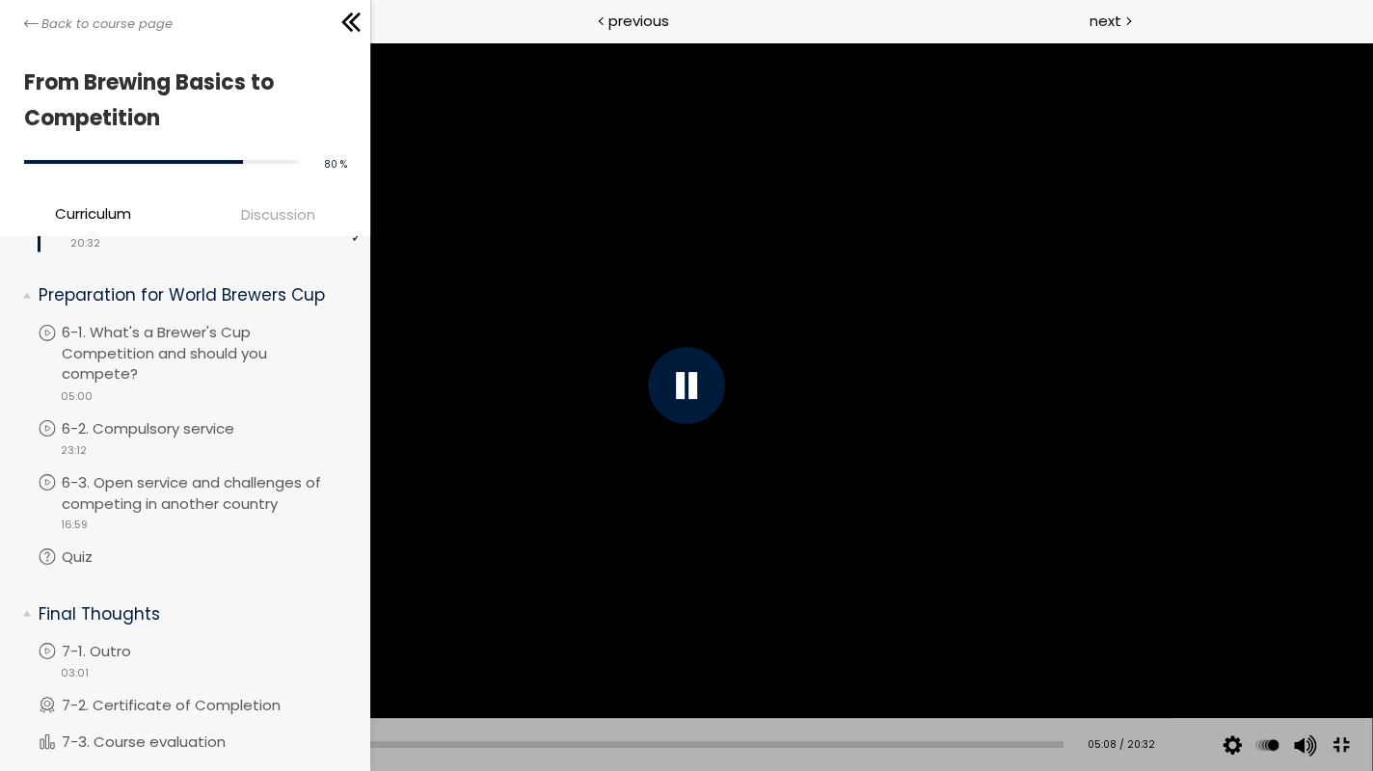
click at [1075, 627] on div at bounding box center [686, 385] width 1371 height 771
click at [1027, 580] on div at bounding box center [686, 385] width 1371 height 771
click at [349, 653] on div at bounding box center [355, 744] width 19 height 19
click at [344, 653] on div "05:58" at bounding box center [561, 744] width 1004 height 7
click at [375, 653] on div at bounding box center [384, 744] width 19 height 19
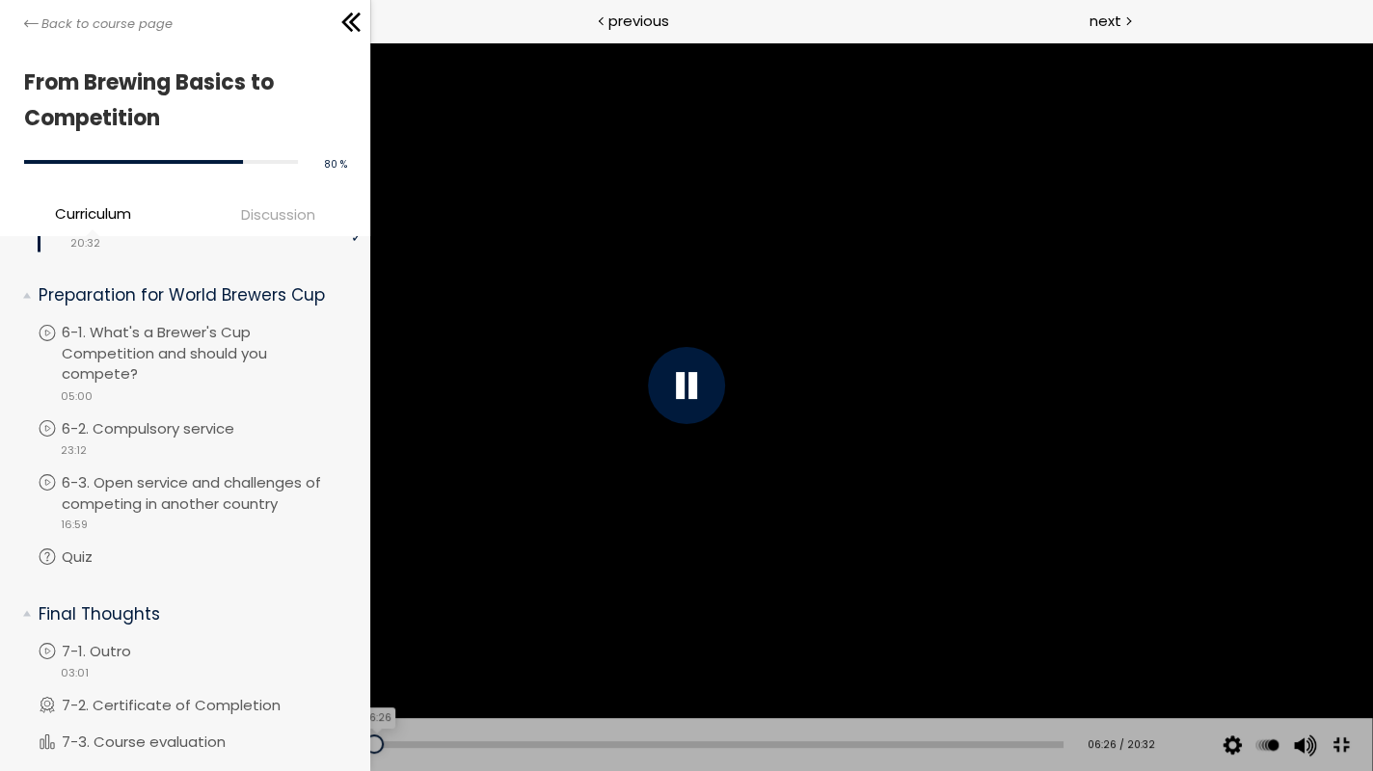
click at [366, 653] on div at bounding box center [373, 744] width 19 height 19
click at [380, 653] on div "06:43" at bounding box center [561, 744] width 1004 height 7
click at [365, 653] on div "06:25" at bounding box center [561, 744] width 1004 height 7
click at [359, 653] on div "06:16" at bounding box center [561, 744] width 1004 height 7
click at [530, 653] on div "09:51" at bounding box center [561, 744] width 1004 height 7
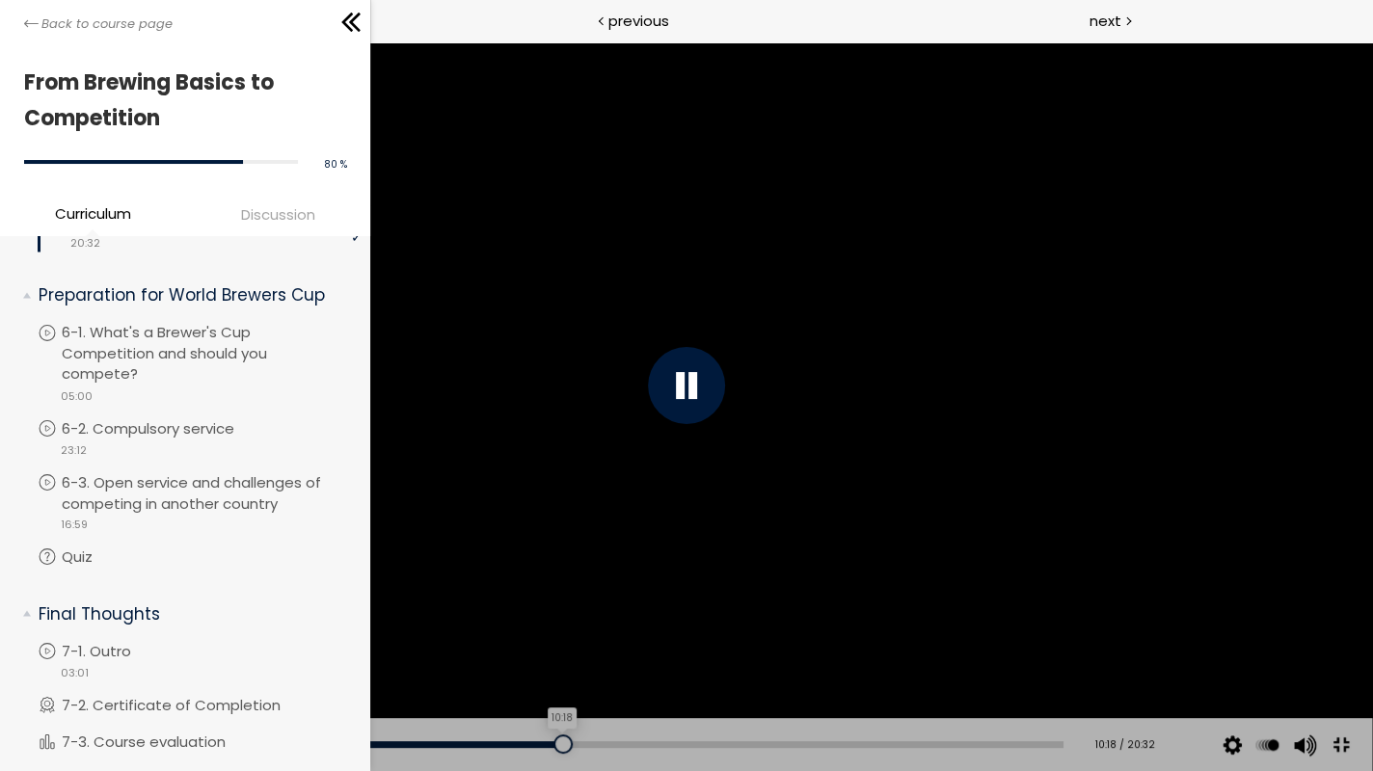
click at [551, 653] on div "10:18" at bounding box center [561, 744] width 1004 height 7
click at [567, 653] on div "10:37" at bounding box center [561, 744] width 1004 height 7
click at [601, 653] on div at bounding box center [610, 744] width 19 height 19
click at [583, 653] on div at bounding box center [592, 744] width 19 height 19
click at [654, 639] on div at bounding box center [686, 385] width 1371 height 771
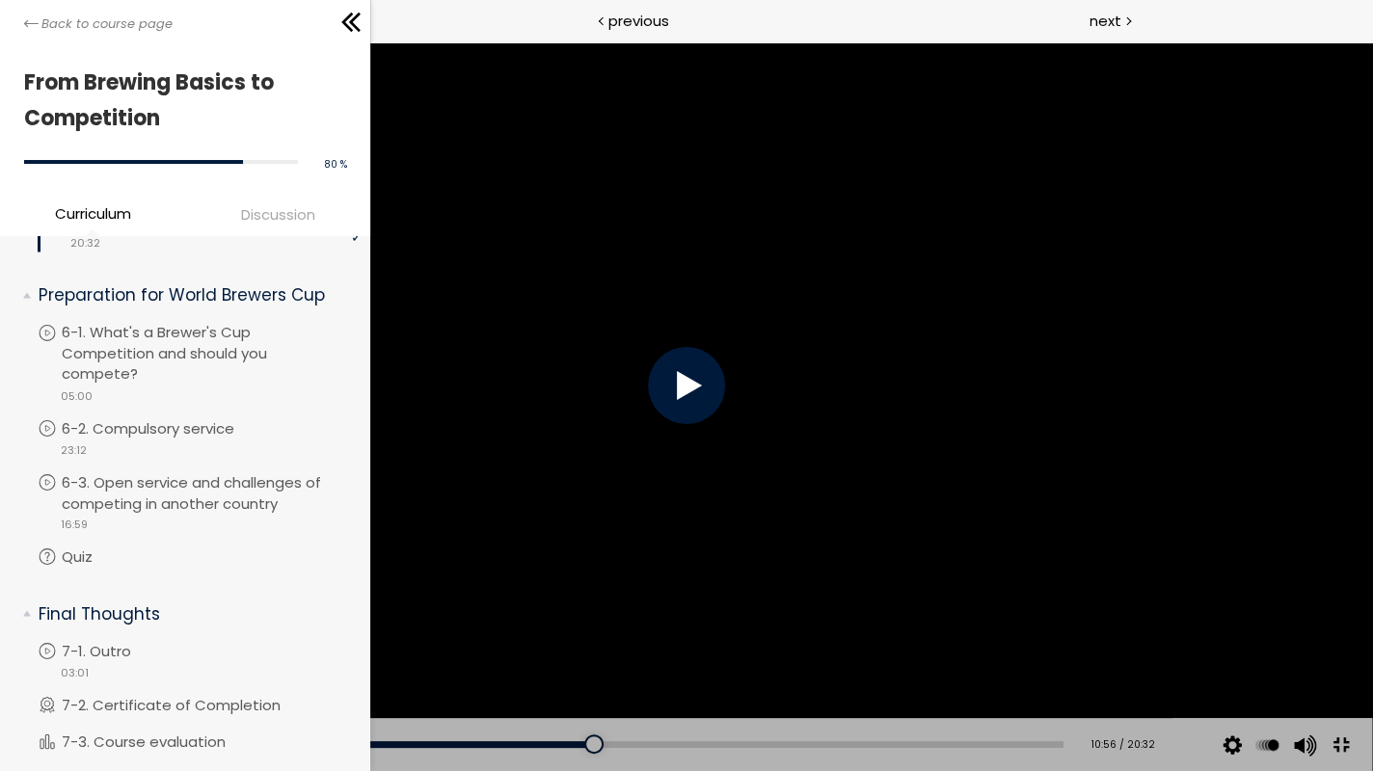
click at [696, 653] on div at bounding box center [686, 385] width 1371 height 771
click at [757, 650] on div at bounding box center [686, 385] width 1371 height 771
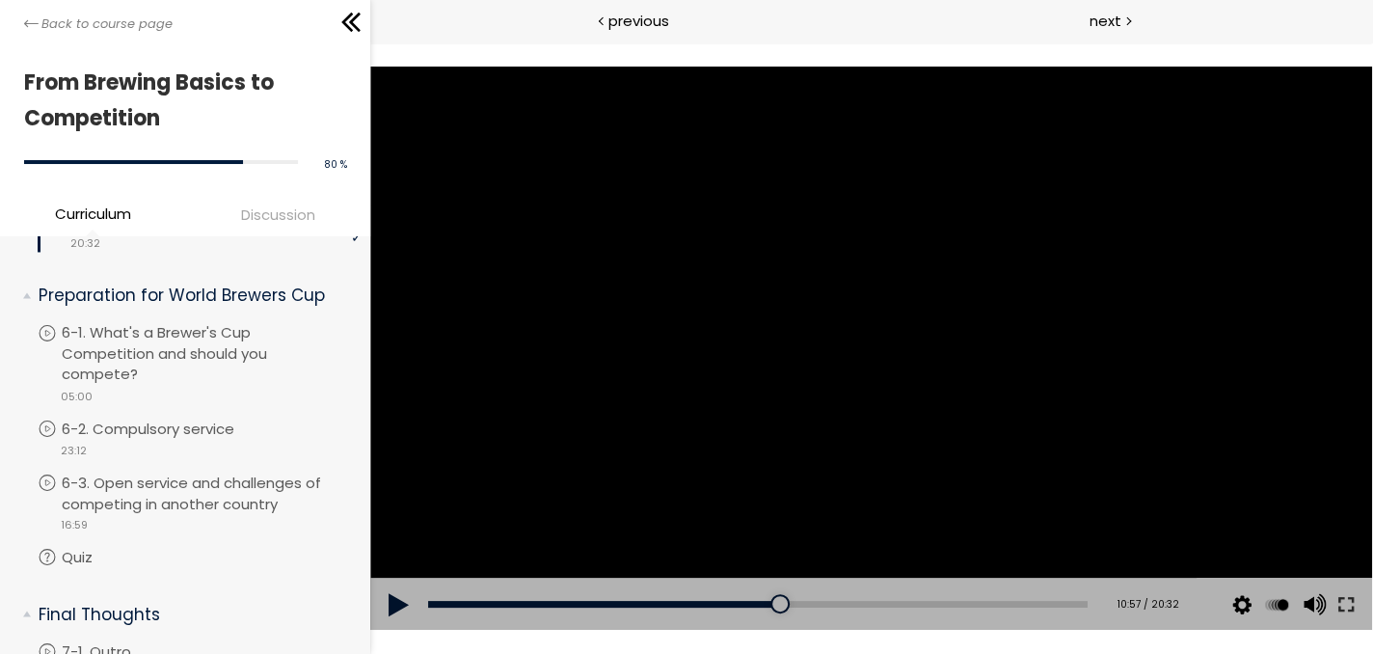
click at [673, 365] on div at bounding box center [871, 349] width 1003 height 564
drag, startPoint x: 1355, startPoint y: 607, endPoint x: 1725, endPoint y: 734, distance: 390.2
click at [1354, 607] on button at bounding box center [1345, 604] width 35 height 54
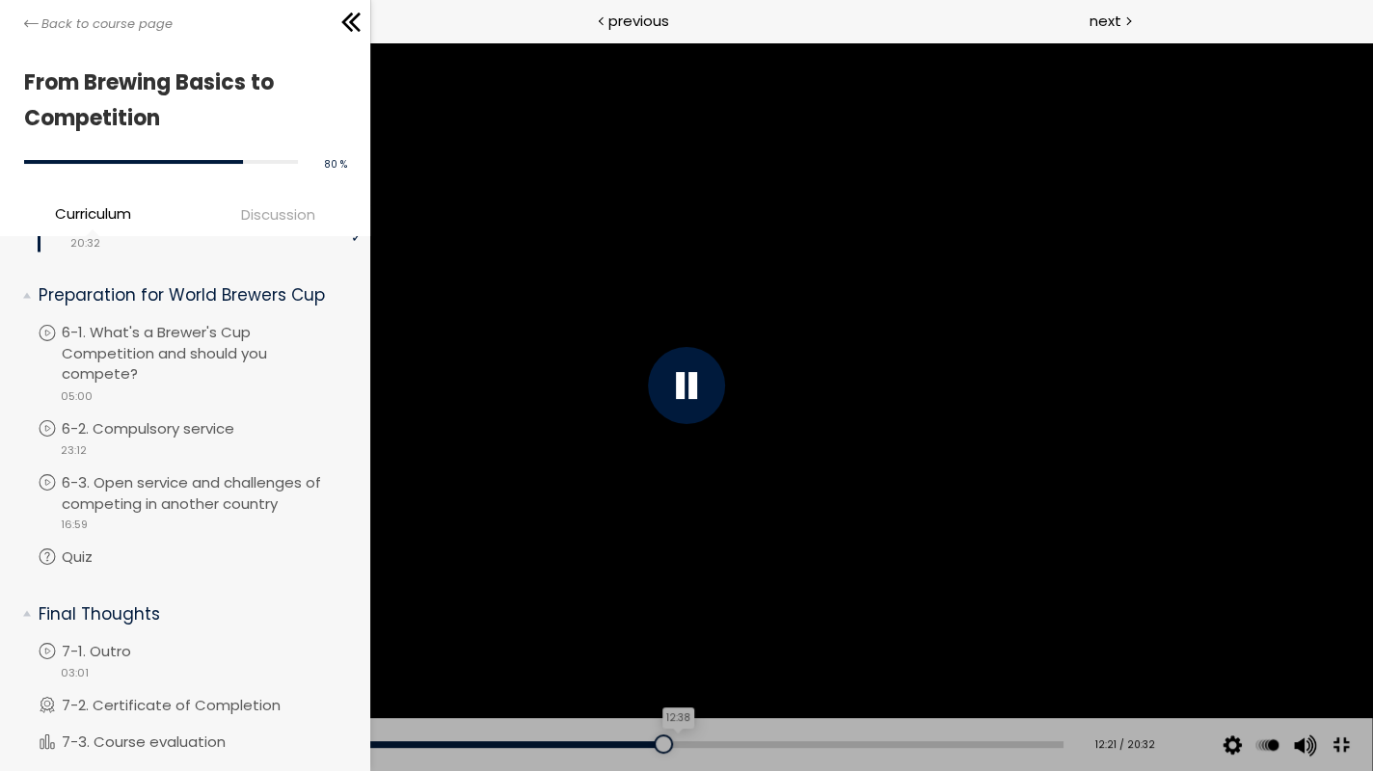
click at [663, 653] on div "12:38" at bounding box center [561, 744] width 1004 height 7
click at [678, 653] on div "12:55" at bounding box center [561, 744] width 1004 height 7
click at [696, 653] on div "13:19" at bounding box center [561, 744] width 1004 height 7
click at [709, 653] on div "Add chapter 13:19" at bounding box center [561, 745] width 1004 height 54
click at [710, 653] on div "13:37" at bounding box center [561, 744] width 1004 height 7
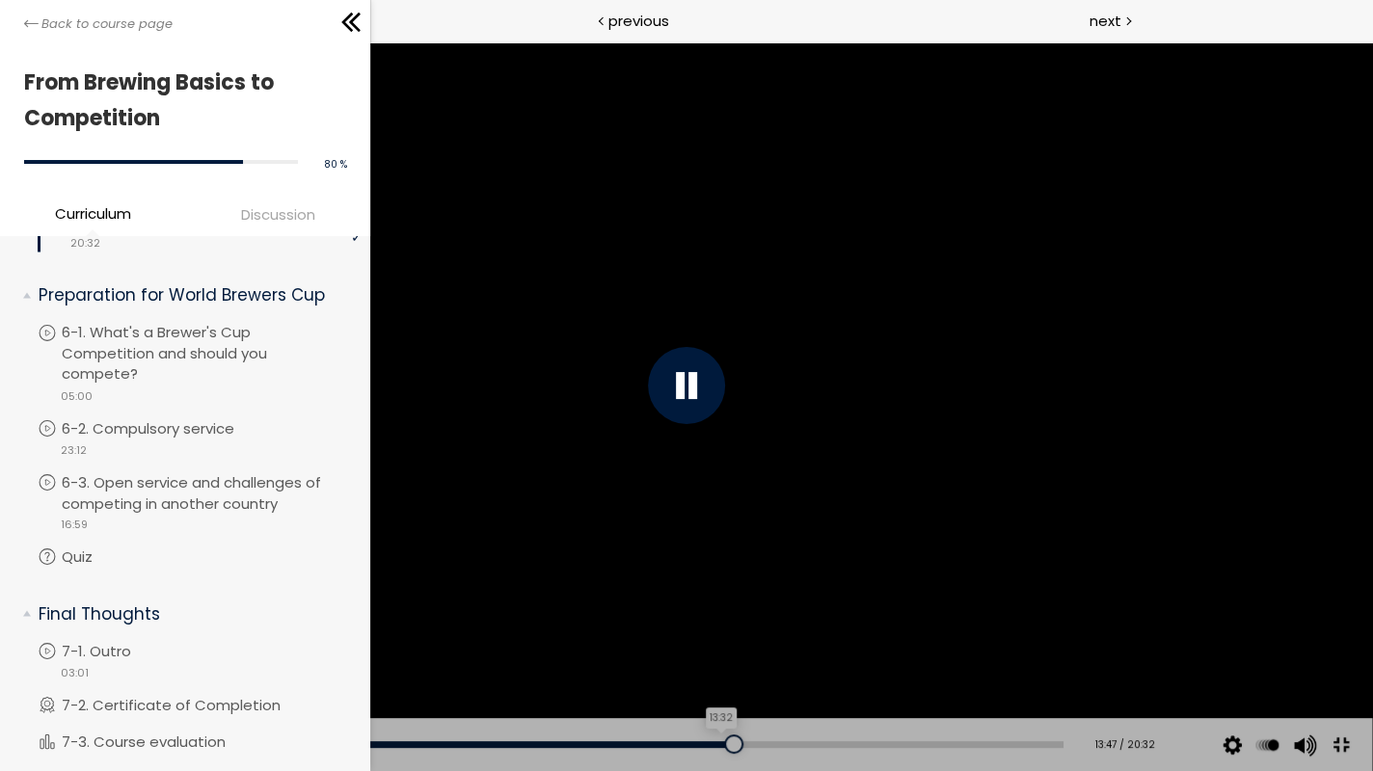
click at [707, 653] on div "13:32" at bounding box center [561, 744] width 1004 height 7
click at [694, 653] on div "13:17" at bounding box center [561, 744] width 1004 height 7
click at [680, 653] on div "12:59" at bounding box center [561, 744] width 1004 height 7
click at [666, 653] on div "12:42" at bounding box center [561, 744] width 1004 height 7
click at [874, 651] on div at bounding box center [686, 385] width 1371 height 771
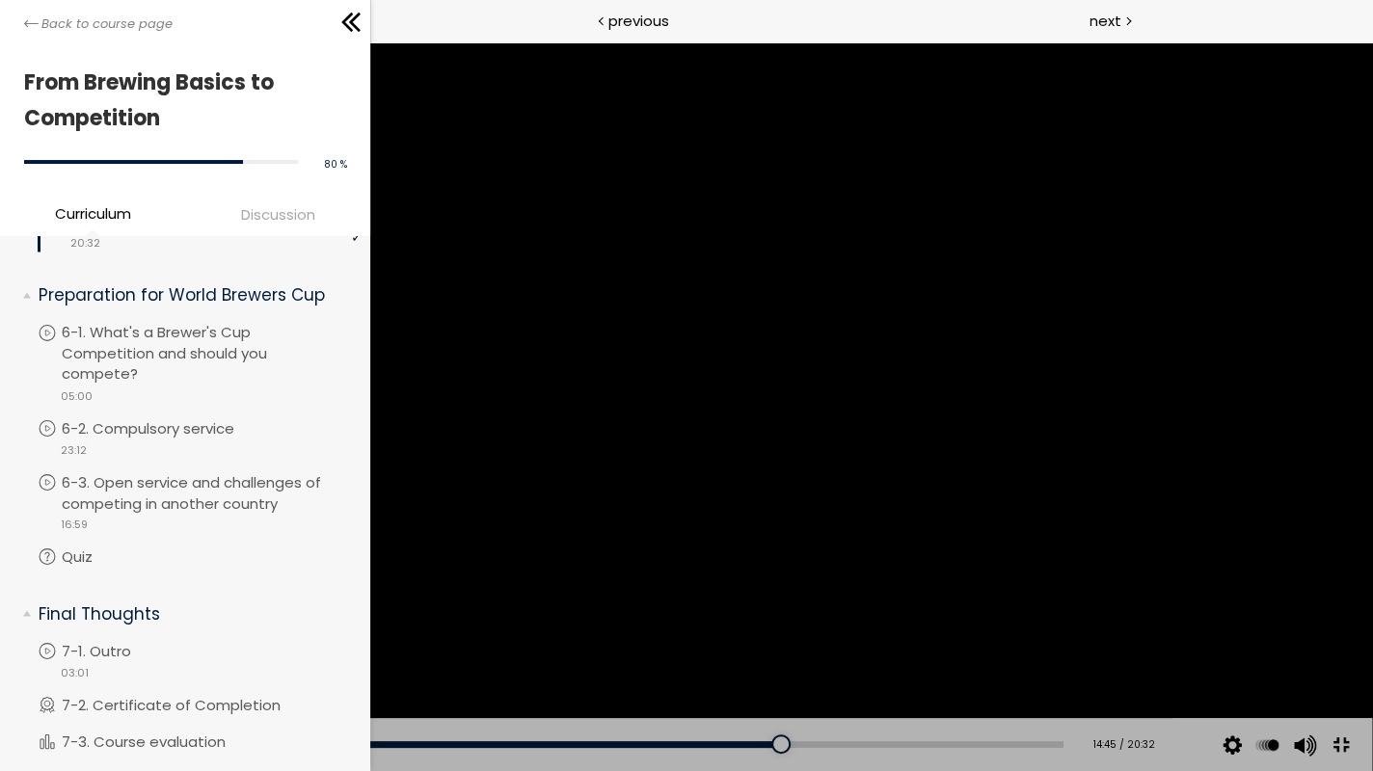
click at [896, 591] on div at bounding box center [686, 385] width 1371 height 771
click at [1004, 612] on div at bounding box center [686, 385] width 1371 height 771
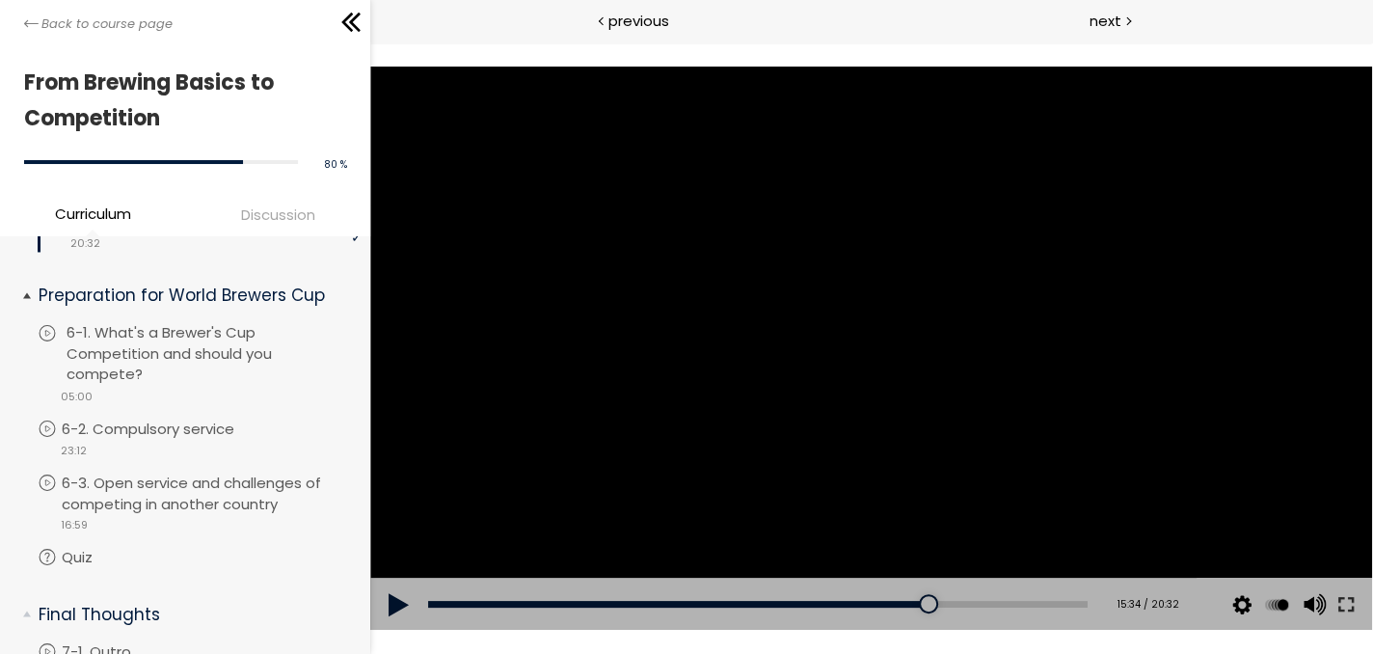
click at [278, 385] on p "6-1. What's a Brewer's Cup Competition and should you compete?" at bounding box center [216, 353] width 299 height 63
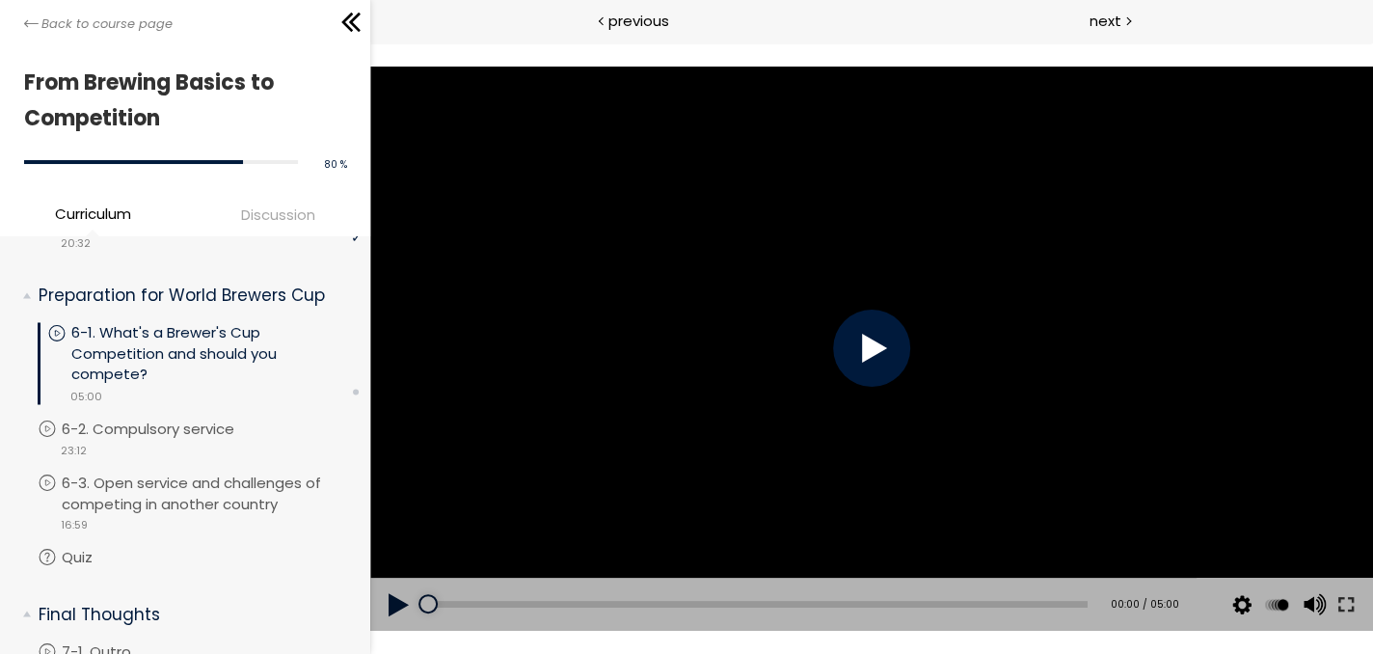
click at [740, 380] on div at bounding box center [871, 349] width 1003 height 564
click at [750, 379] on div at bounding box center [871, 349] width 1003 height 564
click at [541, 307] on div at bounding box center [871, 349] width 1003 height 564
click at [1350, 602] on button at bounding box center [1345, 604] width 35 height 54
click at [1354, 603] on button at bounding box center [1345, 604] width 35 height 54
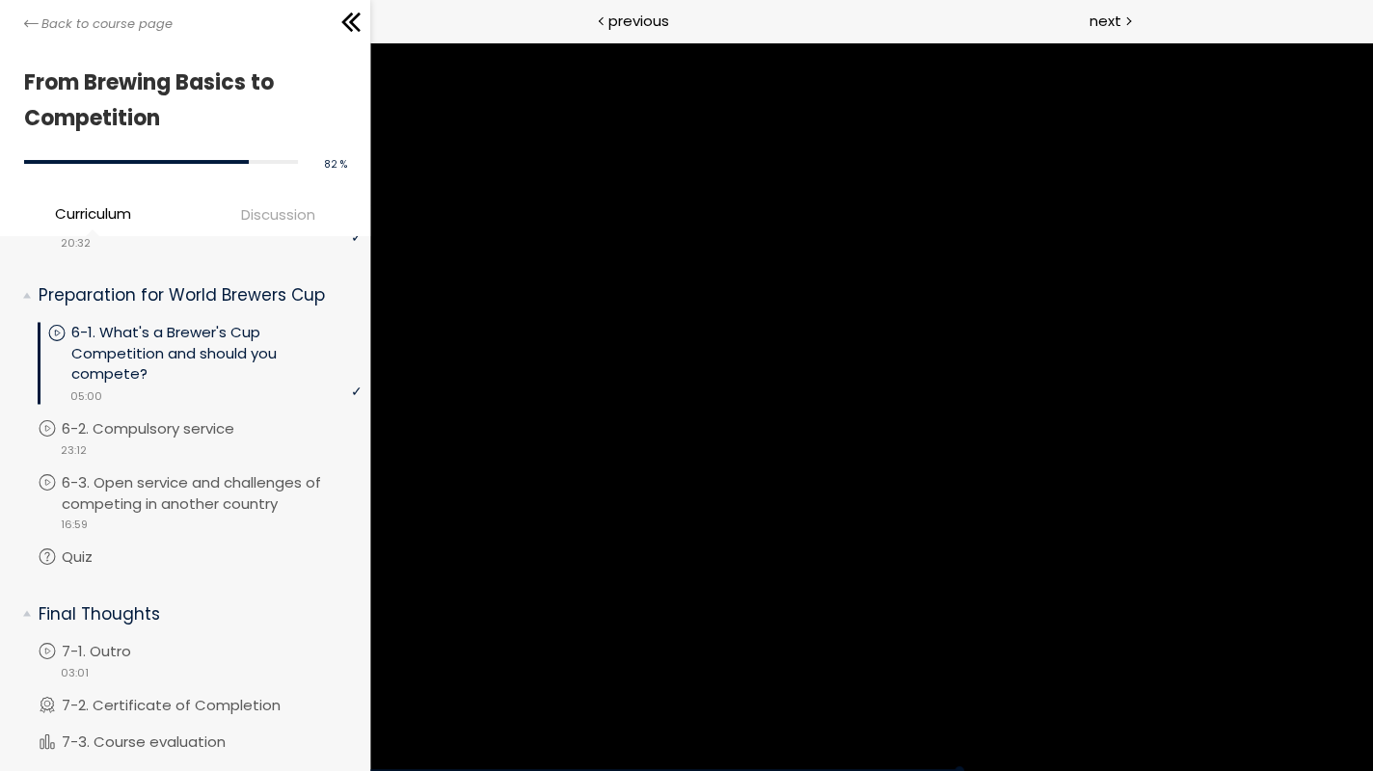
click at [1365, 626] on div at bounding box center [871, 406] width 1003 height 729
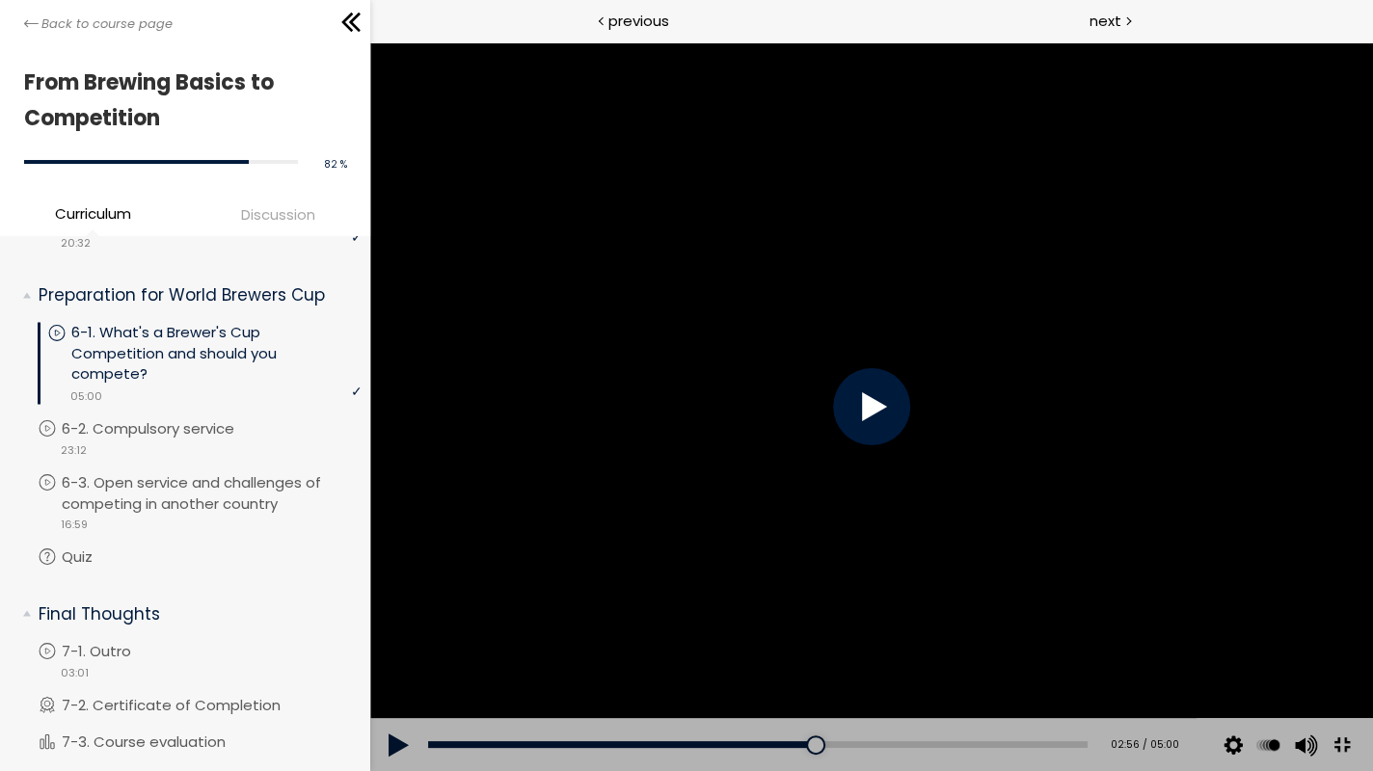
click at [1348, 616] on div at bounding box center [871, 406] width 1003 height 729
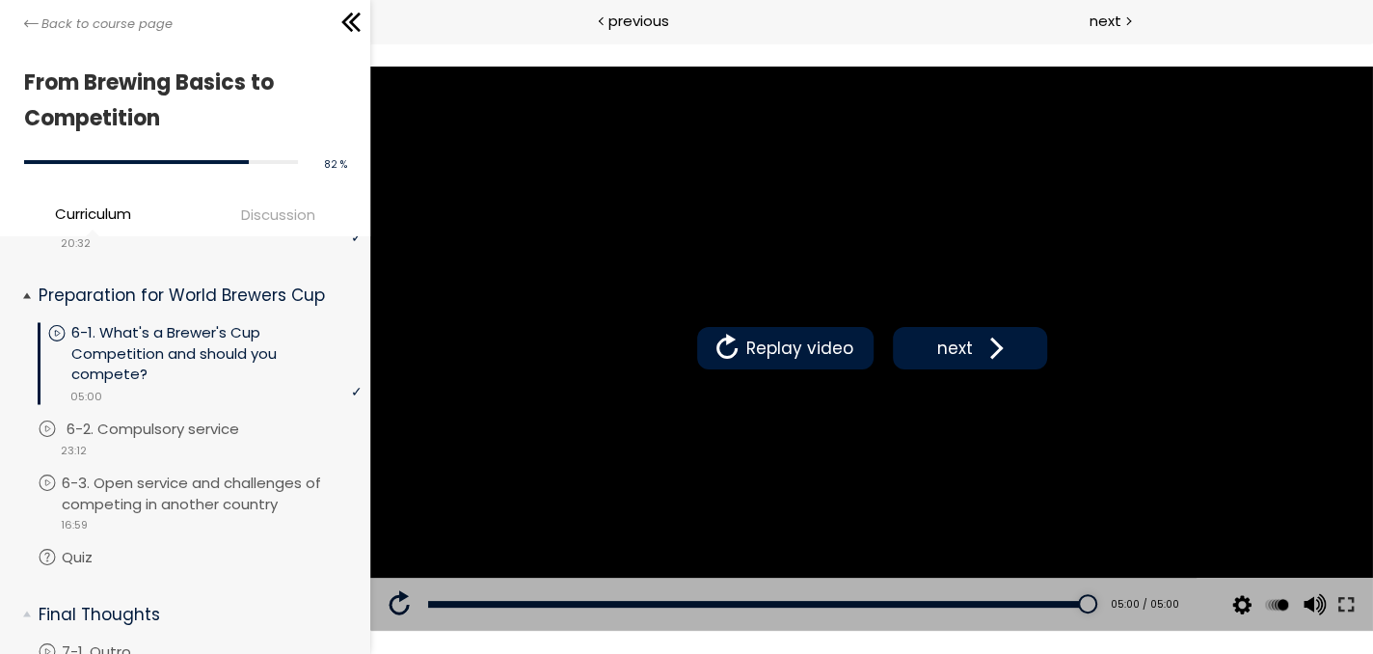
click at [238, 439] on p "6-2. Compulsory service" at bounding box center [172, 427] width 211 height 21
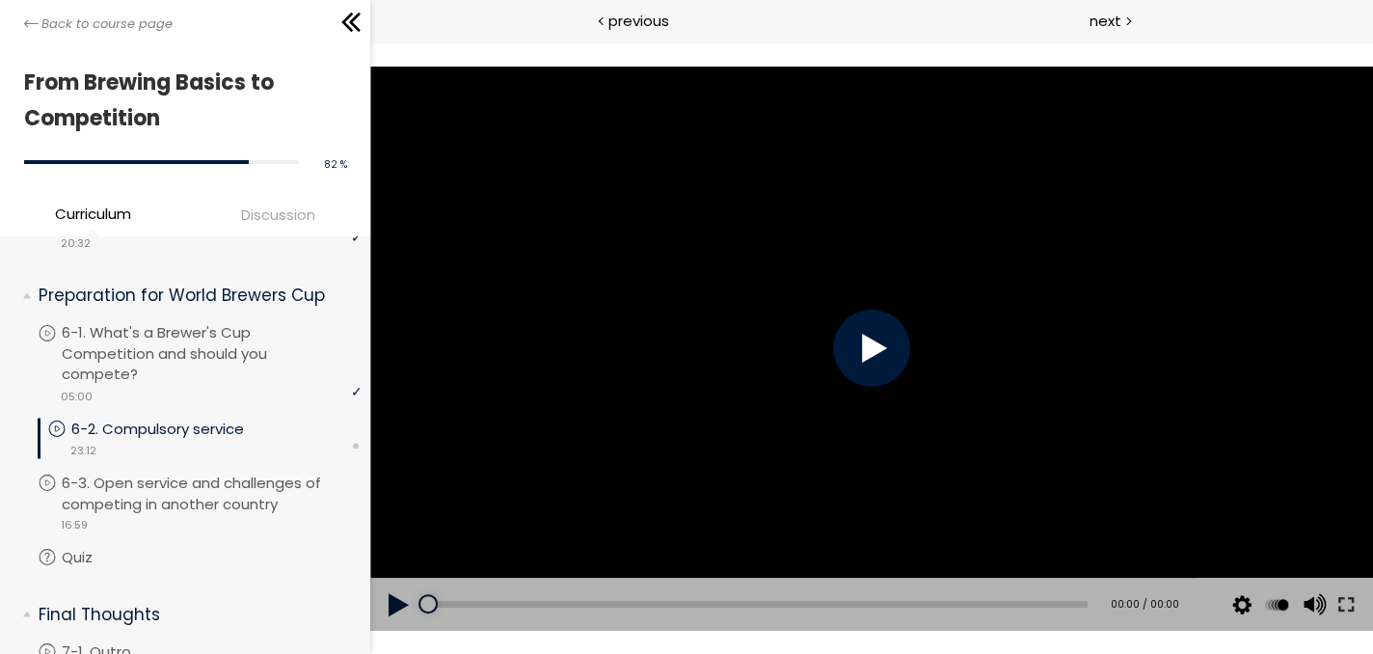
click at [828, 373] on div at bounding box center [871, 349] width 1003 height 564
click at [865, 357] on div at bounding box center [871, 347] width 77 height 77
click at [1347, 602] on button at bounding box center [1345, 604] width 35 height 54
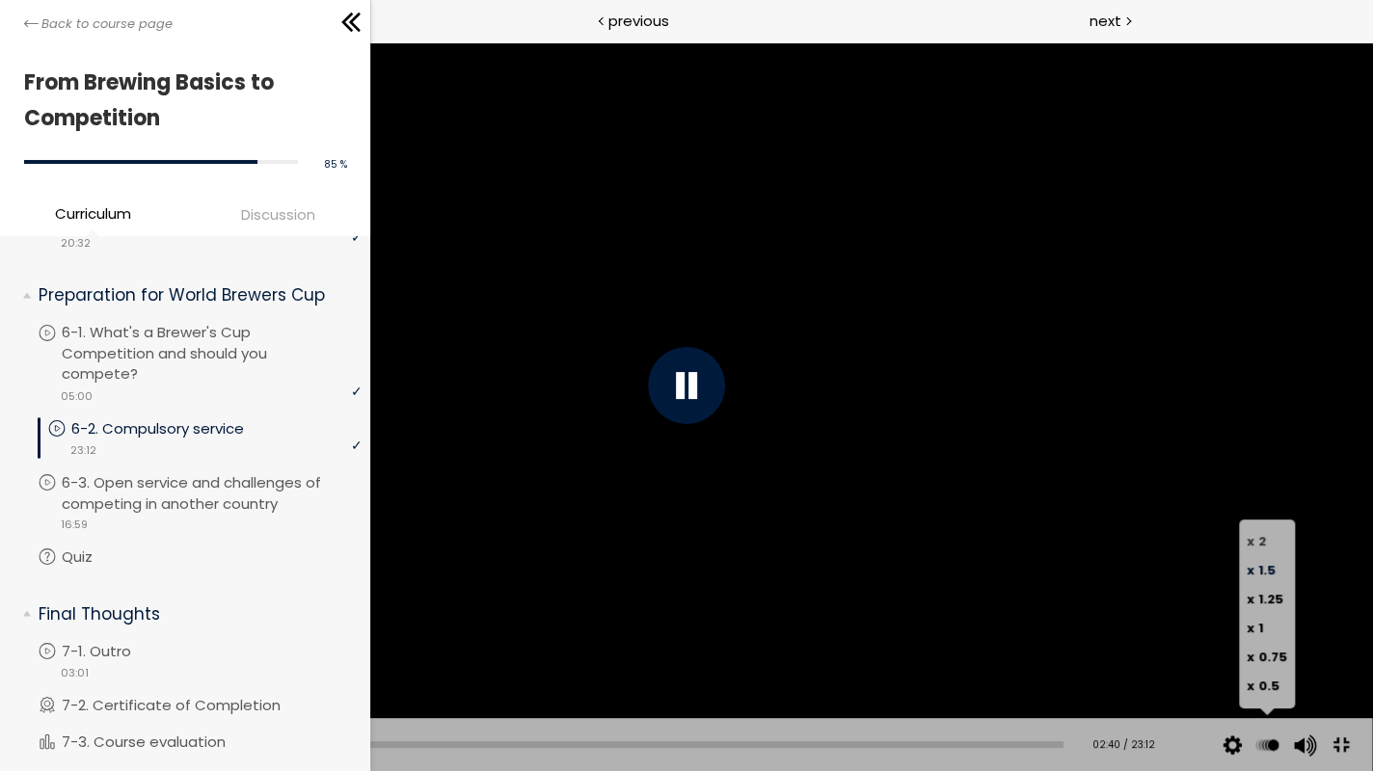
click at [1255, 536] on span "x 2" at bounding box center [1255, 541] width 19 height 18
click at [1278, 596] on span "1.25" at bounding box center [1270, 599] width 25 height 18
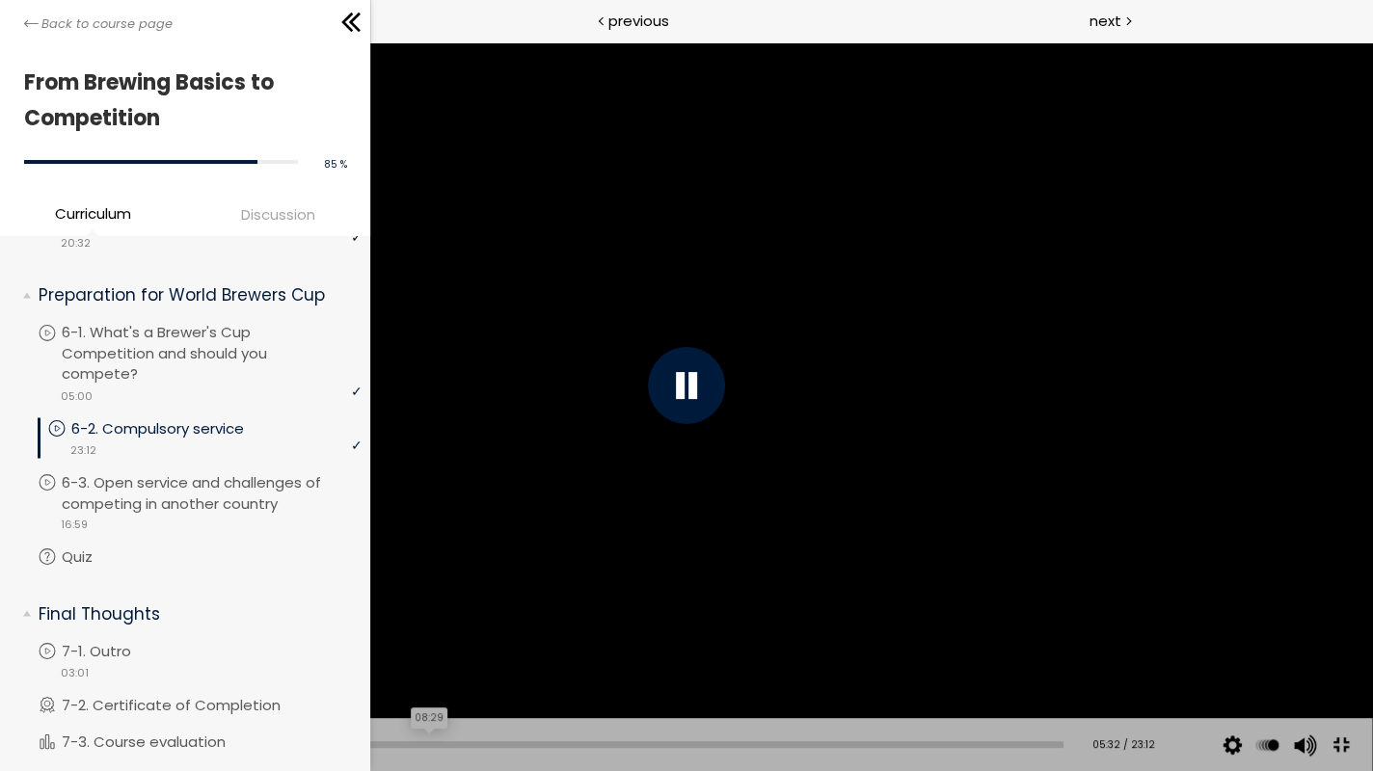
click at [416, 653] on div "08:29" at bounding box center [561, 744] width 1004 height 7
click at [928, 653] on div "20:33" at bounding box center [561, 744] width 1004 height 7
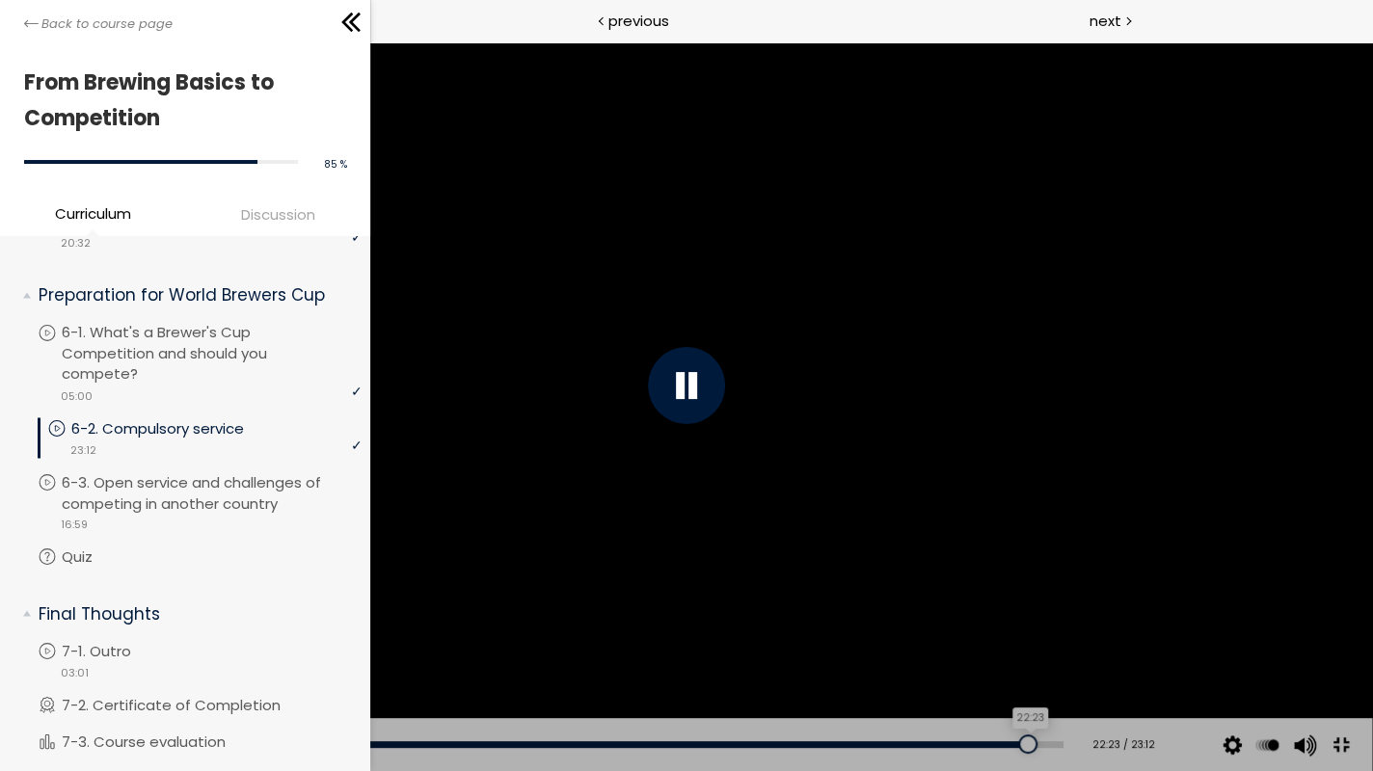
click at [1006, 653] on div "22:23" at bounding box center [561, 744] width 1004 height 7
click at [972, 653] on div at bounding box center [686, 385] width 1371 height 771
click at [976, 653] on div at bounding box center [686, 385] width 1371 height 771
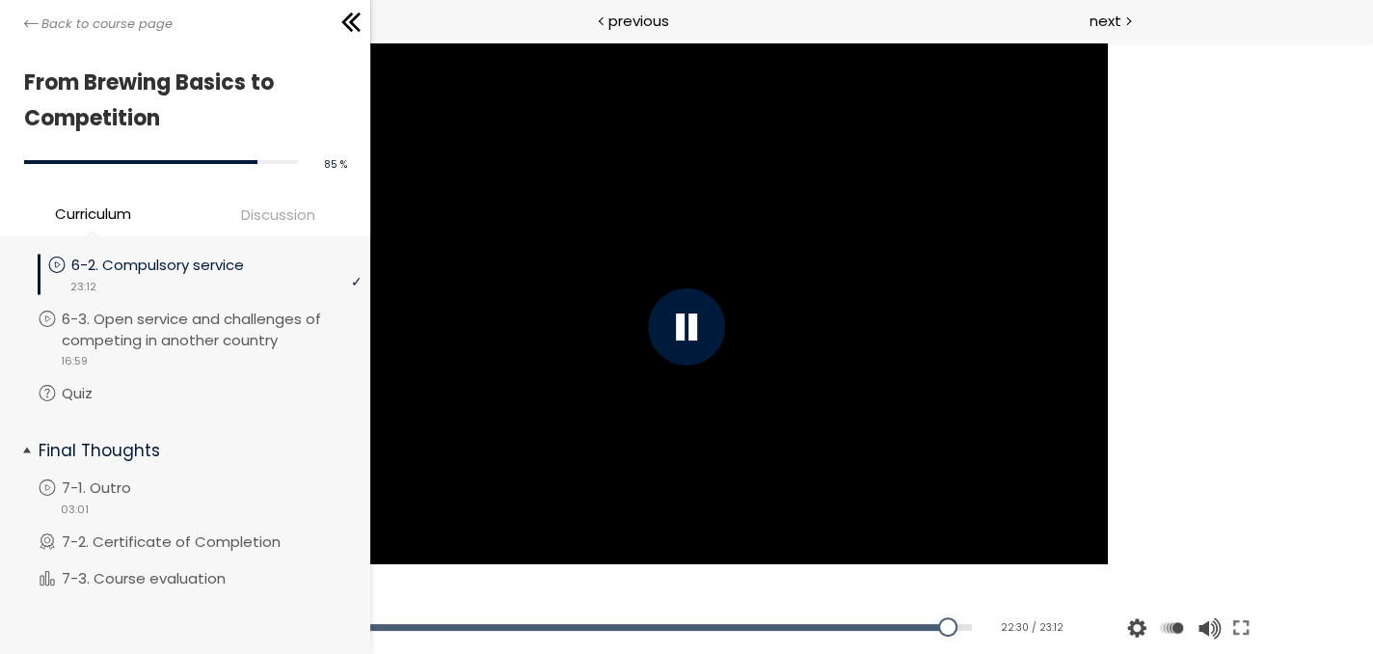
scroll to position [2345, 0]
